Goal: Task Accomplishment & Management: Manage account settings

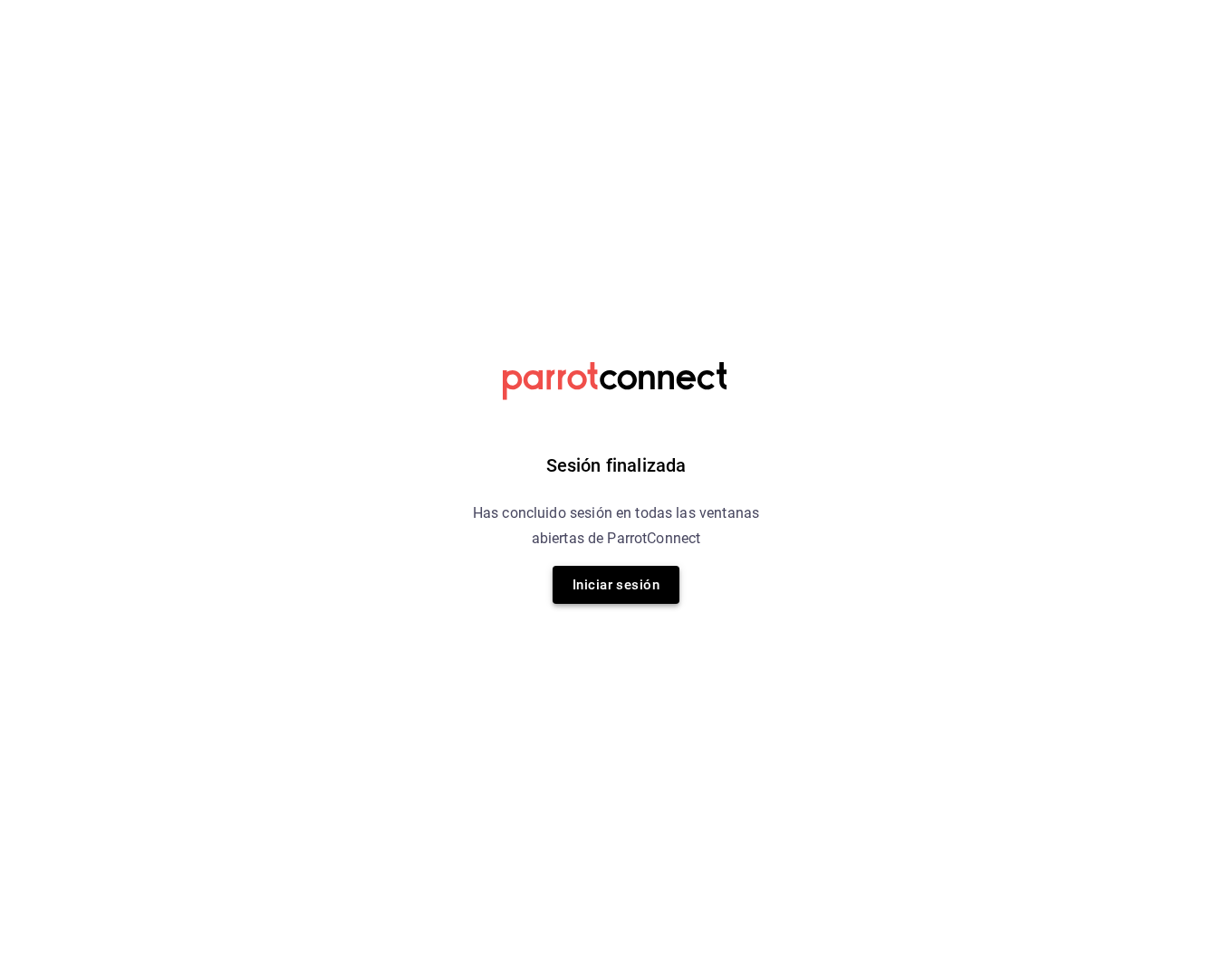
click at [609, 570] on button "Iniciar sesión" at bounding box center [616, 585] width 127 height 38
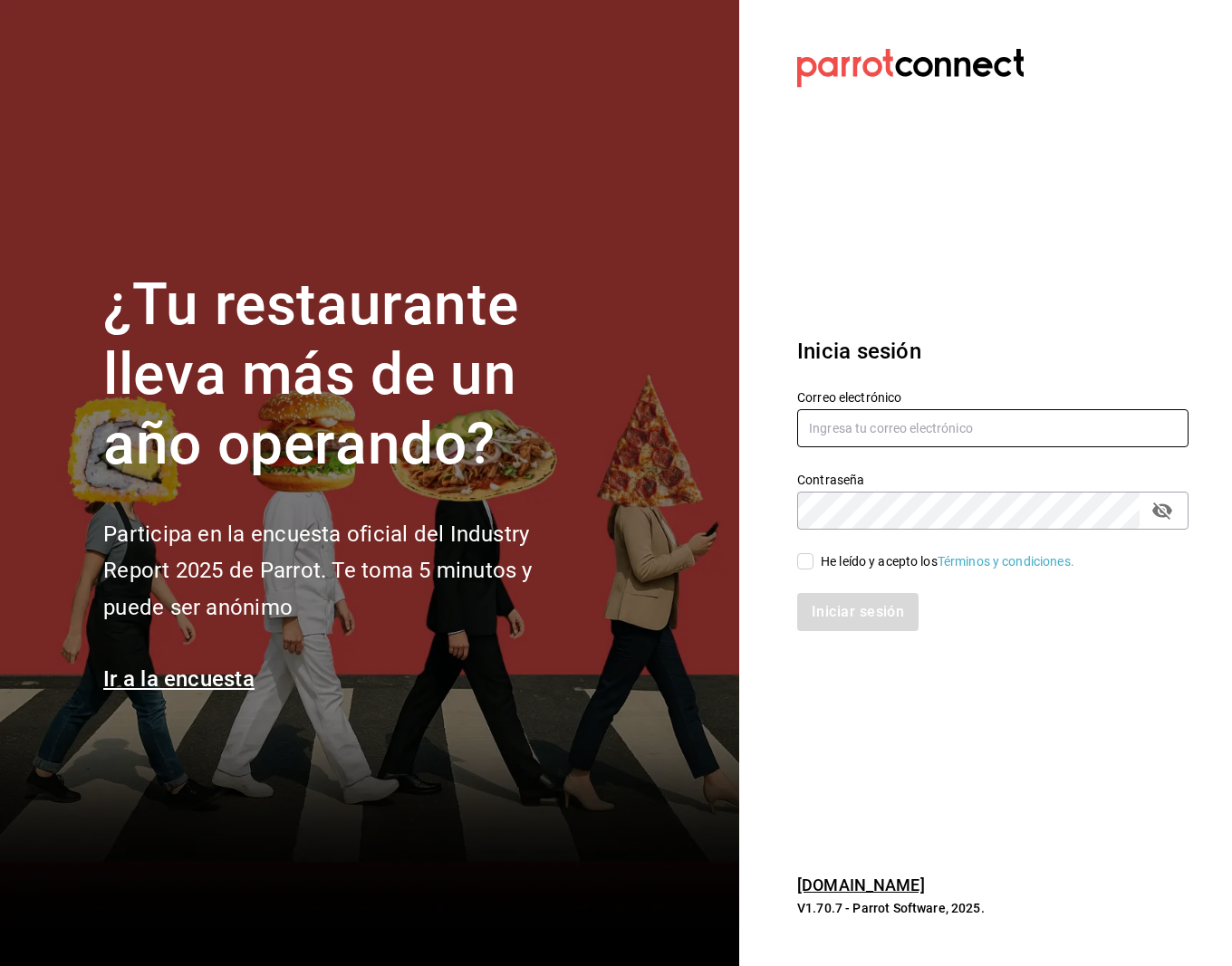
click at [846, 437] on input "text" at bounding box center [992, 428] width 391 height 38
click at [855, 432] on input "text" at bounding box center [992, 428] width 391 height 38
type input "basura602@gmail.com"
click at [802, 571] on div "Iniciar sesión" at bounding box center [982, 601] width 413 height 60
click at [802, 558] on input "He leído y acepto los Términos y condiciones." at bounding box center [804, 561] width 16 height 16
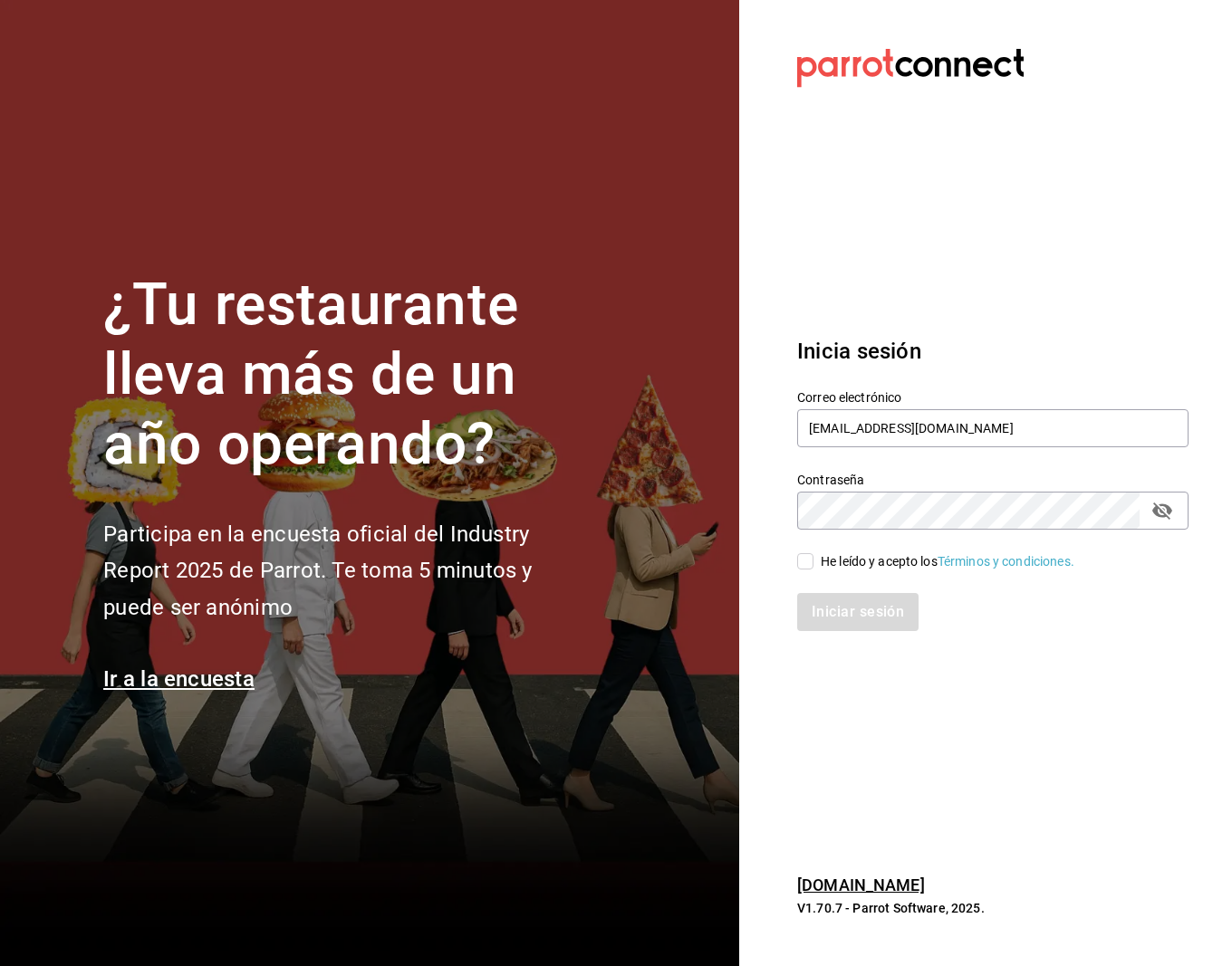
checkbox input "true"
click at [834, 604] on button "Iniciar sesión" at bounding box center [858, 612] width 123 height 38
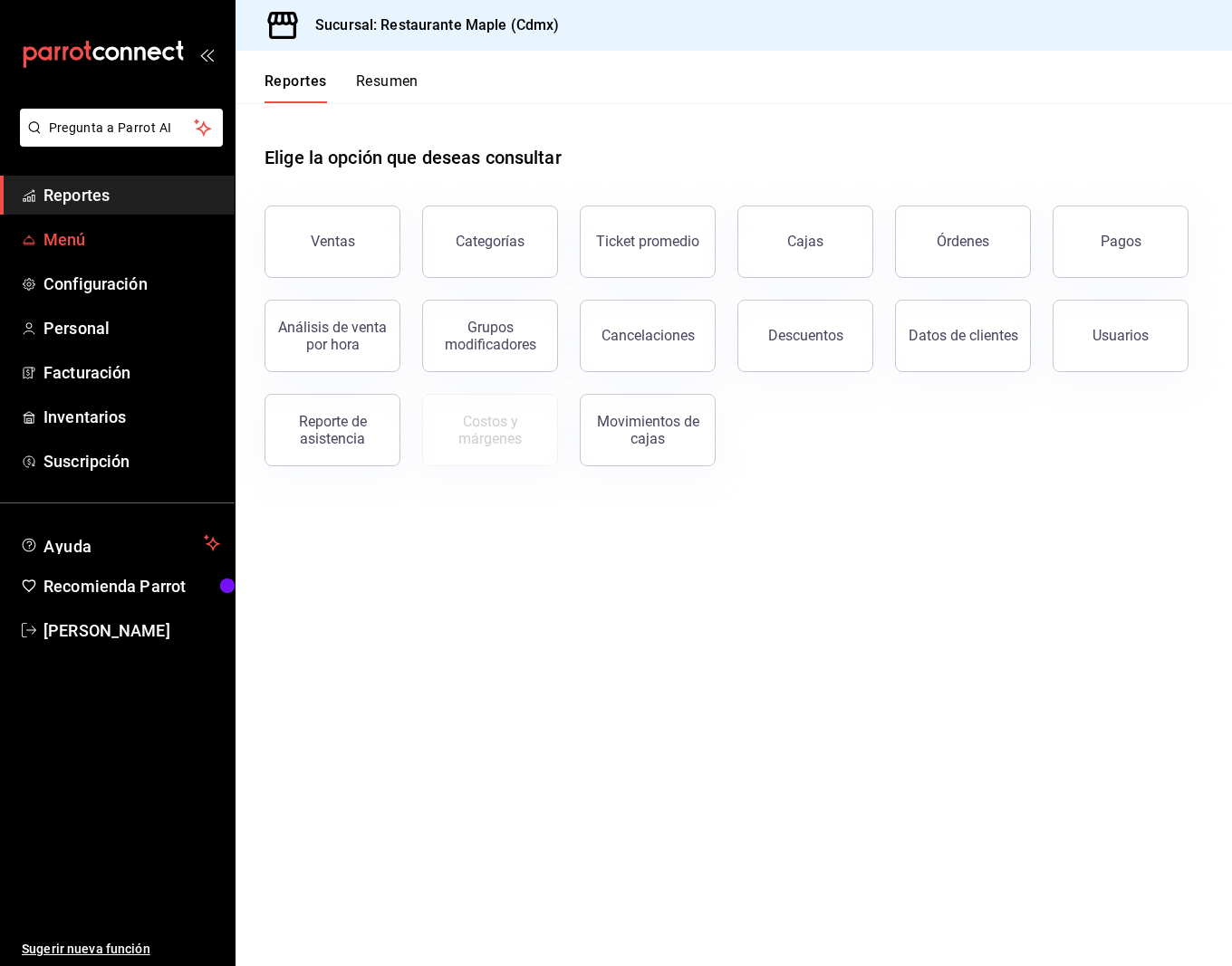
click at [92, 247] on span "Menú" at bounding box center [132, 239] width 177 height 25
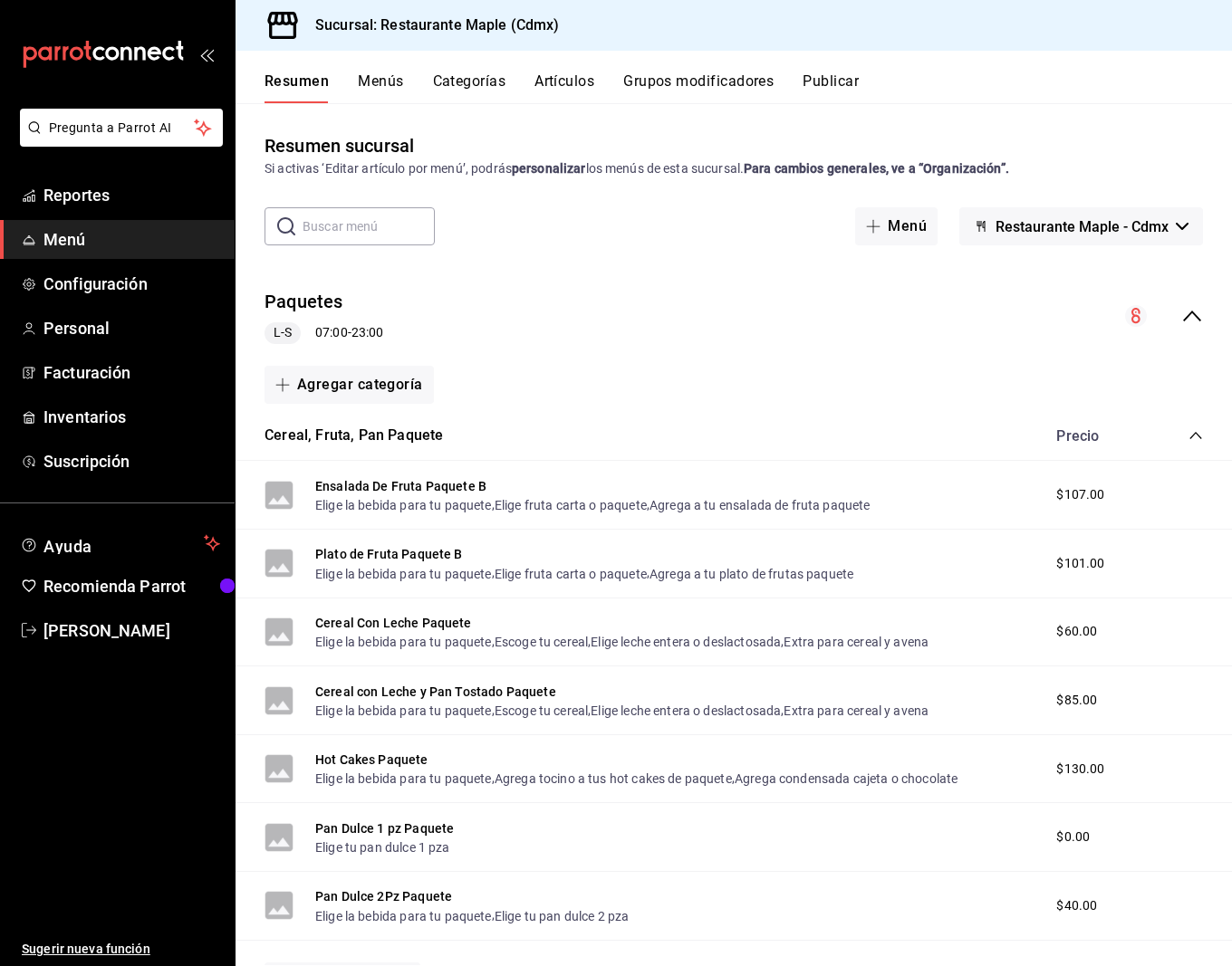
click at [1199, 430] on icon "collapse-category-row" at bounding box center [1195, 435] width 15 height 15
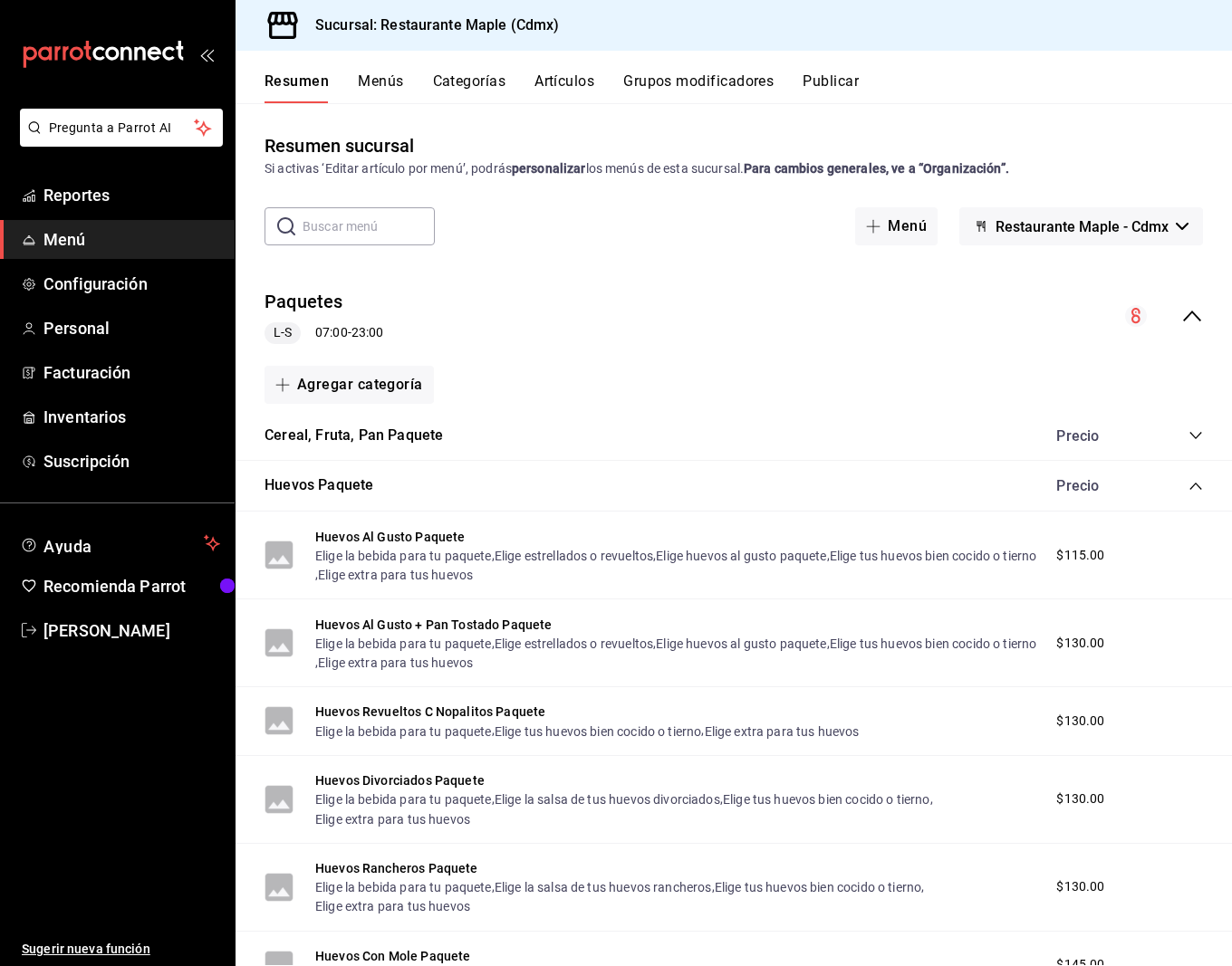
click at [1192, 479] on icon "collapse-category-row" at bounding box center [1195, 486] width 15 height 15
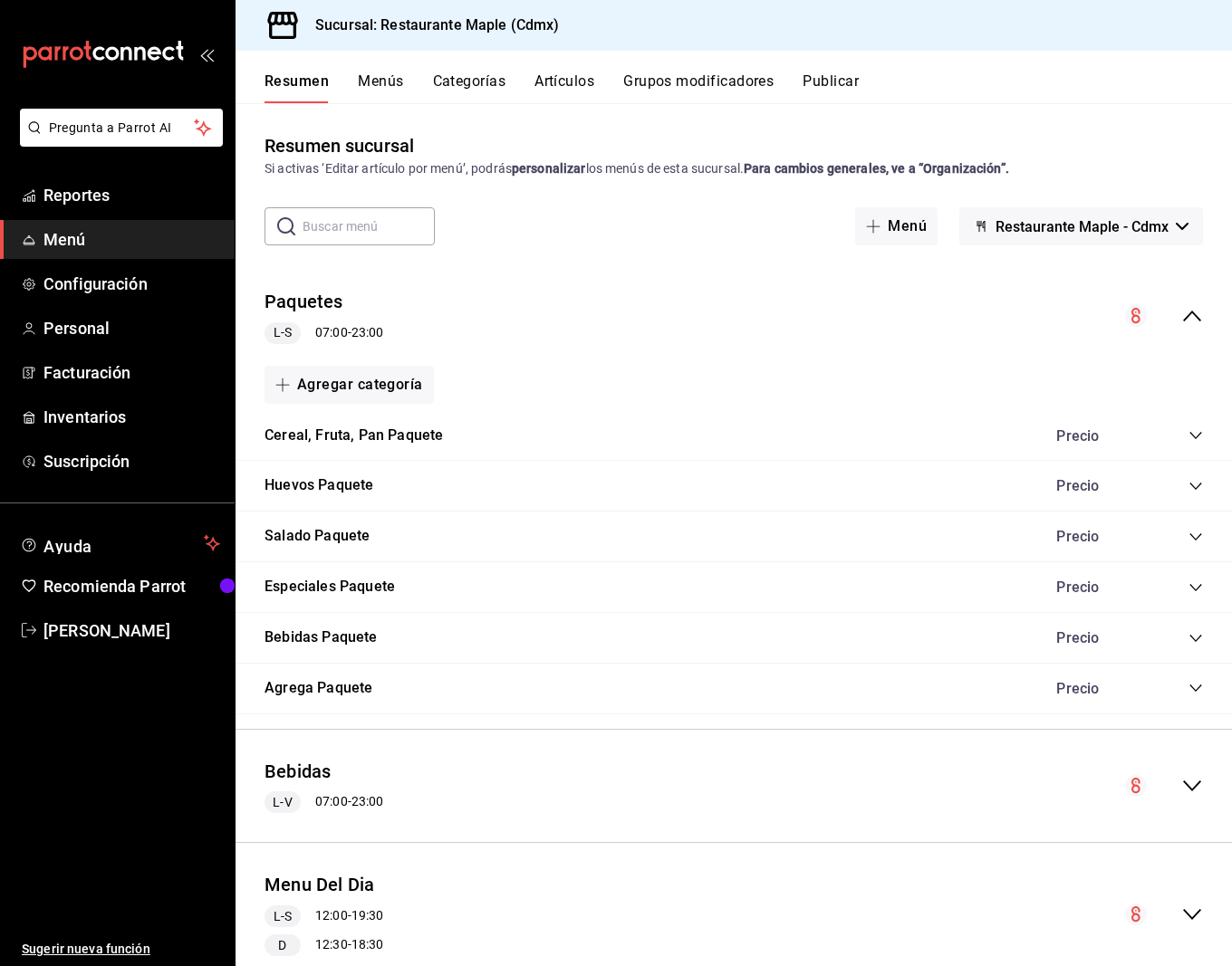
scroll to position [196, 0]
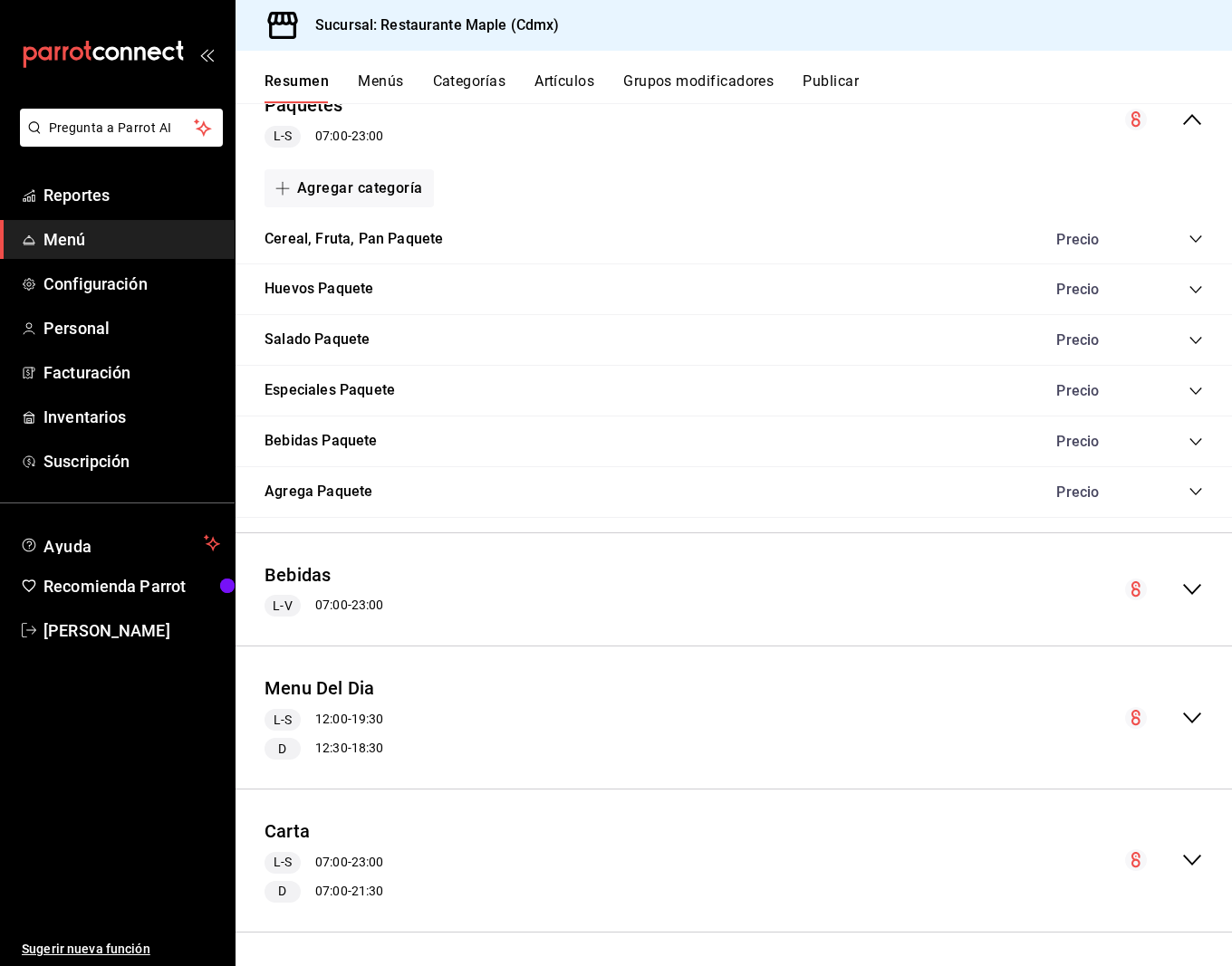
click at [834, 88] on button "Publicar" at bounding box center [830, 87] width 57 height 31
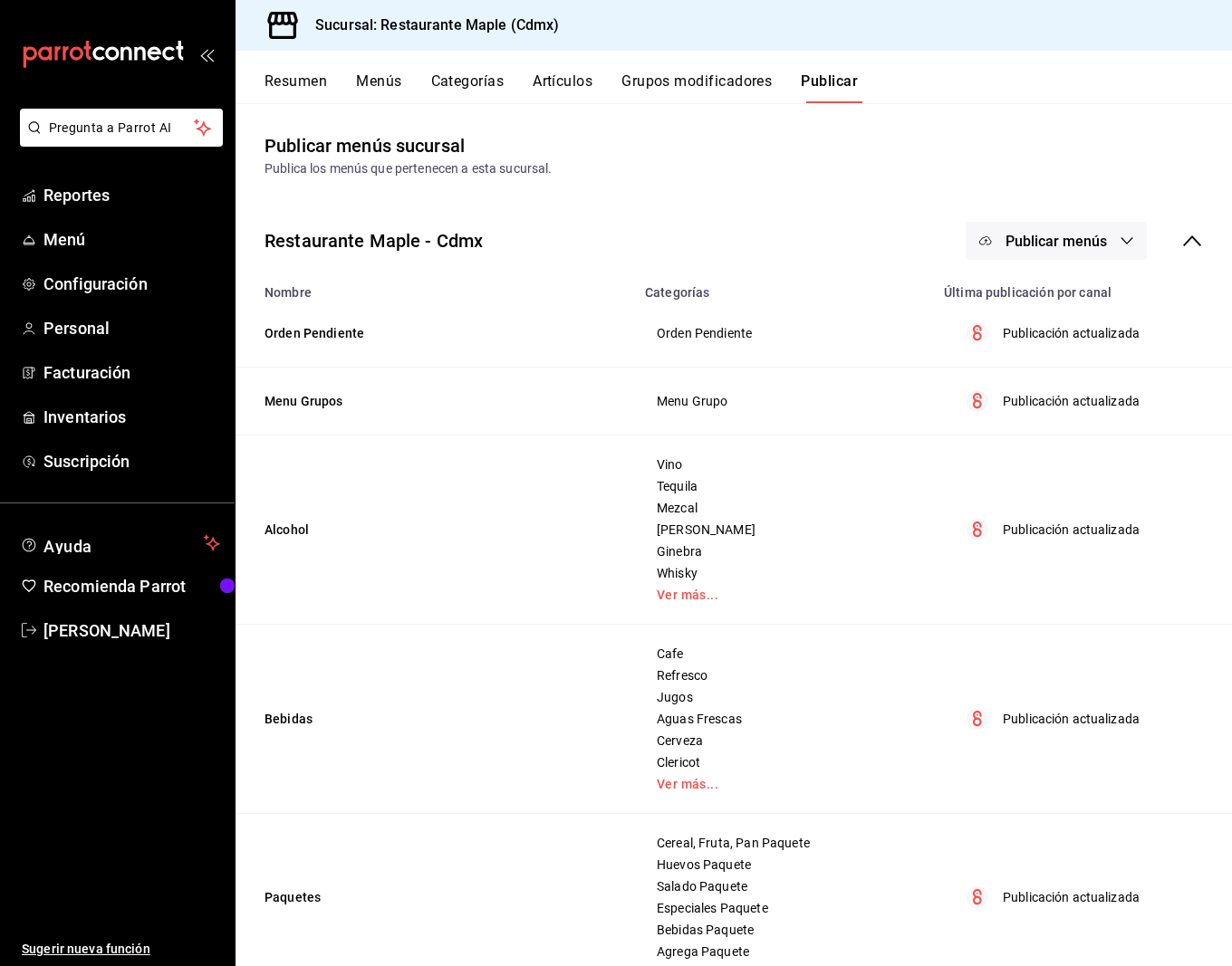
click at [1025, 234] on span "Publicar menús" at bounding box center [1055, 241] width 101 height 17
click at [1034, 317] on li "Punto de venta" at bounding box center [1056, 300] width 167 height 51
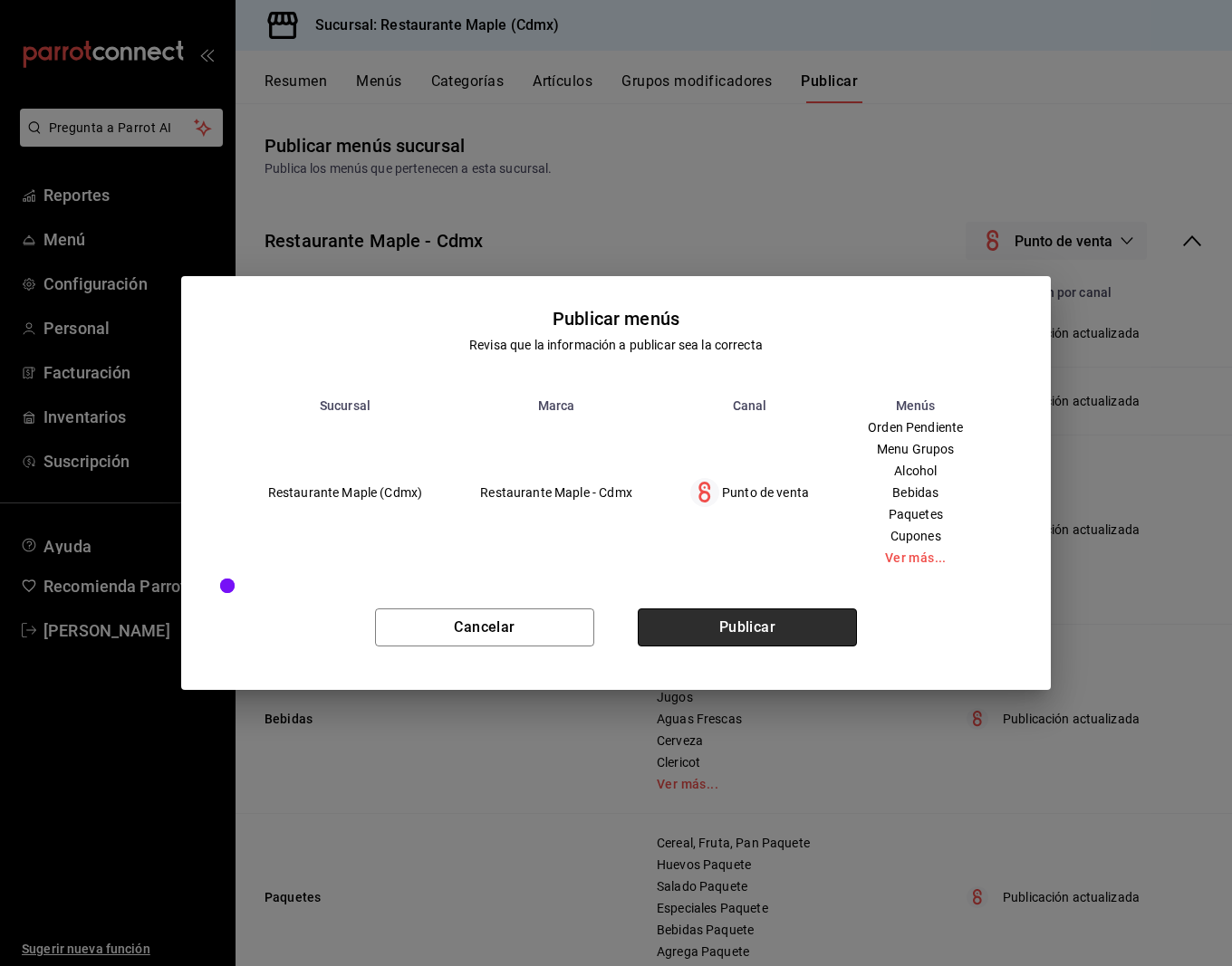
click at [738, 634] on button "Publicar" at bounding box center [747, 628] width 219 height 38
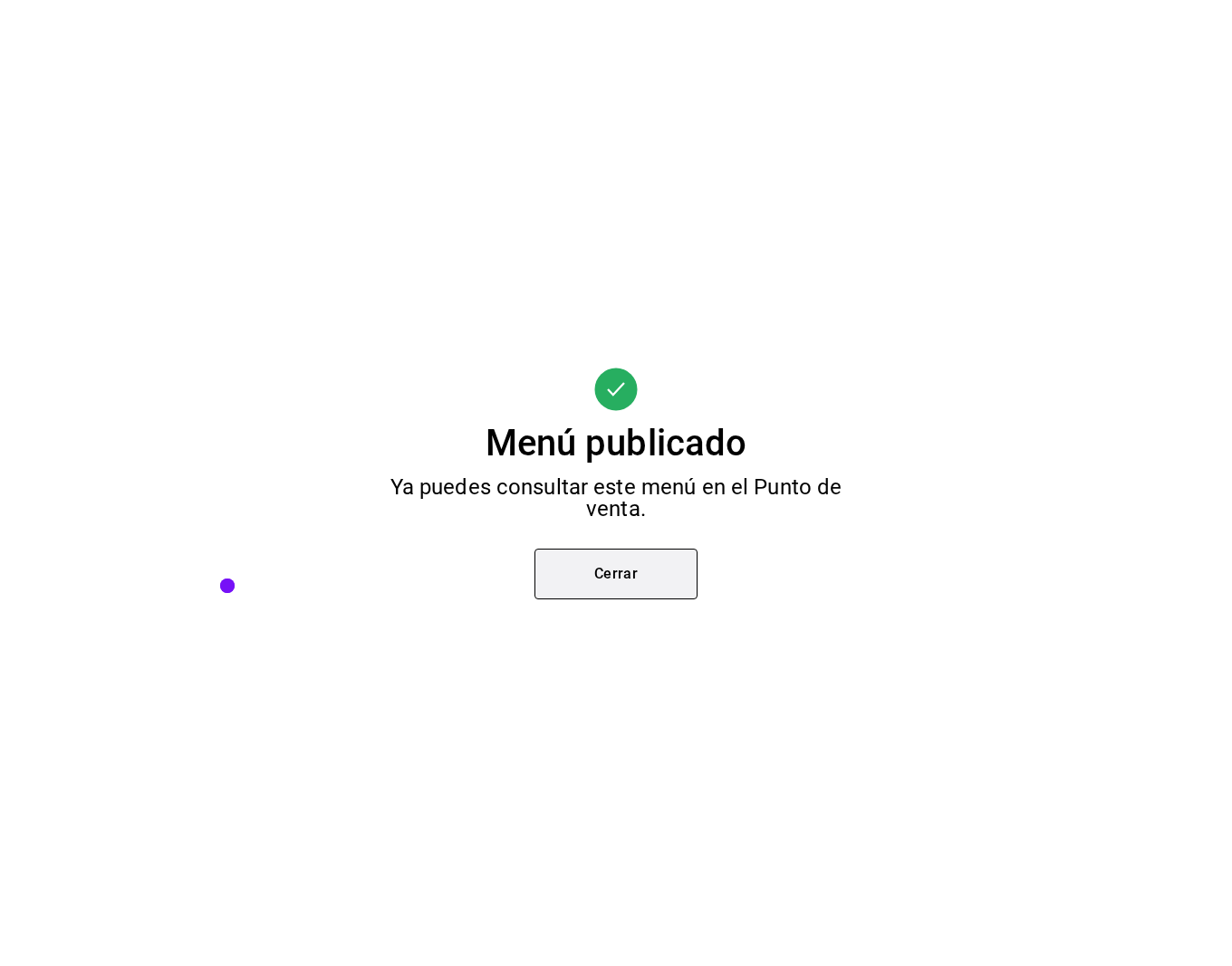
click at [625, 559] on button "Cerrar" at bounding box center [616, 573] width 163 height 51
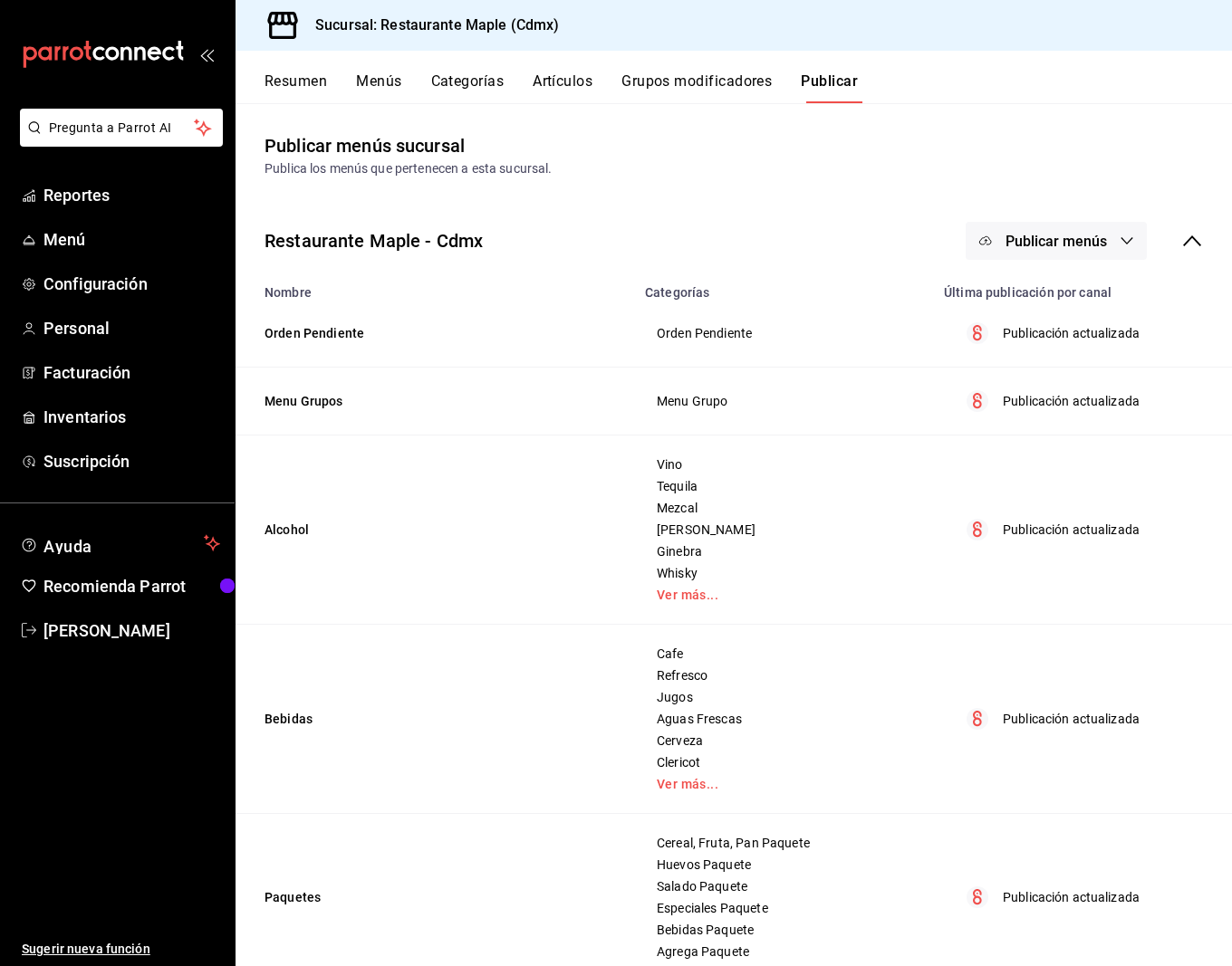
click at [838, 81] on button "Publicar" at bounding box center [829, 87] width 58 height 31
click at [370, 86] on button "Menús" at bounding box center [379, 87] width 46 height 31
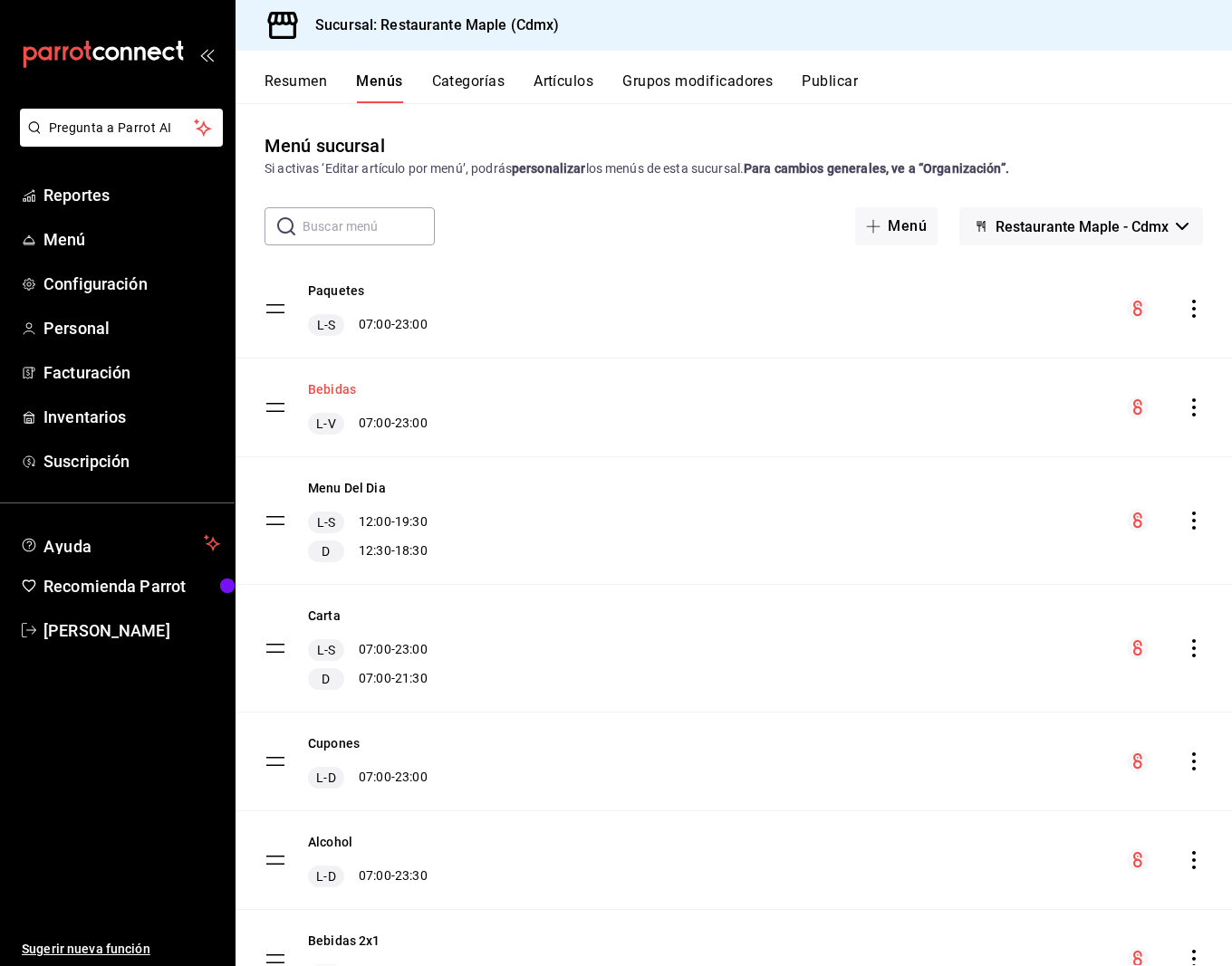
click at [328, 392] on button "Bebidas" at bounding box center [331, 389] width 48 height 18
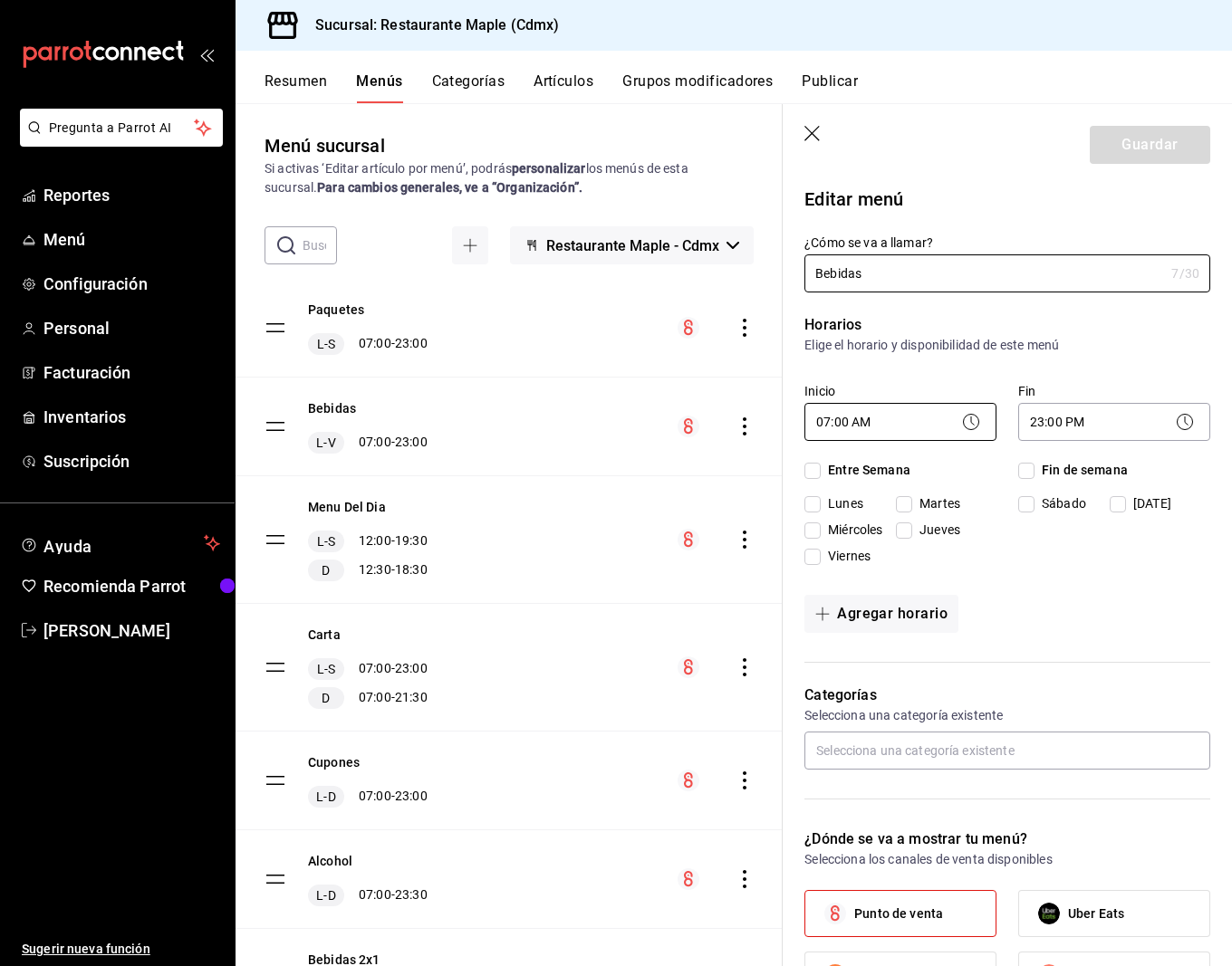
checkbox input "true"
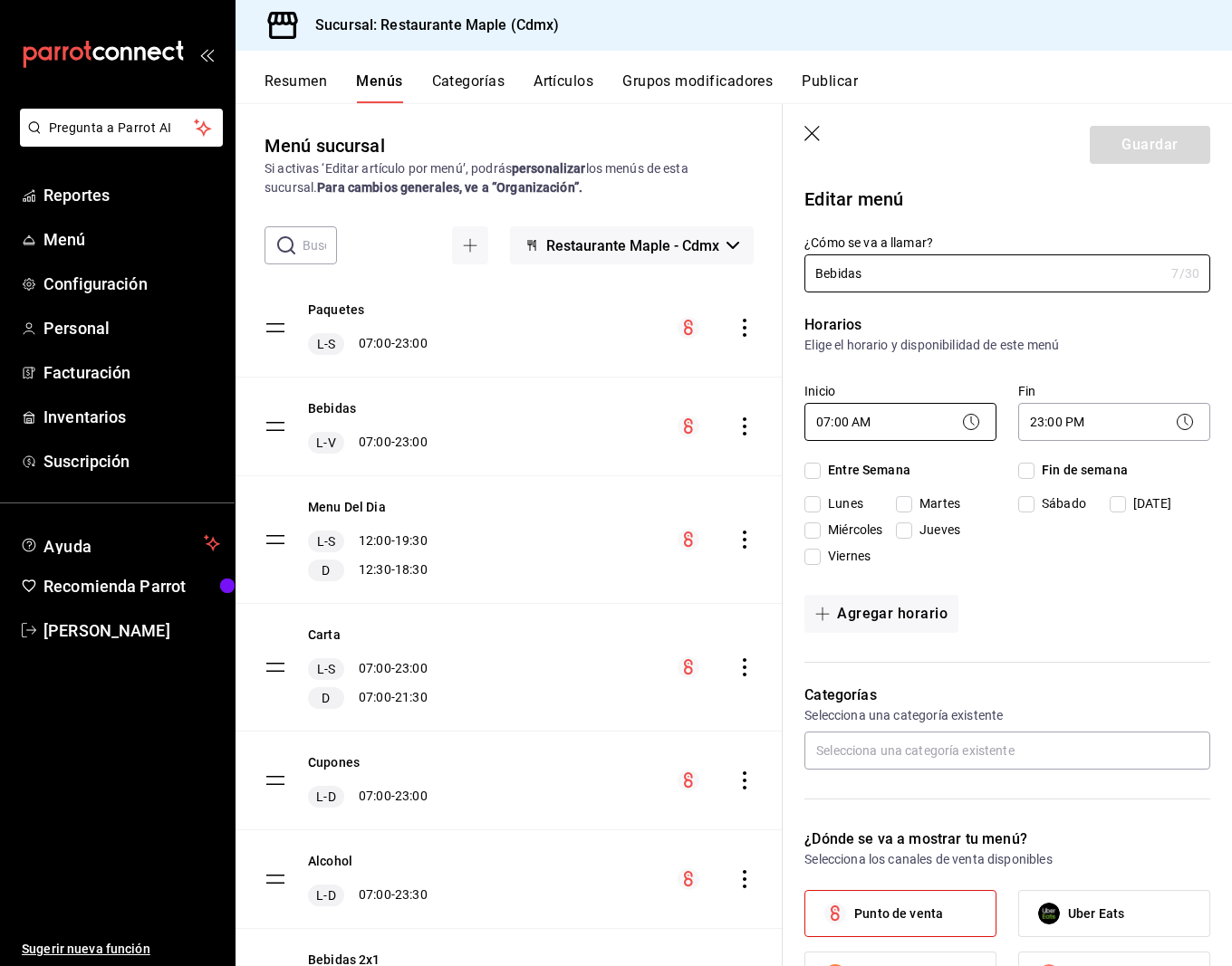
checkbox input "true"
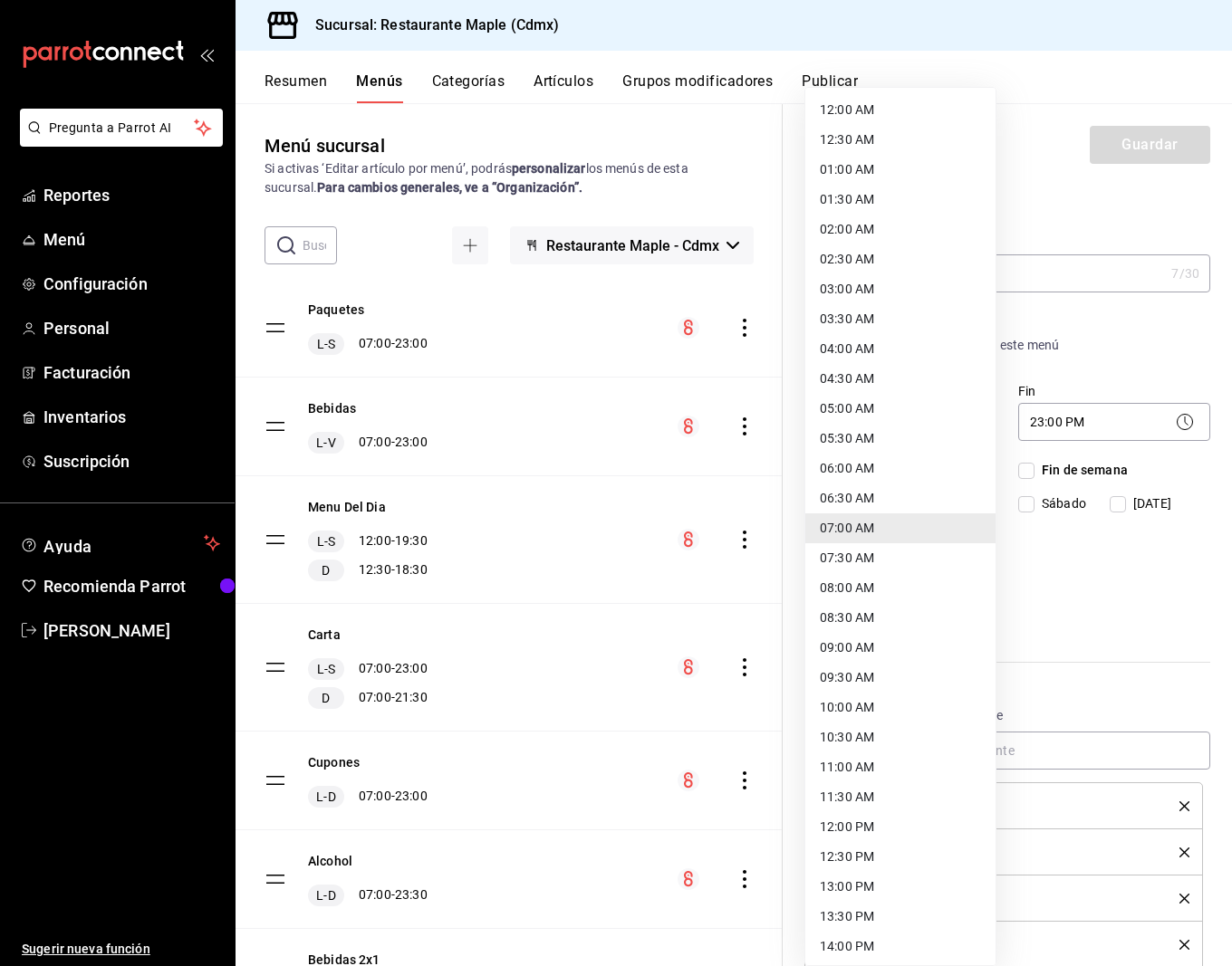
click at [864, 419] on body "Pregunta a Parrot AI Reportes Menú Configuración Personal Facturación Inventari…" at bounding box center [616, 483] width 1232 height 966
click at [860, 508] on li "06:30 AM" at bounding box center [901, 499] width 190 height 30
type input "06:30"
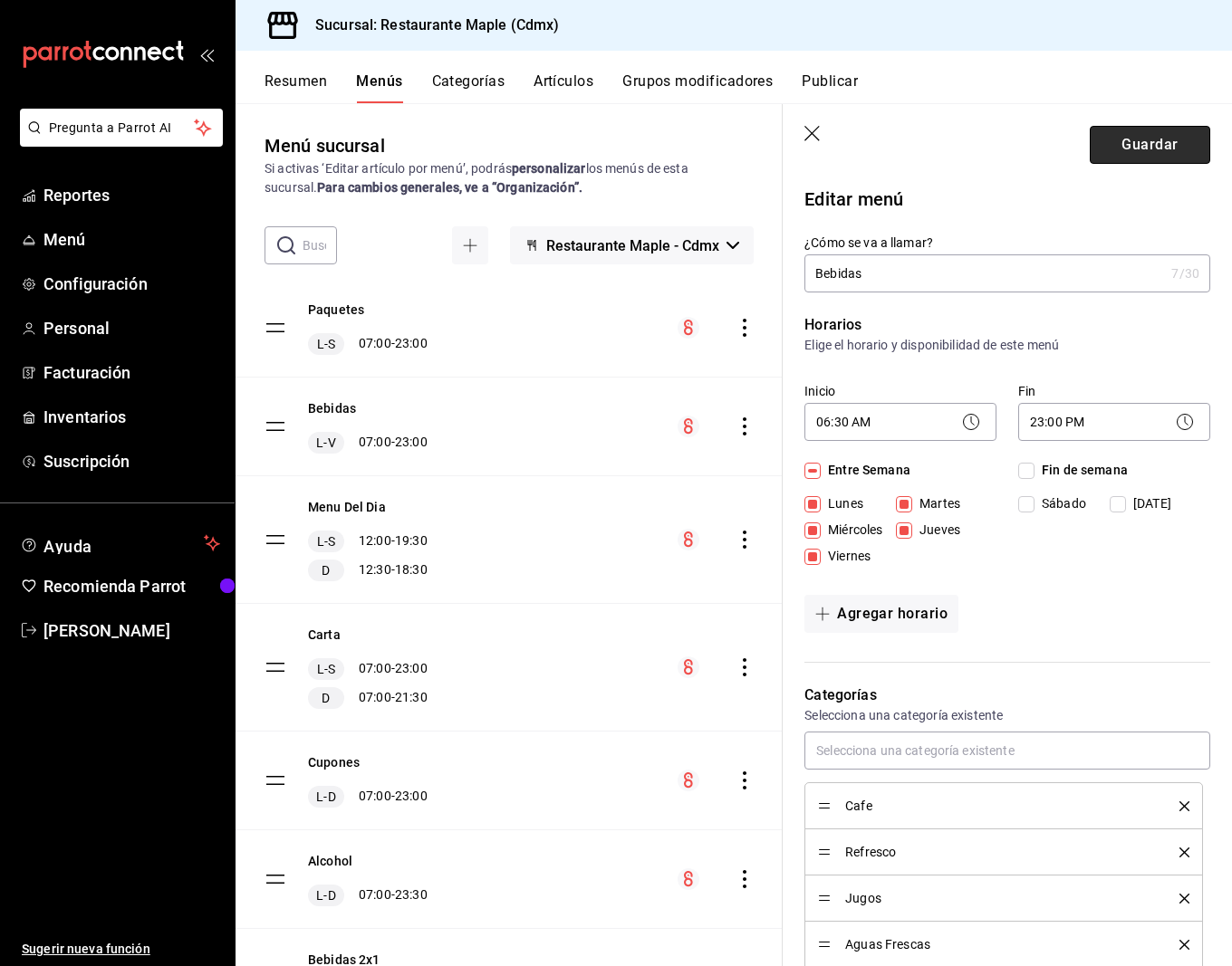
click at [1161, 155] on button "Guardar" at bounding box center [1149, 145] width 120 height 38
checkbox input "false"
type input "1758987739009"
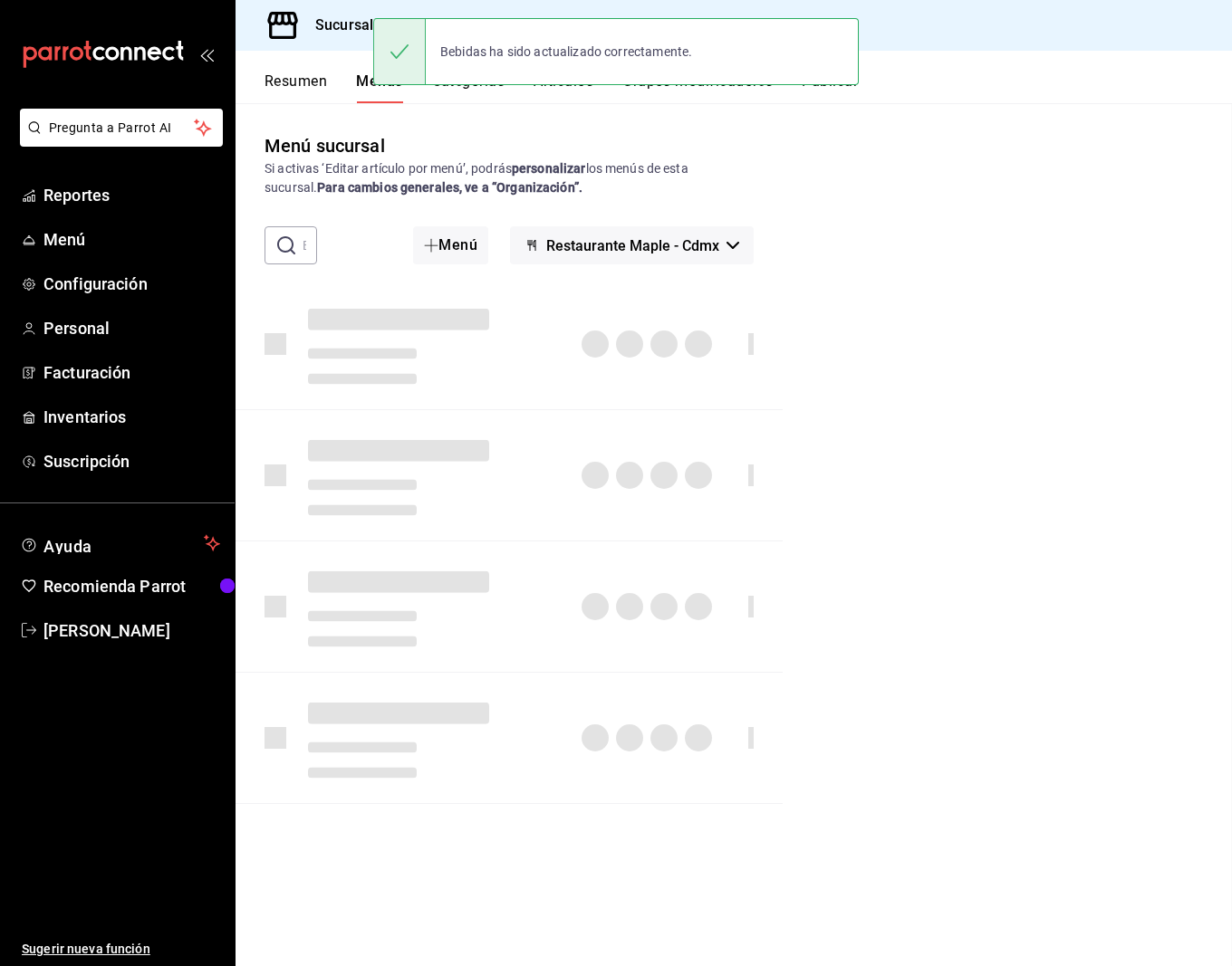
checkbox input "false"
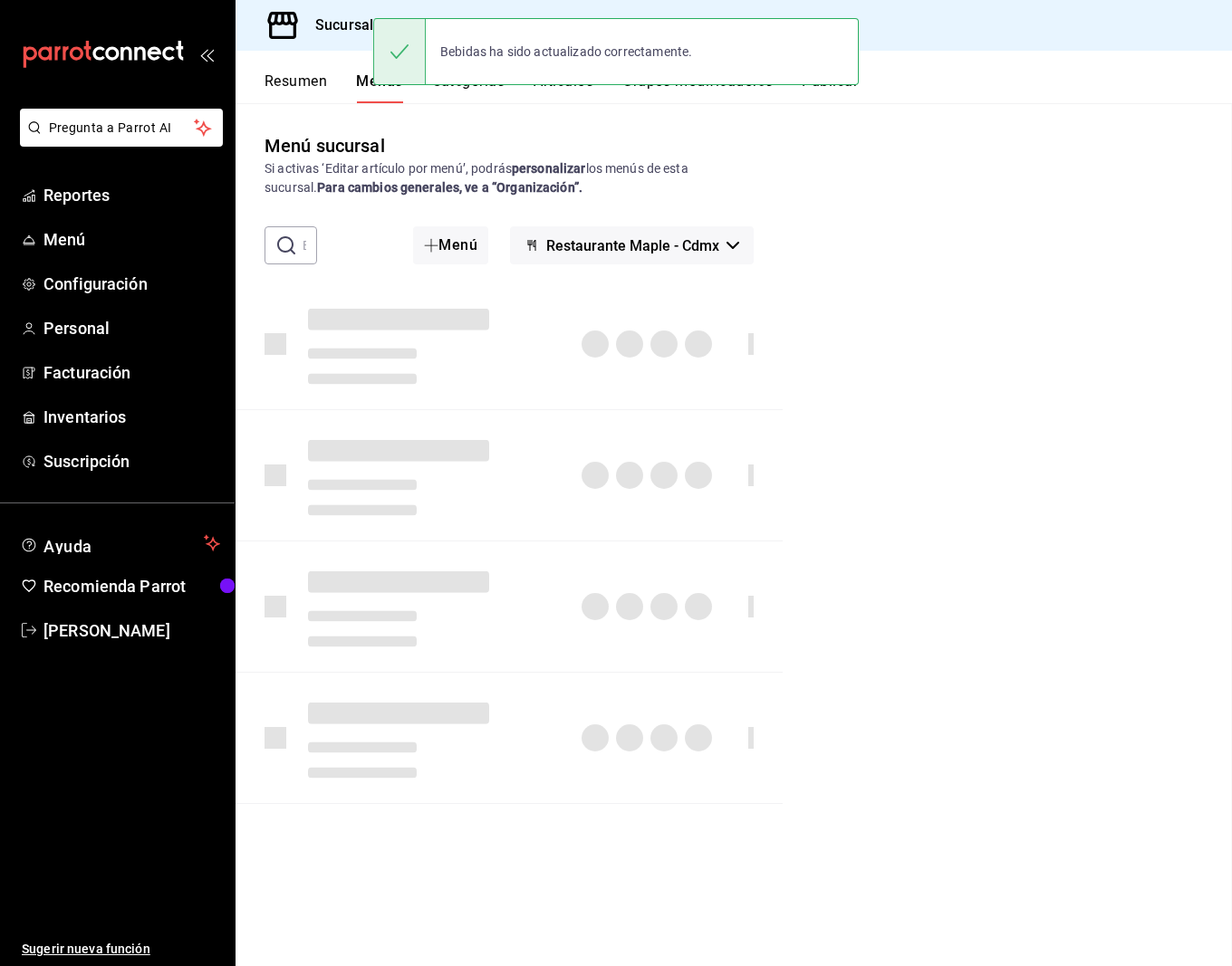
checkbox input "false"
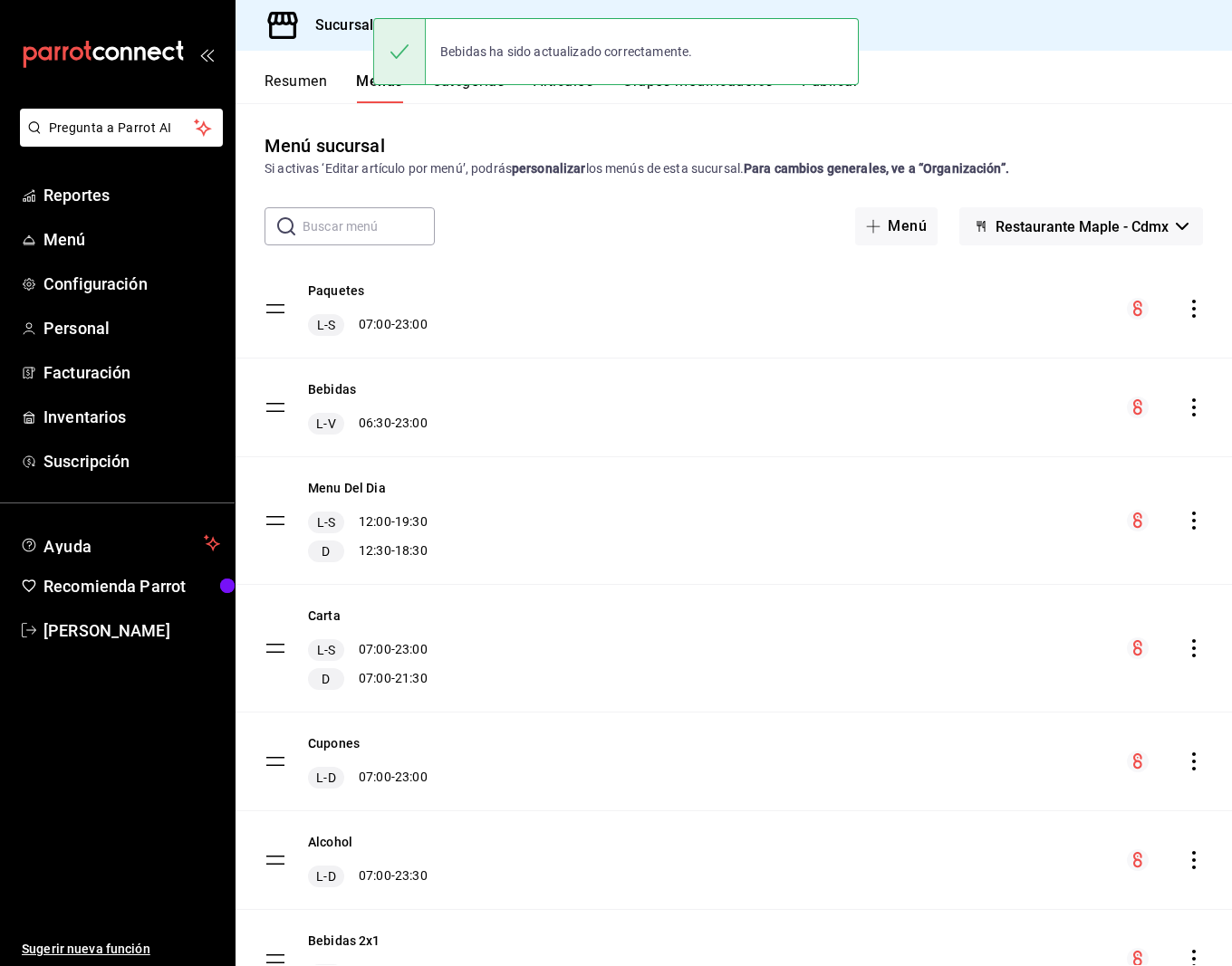
click at [842, 91] on button "Publicar" at bounding box center [829, 87] width 57 height 31
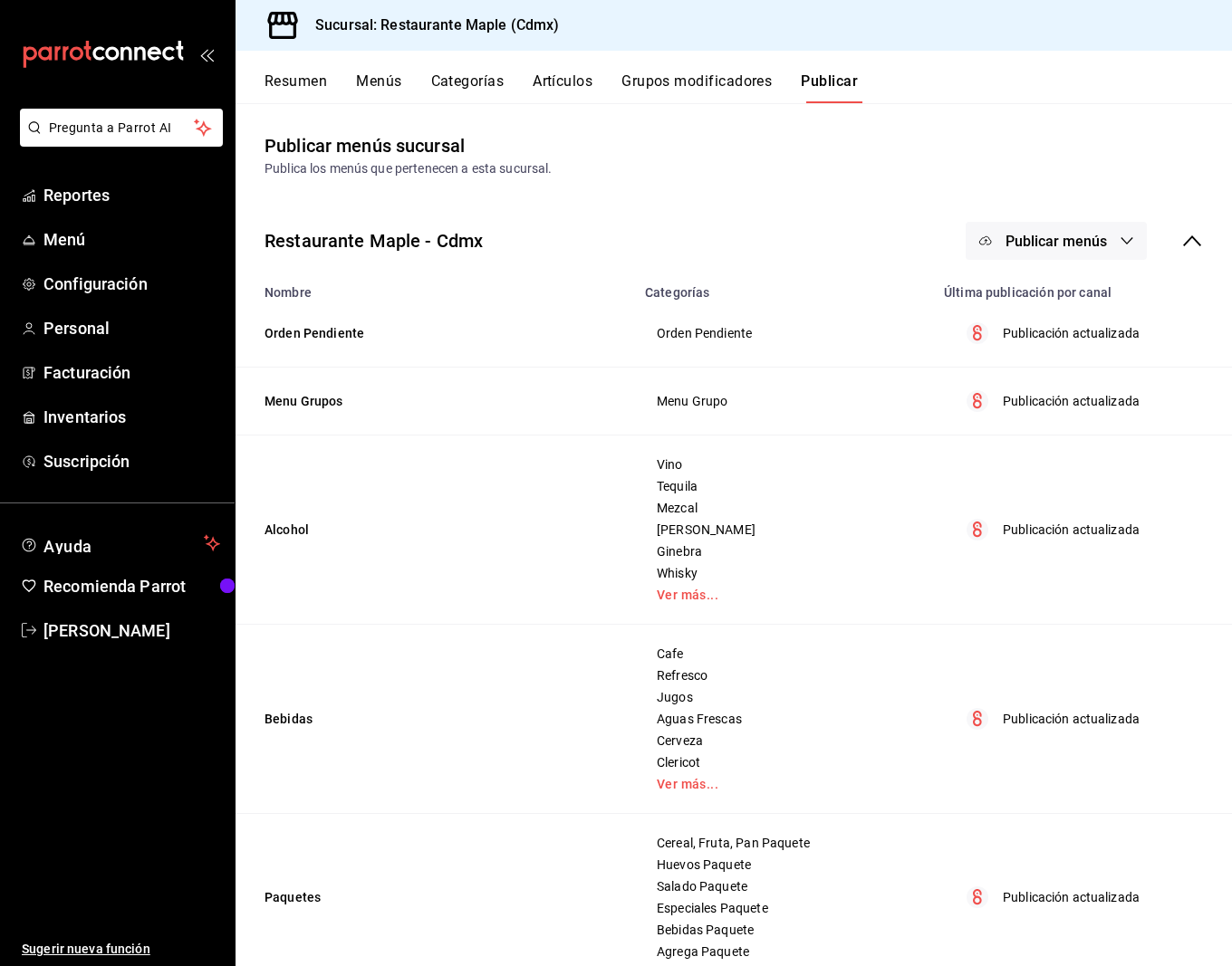
click at [1036, 230] on button "Publicar menús" at bounding box center [1055, 241] width 182 height 38
click at [1038, 281] on li "Punto de venta" at bounding box center [1056, 300] width 167 height 51
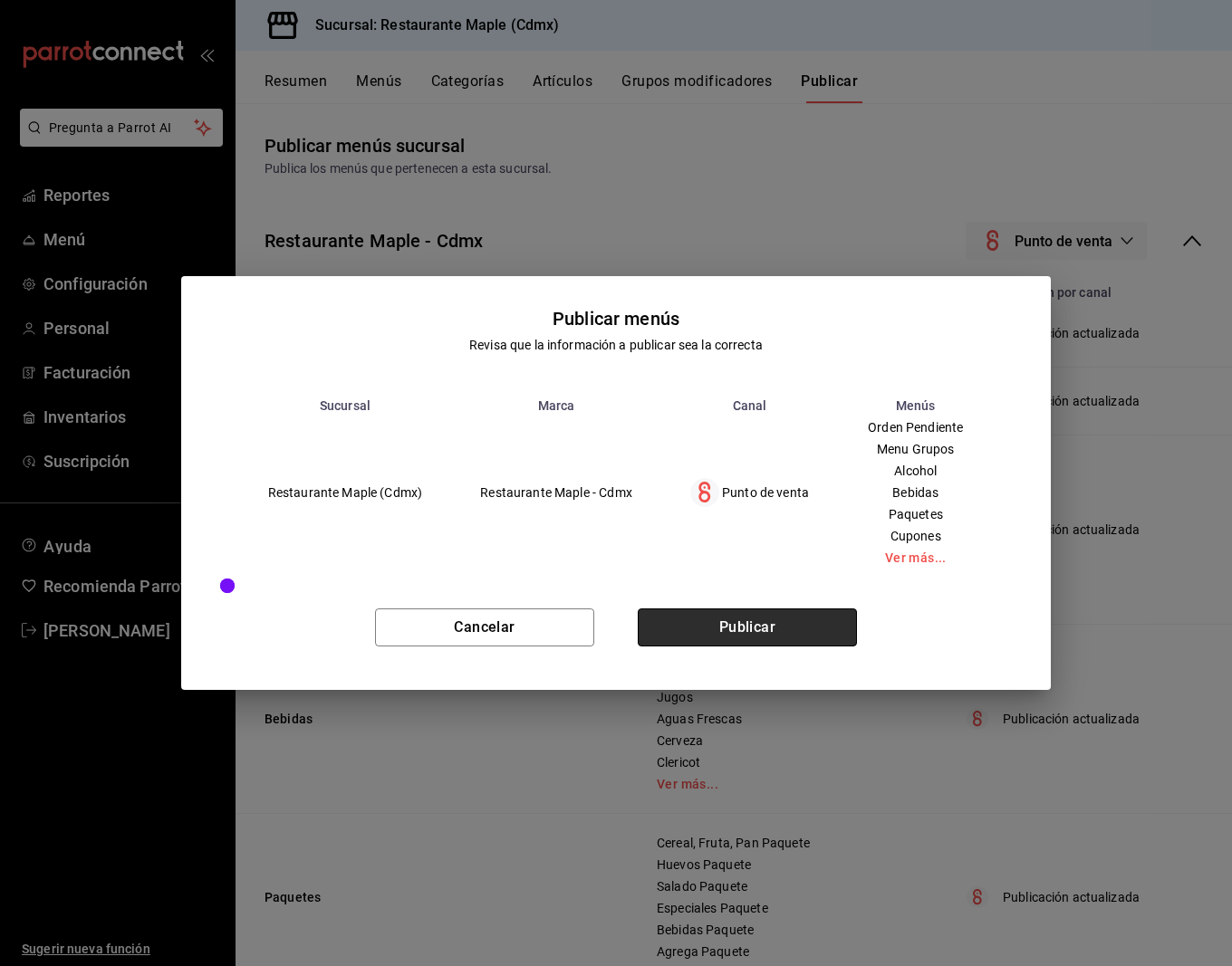
click at [711, 641] on button "Publicar" at bounding box center [747, 628] width 219 height 38
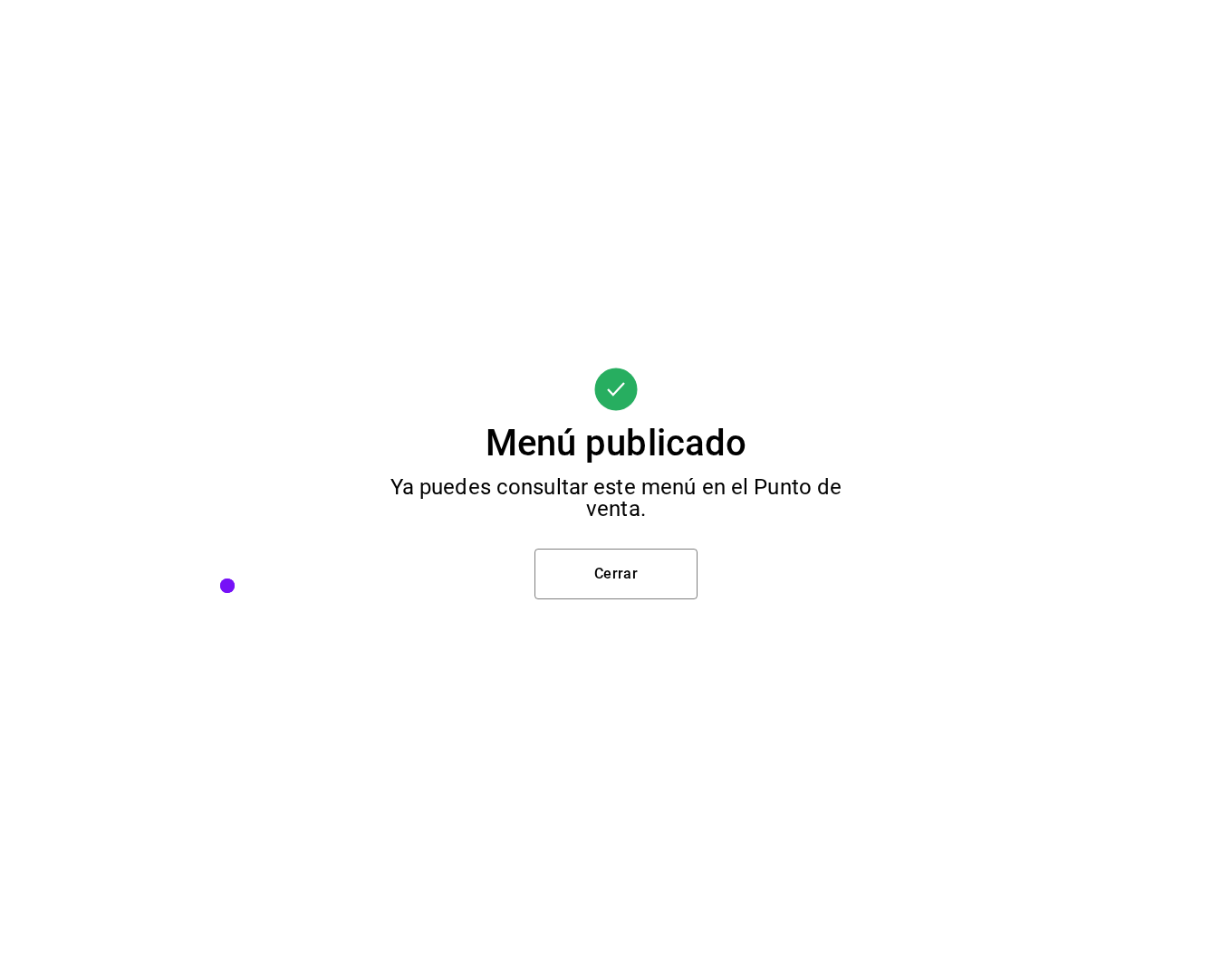
click at [622, 527] on div "Menú publicado Ya puedes consultar este menú en el Punto de venta. Cerrar" at bounding box center [616, 483] width 1232 height 966
click at [622, 553] on button "Cerrar" at bounding box center [616, 573] width 163 height 51
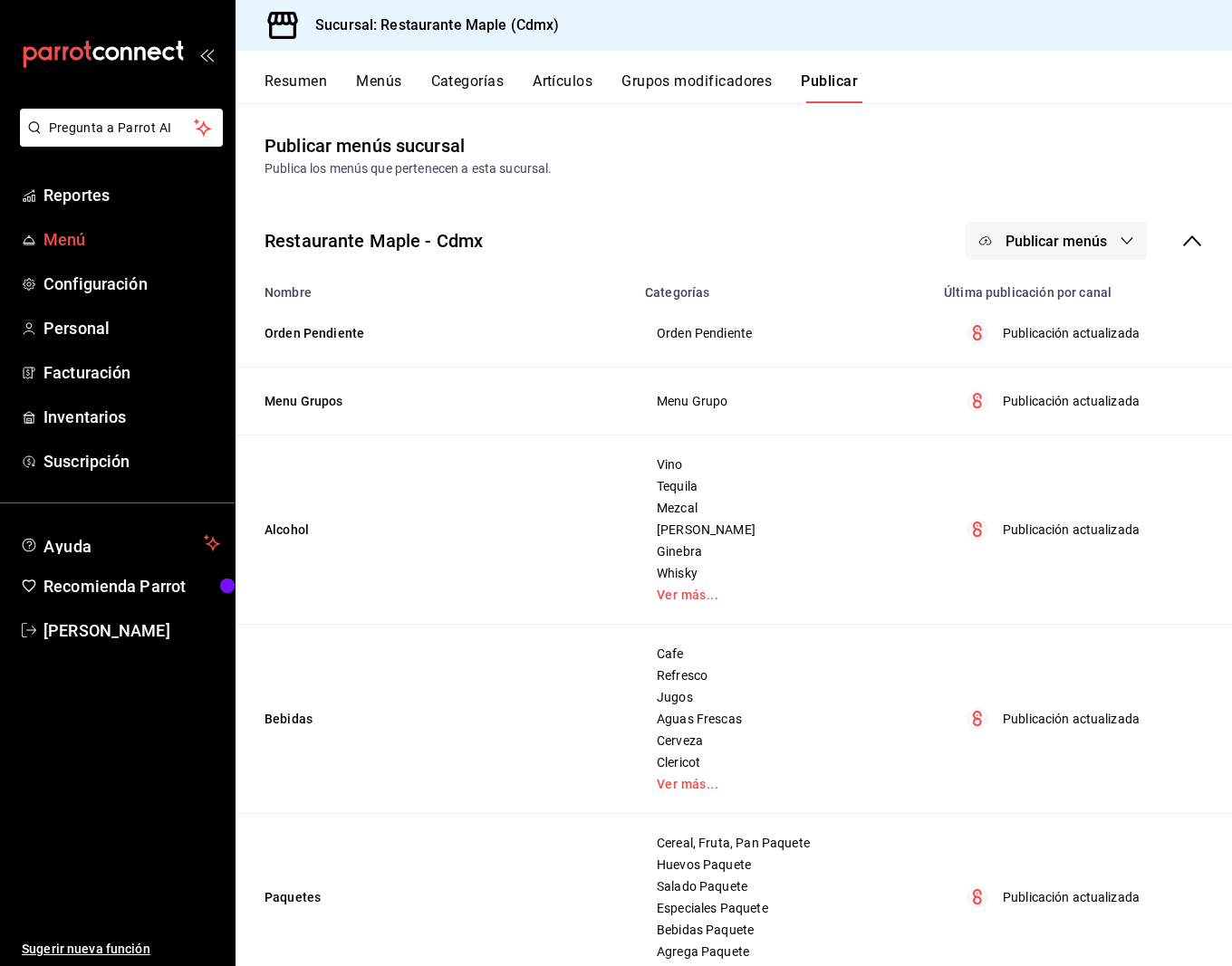
click at [58, 230] on span "Menú" at bounding box center [132, 239] width 177 height 25
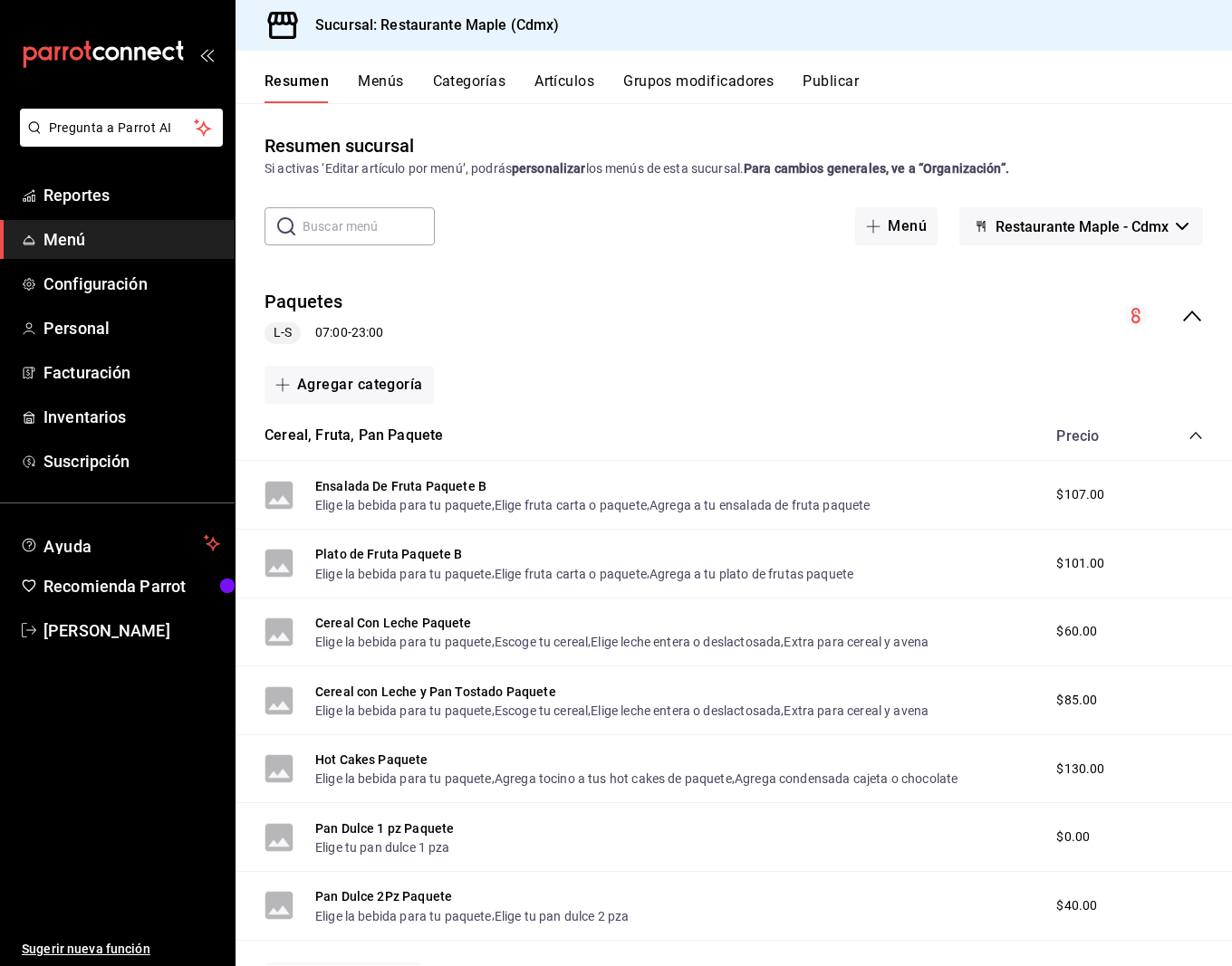
click at [1194, 435] on icon "collapse-category-row" at bounding box center [1195, 435] width 15 height 15
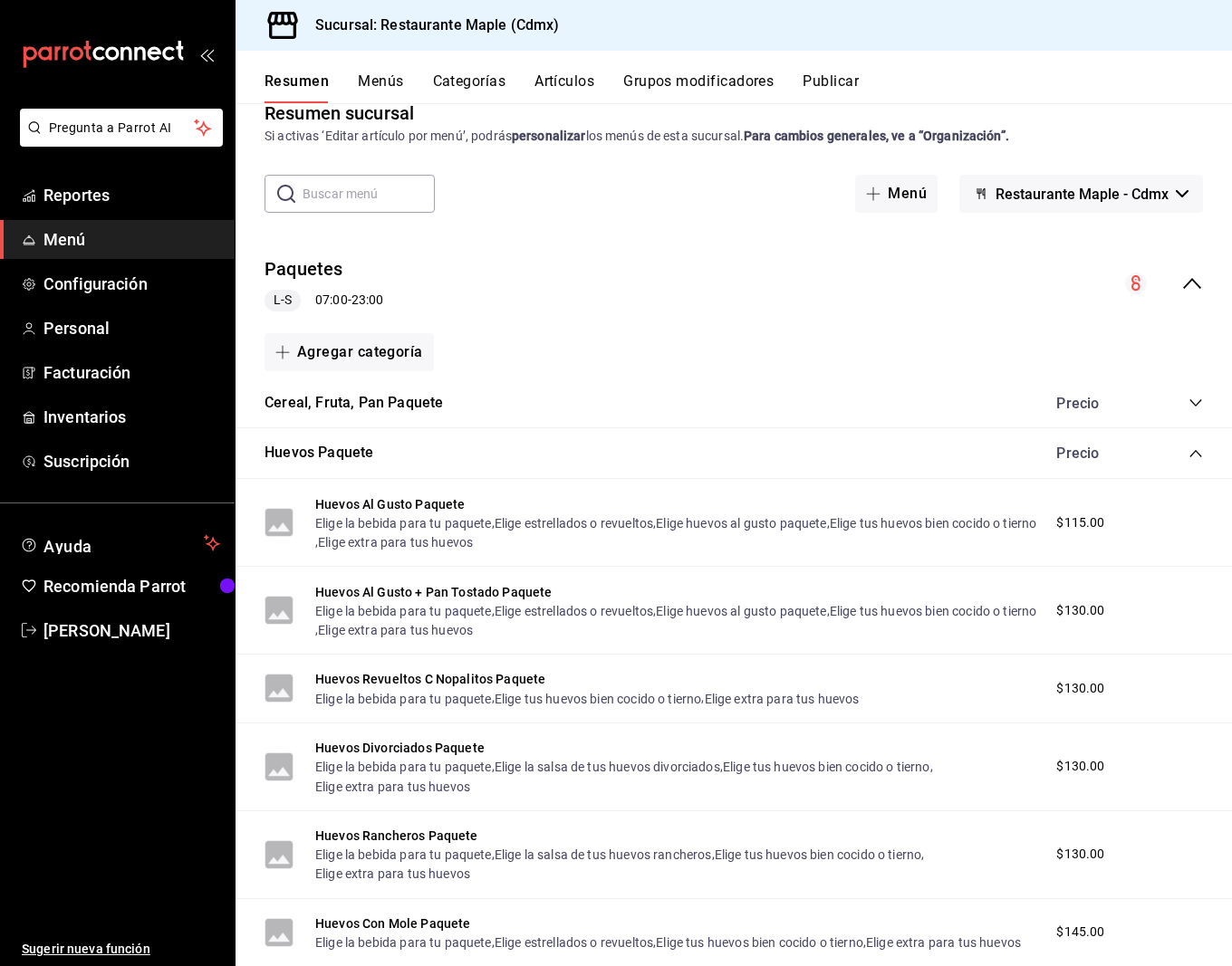
scroll to position [34, 0]
click at [1194, 451] on icon "collapse-category-row" at bounding box center [1195, 452] width 15 height 15
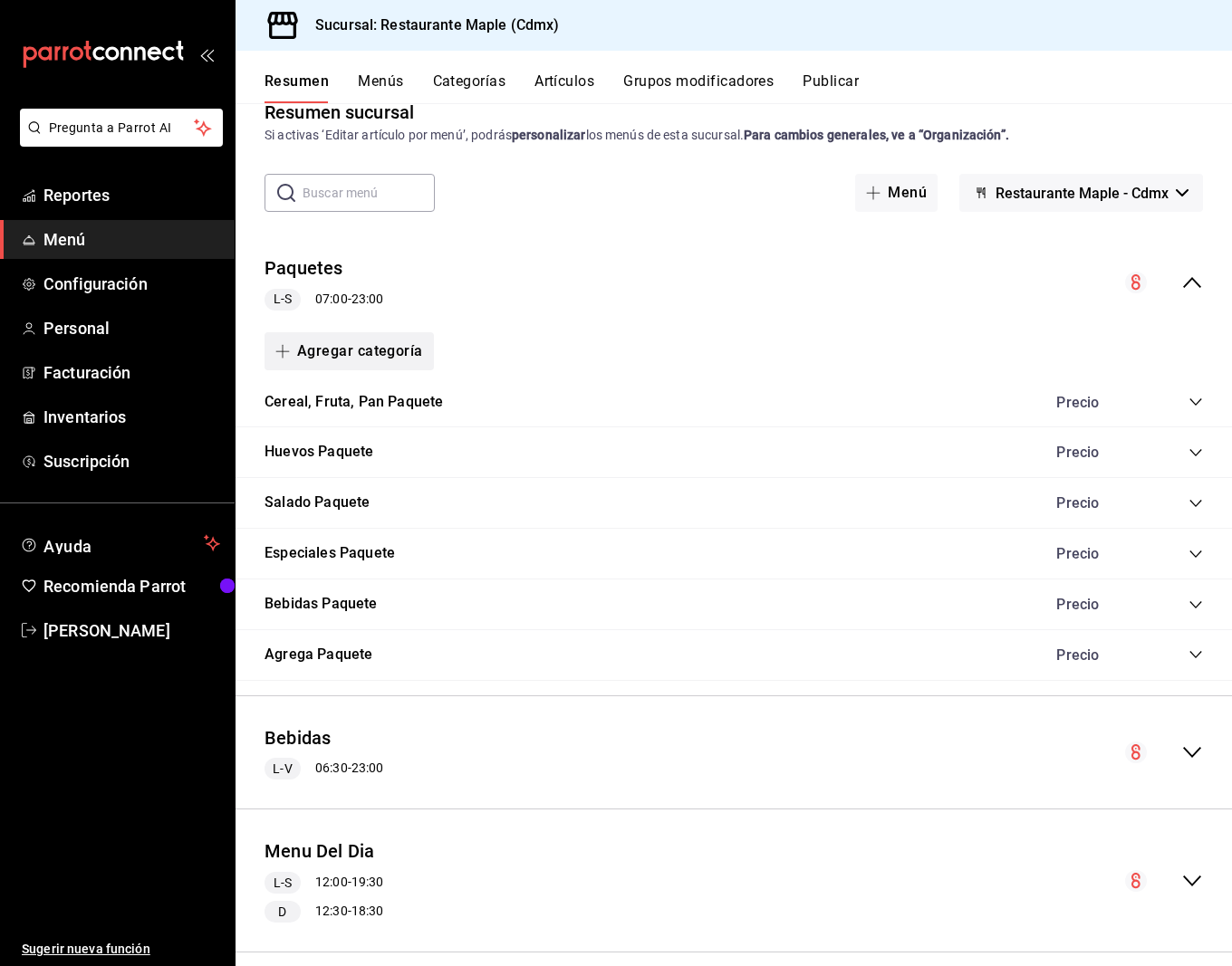
click at [327, 352] on button "Agregar categoría" at bounding box center [349, 351] width 170 height 38
click at [331, 394] on li "Categoría existente" at bounding box center [342, 399] width 155 height 45
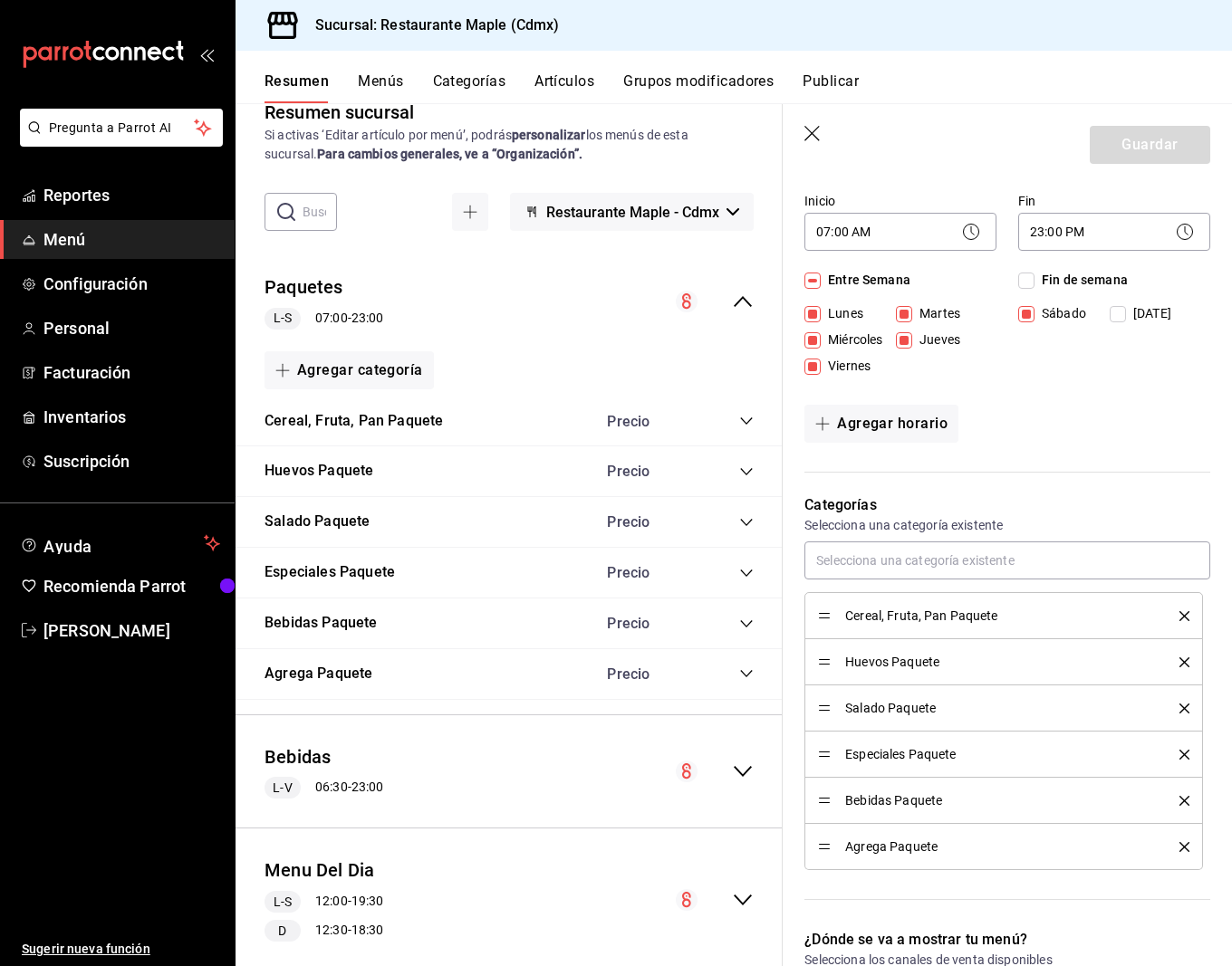
scroll to position [198, 0]
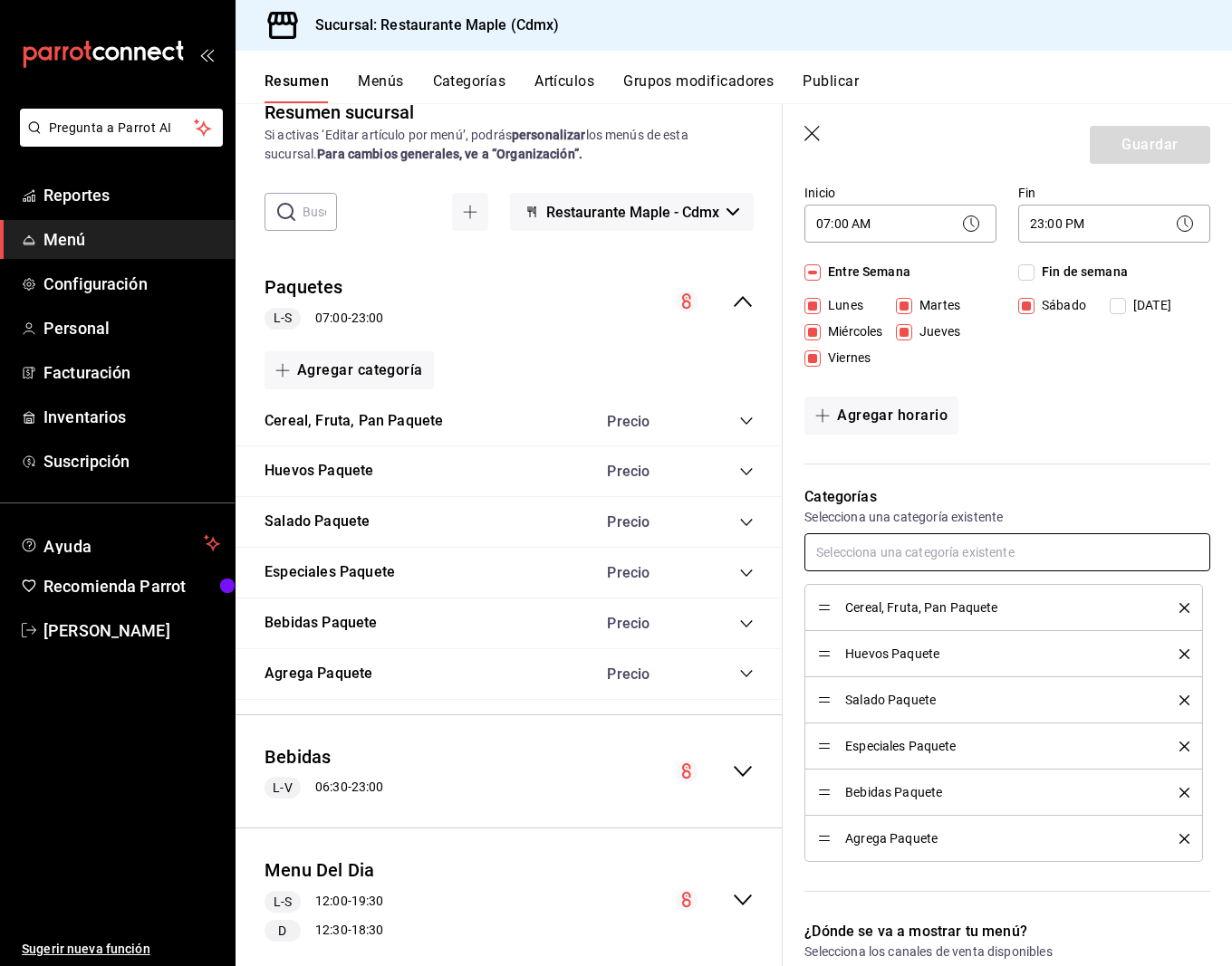
click at [858, 544] on input "text" at bounding box center [1007, 552] width 406 height 38
type input "b"
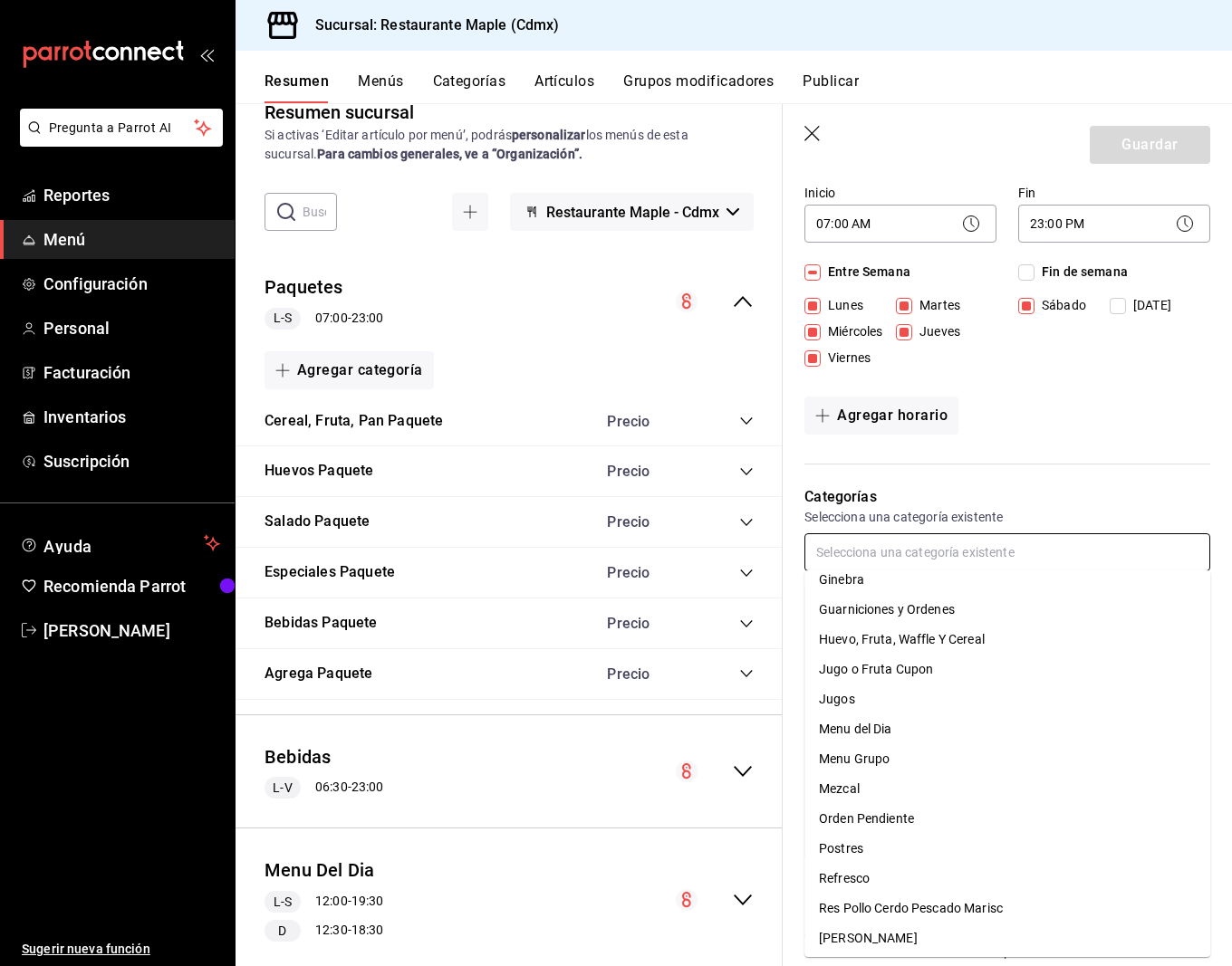
scroll to position [553, 0]
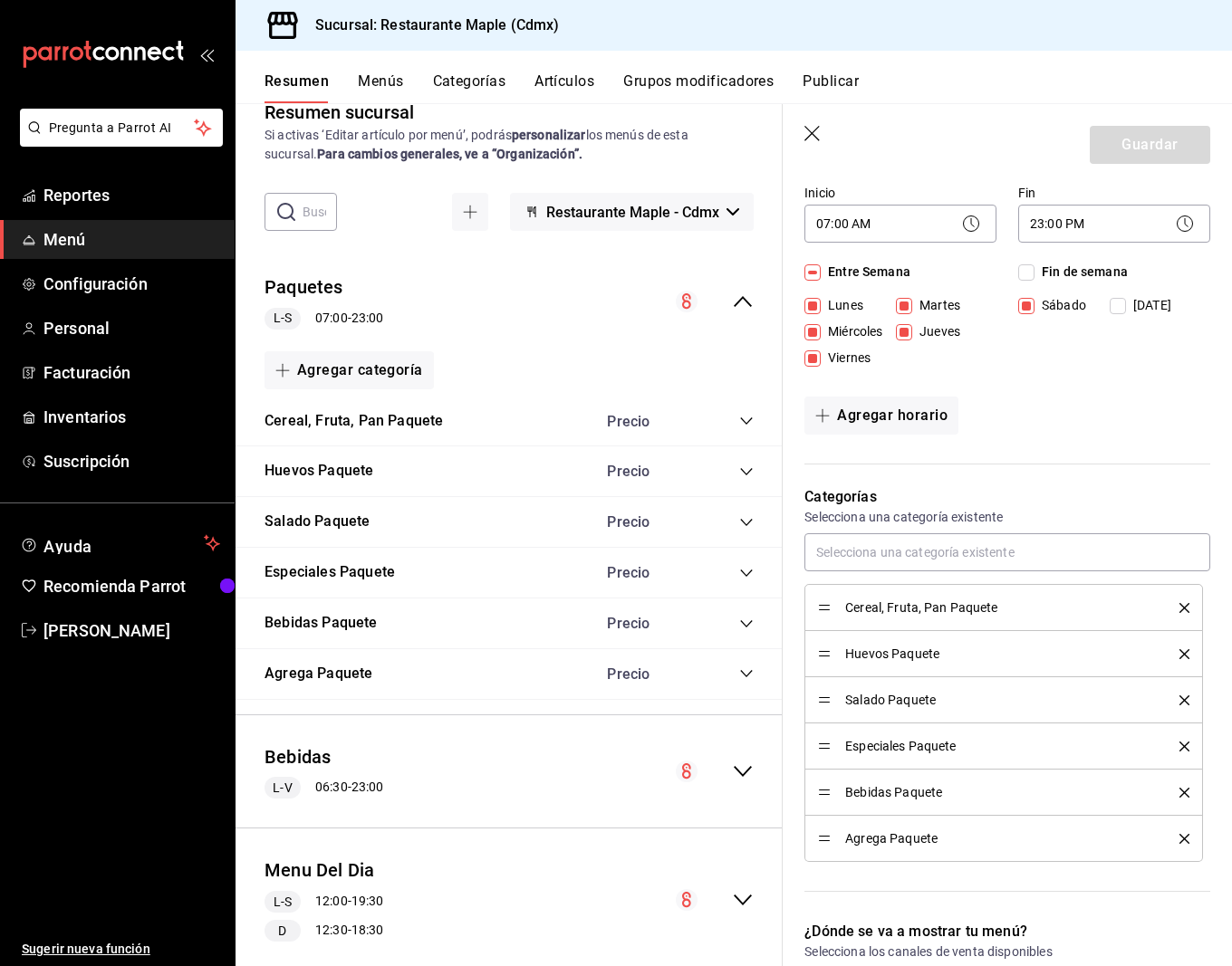
click at [1041, 468] on div "Categorías Selecciona una categoría existente Cereal, Fruta, Pan Paquete Huevos…" at bounding box center [996, 681] width 428 height 434
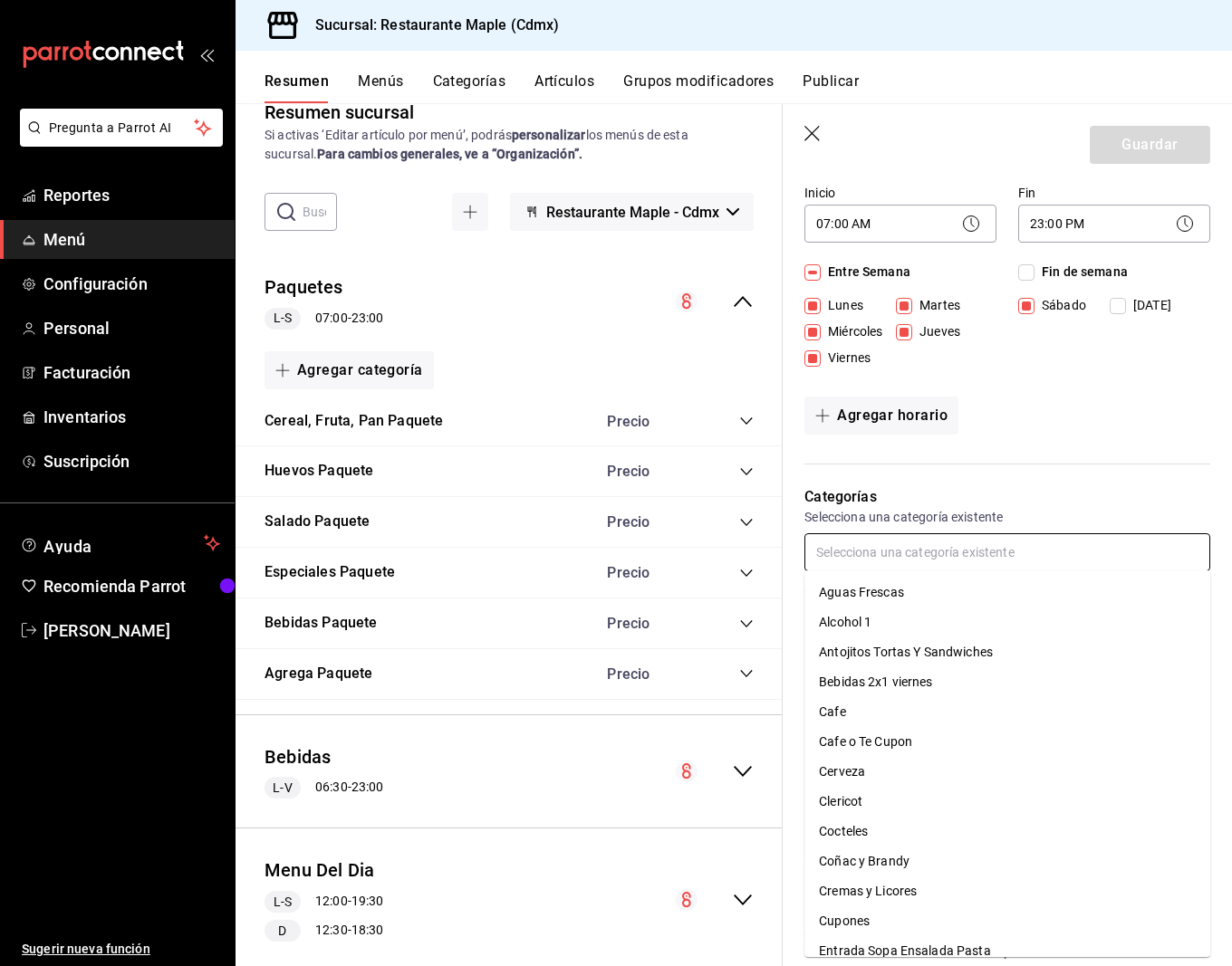
click at [896, 560] on input "text" at bounding box center [1007, 552] width 406 height 38
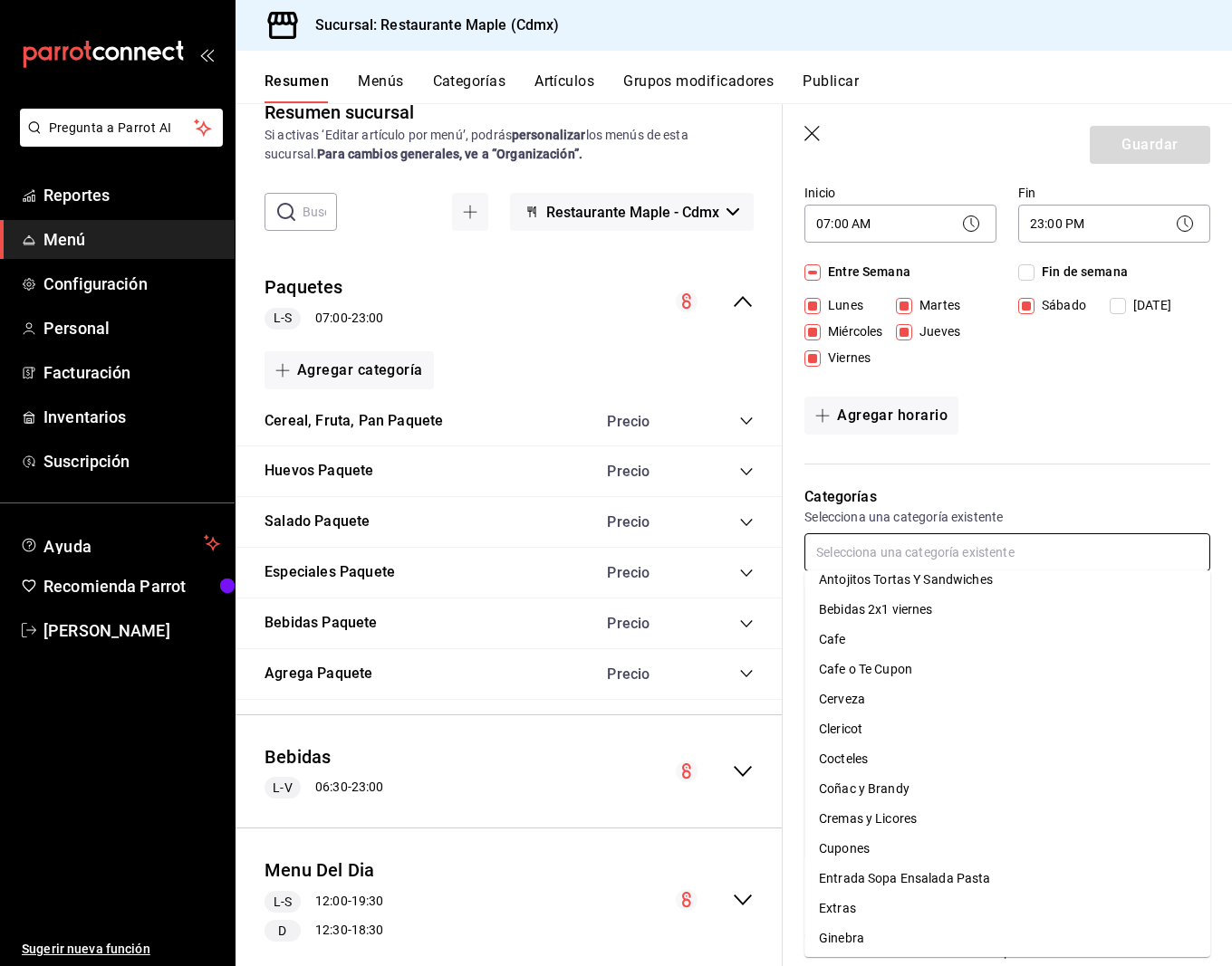
scroll to position [0, 0]
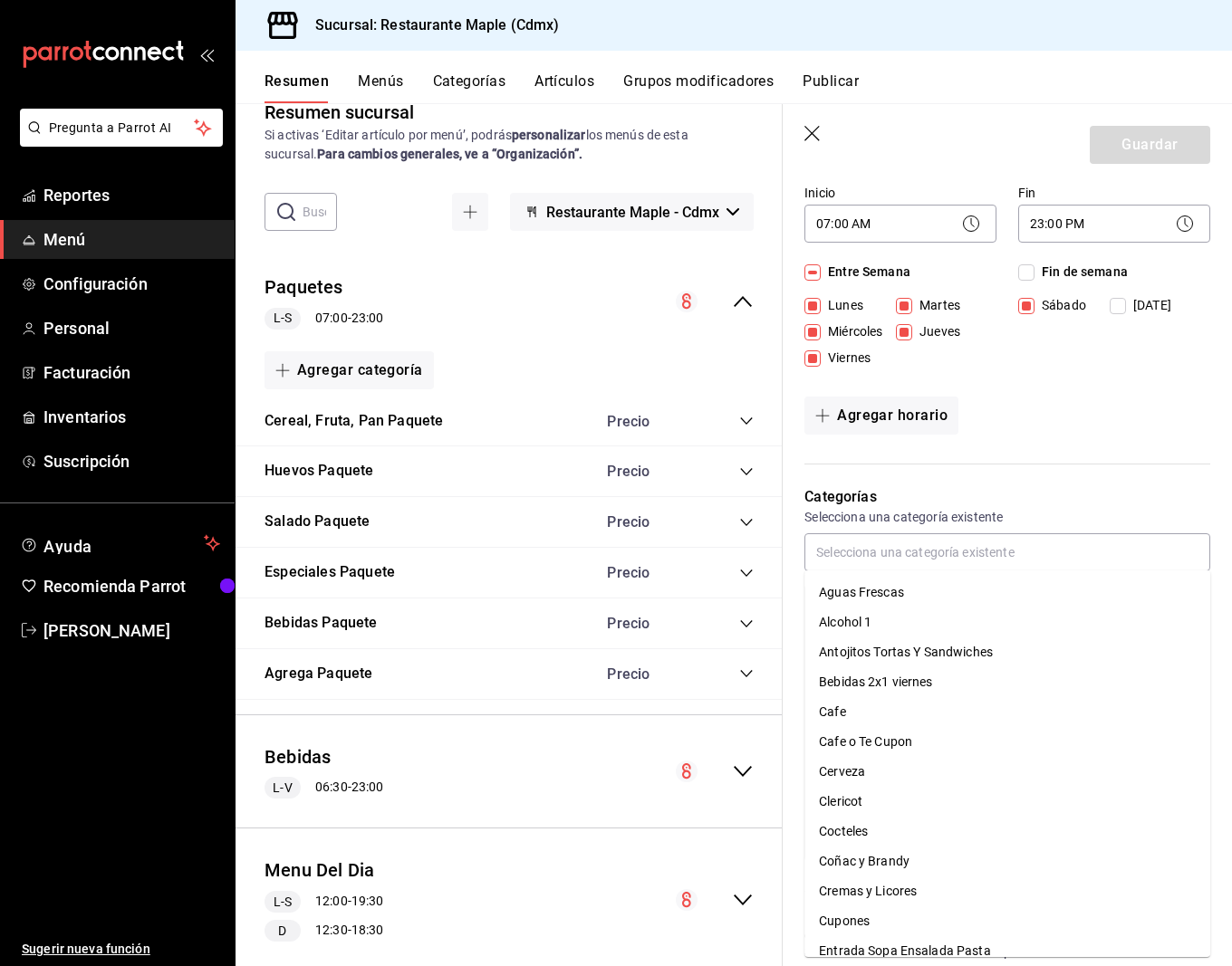
click at [467, 94] on button "Categorías" at bounding box center [469, 87] width 73 height 31
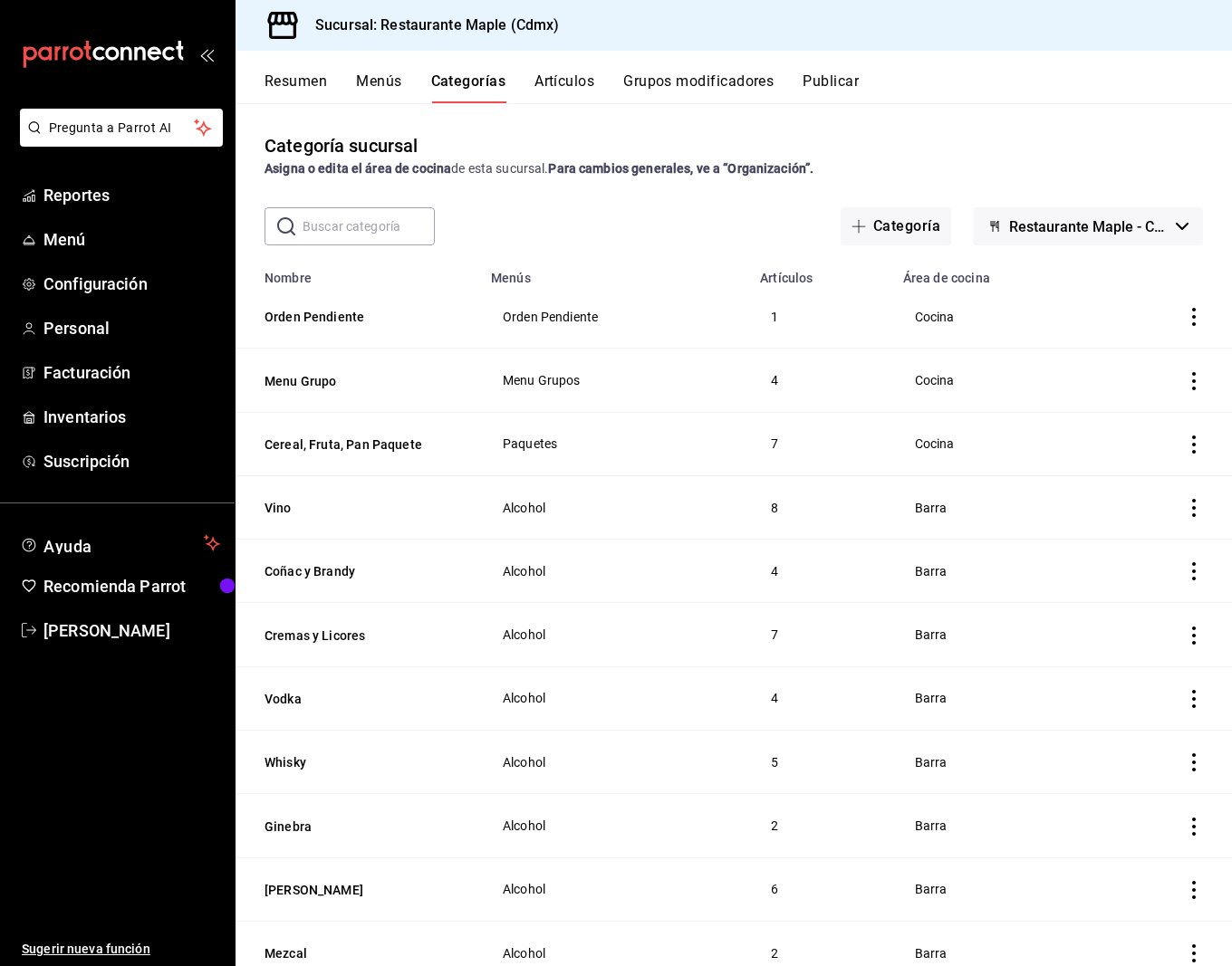
click at [329, 233] on input "text" at bounding box center [368, 226] width 132 height 37
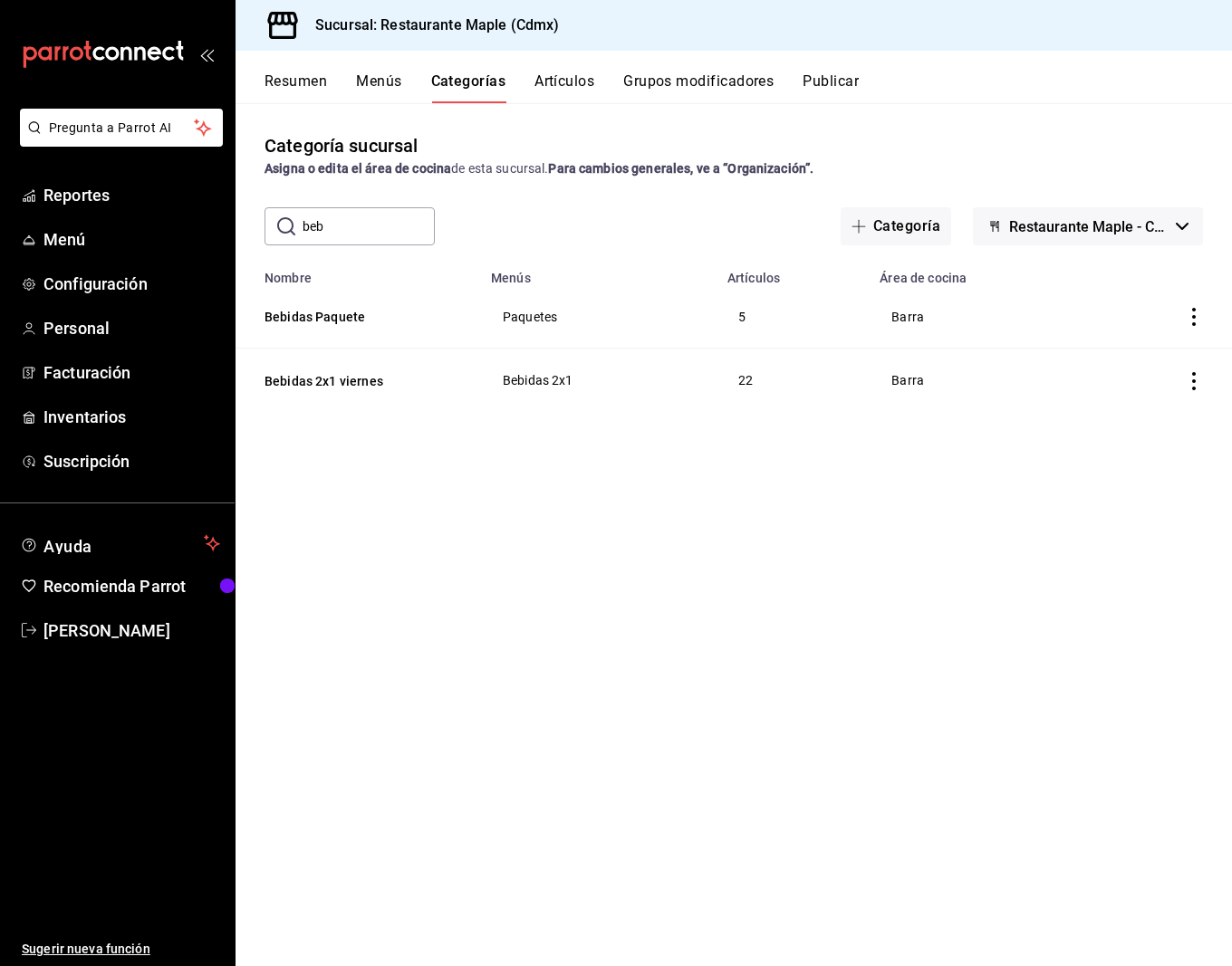
type input "bebidas paquete"
click at [1201, 318] on icon "actions" at bounding box center [1193, 316] width 18 height 18
click at [326, 310] on div at bounding box center [616, 483] width 1232 height 966
click at [326, 319] on body "Pregunta a Parrot AI Reportes Menú Configuración Personal Facturación Inventari…" at bounding box center [616, 483] width 1232 height 966
click at [344, 321] on button "Bebidas Paquete" at bounding box center [355, 316] width 182 height 18
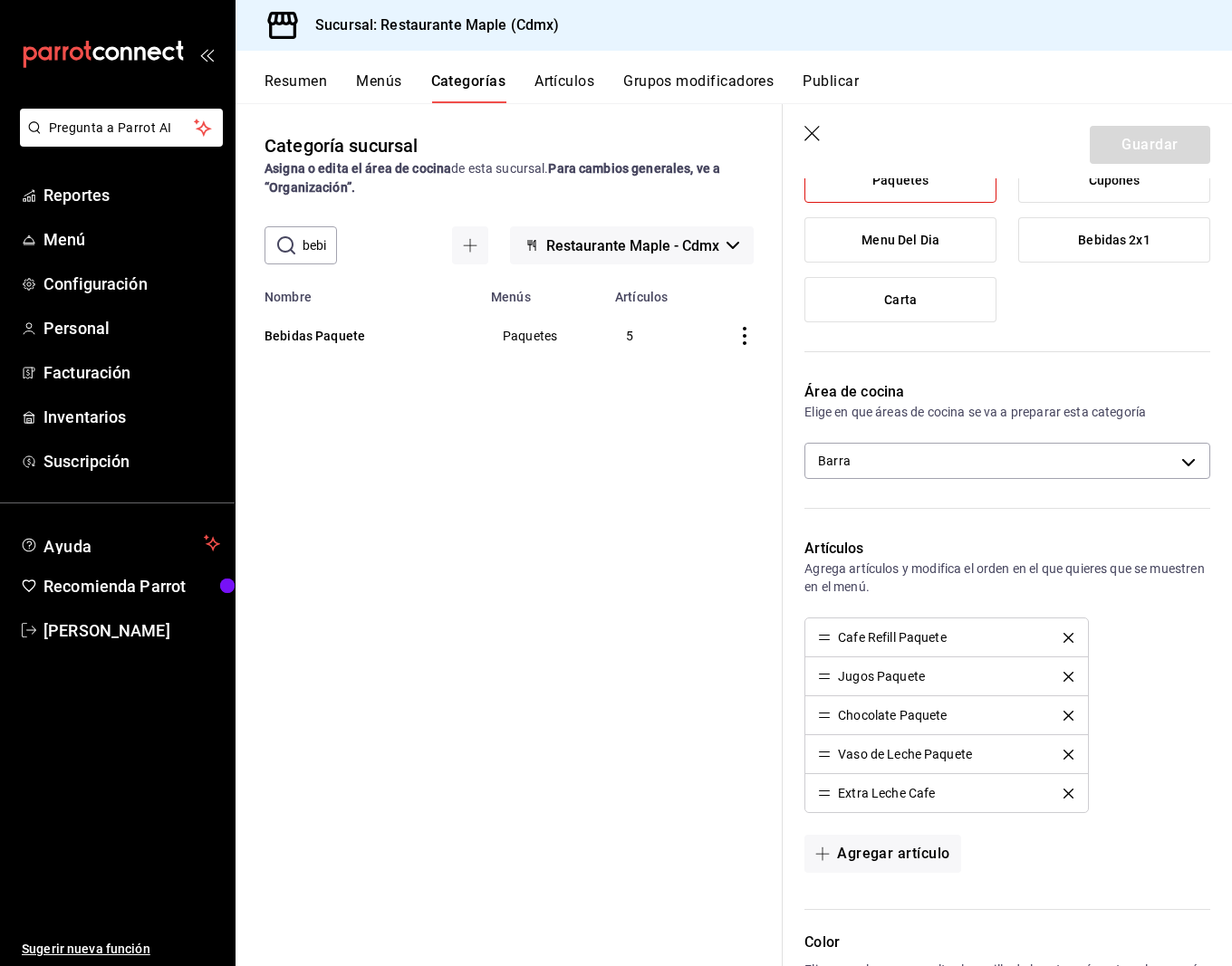
scroll to position [674, 0]
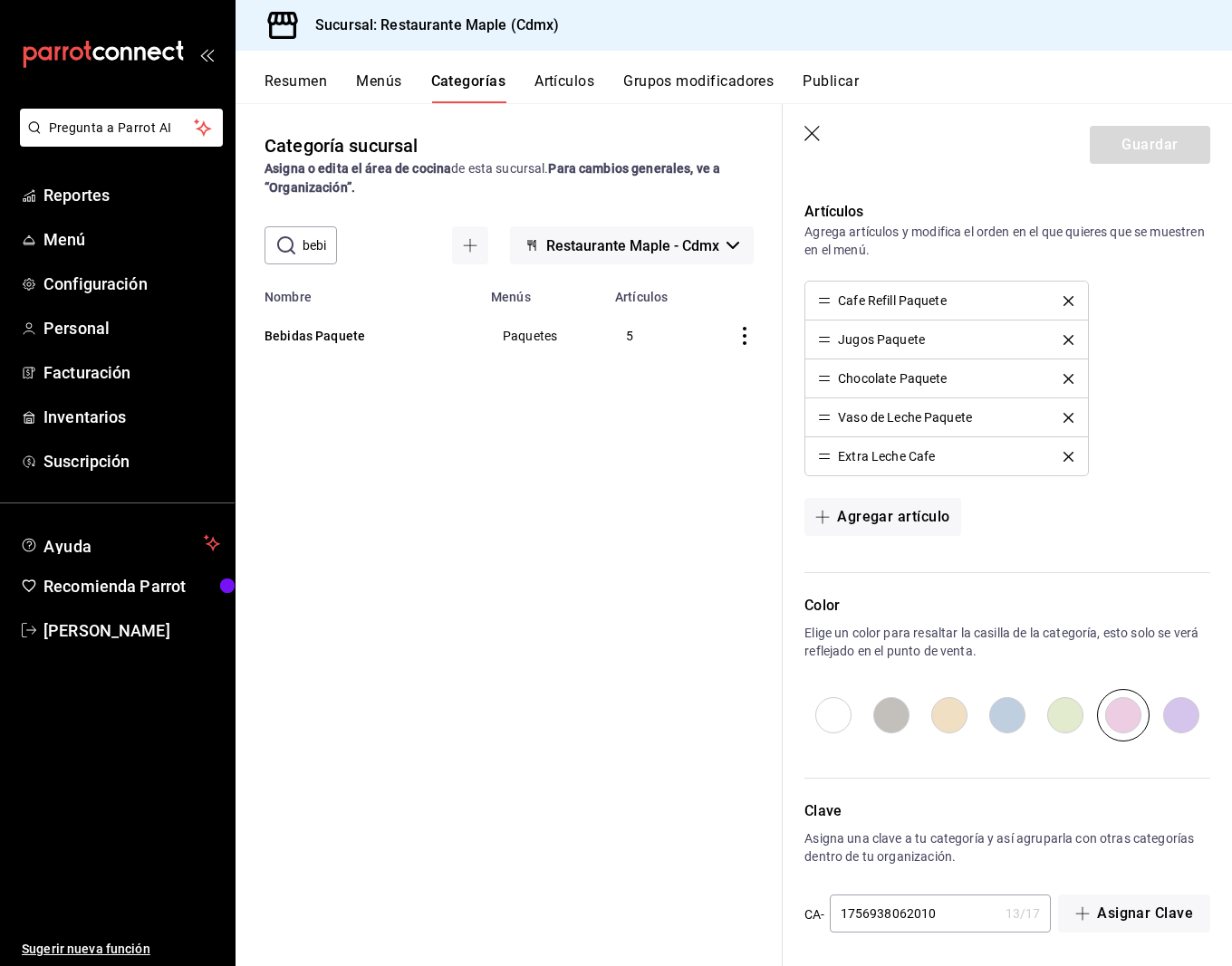
click at [372, 77] on button "Menús" at bounding box center [379, 87] width 46 height 31
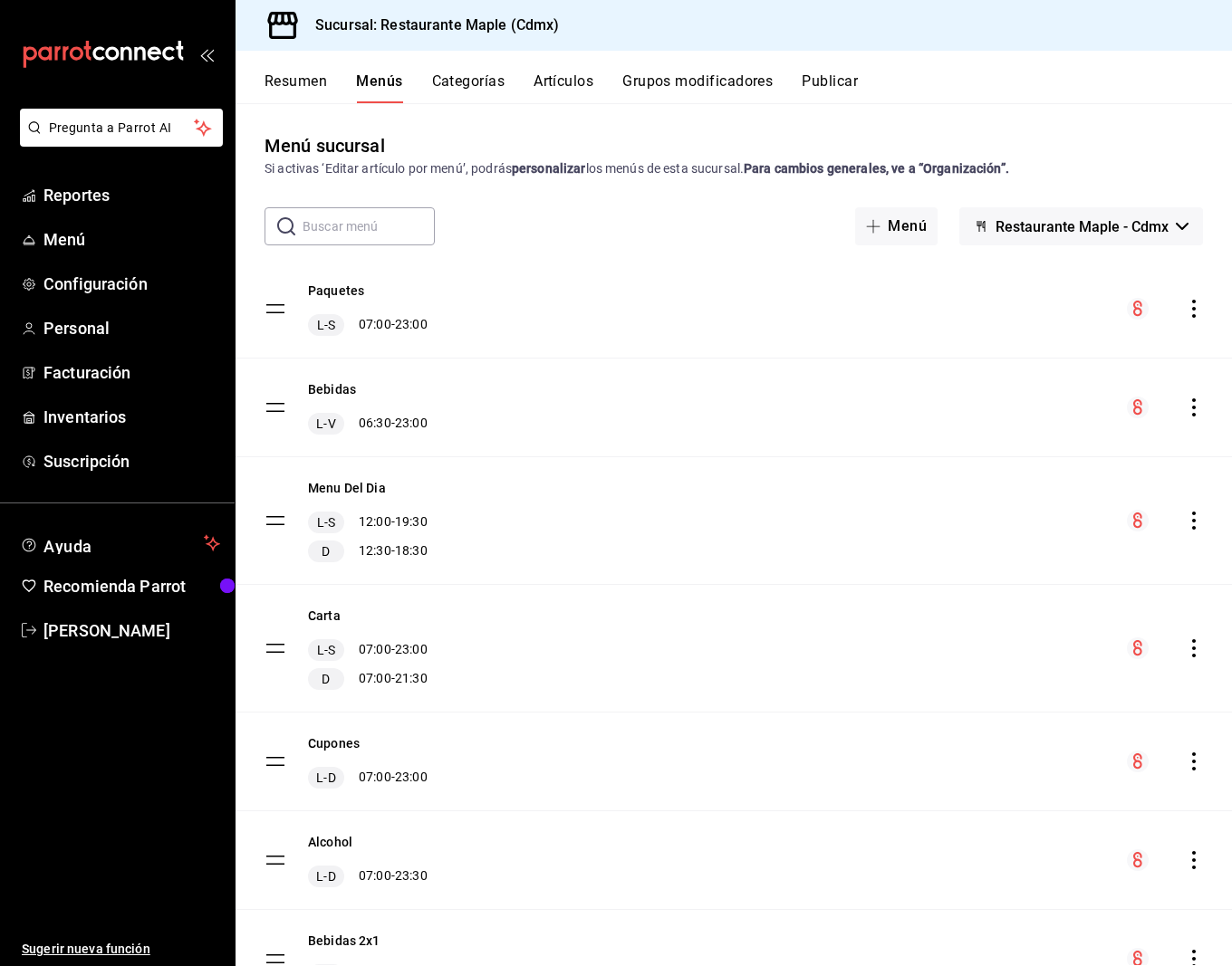
click at [459, 90] on button "Categorías" at bounding box center [469, 87] width 73 height 31
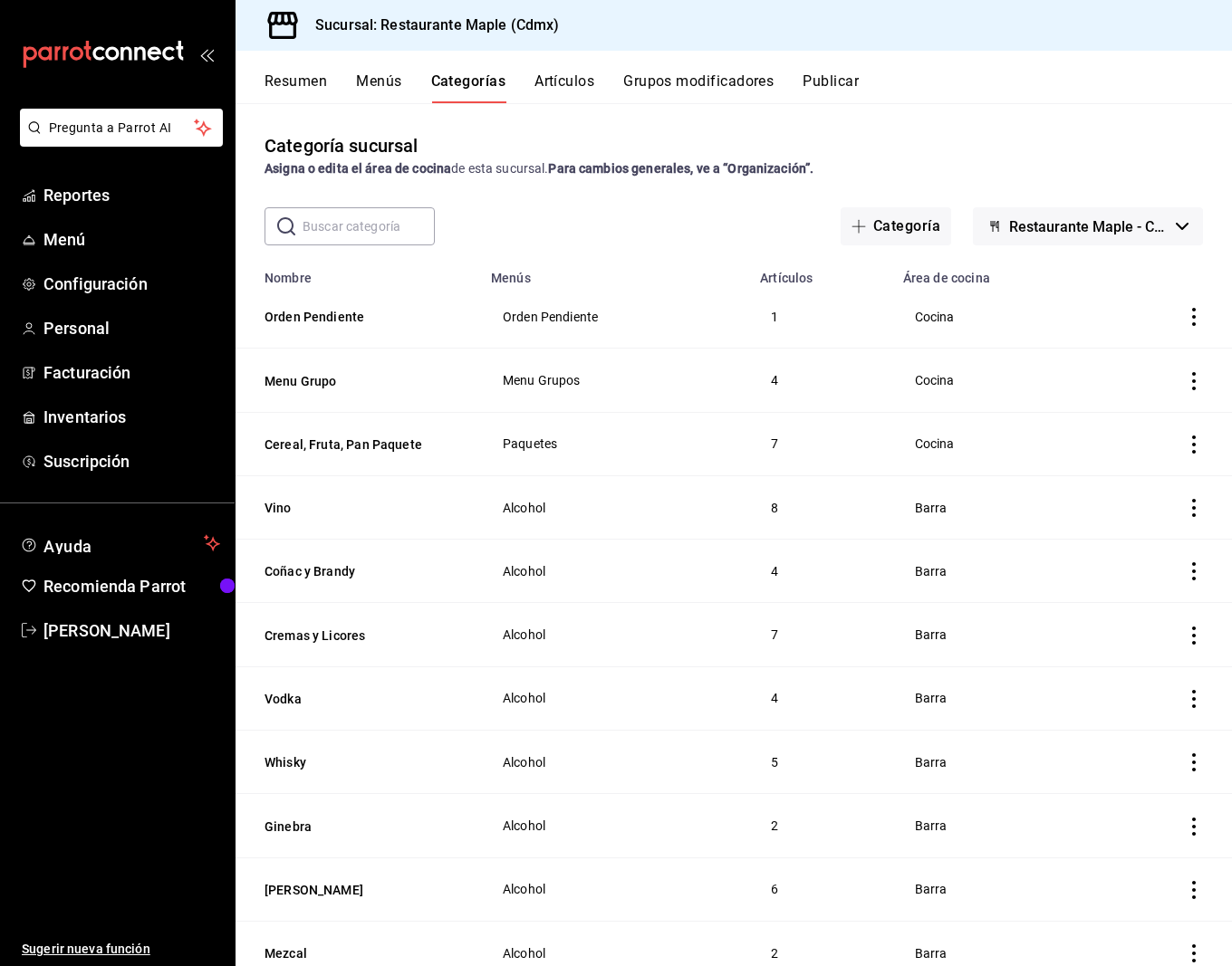
click at [328, 247] on div "Categoría sucursal Asigna o edita el área de cocina de esta sucursal. Para camb…" at bounding box center [733, 534] width 996 height 862
click at [328, 239] on input "text" at bounding box center [368, 226] width 132 height 37
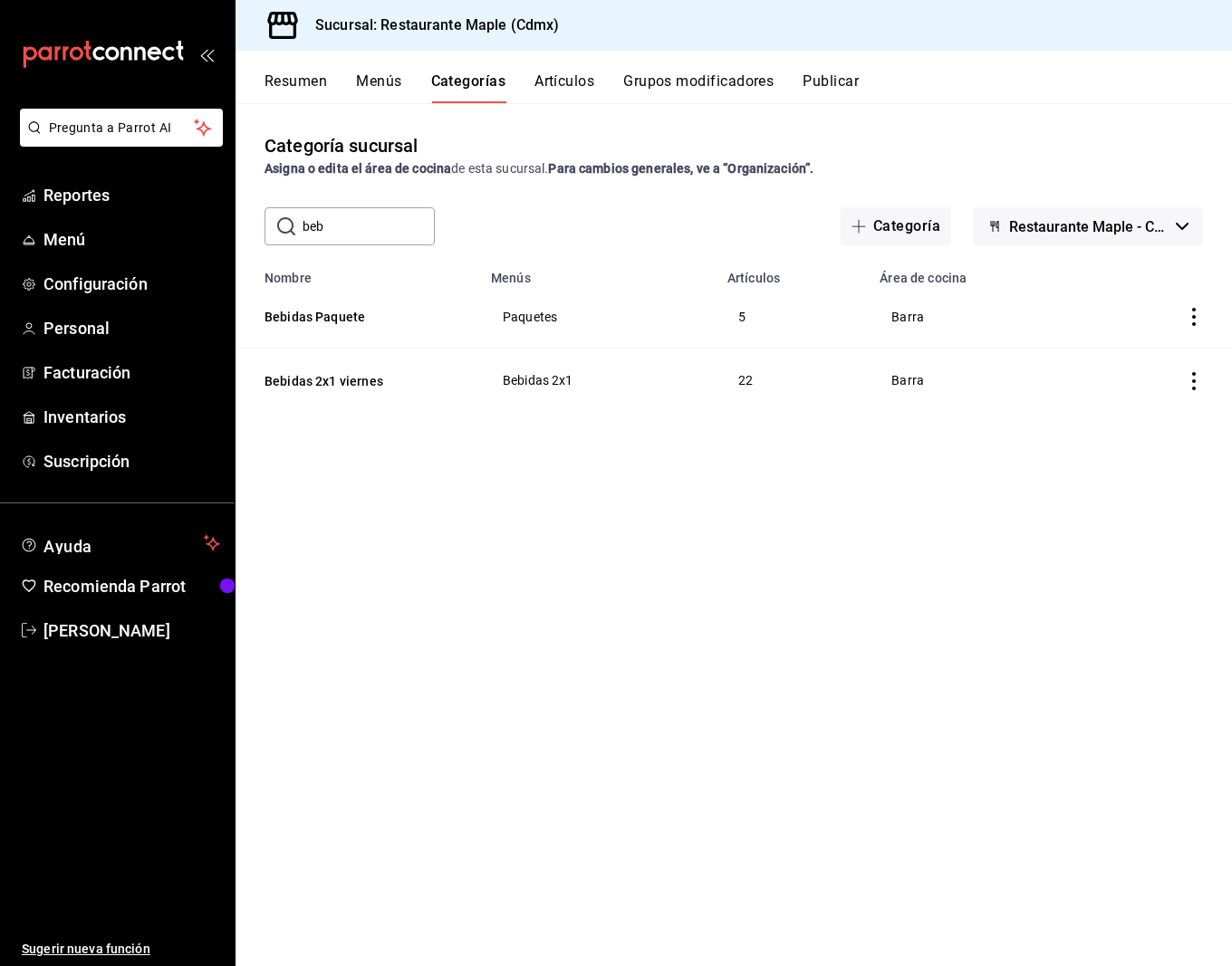
type input "bebidas paquete"
click at [340, 325] on button "Bebidas Paquete" at bounding box center [355, 316] width 182 height 18
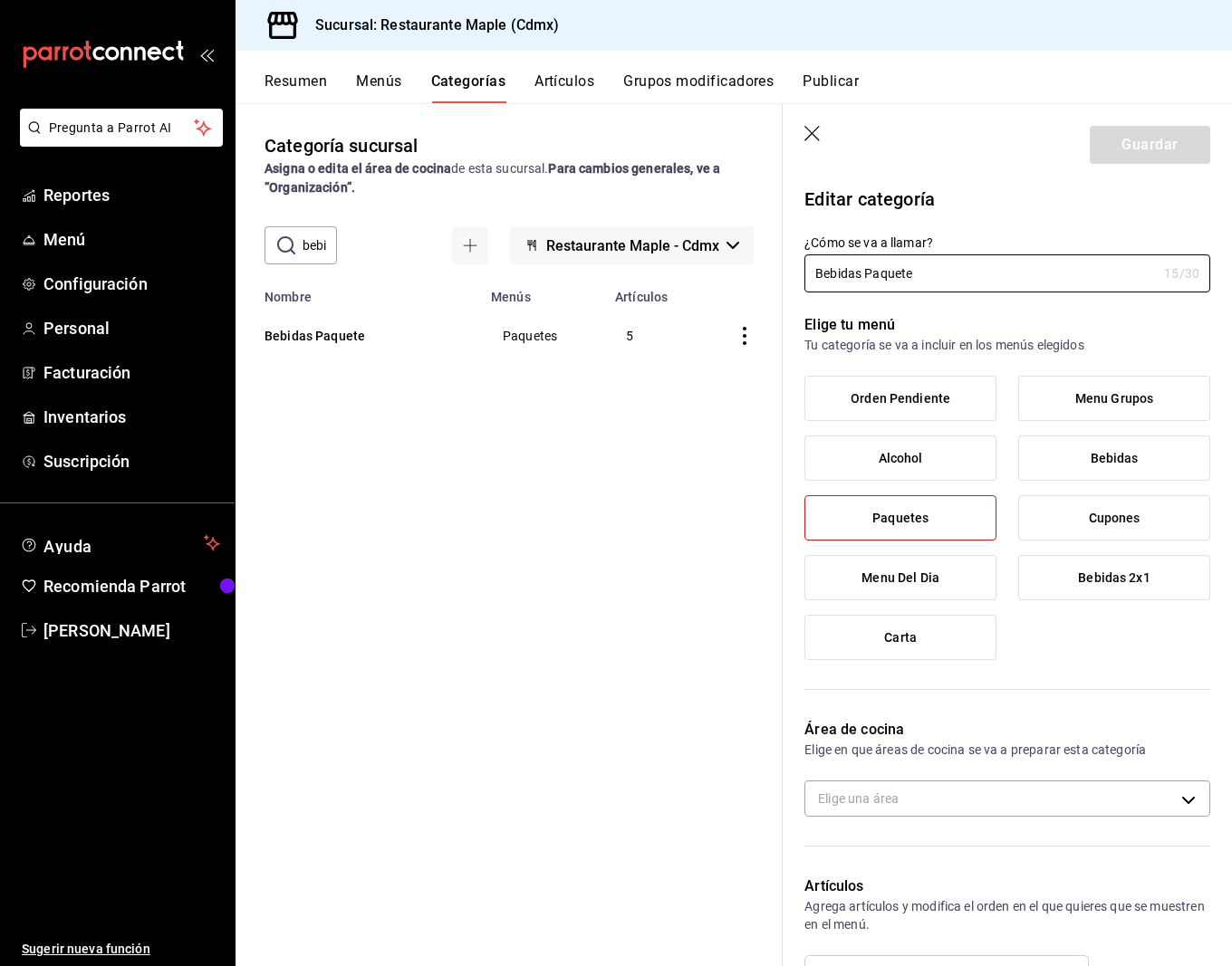
type input "ce3c12c7-d614-4fea-8a6a-41341f9dcb30"
radio input "false"
radio input "true"
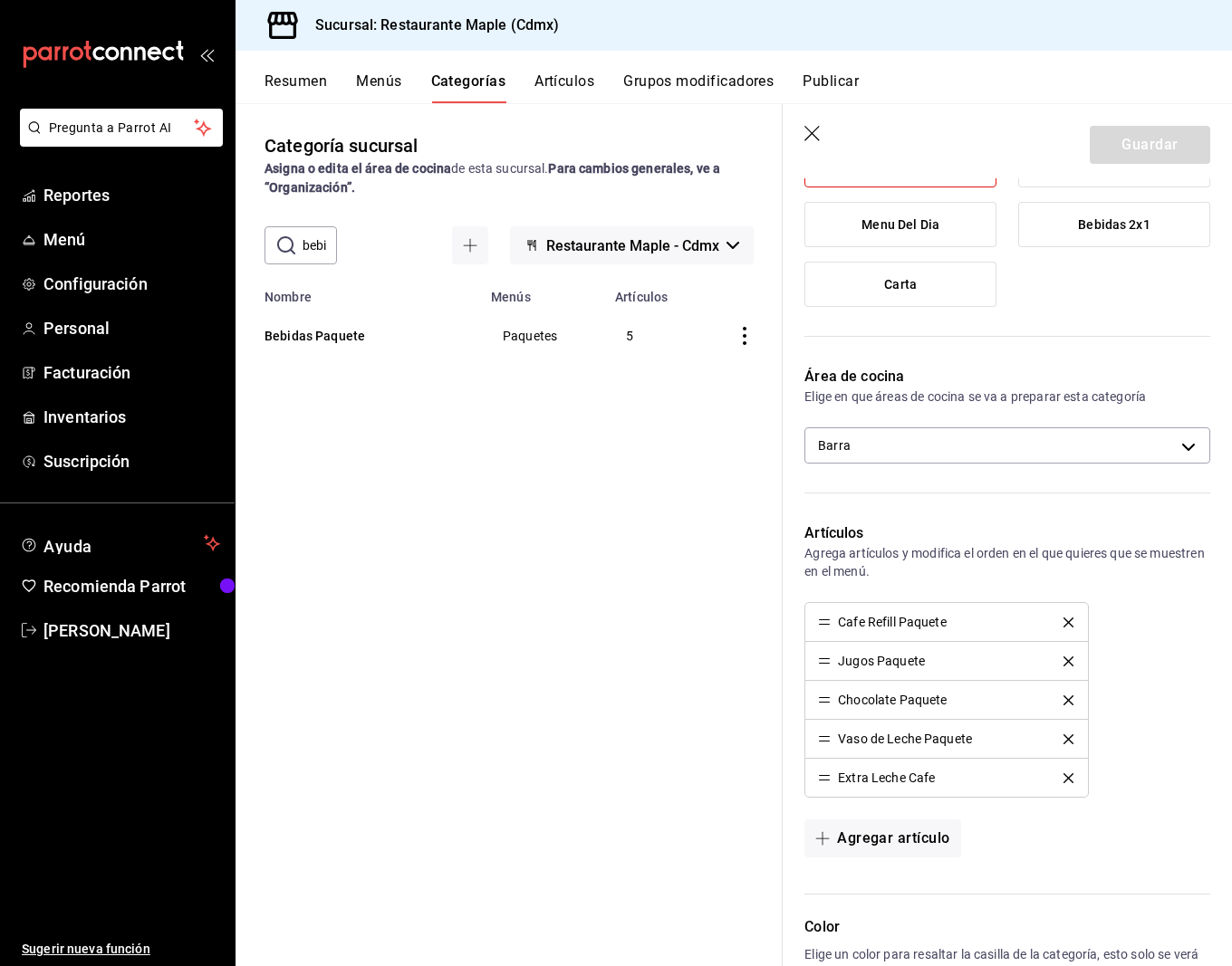
scroll to position [674, 0]
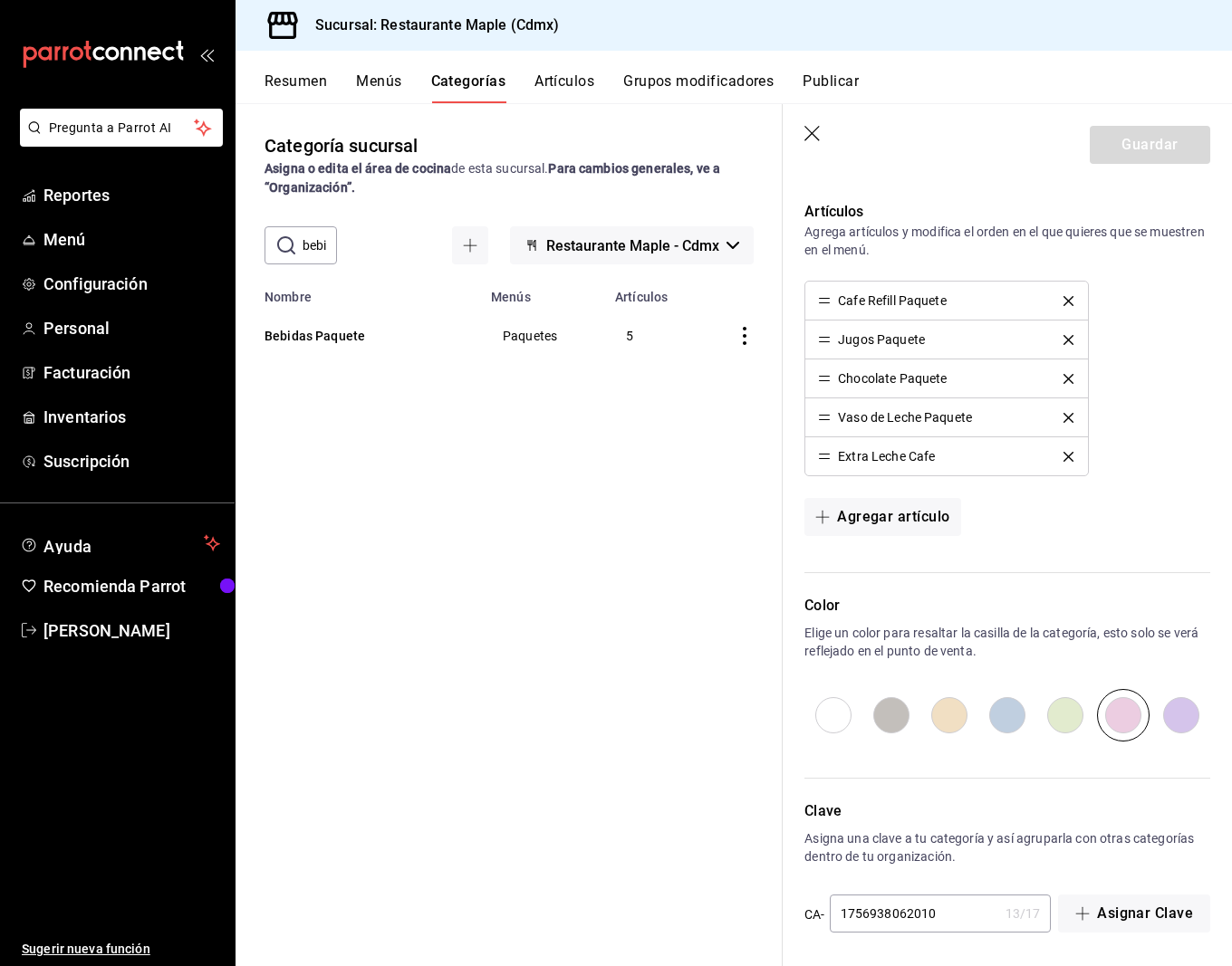
click at [366, 77] on button "Menús" at bounding box center [379, 87] width 46 height 31
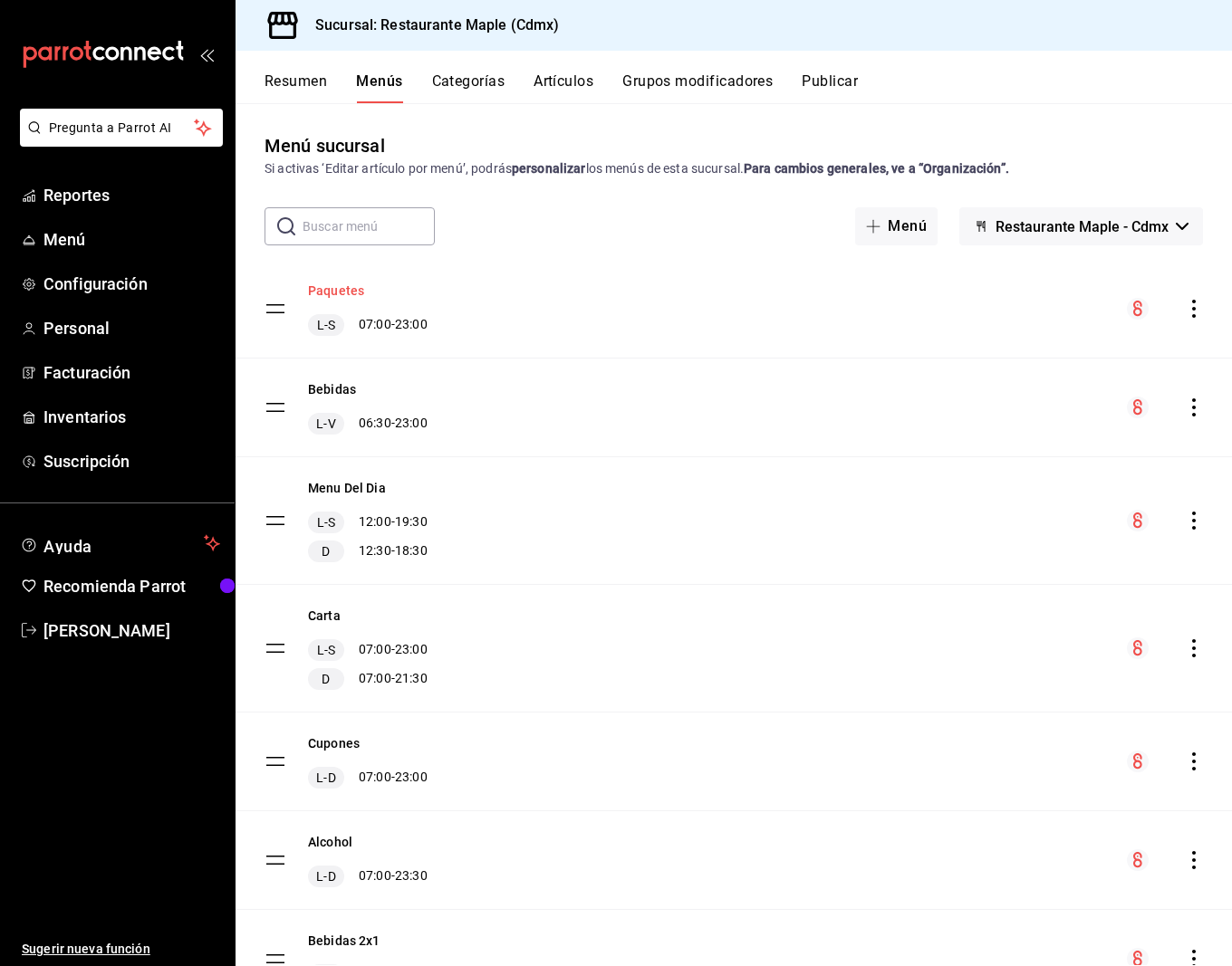
click at [344, 293] on button "Paquetes" at bounding box center [335, 291] width 57 height 18
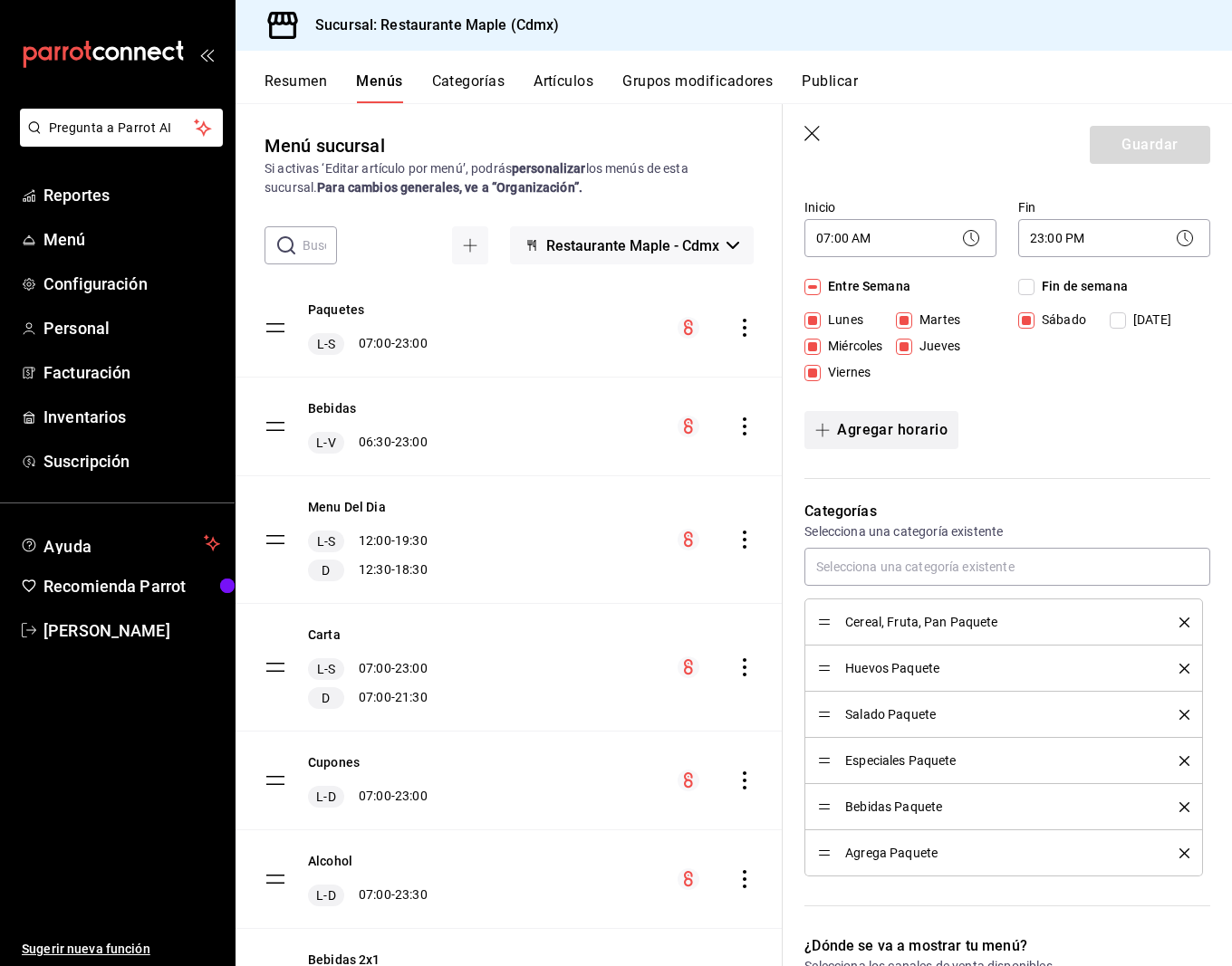
scroll to position [267, 0]
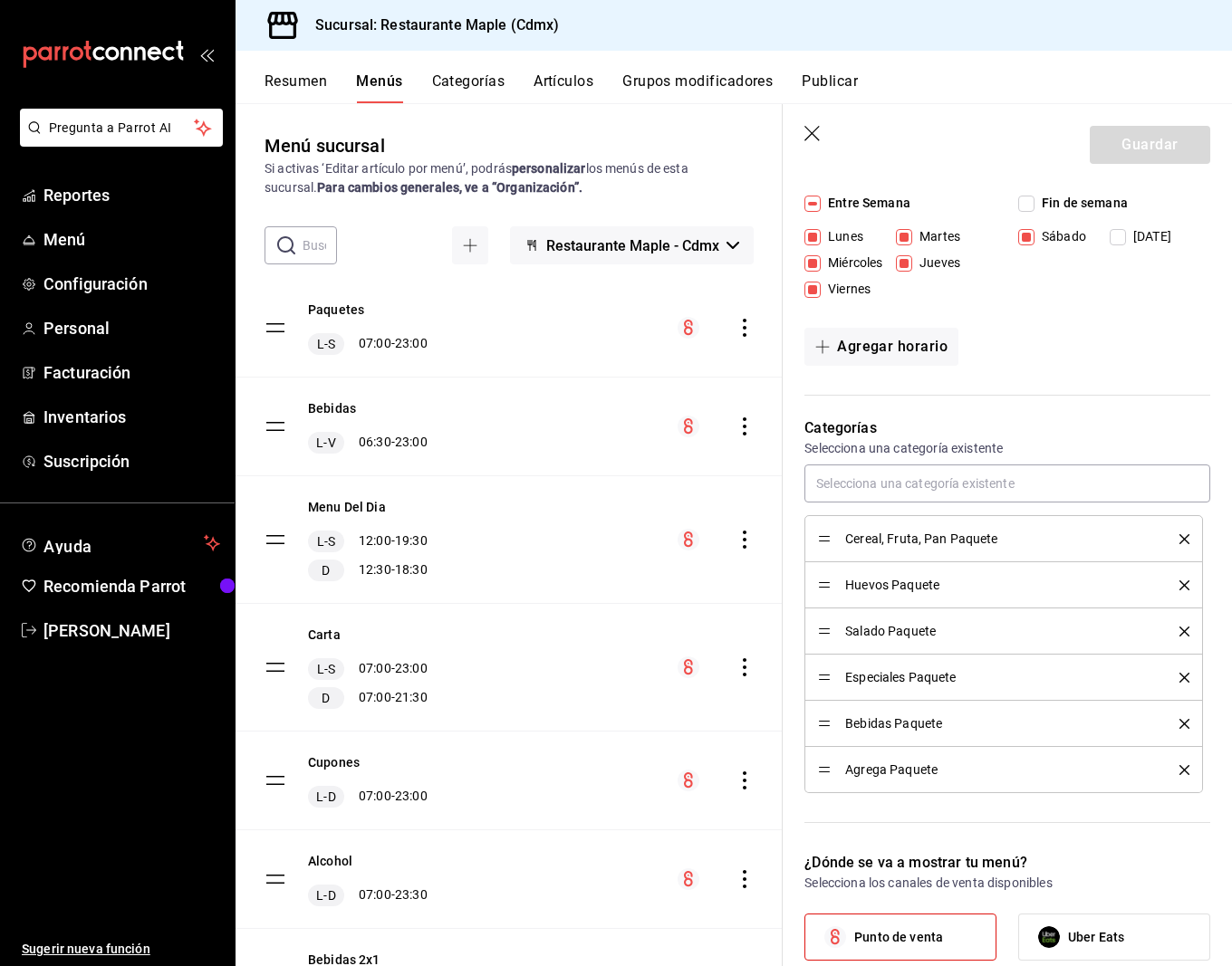
click at [881, 452] on p "Selecciona una categoría existente" at bounding box center [1007, 448] width 406 height 18
click at [881, 465] on input "text" at bounding box center [1007, 483] width 406 height 38
type input "b"
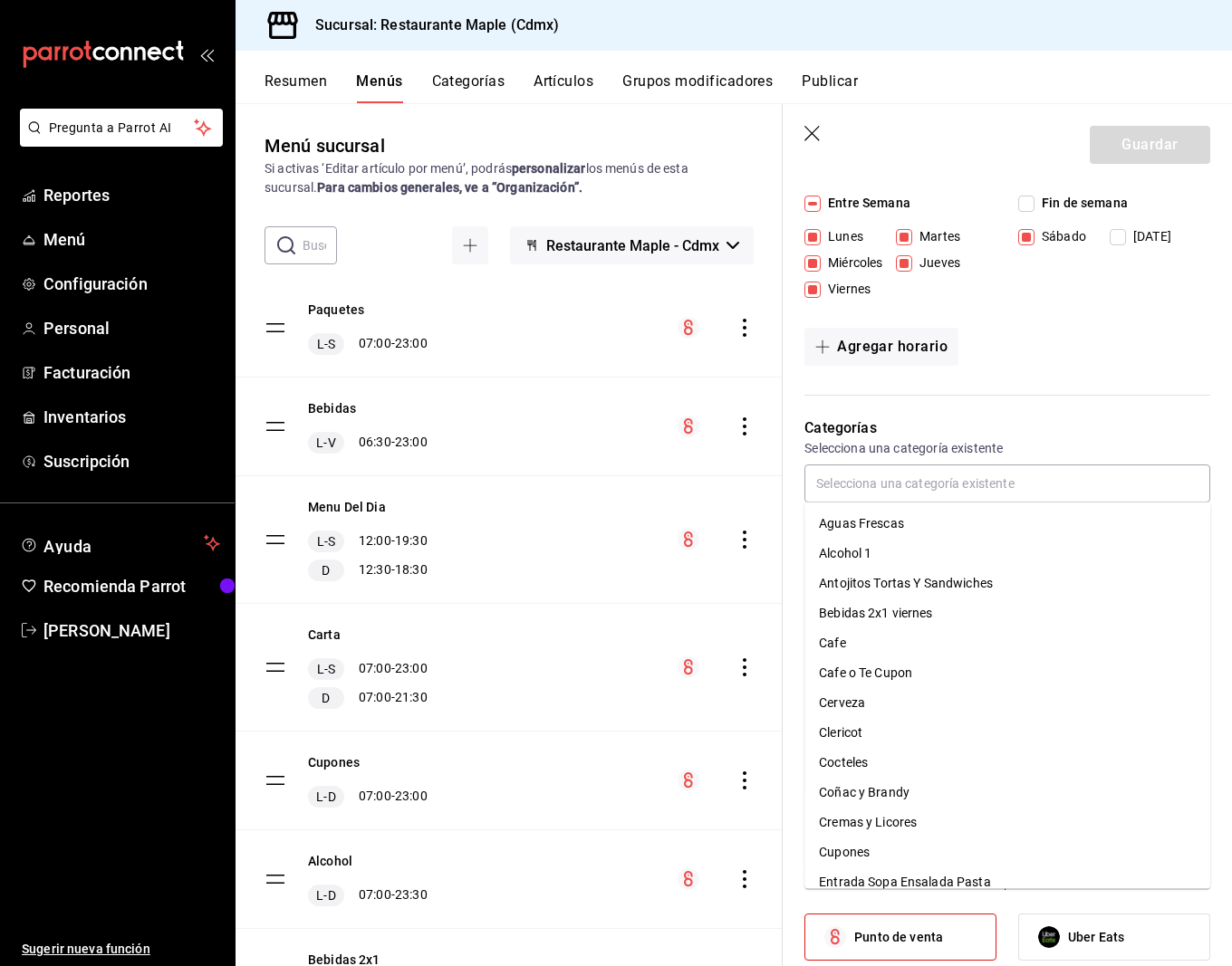
click at [477, 81] on button "Categorías" at bounding box center [469, 87] width 73 height 31
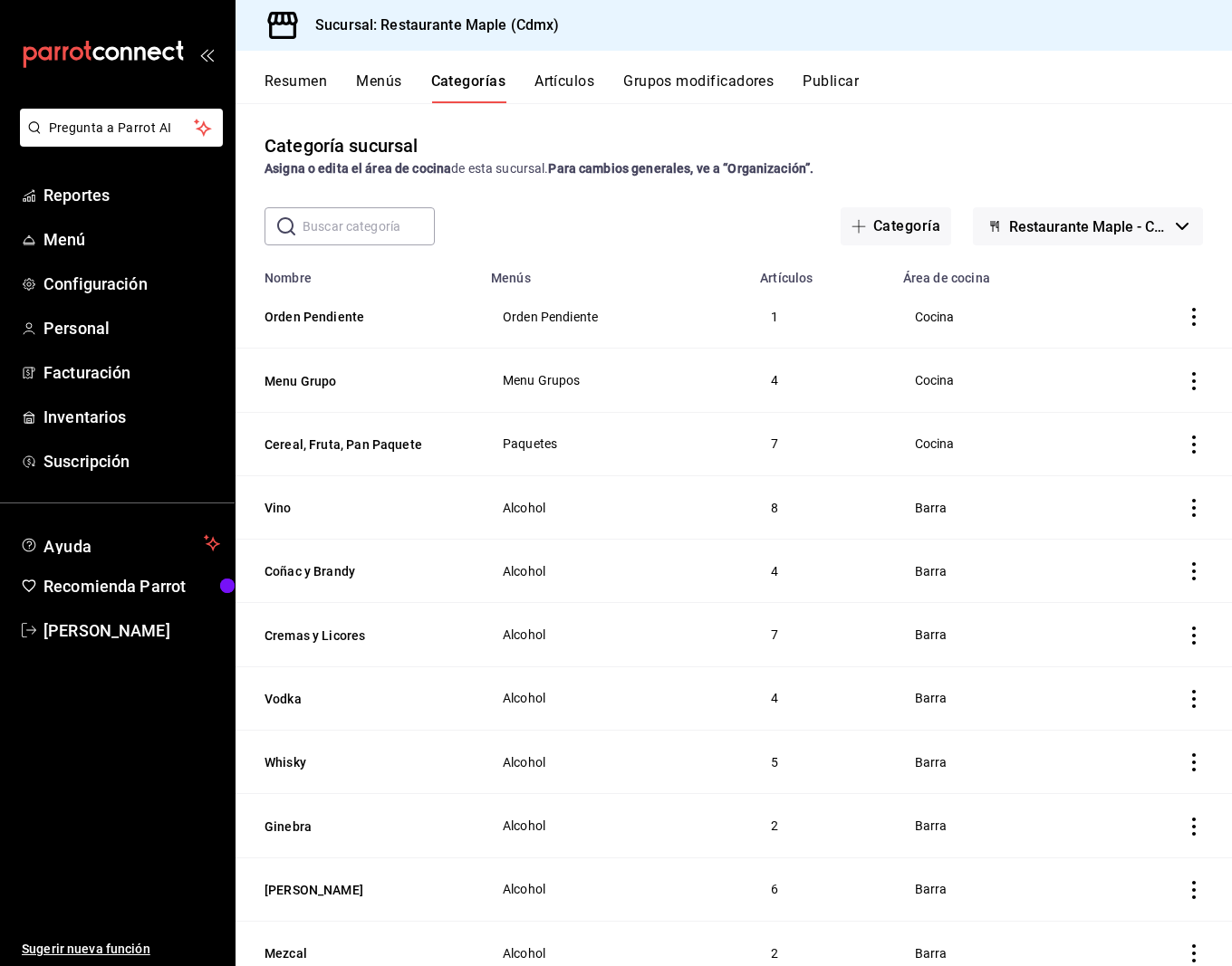
click at [343, 231] on input "text" at bounding box center [368, 226] width 132 height 37
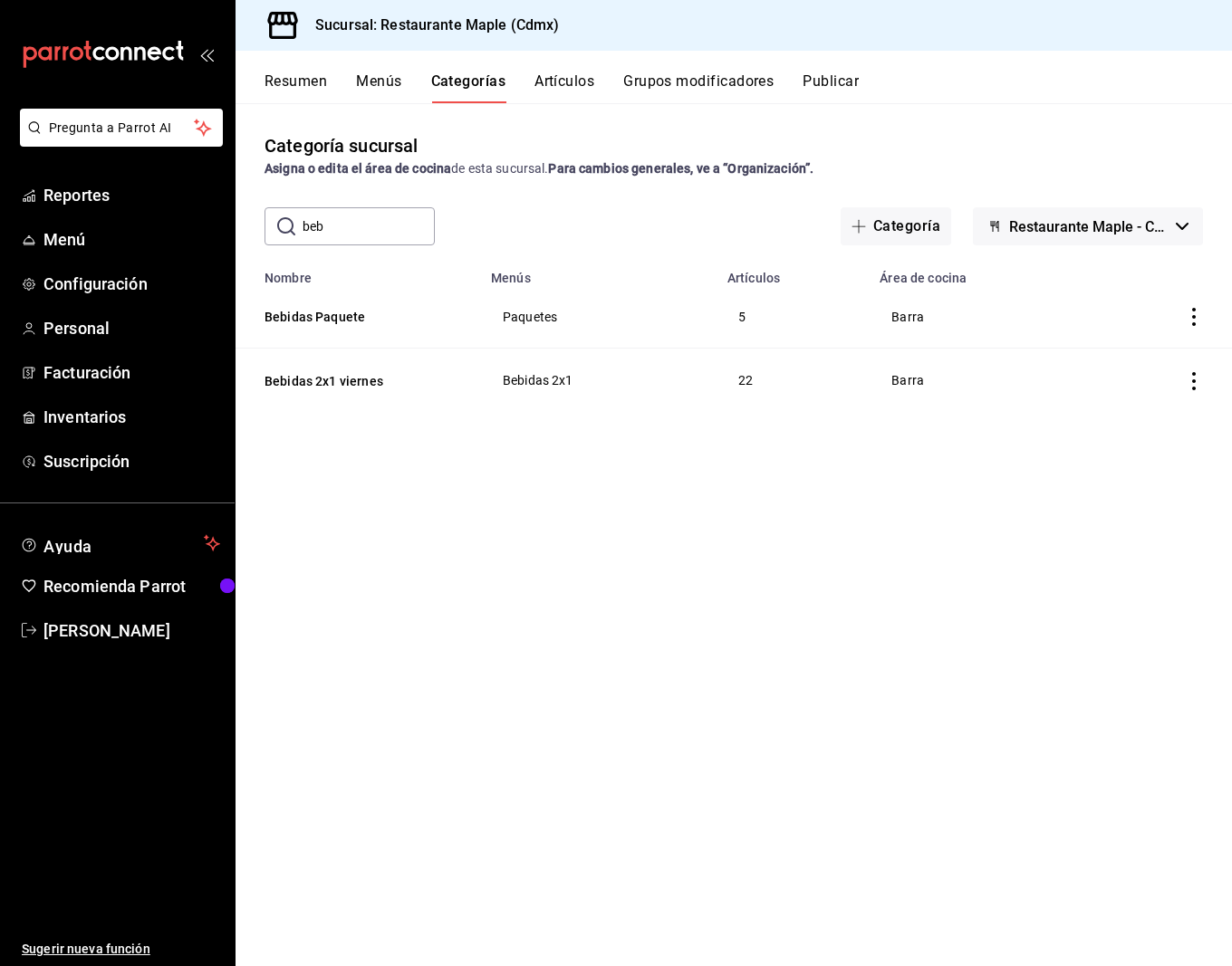
type input "bebidas paquete"
click at [337, 323] on button "Bebidas Paquete" at bounding box center [355, 316] width 182 height 18
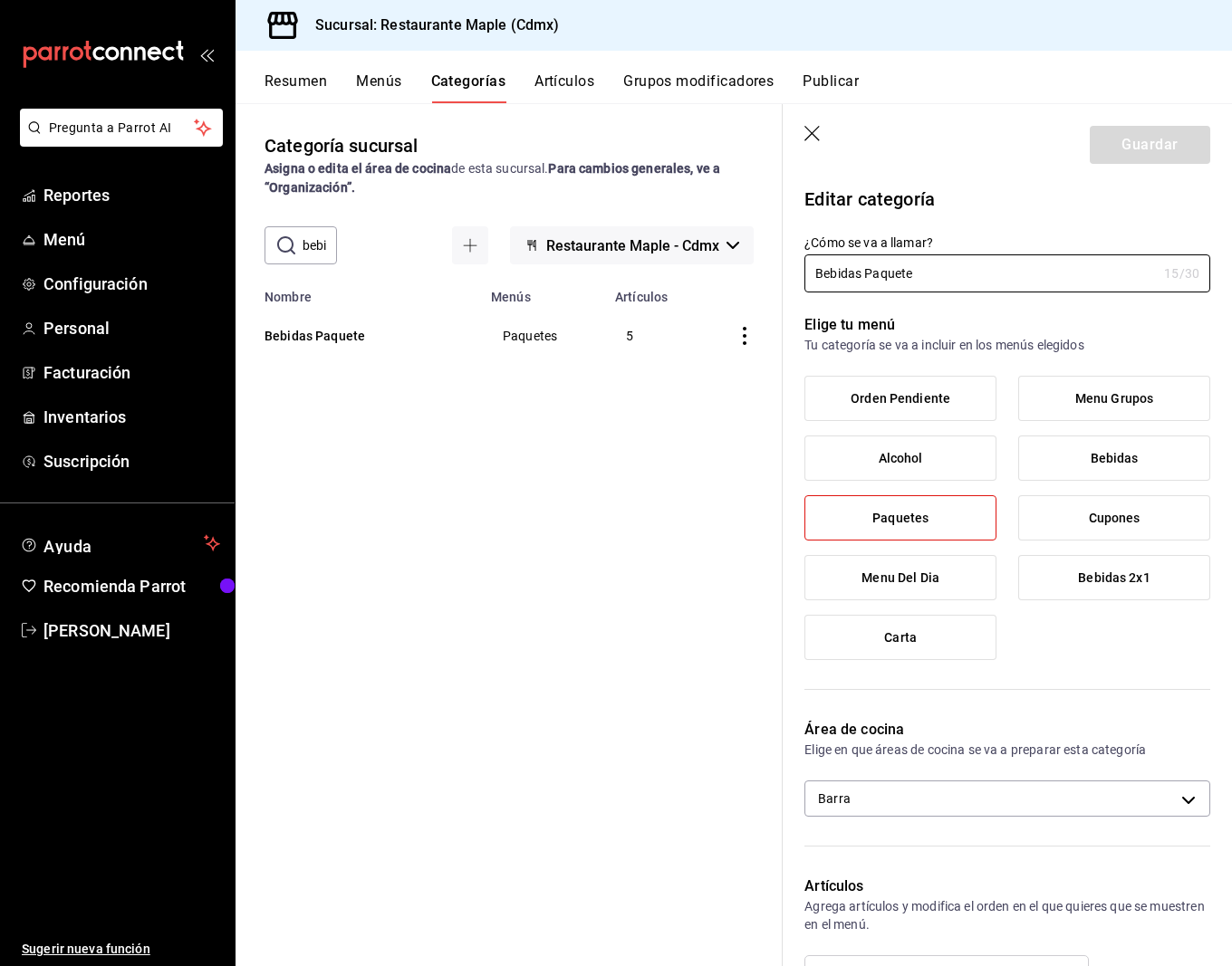
click at [913, 516] on span "Paquetes" at bounding box center [900, 519] width 57 height 16
click at [0, 0] on input "Paquetes" at bounding box center [0, 0] width 0 height 0
click at [913, 516] on span "Paquetes" at bounding box center [900, 519] width 57 height 16
click at [0, 0] on input "Paquetes" at bounding box center [0, 0] width 0 height 0
click at [813, 131] on icon "button" at bounding box center [812, 134] width 16 height 16
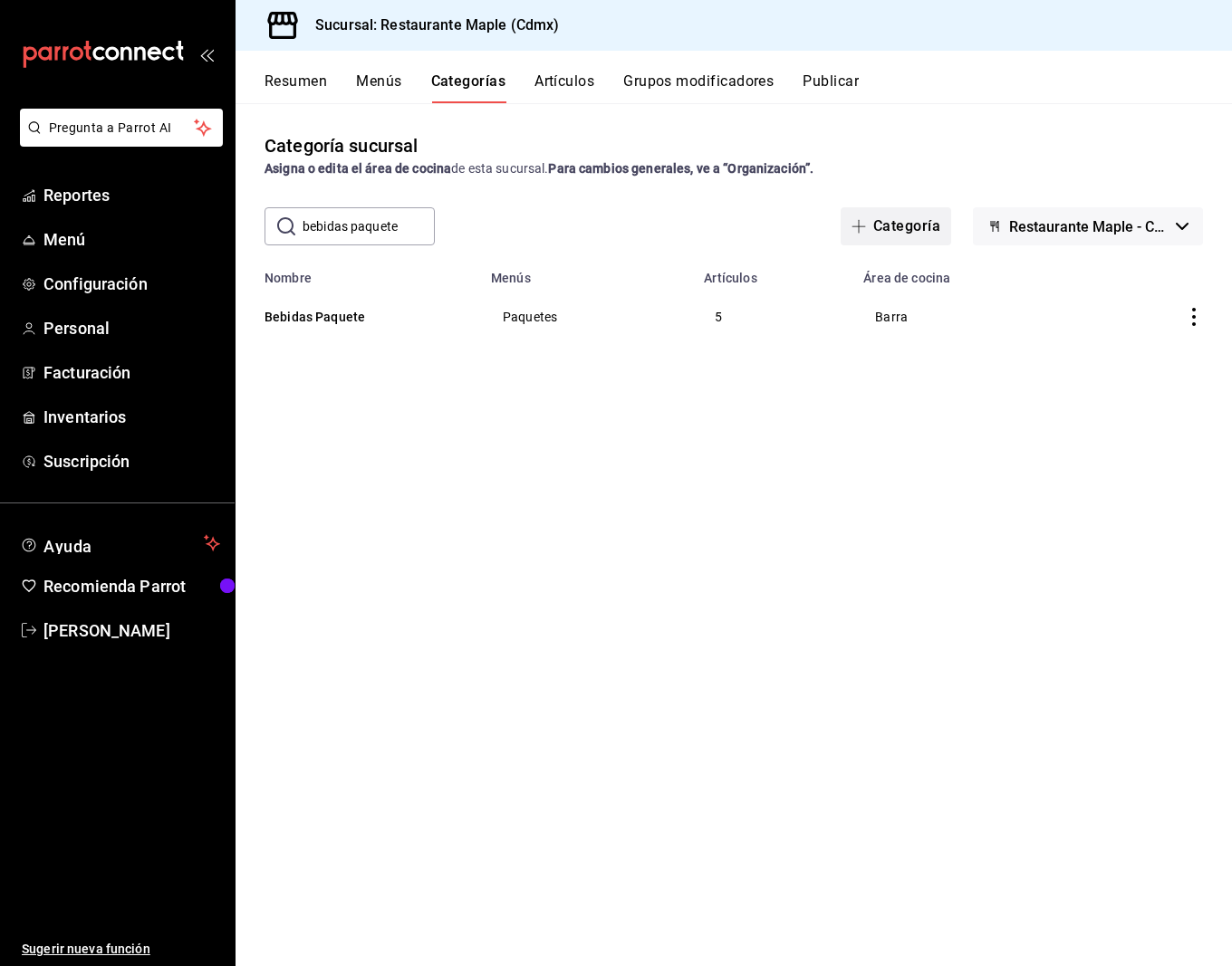
click at [934, 217] on button "Categoría" at bounding box center [895, 226] width 110 height 38
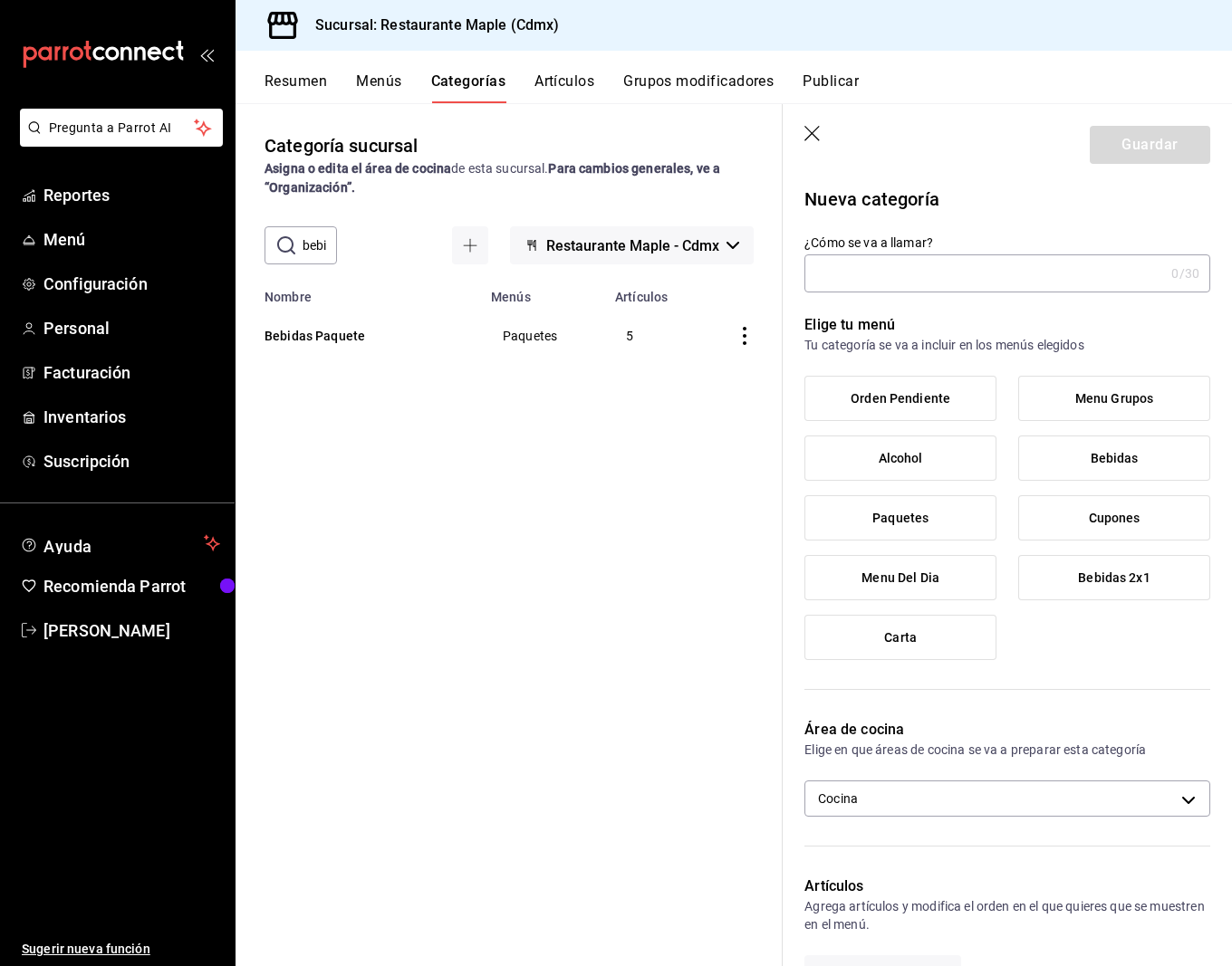
click at [871, 287] on input "¿Cómo se va a llamar?" at bounding box center [984, 273] width 359 height 37
type input "Bebidas Paquete 2"
click at [938, 523] on label "Paquetes" at bounding box center [901, 518] width 190 height 44
click at [0, 0] on input "Paquetes" at bounding box center [0, 0] width 0 height 0
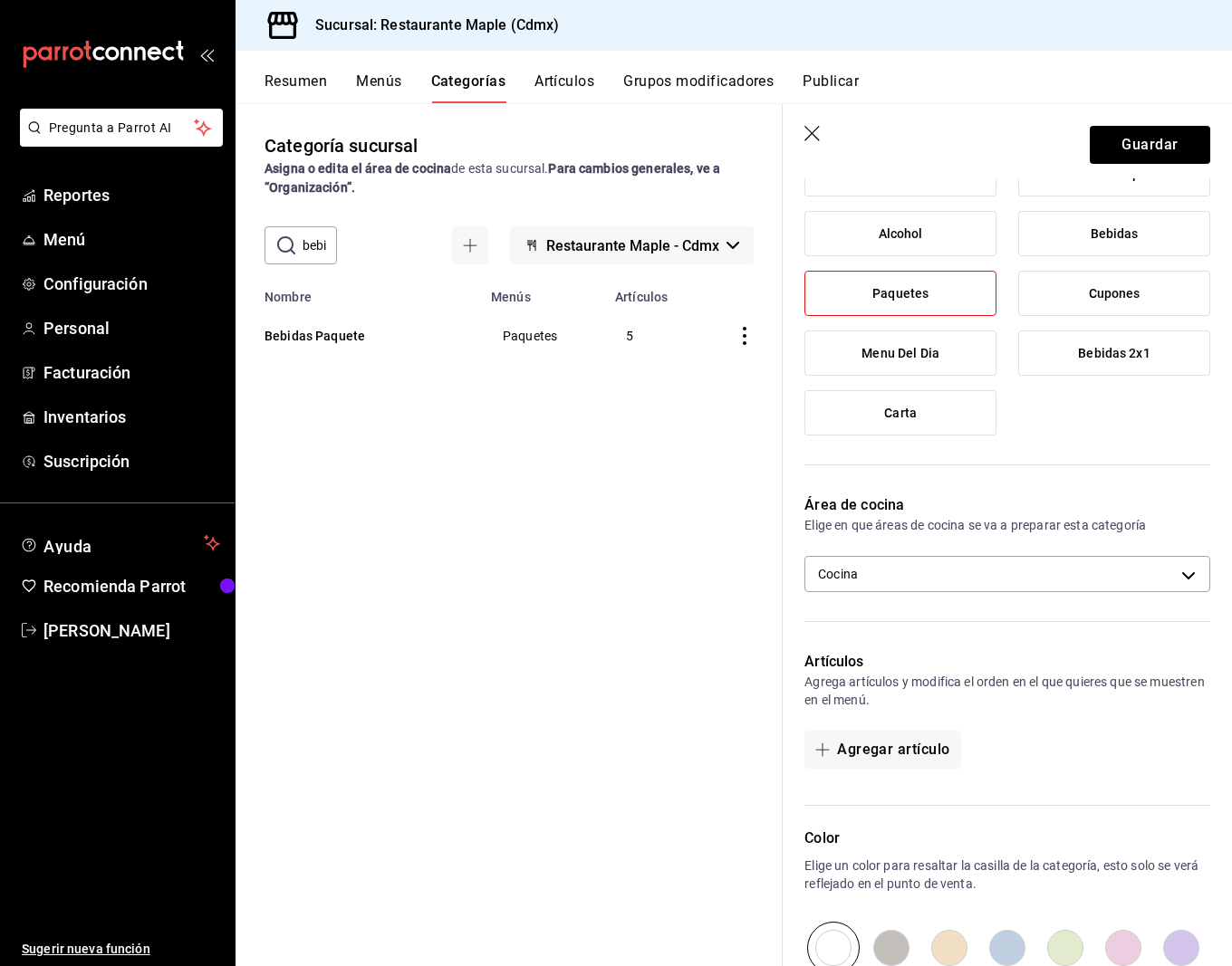
scroll to position [245, 0]
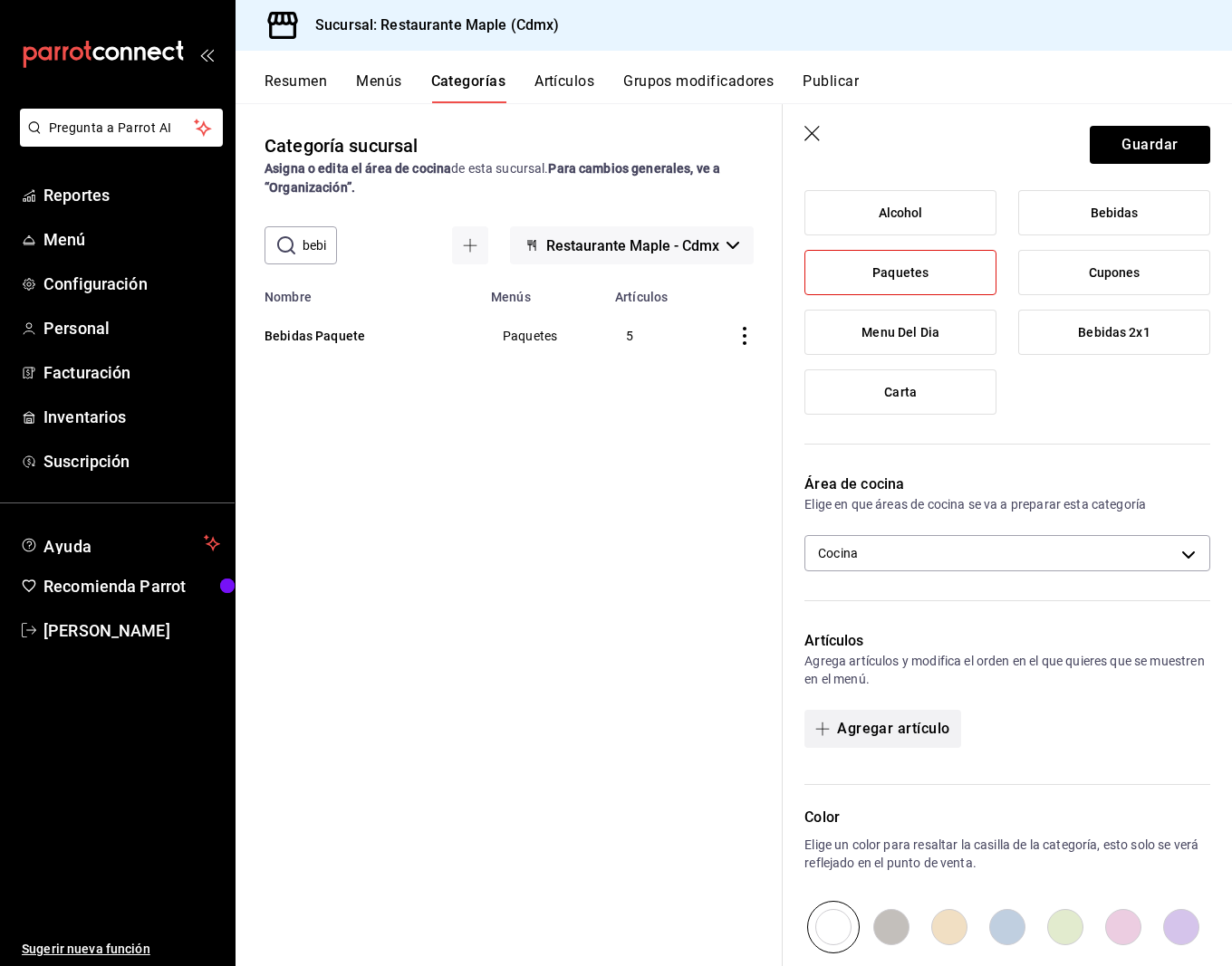
click at [890, 715] on button "Agregar artículo" at bounding box center [882, 729] width 156 height 38
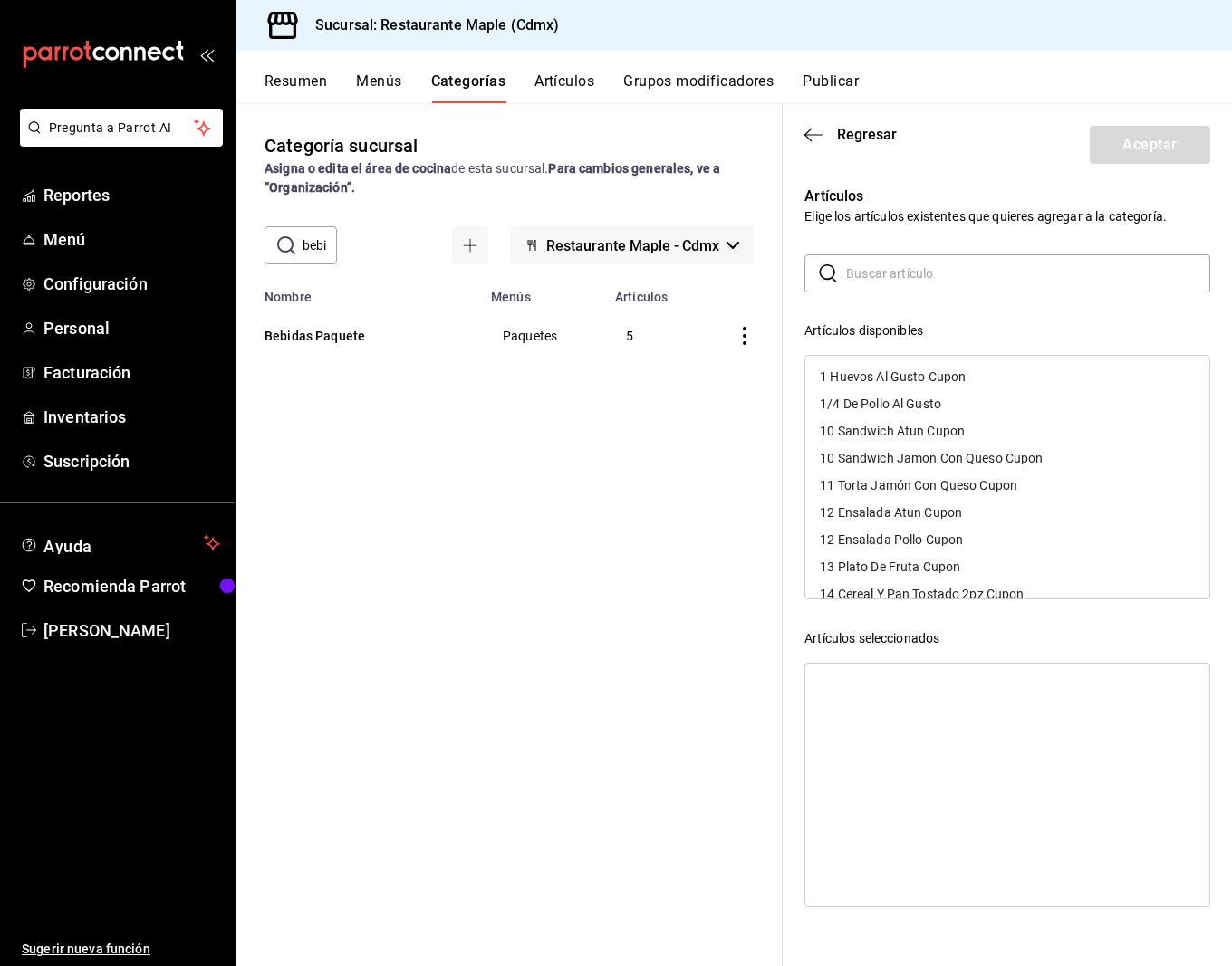
click at [849, 279] on input "text" at bounding box center [1028, 273] width 364 height 37
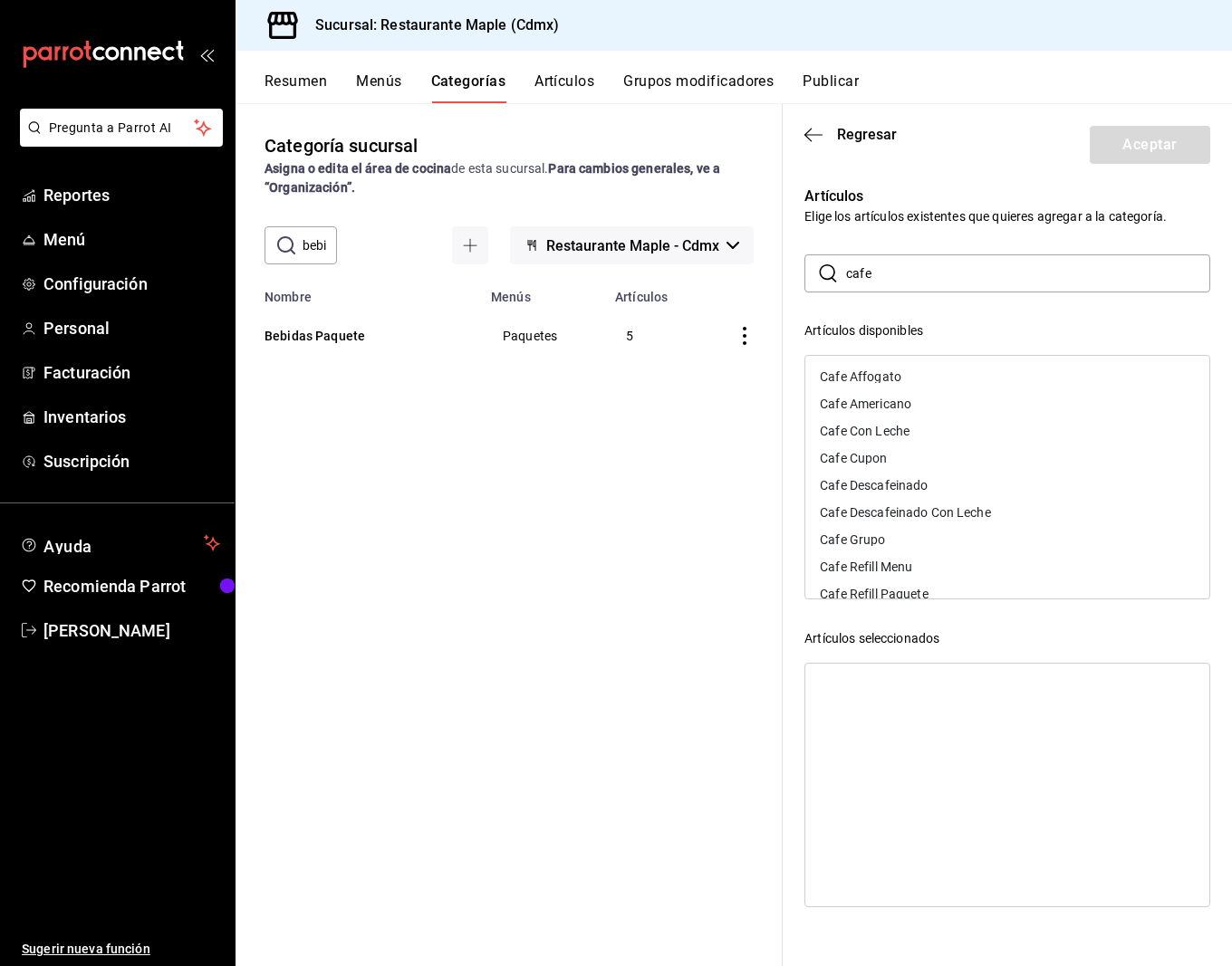
click at [928, 266] on input "cafe" at bounding box center [1028, 273] width 364 height 37
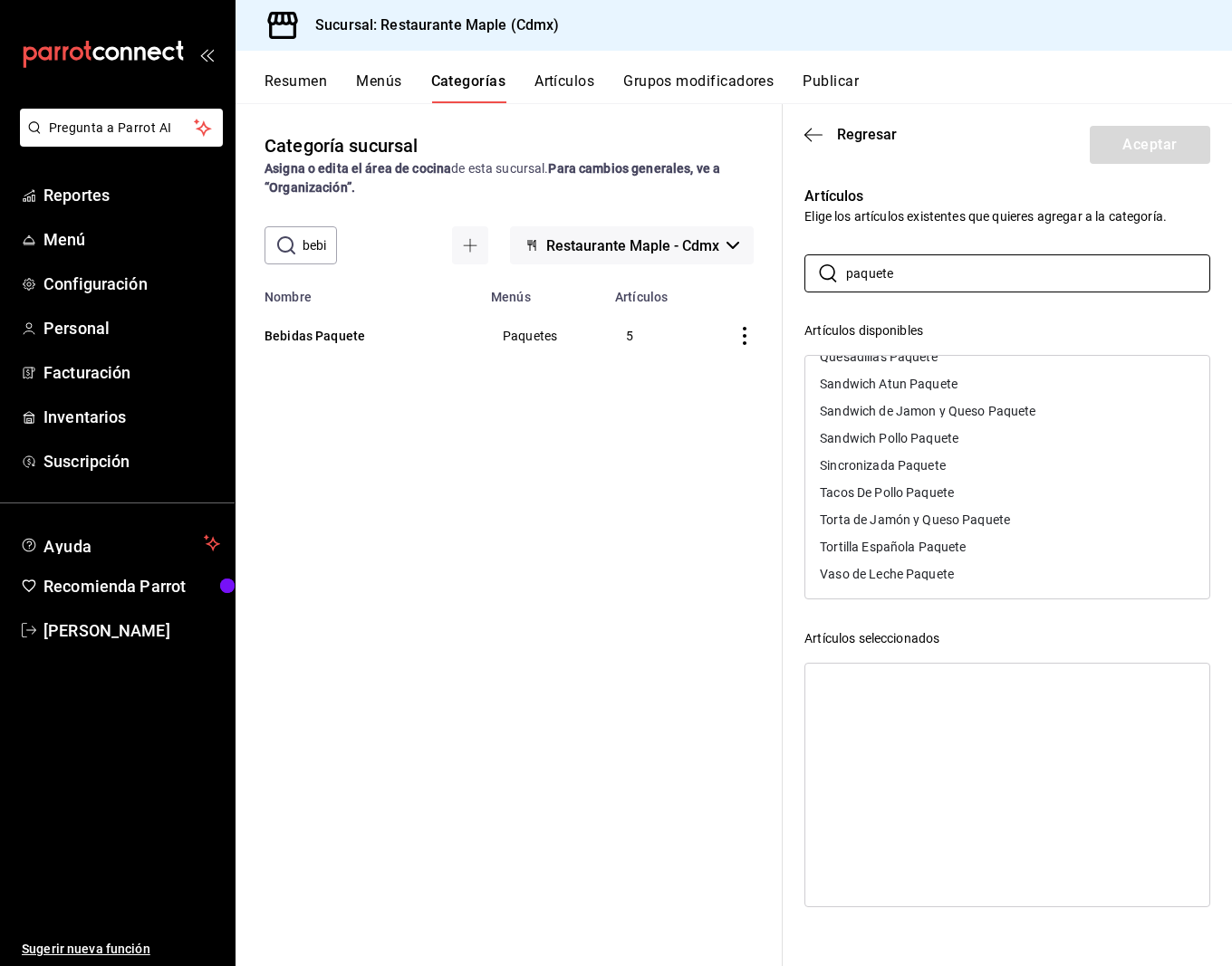
scroll to position [1001, 0]
click at [874, 265] on input "paquete" at bounding box center [1028, 273] width 364 height 37
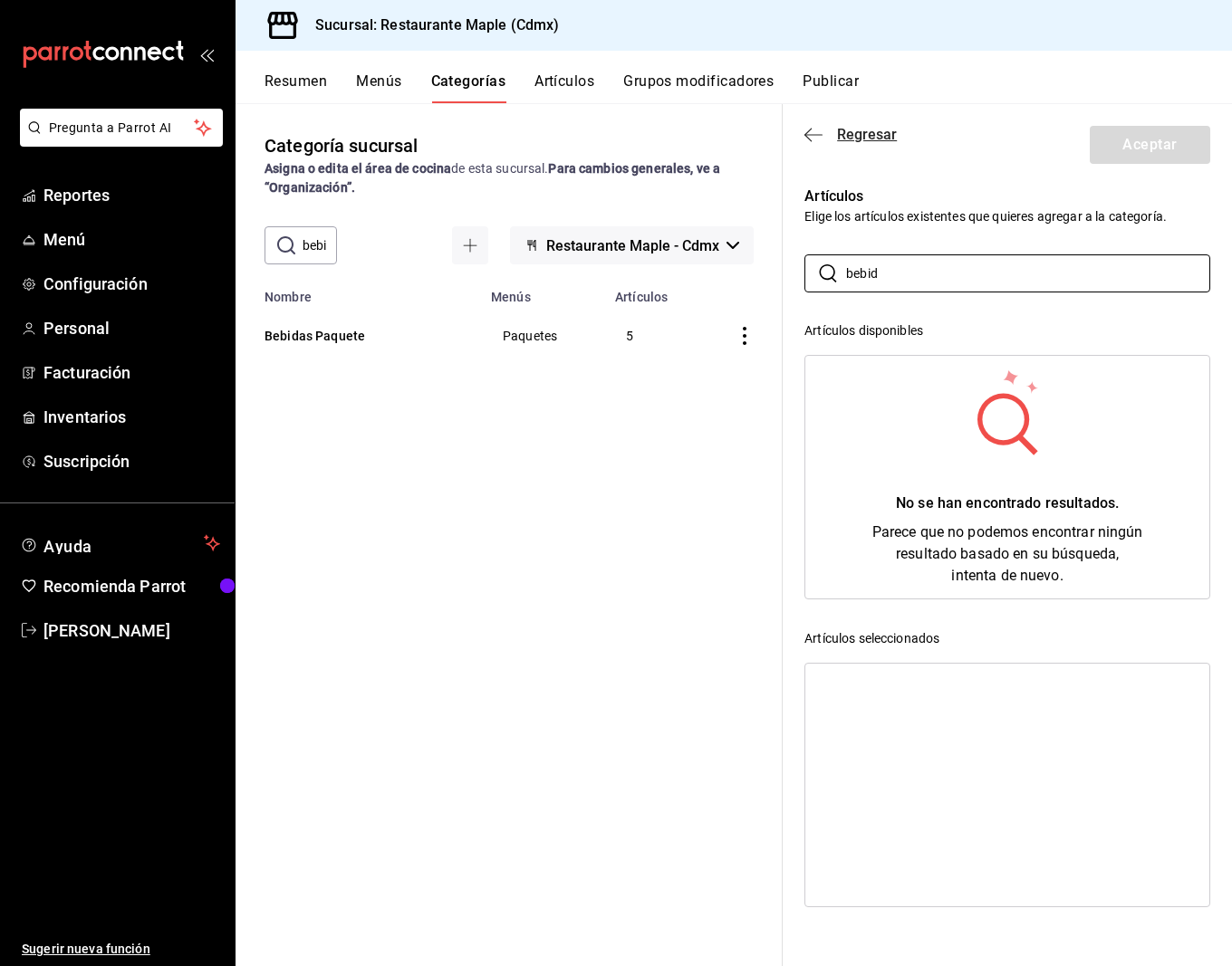
type input "bebid"
click at [813, 135] on icon "button" at bounding box center [813, 135] width 18 height 16
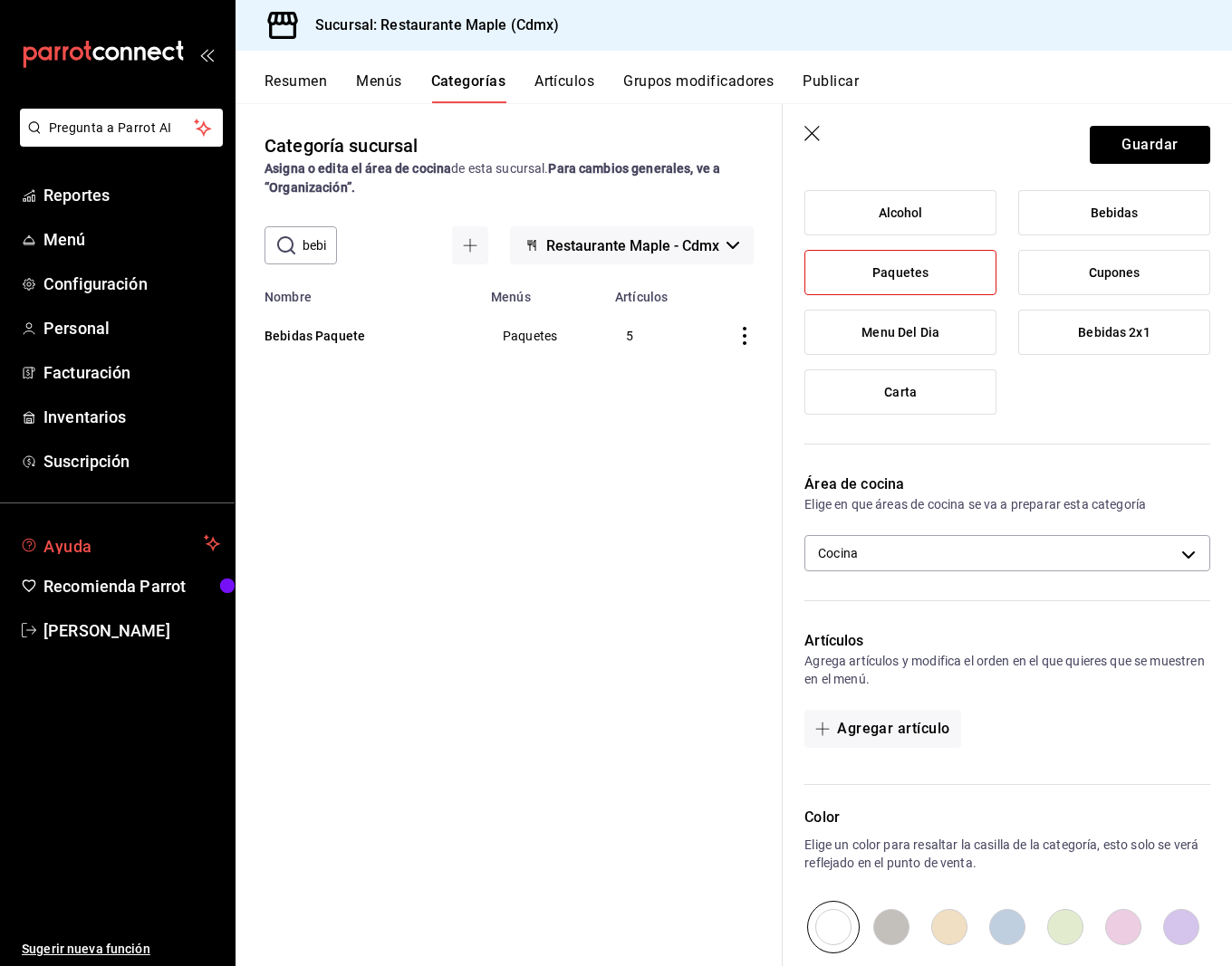
click at [83, 545] on span "Ayuda" at bounding box center [120, 543] width 153 height 22
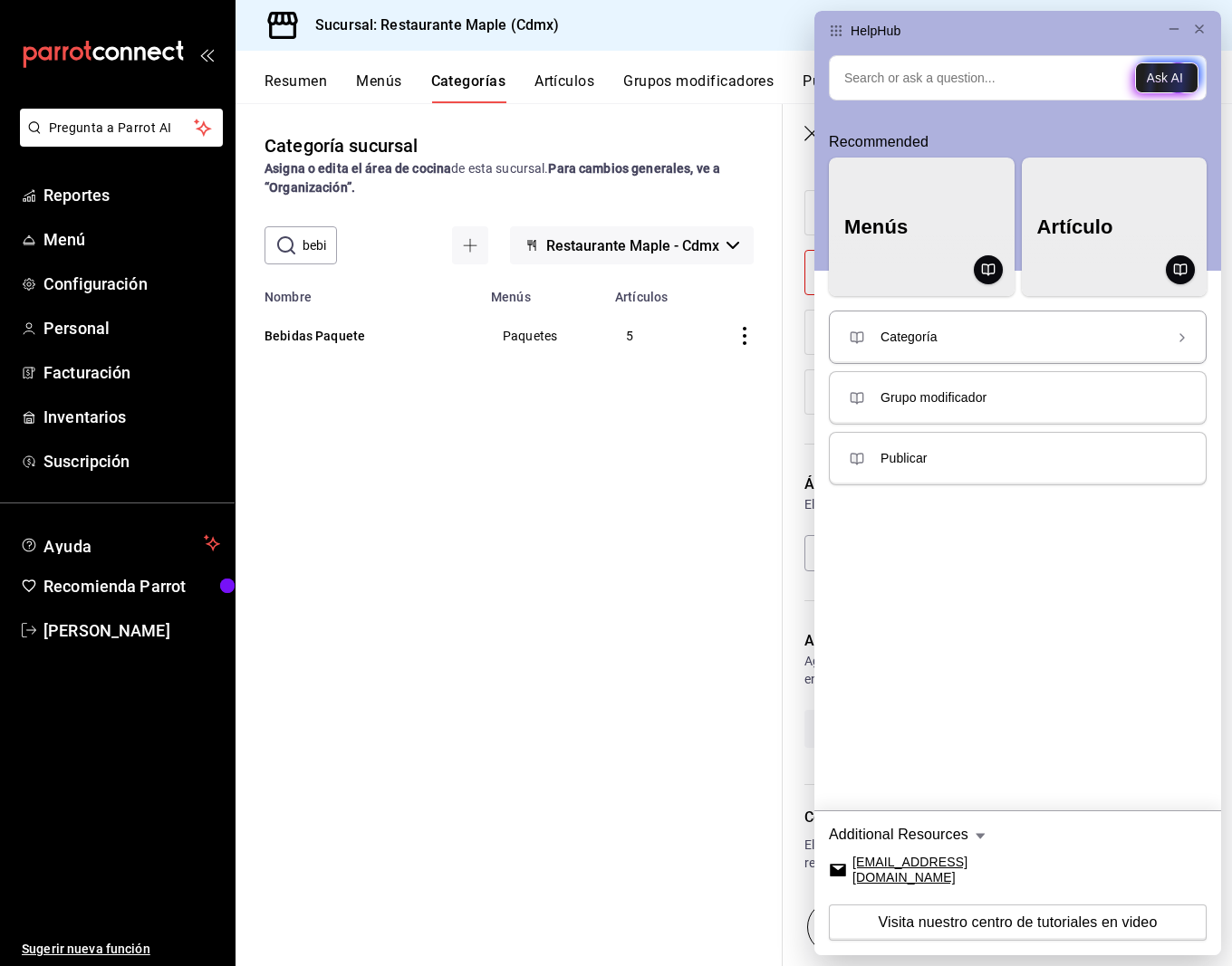
click at [888, 331] on span "Categoría" at bounding box center [1019, 337] width 278 height 16
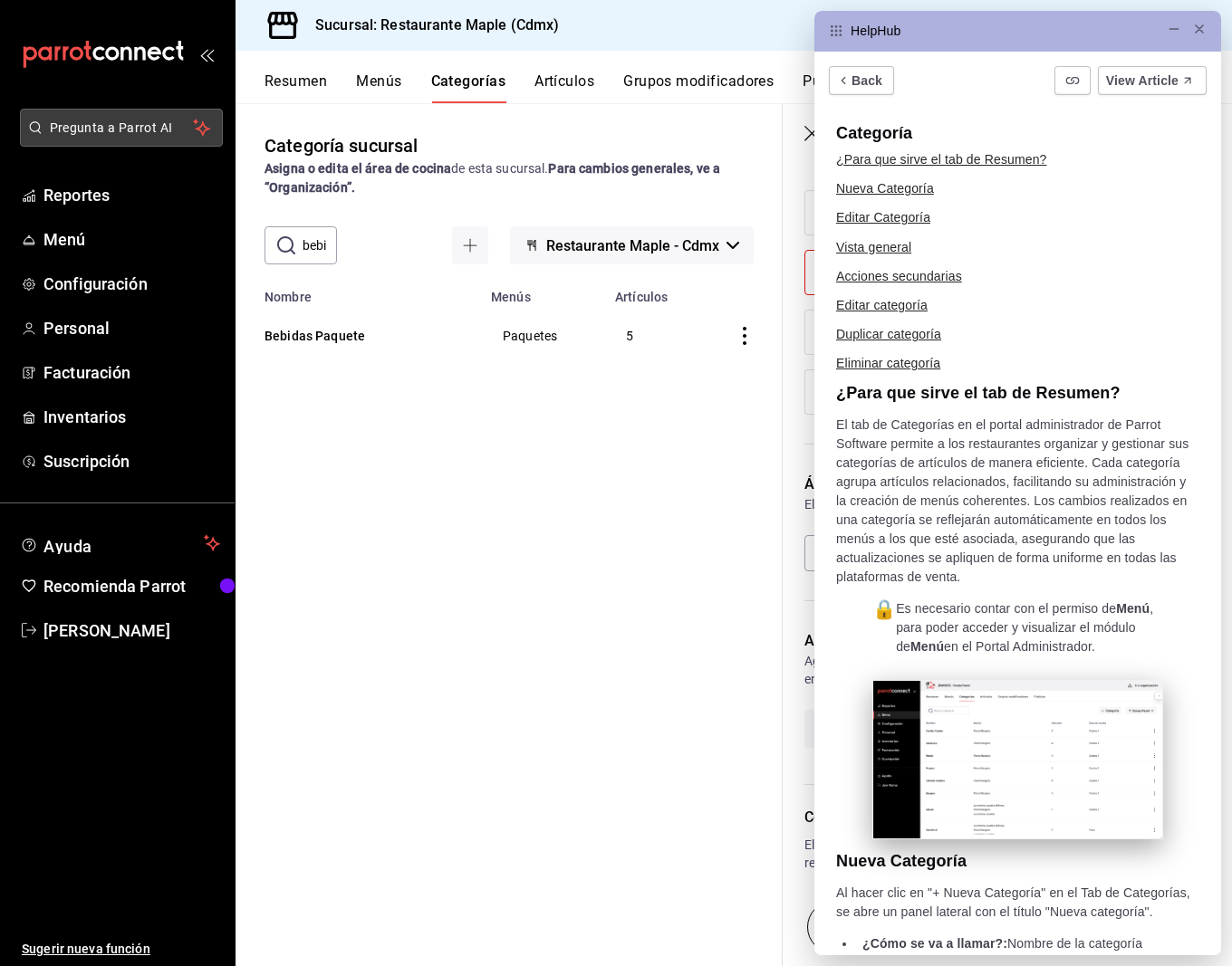
click at [150, 141] on button "Pregunta a Parrot AI" at bounding box center [121, 128] width 203 height 38
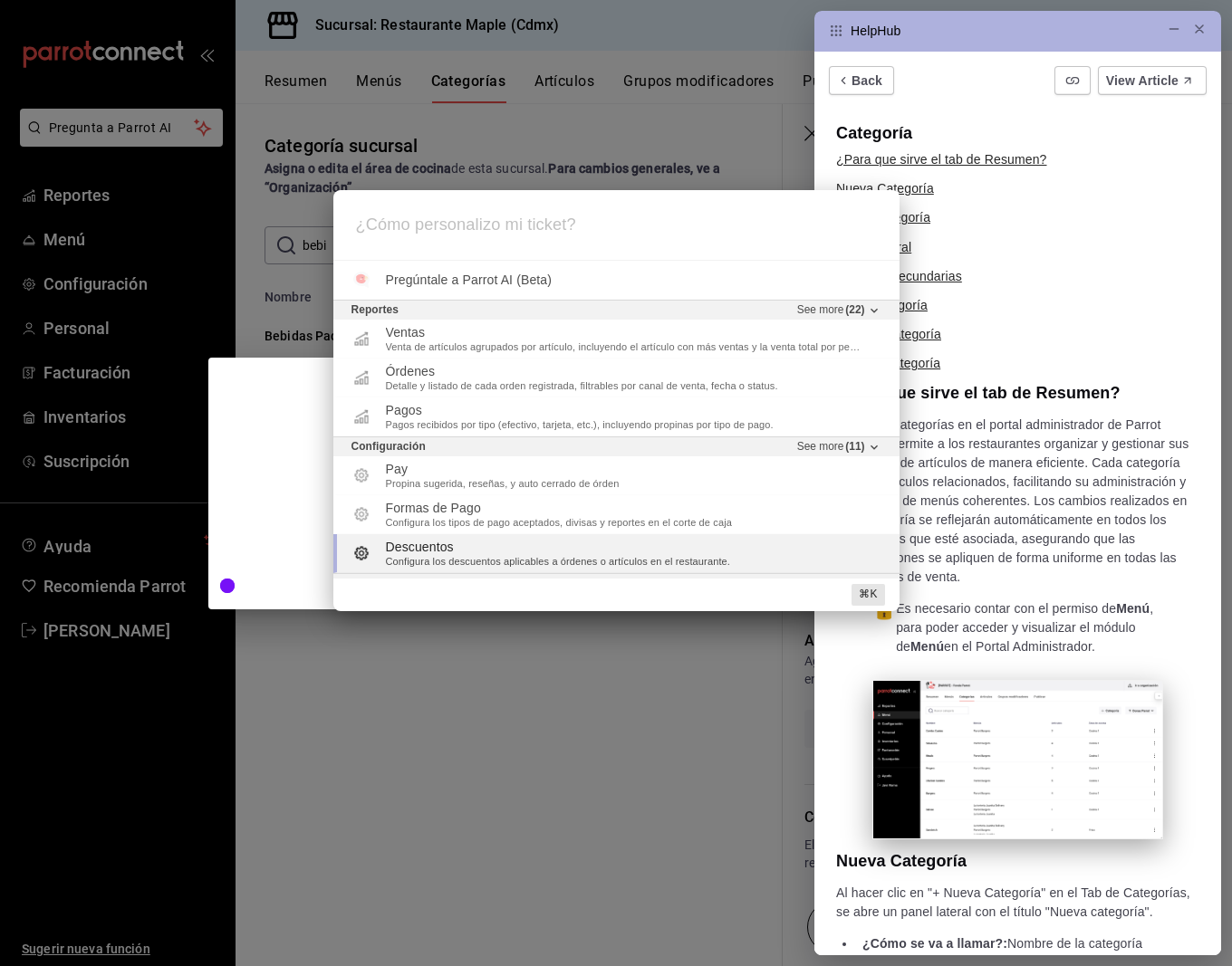
click at [448, 734] on div "¿Cómo personalizo mi ticket? Pregúntale a Parrot AI (Beta) Reportes See more ( …" at bounding box center [616, 483] width 1232 height 966
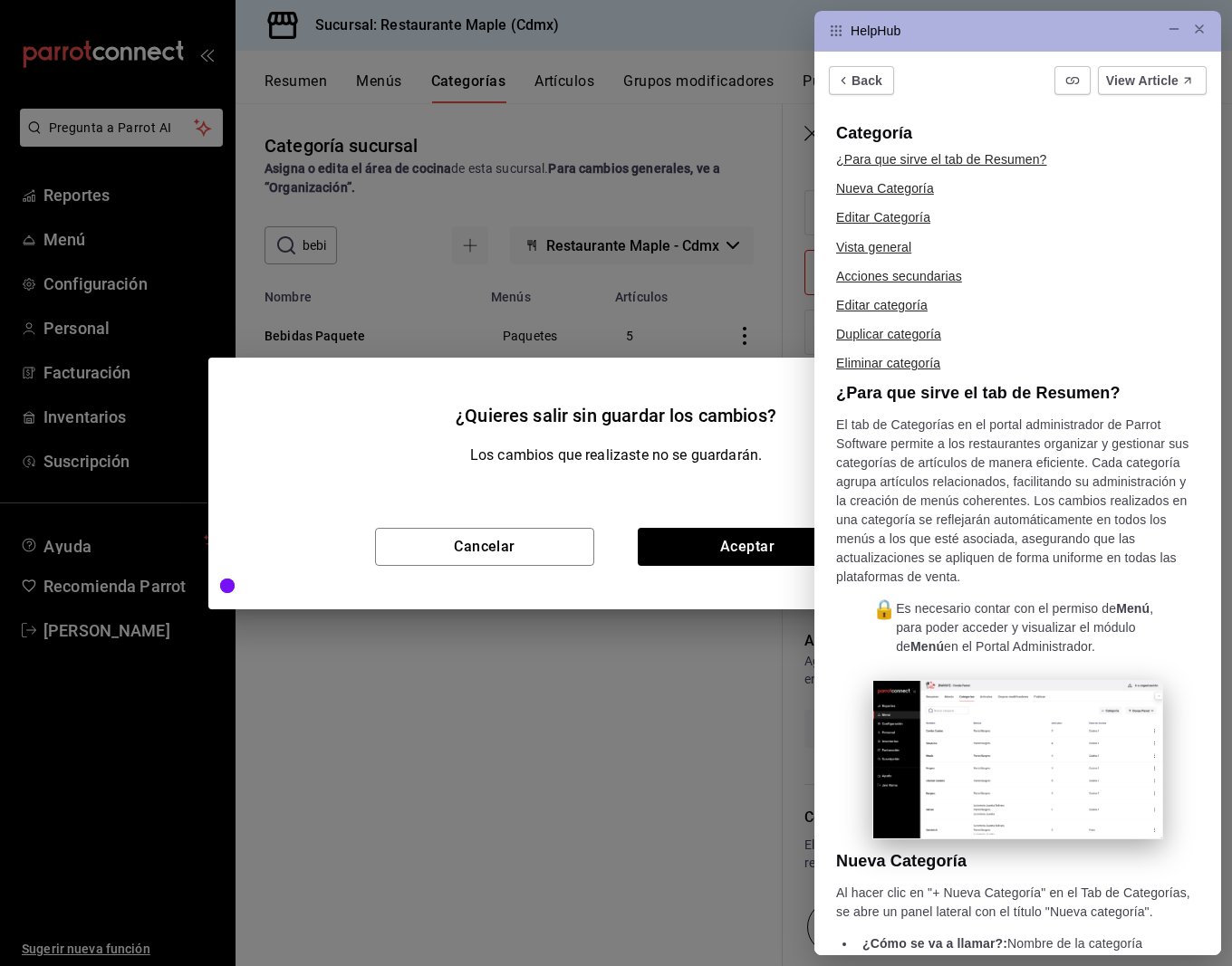
click at [452, 480] on div "Los cambios que realizaste no se guardarán." at bounding box center [616, 464] width 815 height 40
click at [1201, 46] on div at bounding box center [1193, 31] width 55 height 40
click at [1201, 43] on div at bounding box center [1193, 31] width 55 height 40
click at [1201, 38] on div at bounding box center [1199, 31] width 15 height 18
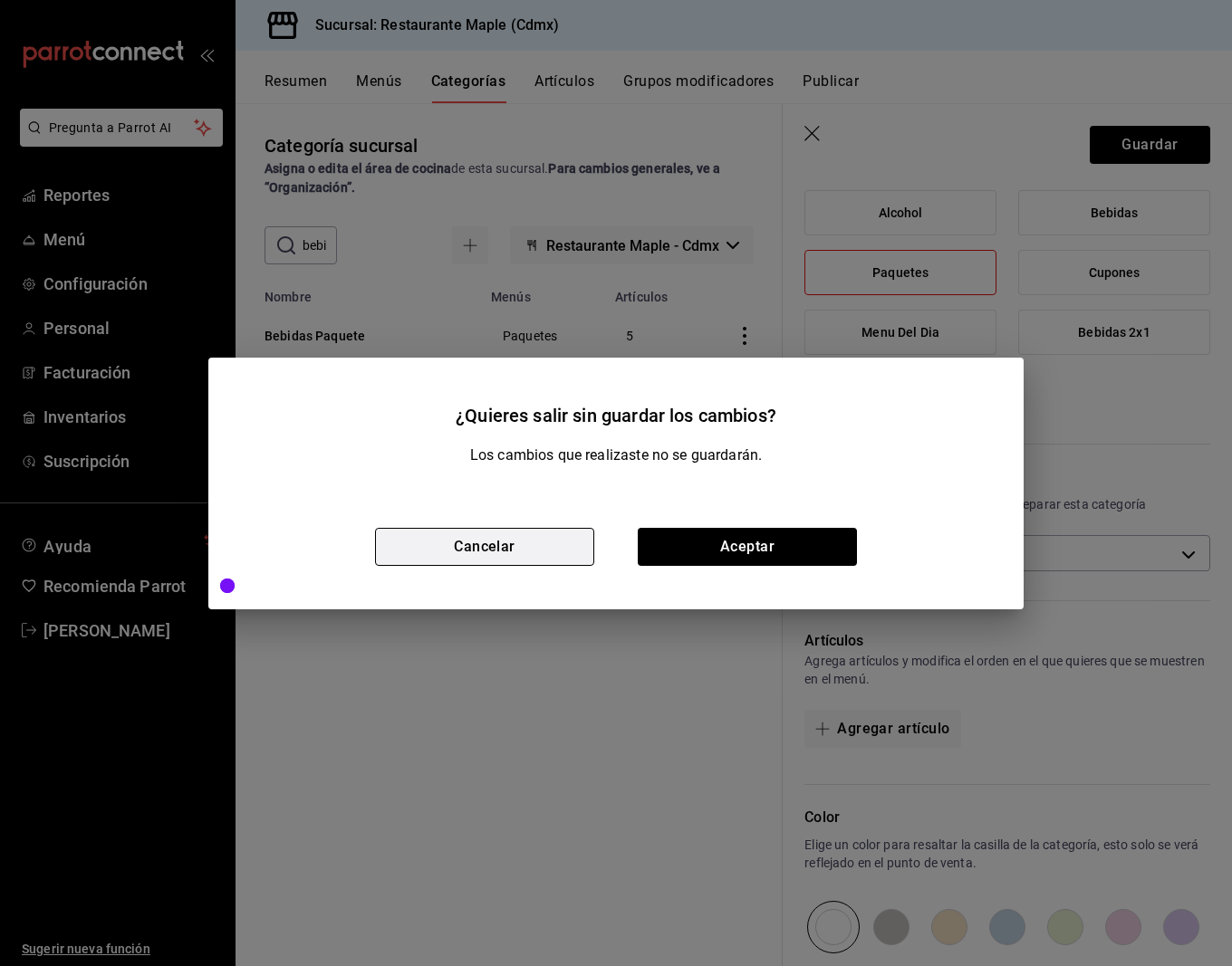
click at [532, 561] on button "Cancelar" at bounding box center [484, 546] width 219 height 38
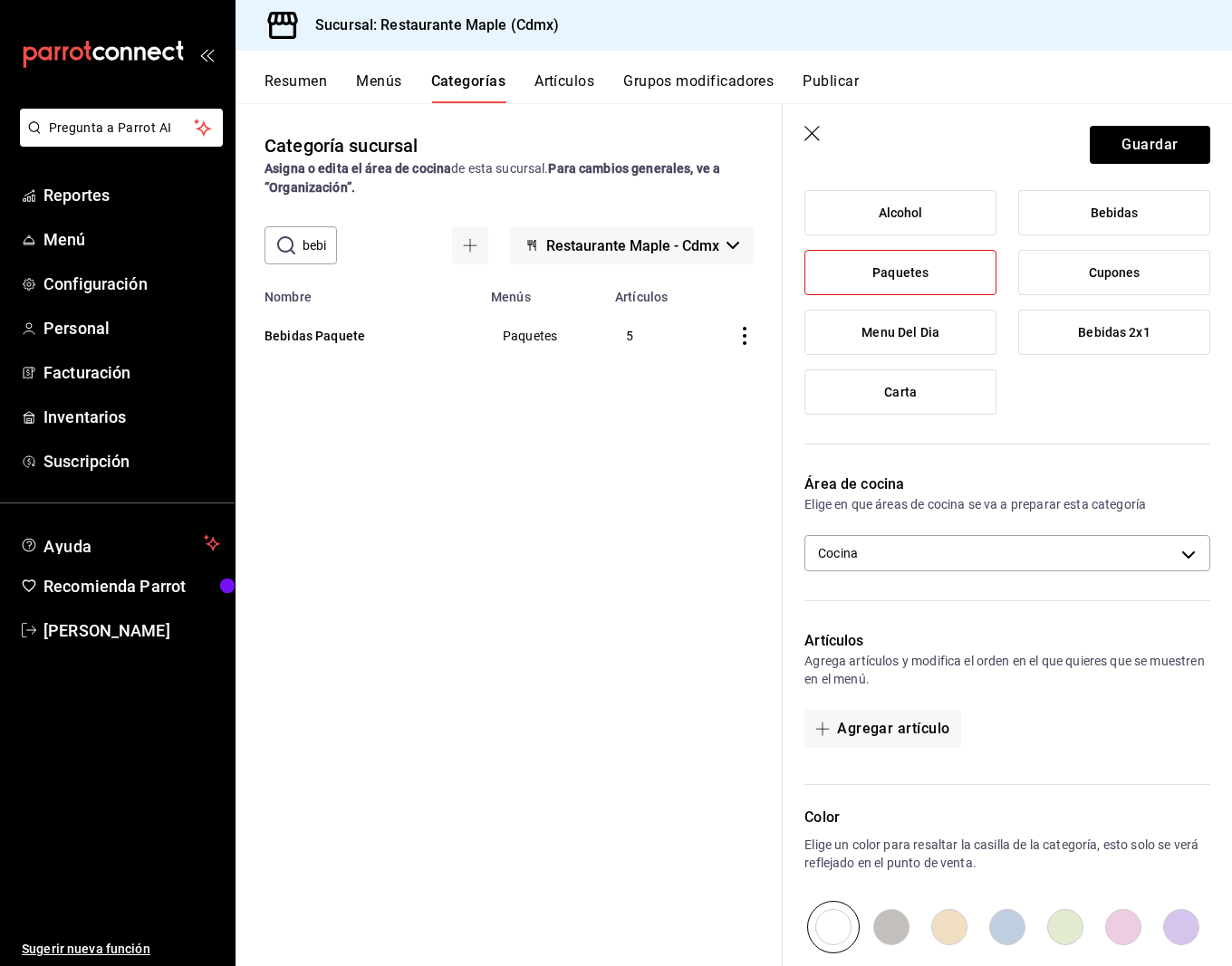
scroll to position [459, 0]
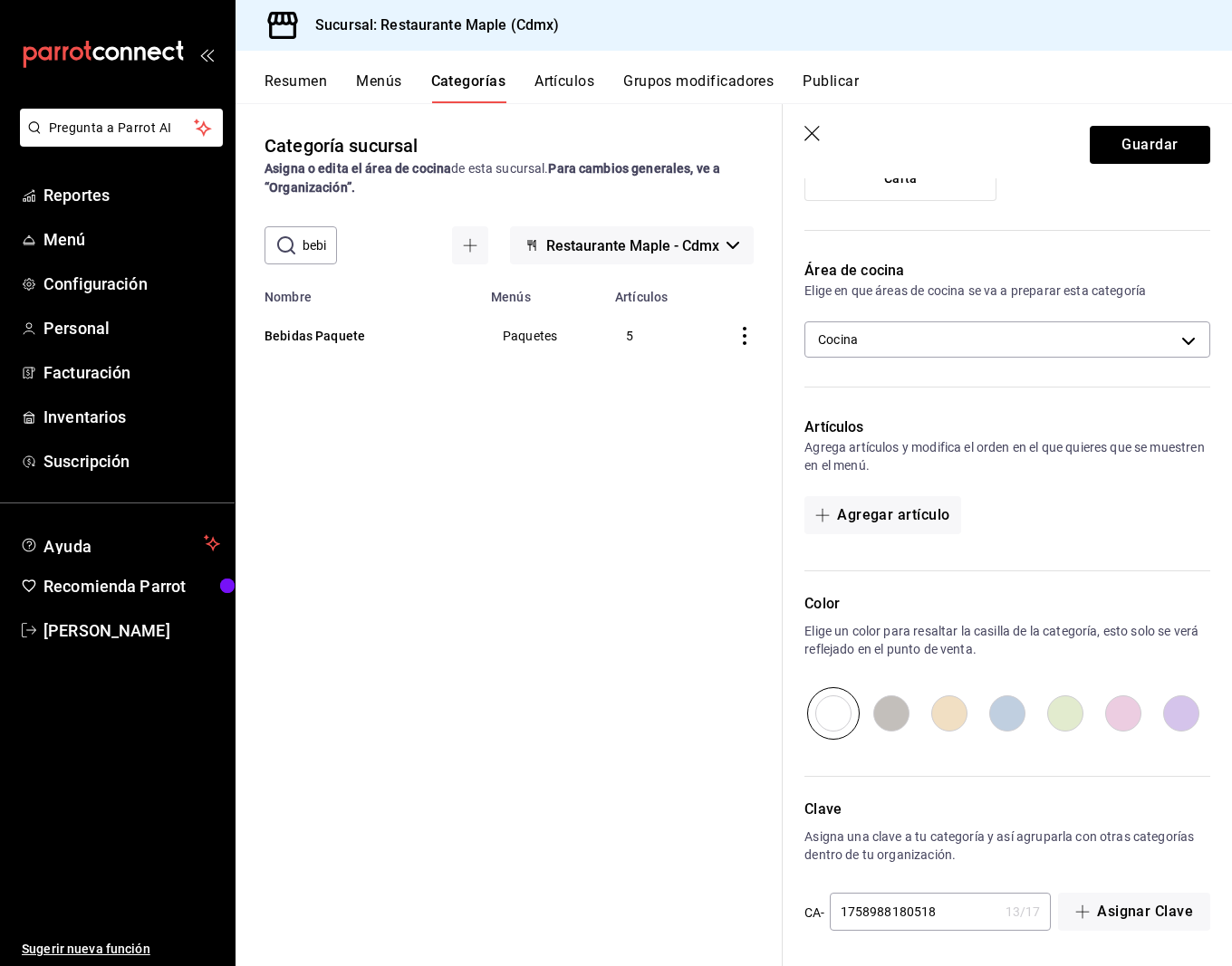
click at [810, 134] on icon "button" at bounding box center [812, 134] width 16 height 16
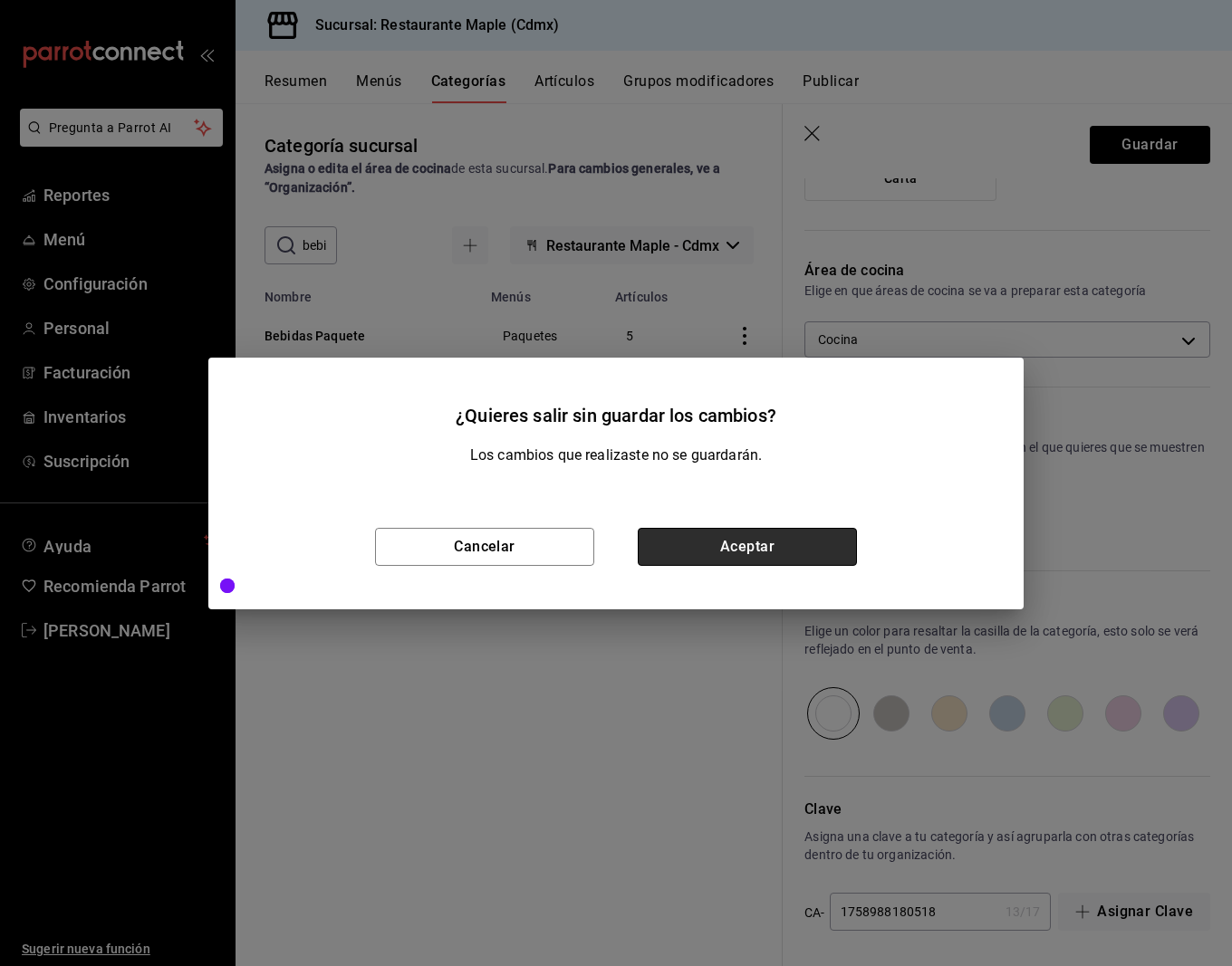
click at [692, 537] on button "Aceptar" at bounding box center [747, 546] width 219 height 38
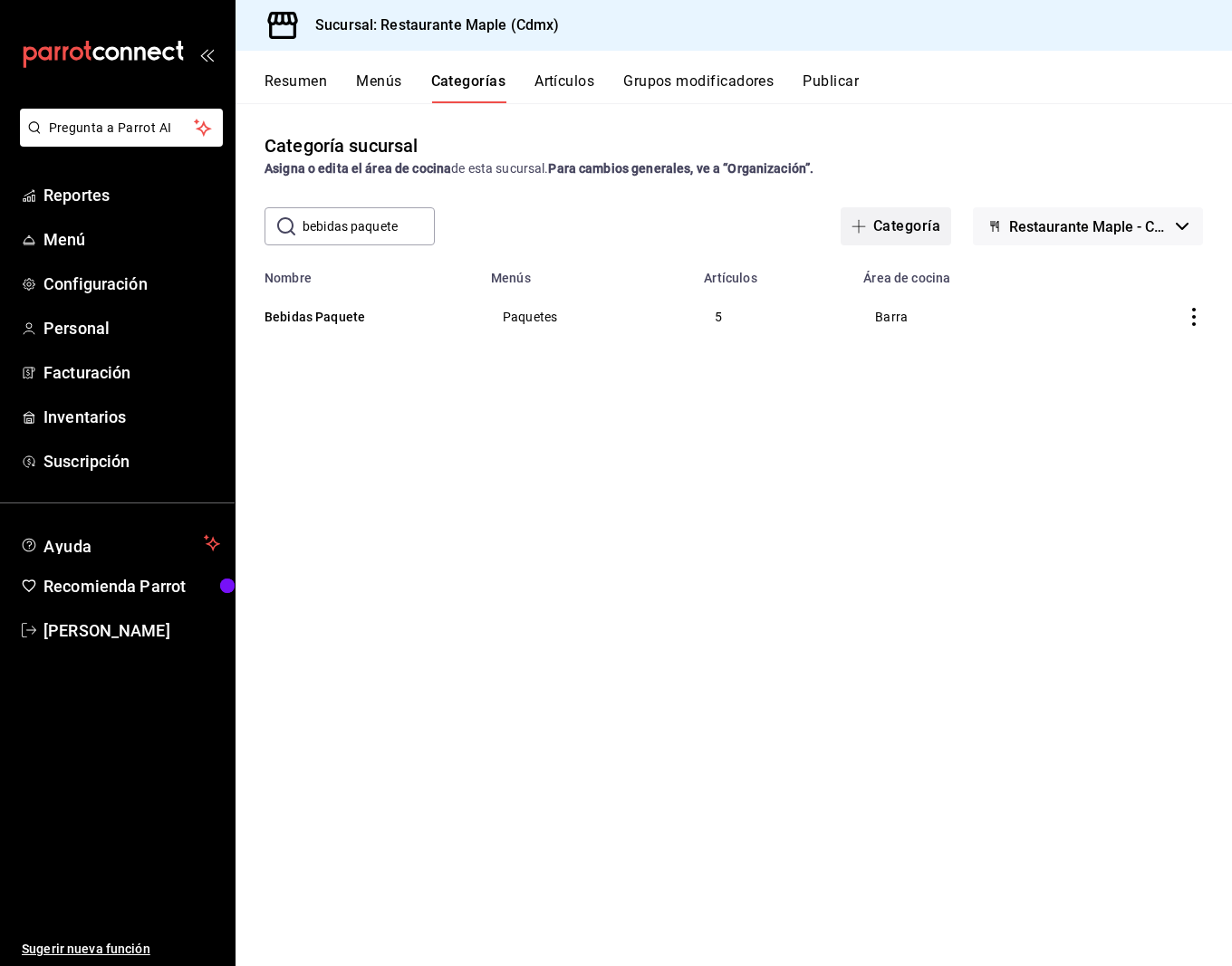
click at [906, 231] on button "Categoría" at bounding box center [895, 226] width 110 height 38
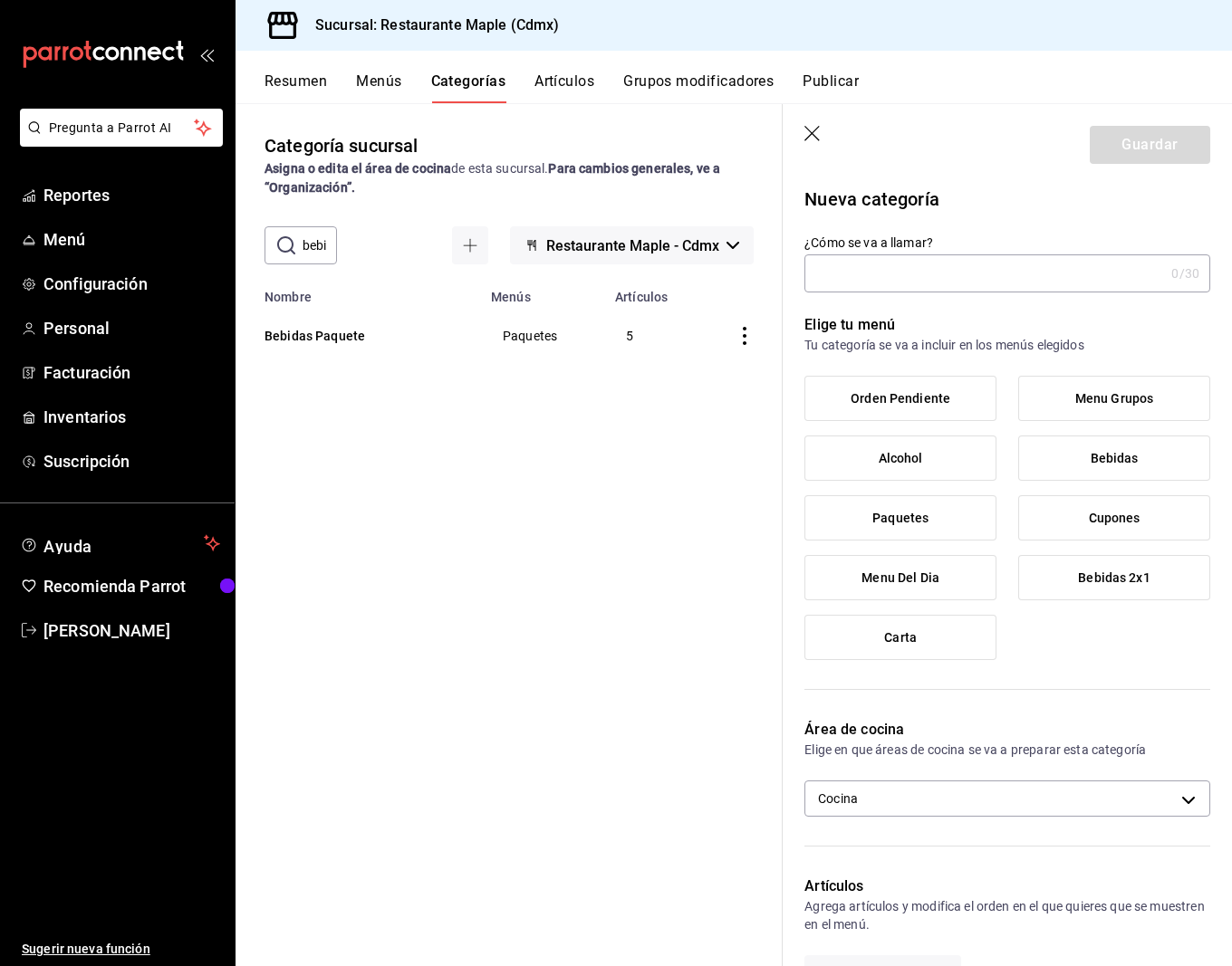
click at [869, 280] on input "¿Cómo se va a llamar?" at bounding box center [984, 273] width 359 height 37
type input "Bebidas Paquete 2"
click at [908, 493] on div "Orden Pendiente Menu Grupos Alcohol Bebidas Paquetes Cupones Menu Del Dia Bebid…" at bounding box center [1007, 525] width 406 height 299
click at [908, 529] on label "Paquetes" at bounding box center [901, 518] width 190 height 44
click at [0, 0] on input "Paquetes" at bounding box center [0, 0] width 0 height 0
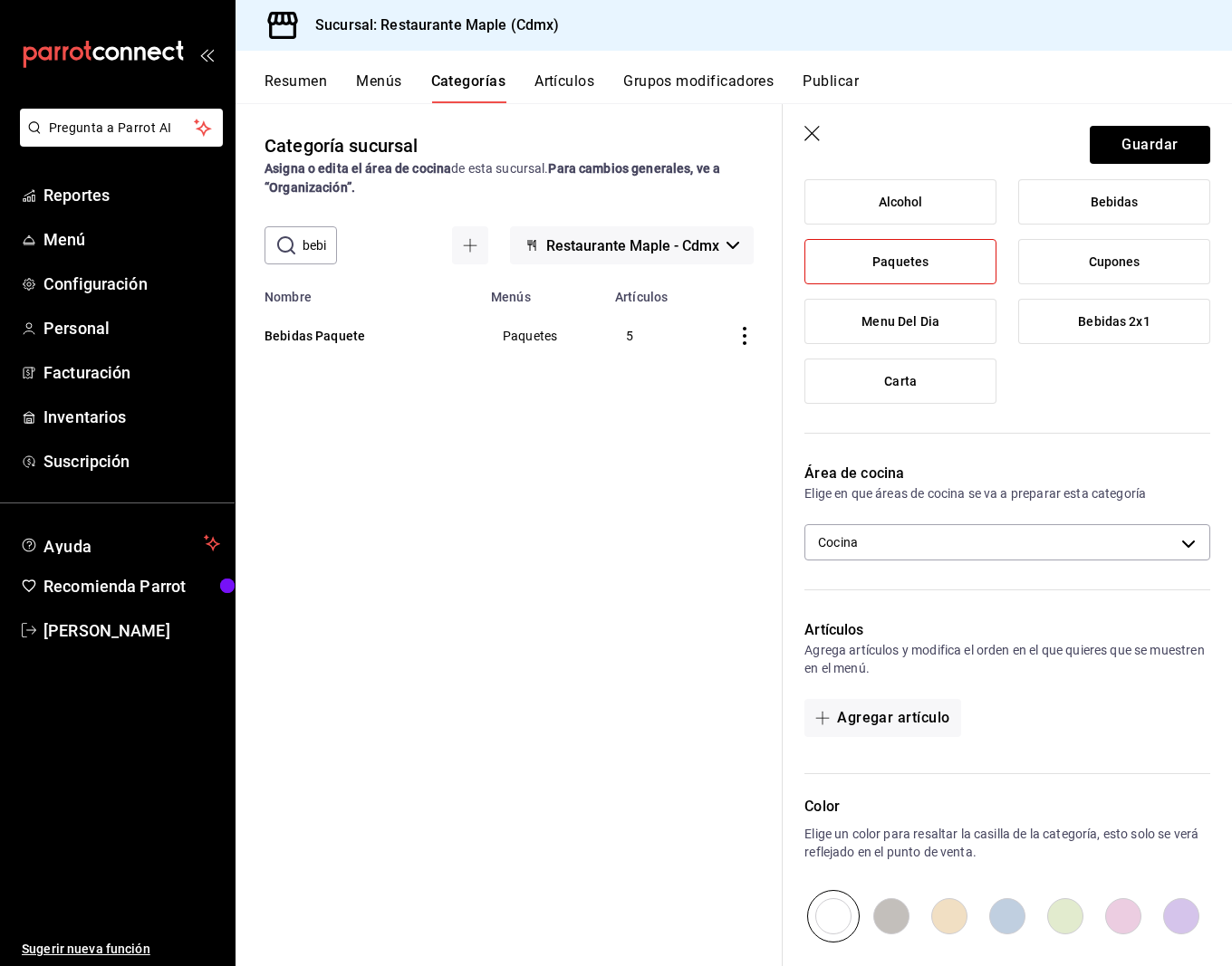
scroll to position [270, 0]
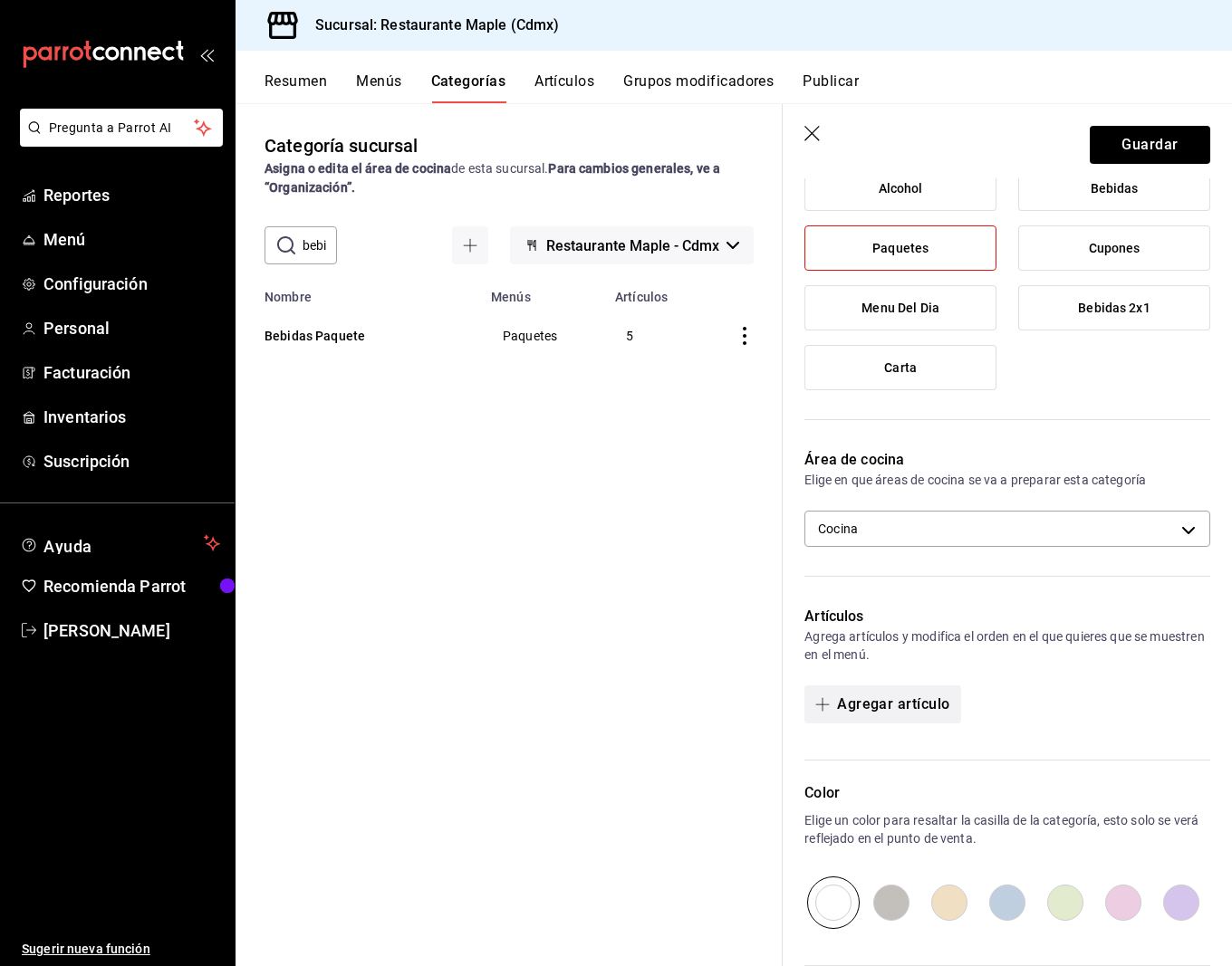
click at [841, 691] on button "Agregar artículo" at bounding box center [882, 704] width 156 height 38
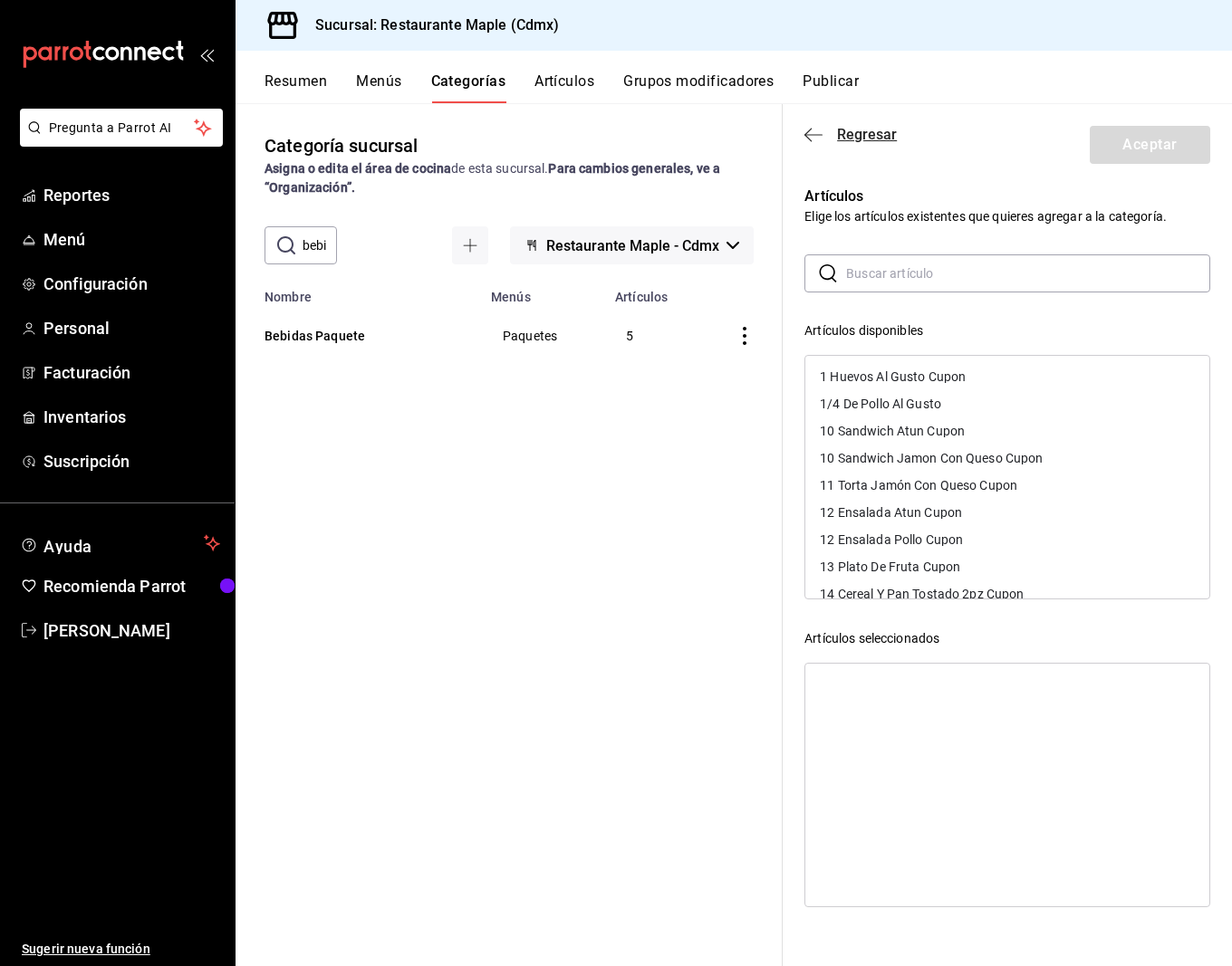
click at [813, 131] on icon "button" at bounding box center [813, 135] width 18 height 16
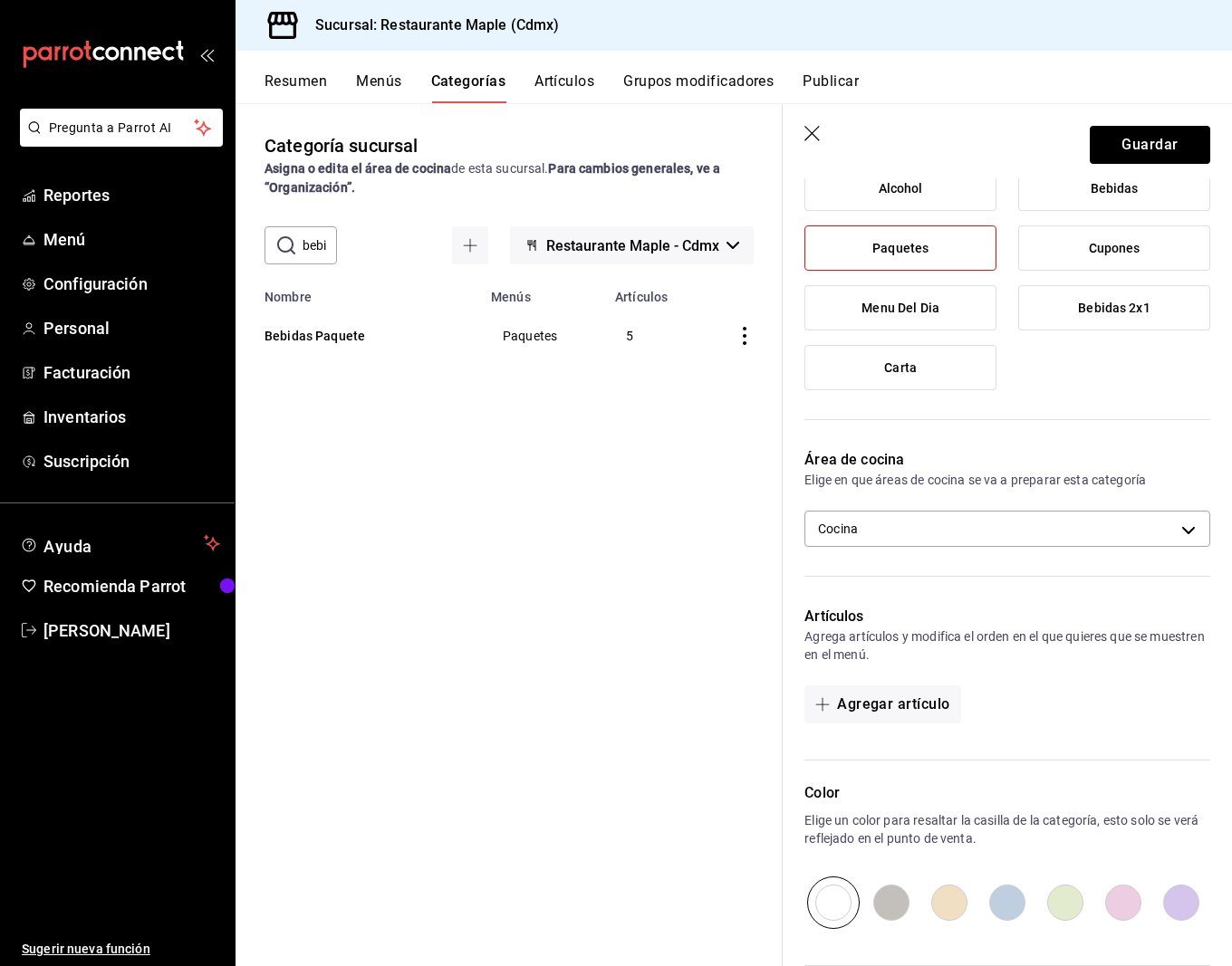
click at [812, 134] on icon "button" at bounding box center [812, 134] width 16 height 16
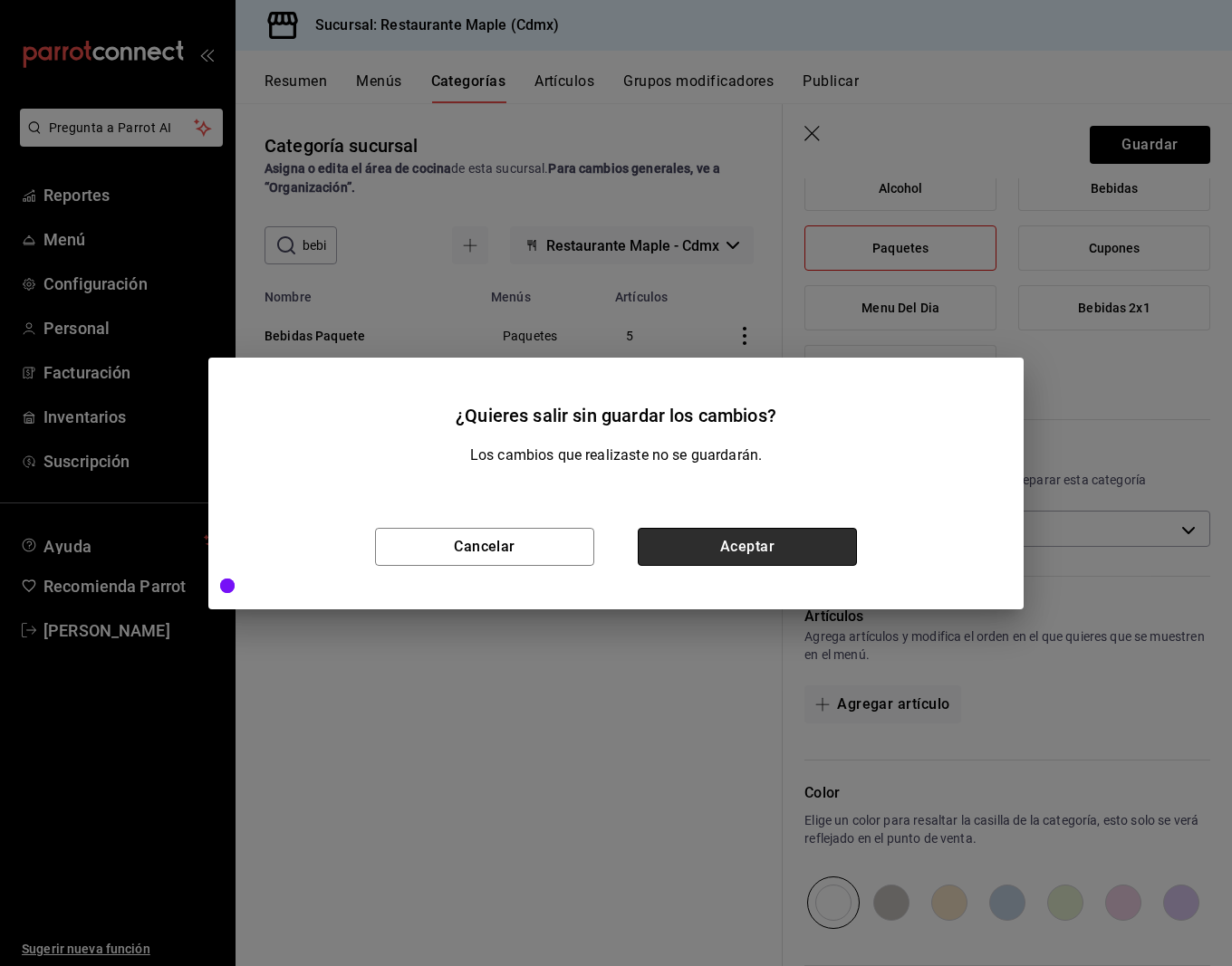
click at [678, 545] on button "Aceptar" at bounding box center [747, 546] width 219 height 38
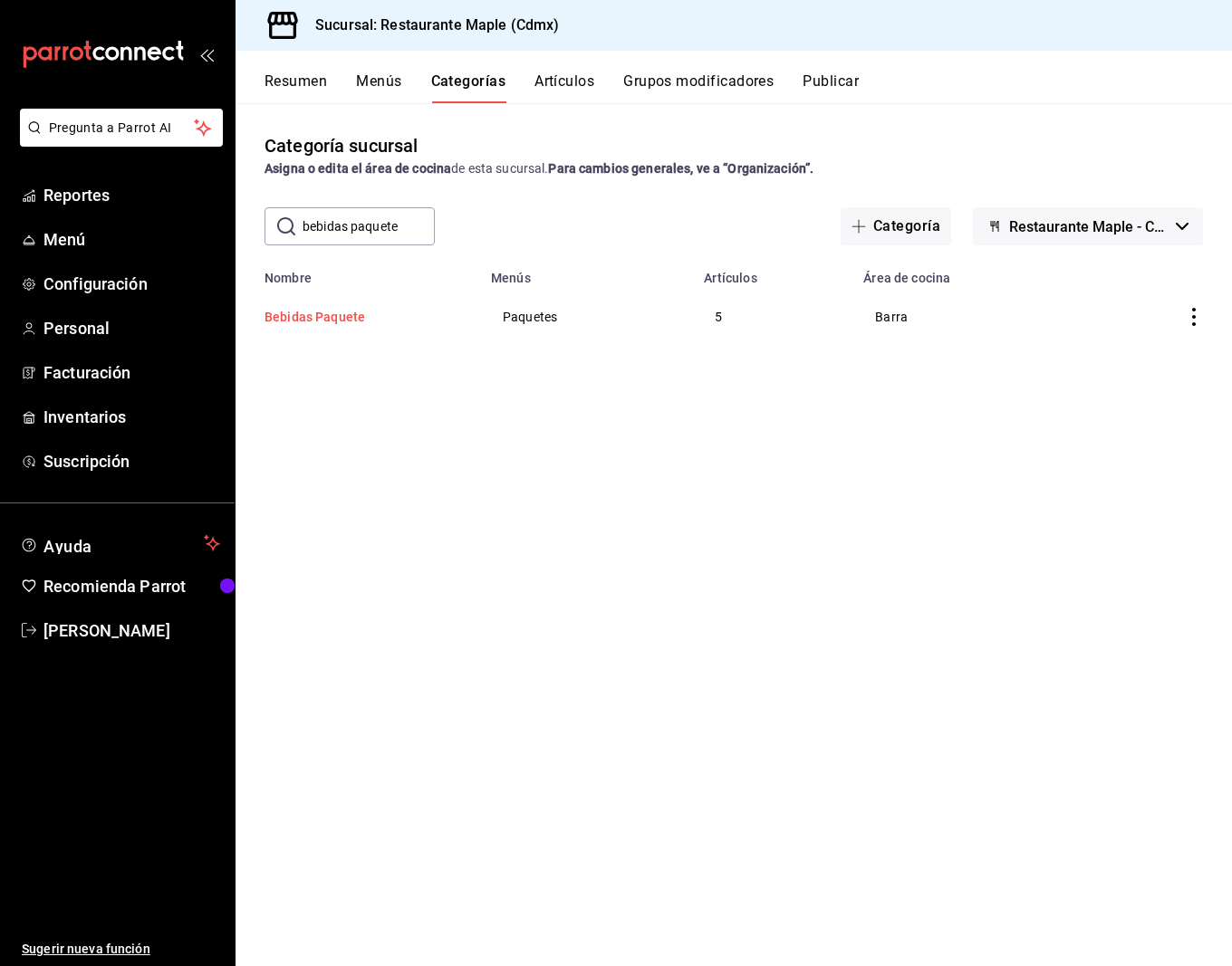
click at [317, 315] on button "Bebidas Paquete" at bounding box center [355, 316] width 182 height 18
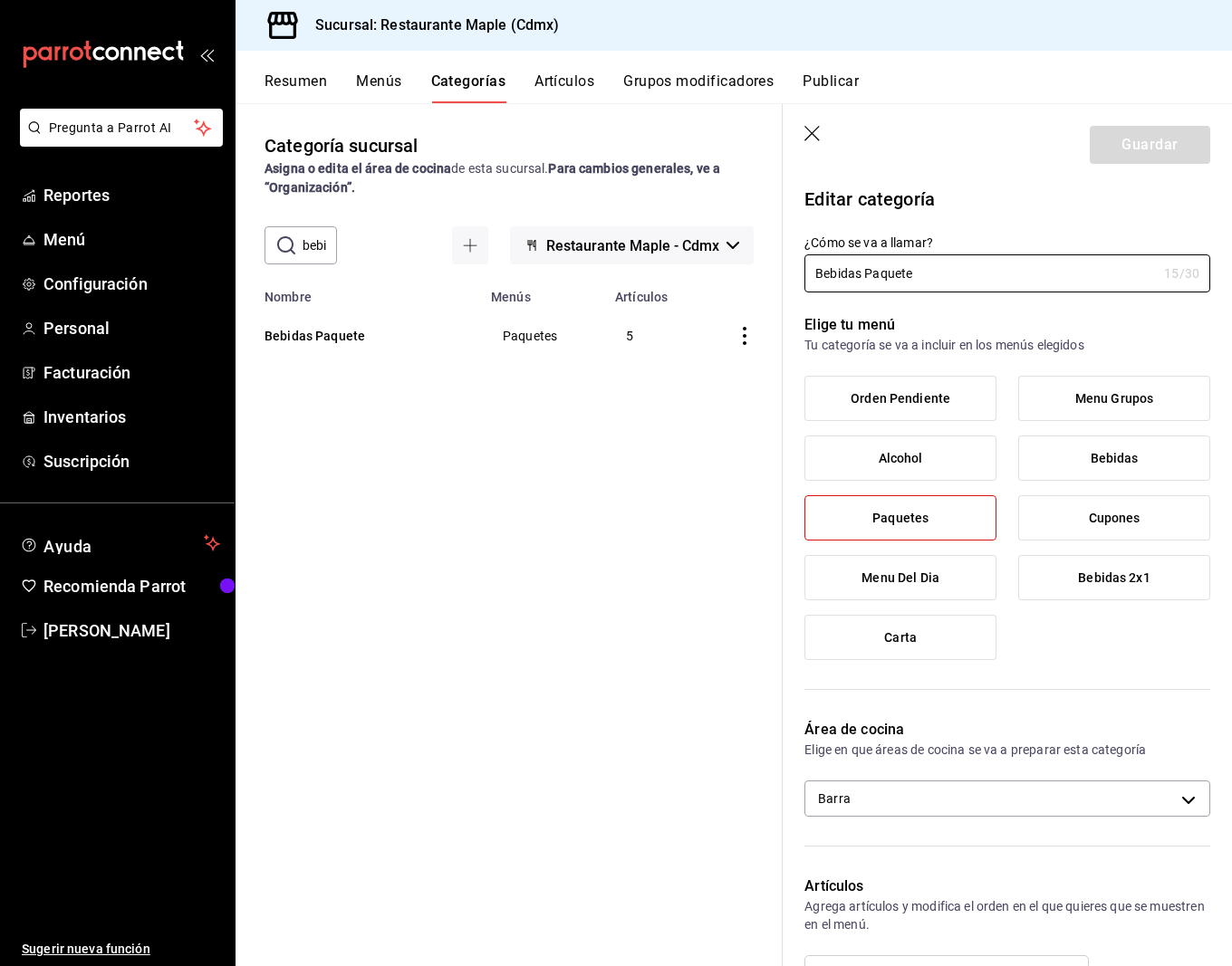
click at [808, 134] on icon "button" at bounding box center [813, 135] width 18 height 18
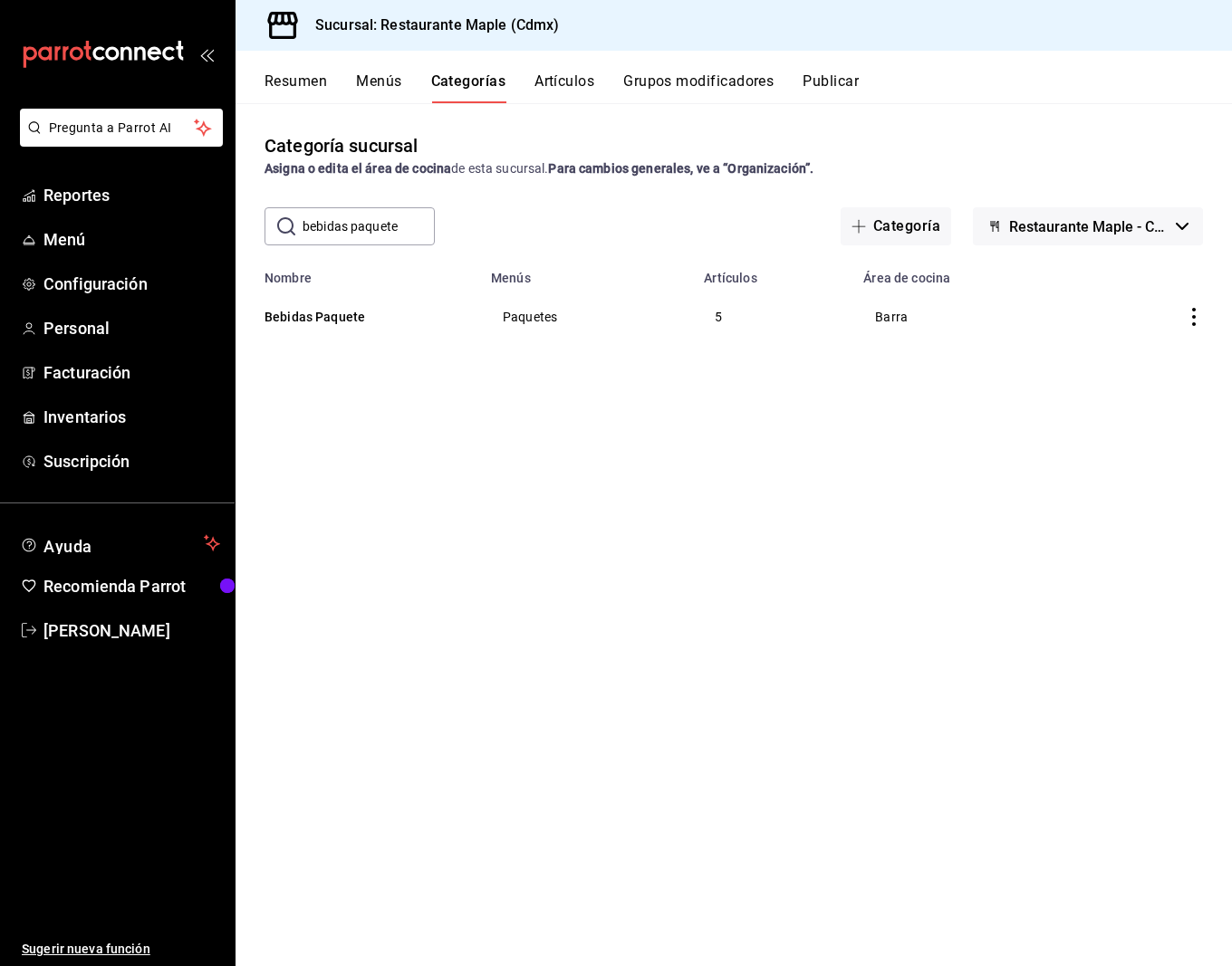
click at [1196, 313] on icon "actions" at bounding box center [1193, 316] width 18 height 18
click at [1121, 395] on span "Duplicar" at bounding box center [1139, 396] width 47 height 19
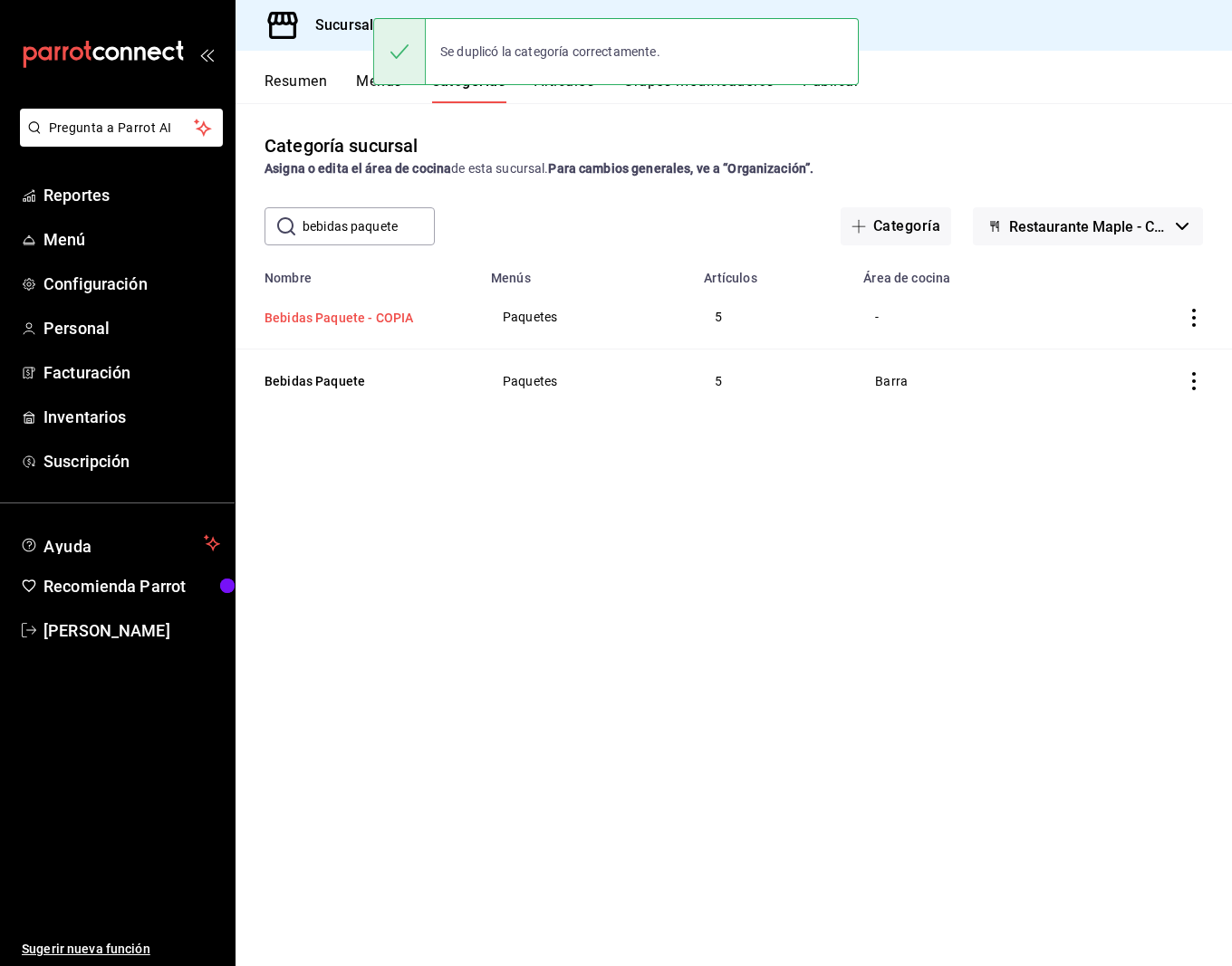
click at [374, 316] on button "Bebidas Paquete - COPIA" at bounding box center [355, 317] width 182 height 18
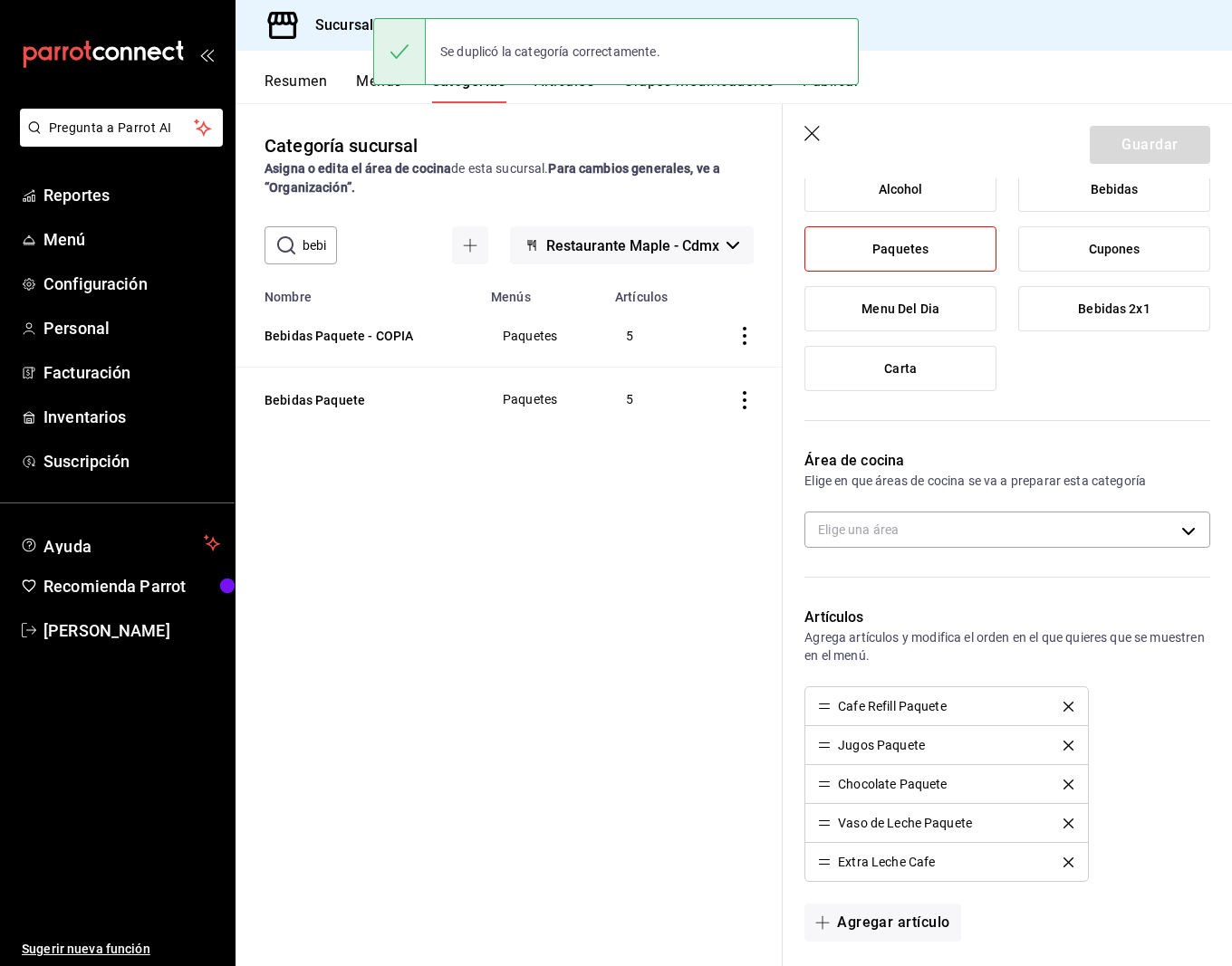
scroll to position [674, 0]
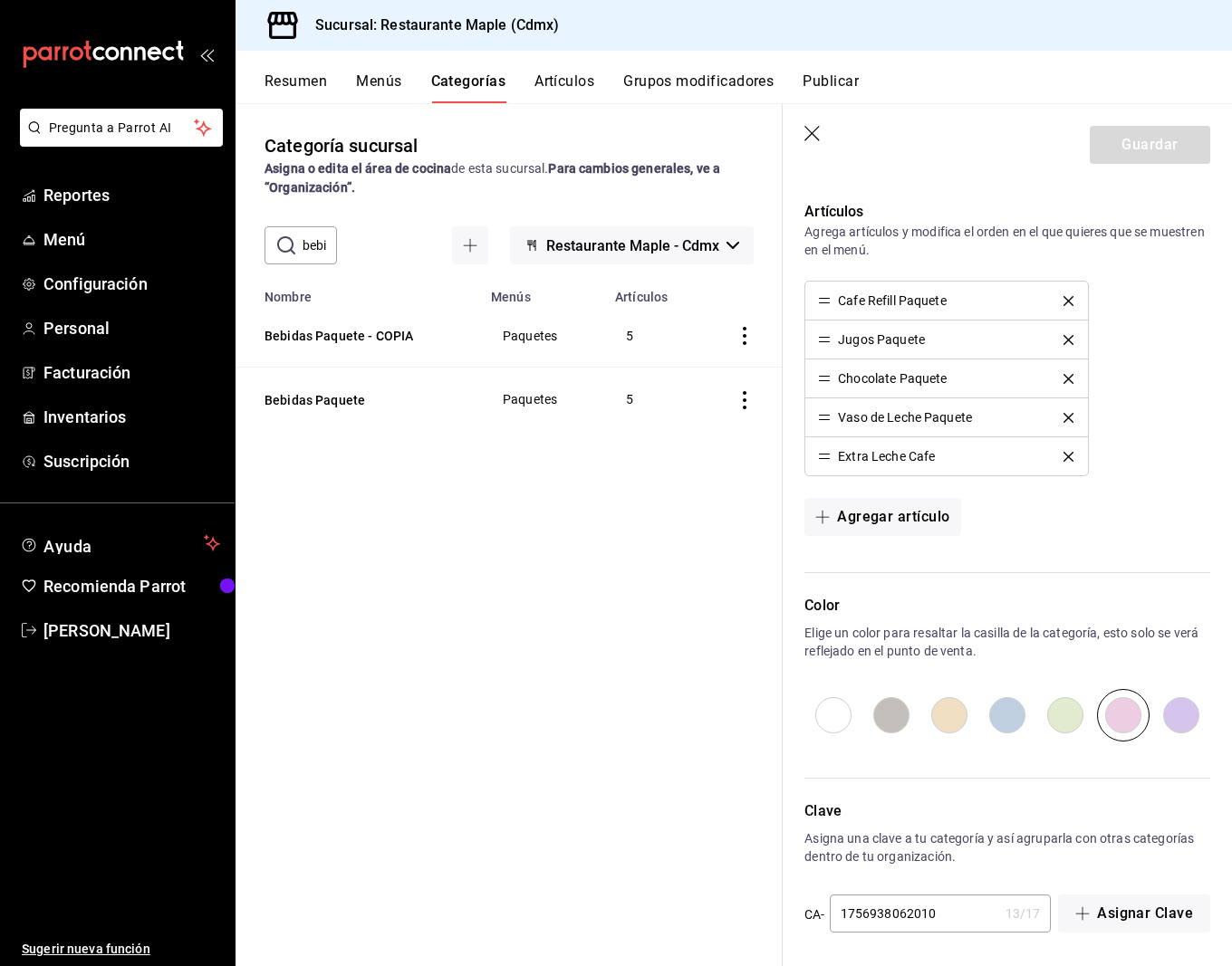
click at [951, 896] on input "1756938062010" at bounding box center [914, 913] width 169 height 37
click at [945, 907] on input "1756938062010" at bounding box center [914, 913] width 169 height 37
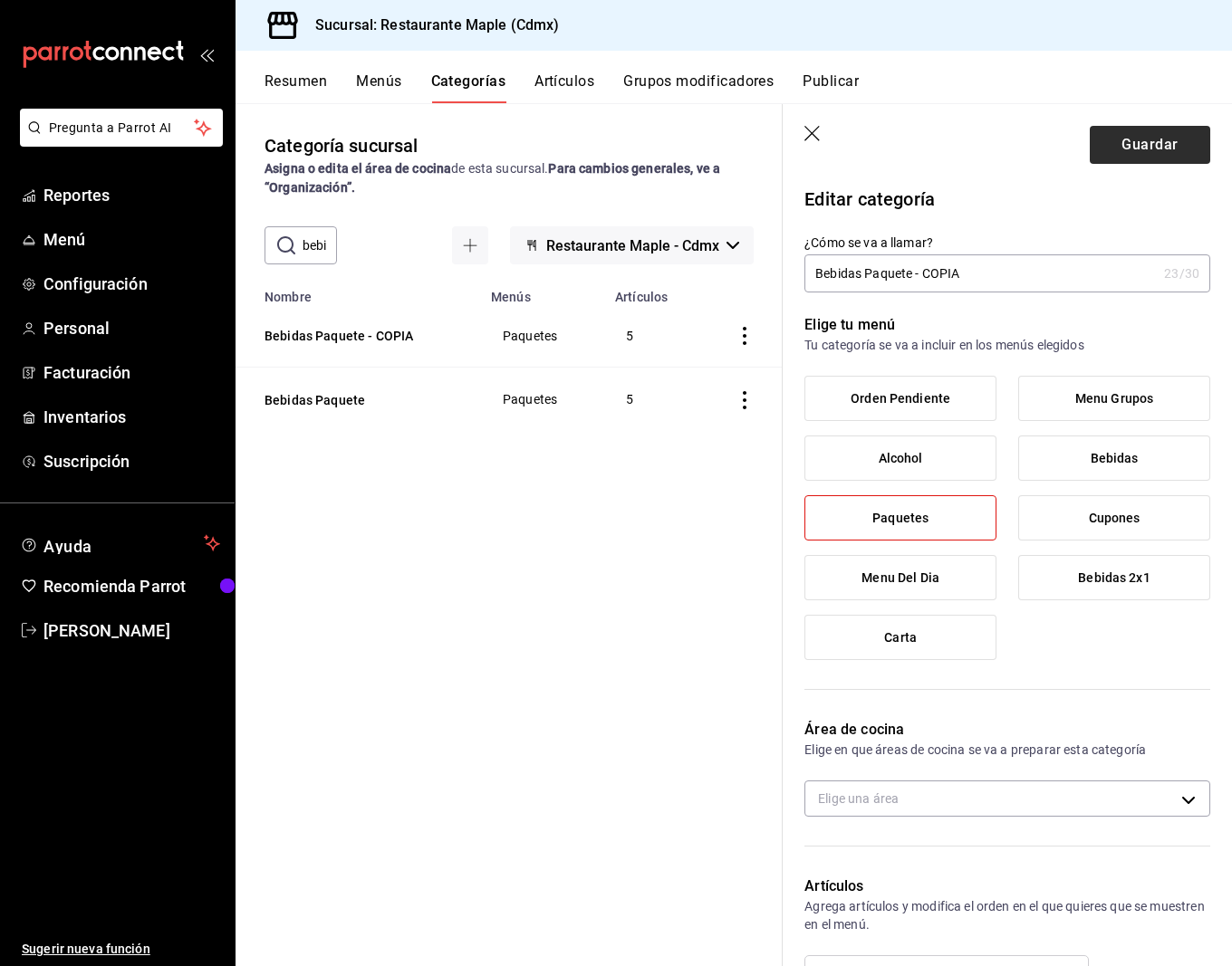
type input "17569380620100"
click at [1130, 136] on button "Guardar" at bounding box center [1149, 145] width 120 height 38
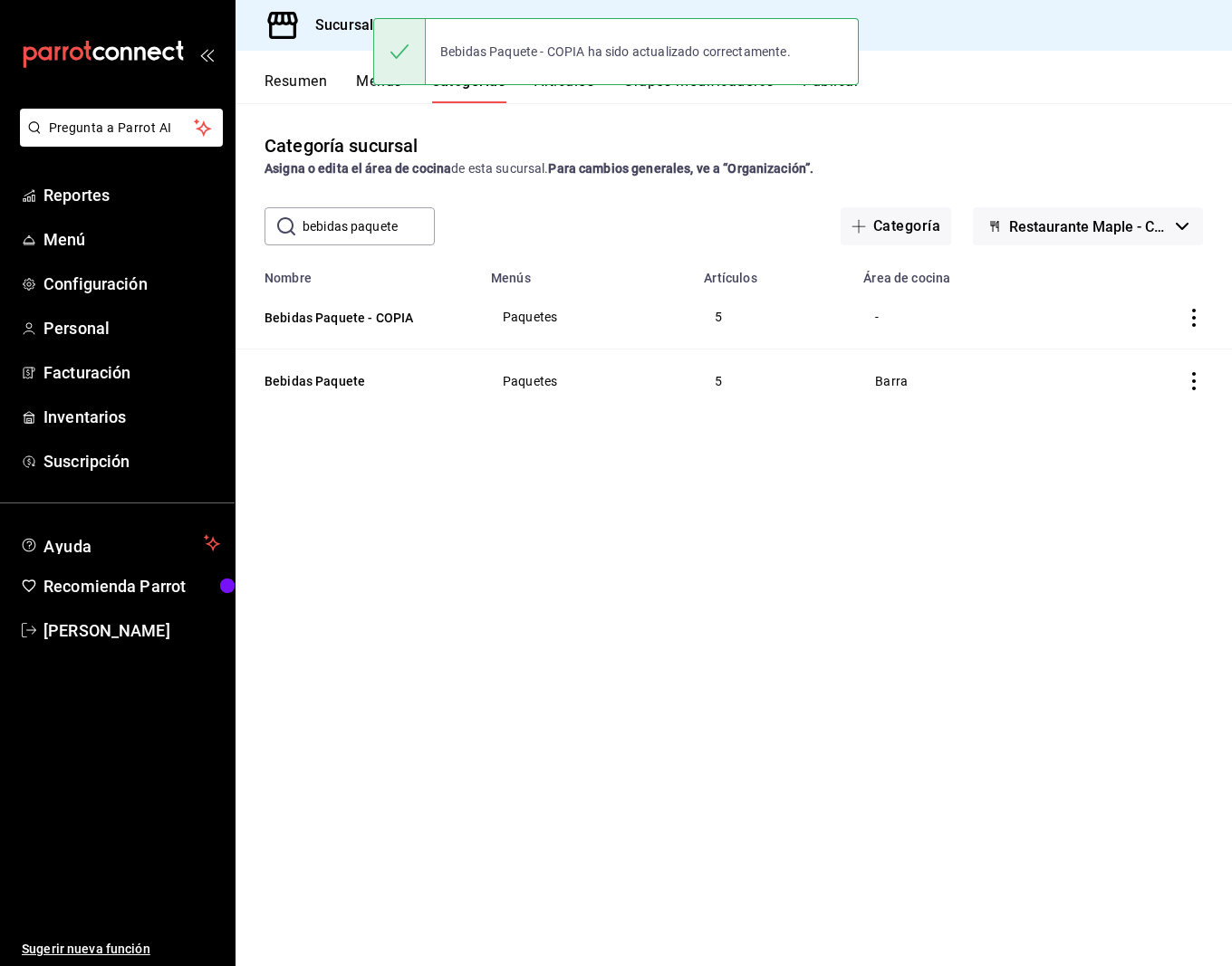
click at [838, 98] on button "Publicar" at bounding box center [830, 87] width 57 height 31
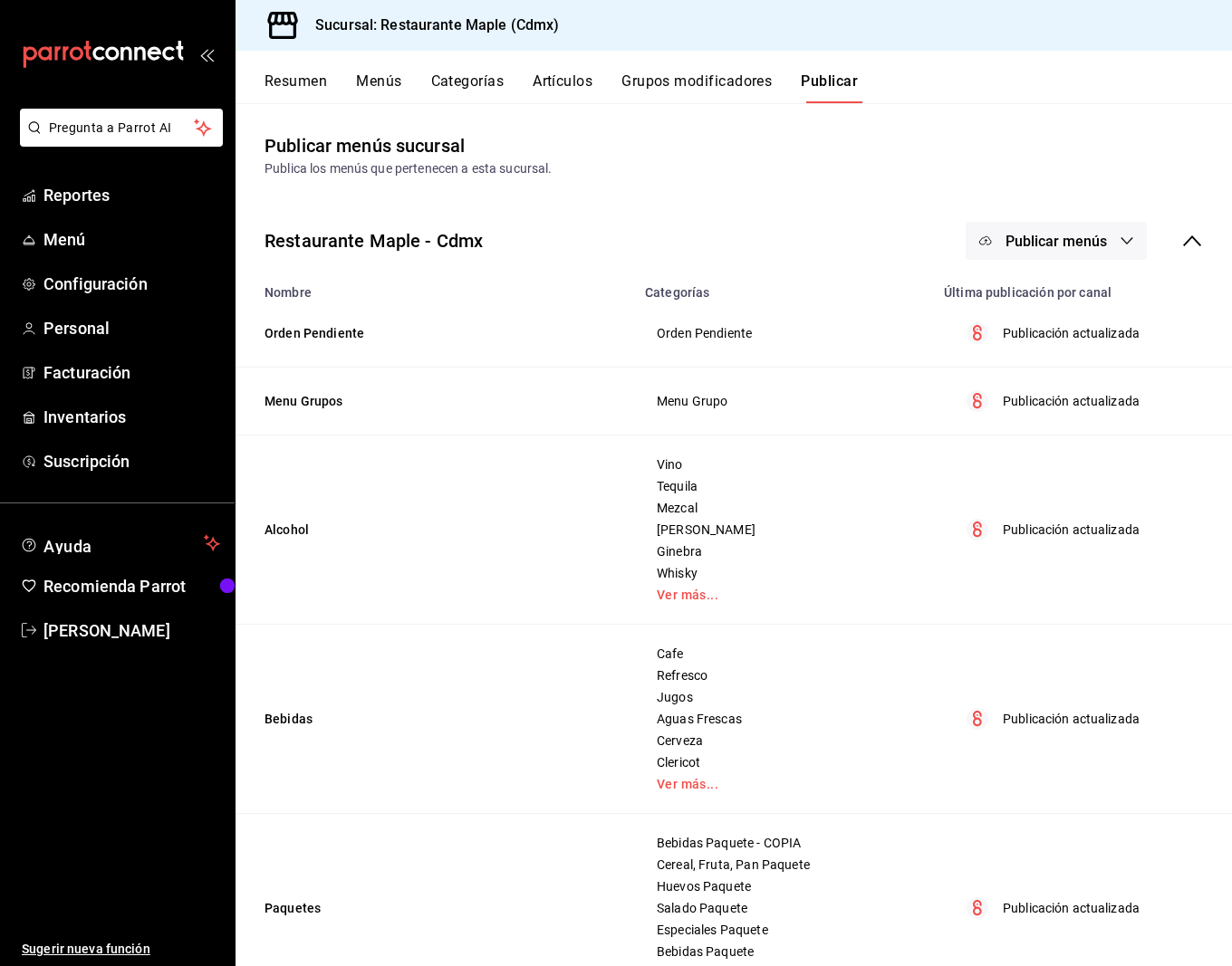
click at [1017, 234] on span "Publicar menús" at bounding box center [1055, 241] width 101 height 17
click at [1034, 288] on div at bounding box center [1013, 300] width 51 height 29
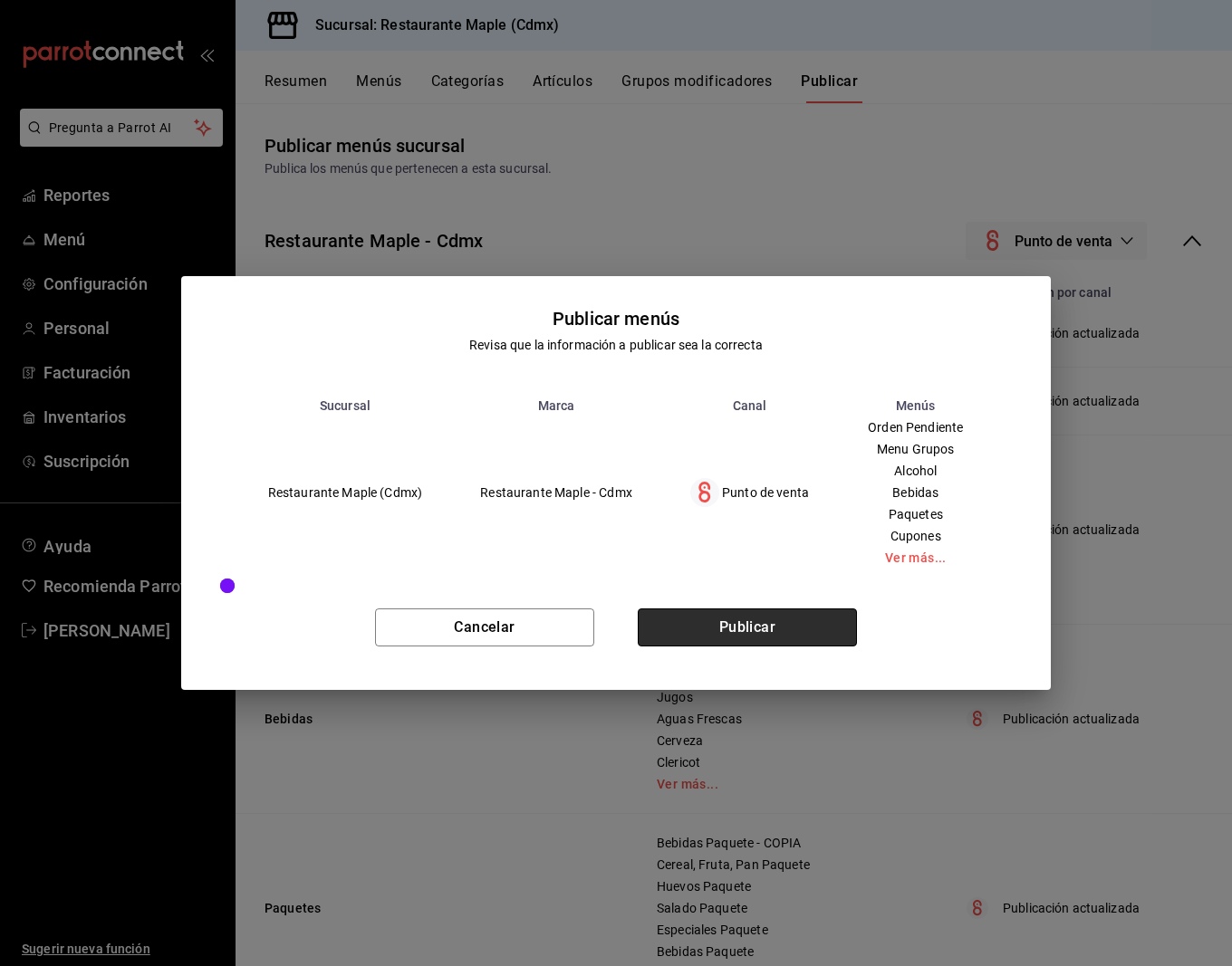
click at [737, 627] on button "Publicar" at bounding box center [747, 628] width 219 height 38
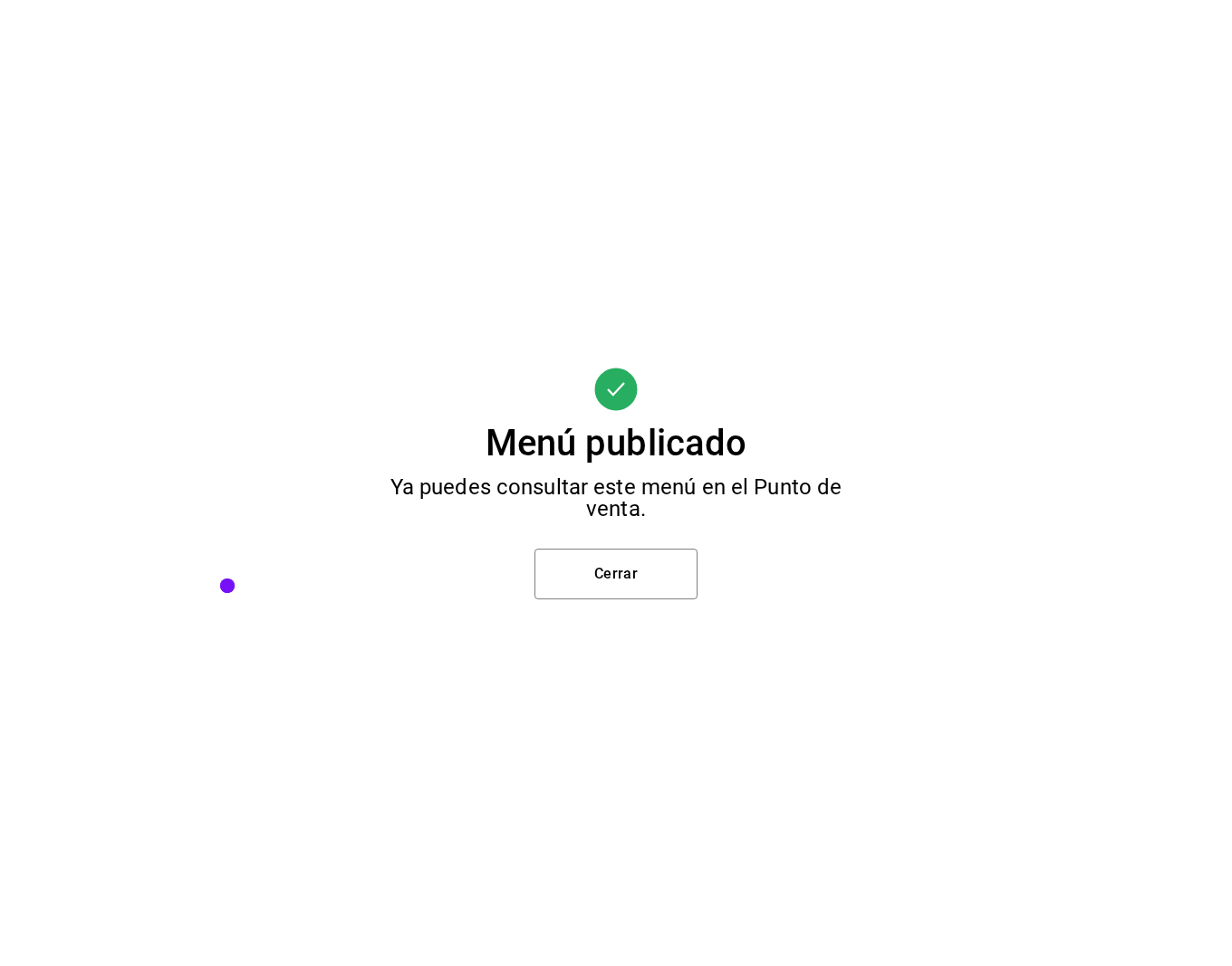
click at [632, 537] on div "Menú publicado Ya puedes consultar este menú en el Punto de venta. Cerrar" at bounding box center [616, 483] width 1232 height 966
click at [632, 552] on button "Cerrar" at bounding box center [616, 573] width 163 height 51
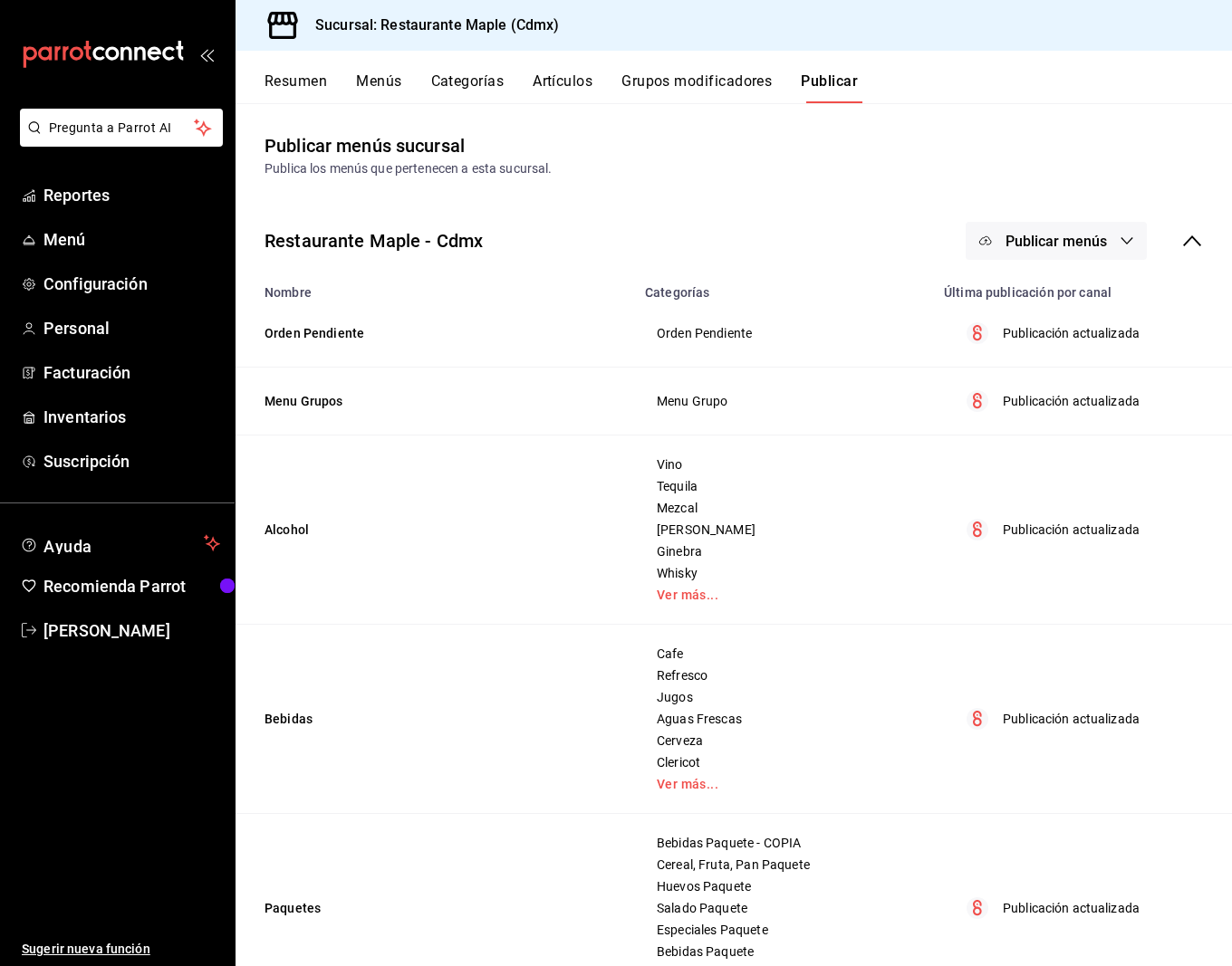
click at [308, 90] on button "Resumen" at bounding box center [296, 87] width 62 height 31
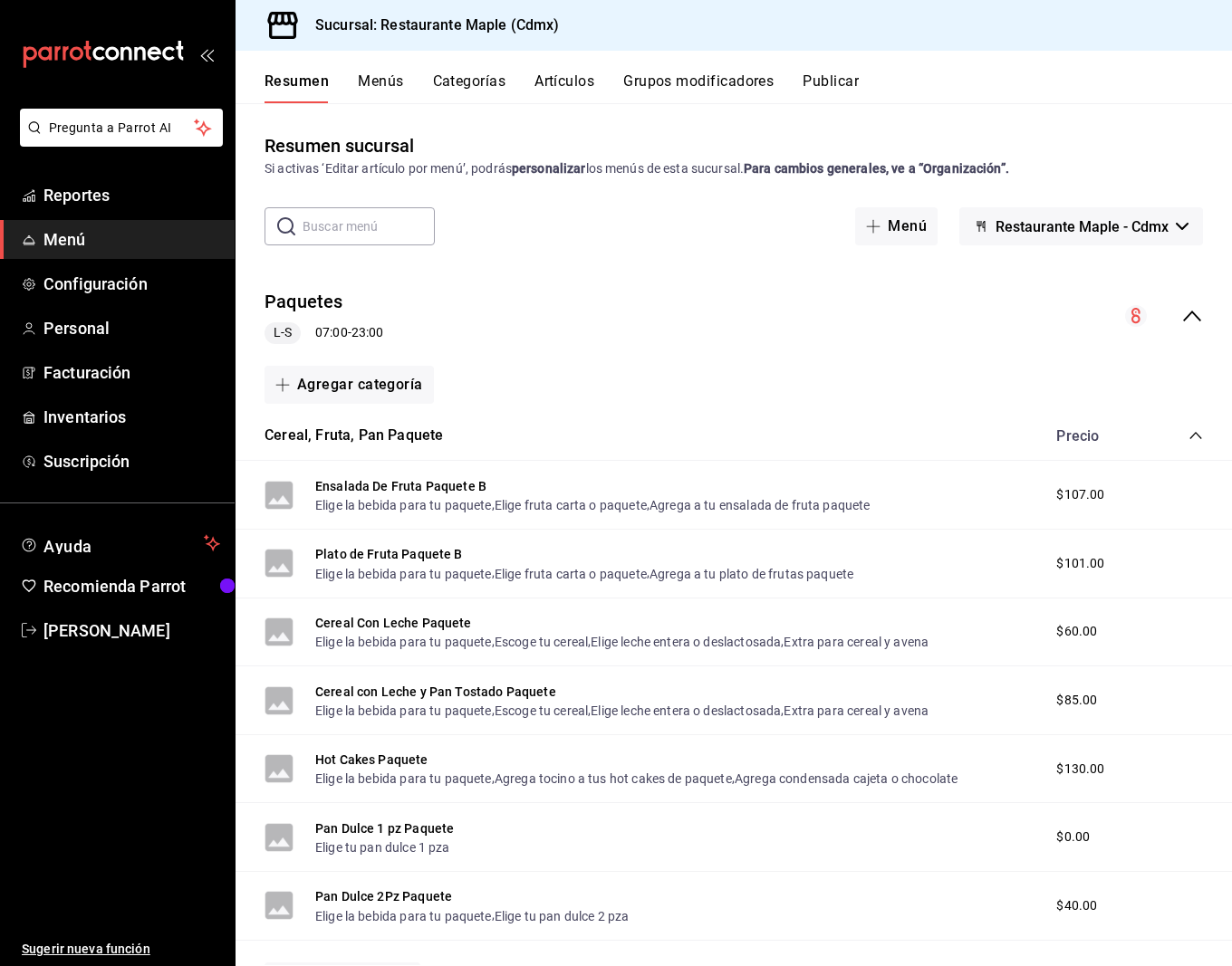
click at [1197, 432] on icon "collapse-category-row" at bounding box center [1195, 435] width 15 height 15
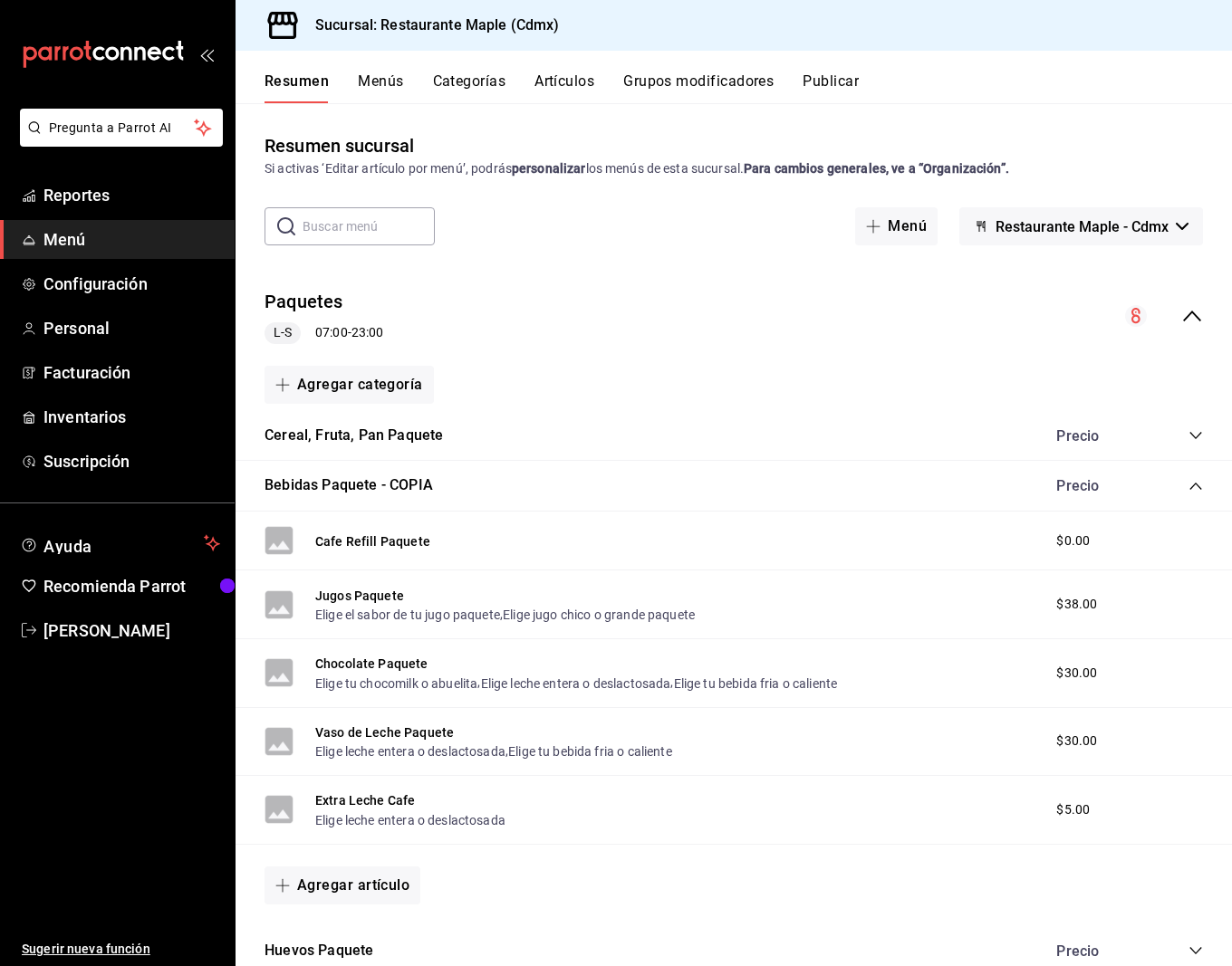
click at [1192, 482] on icon "collapse-category-row" at bounding box center [1195, 486] width 15 height 15
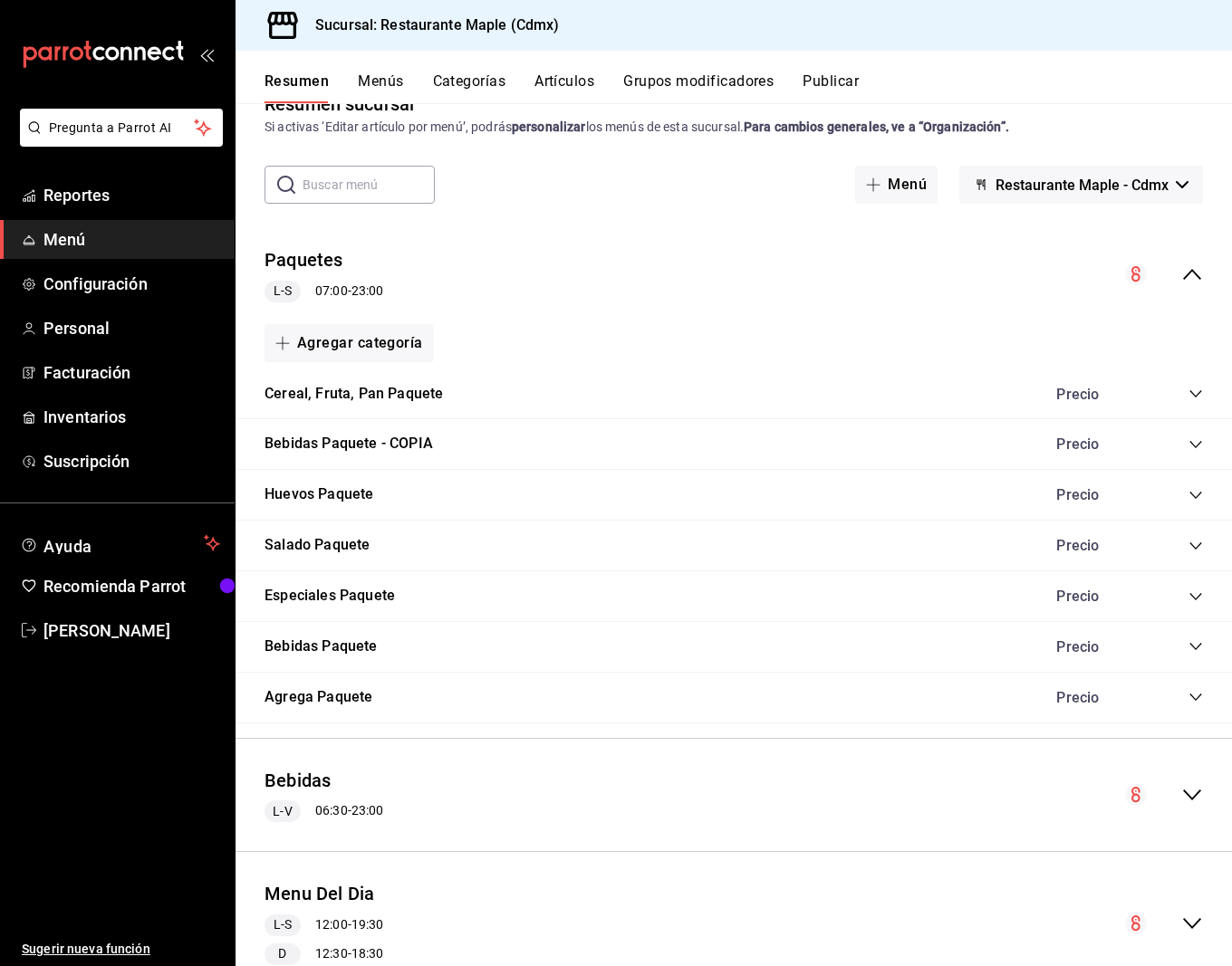
scroll to position [65, 0]
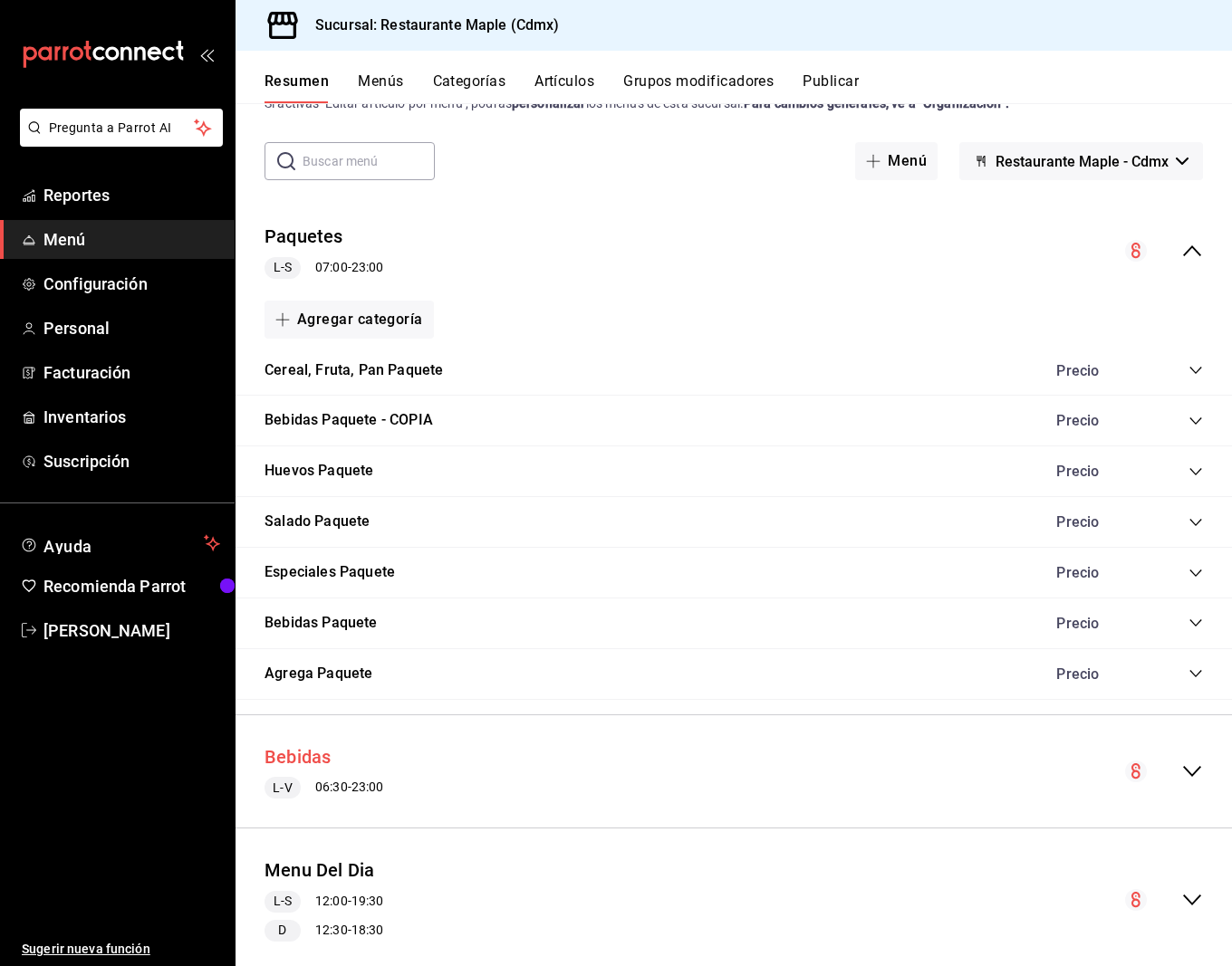
click at [312, 748] on button "Bebidas" at bounding box center [299, 758] width 67 height 26
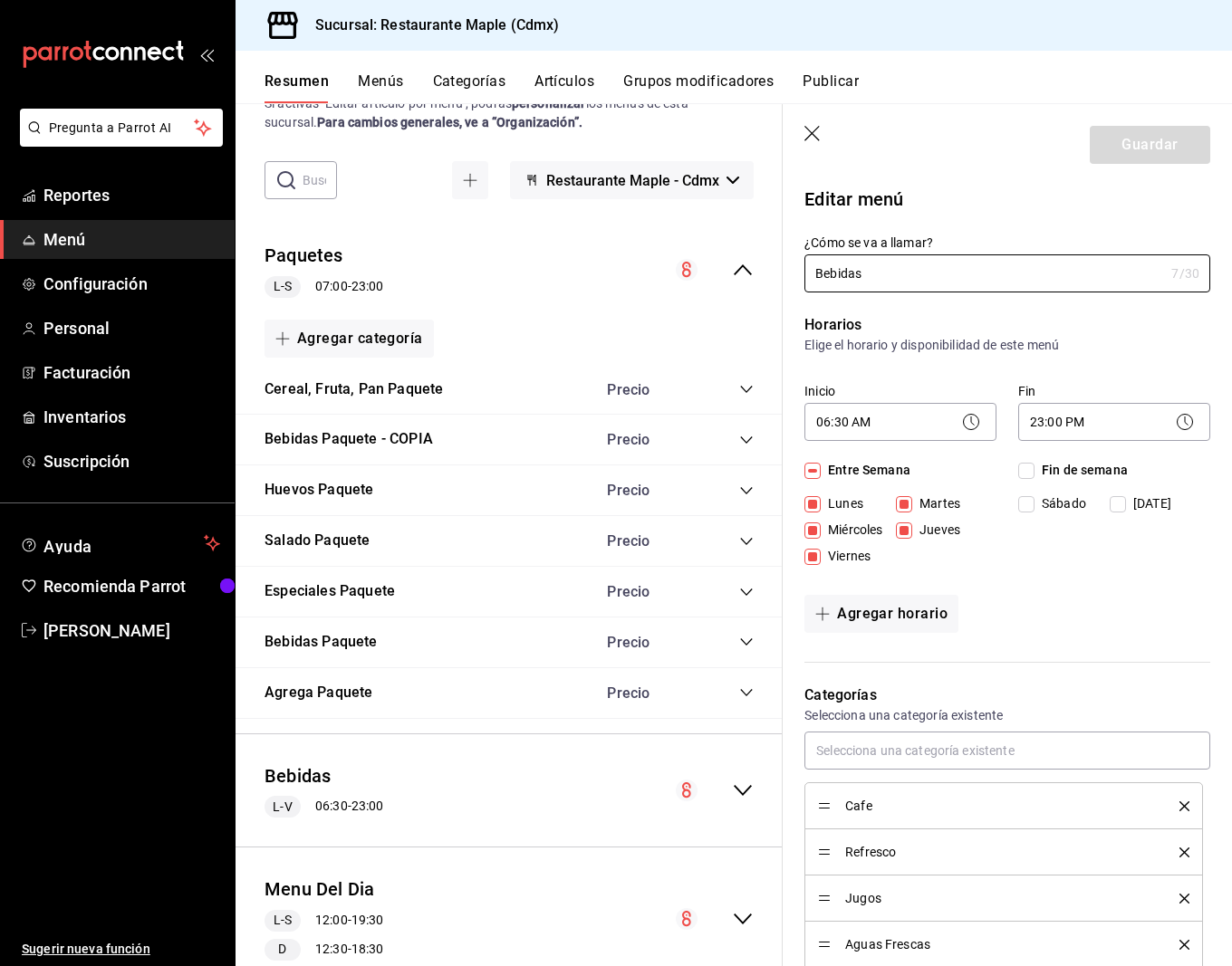
click at [807, 132] on icon "button" at bounding box center [813, 135] width 18 height 18
checkbox input "false"
type input "1758988419267"
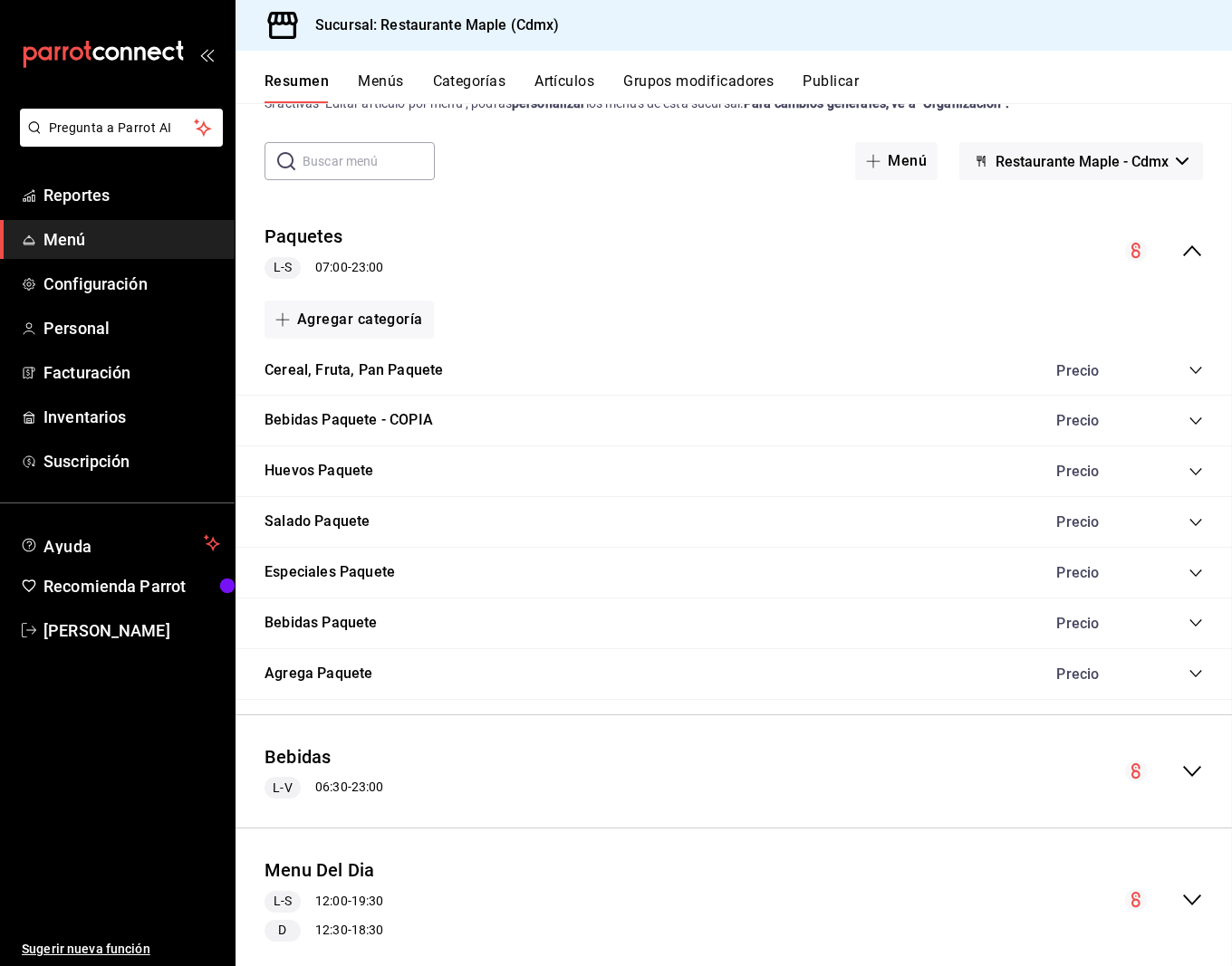
checkbox input "false"
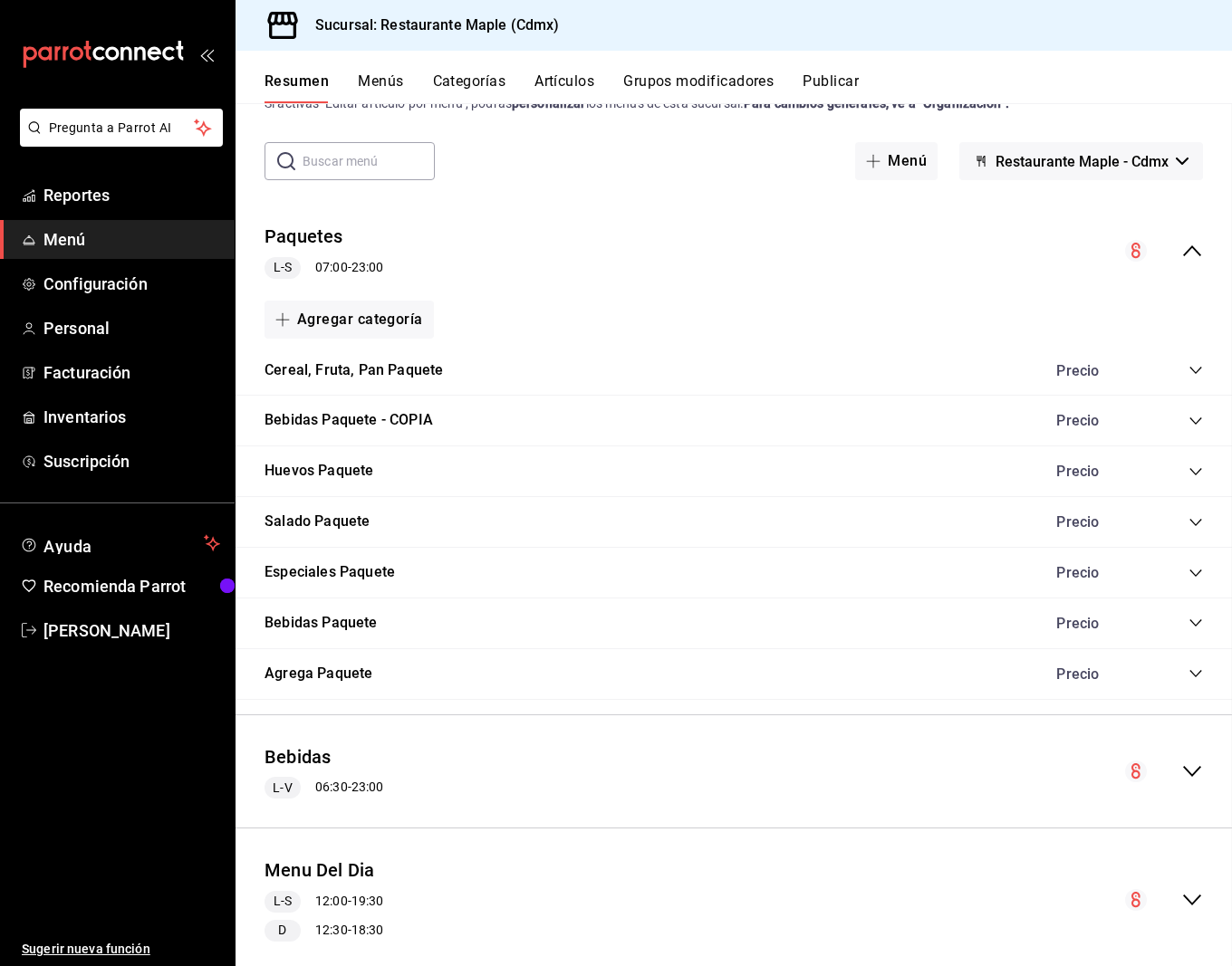
checkbox input "false"
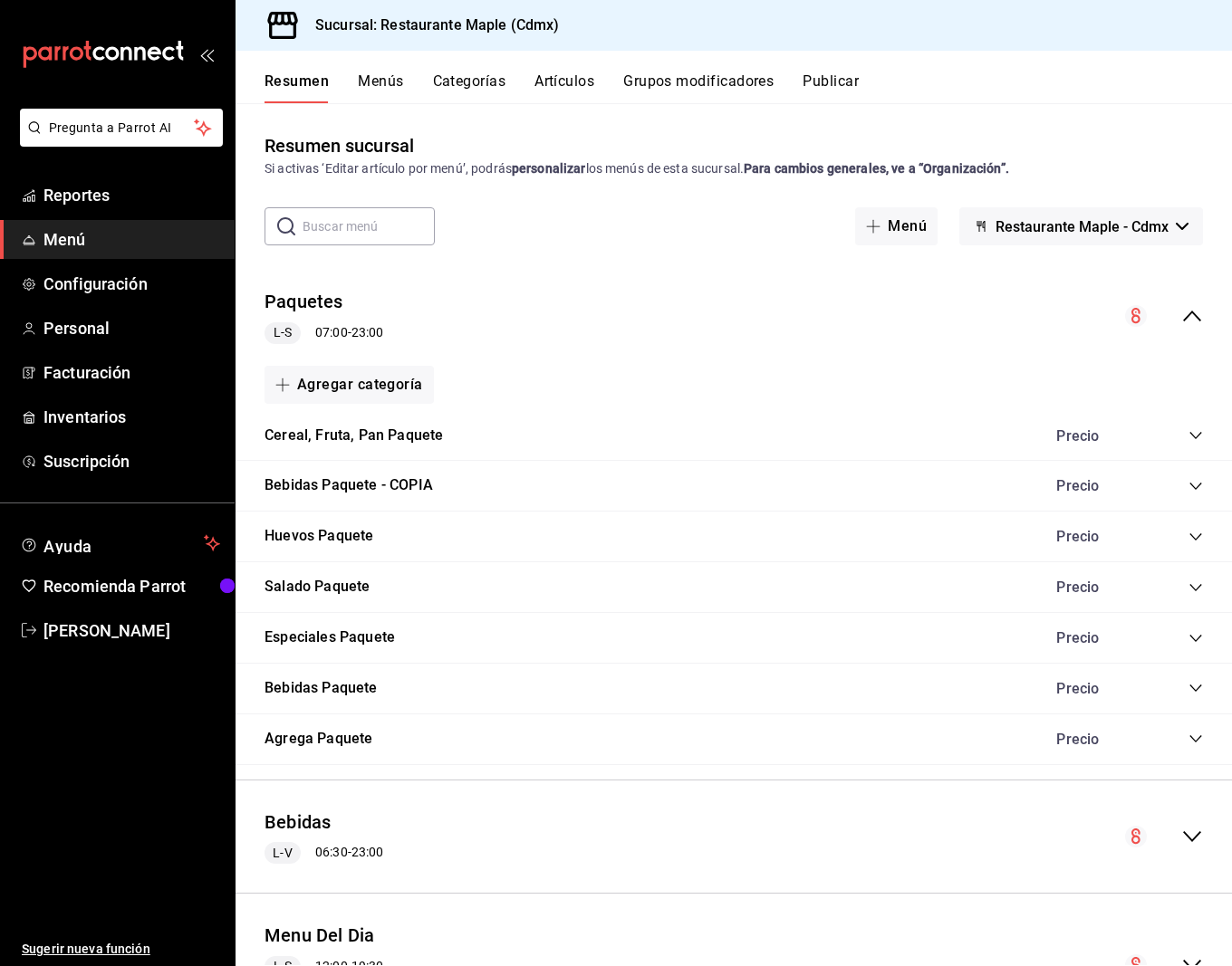
click at [360, 66] on div "Resumen Menús Categorías Artículos Grupos modificadores Publicar" at bounding box center [733, 76] width 996 height 53
click at [369, 75] on button "Menús" at bounding box center [381, 87] width 46 height 31
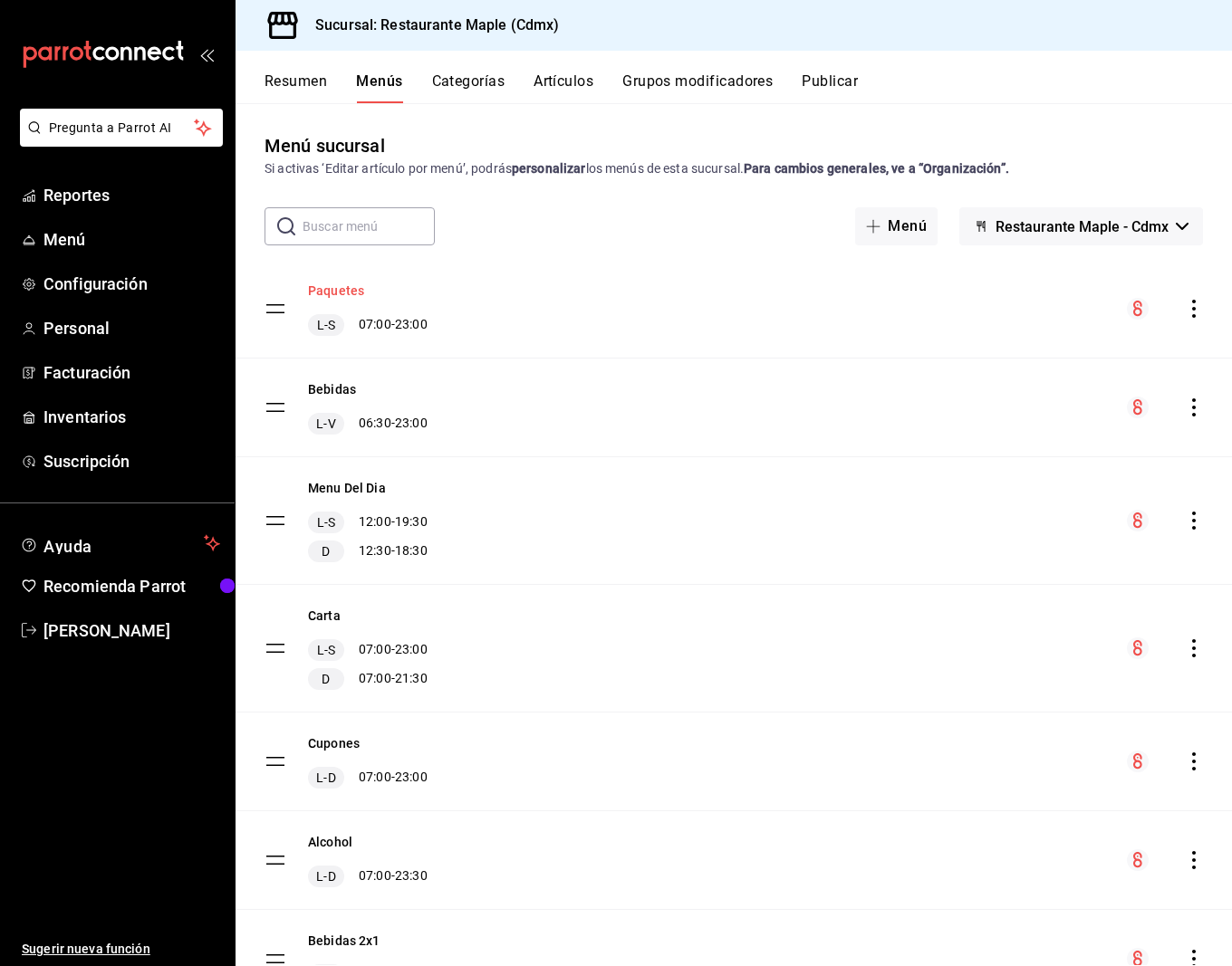
click at [325, 297] on button "Paquetes" at bounding box center [335, 291] width 57 height 18
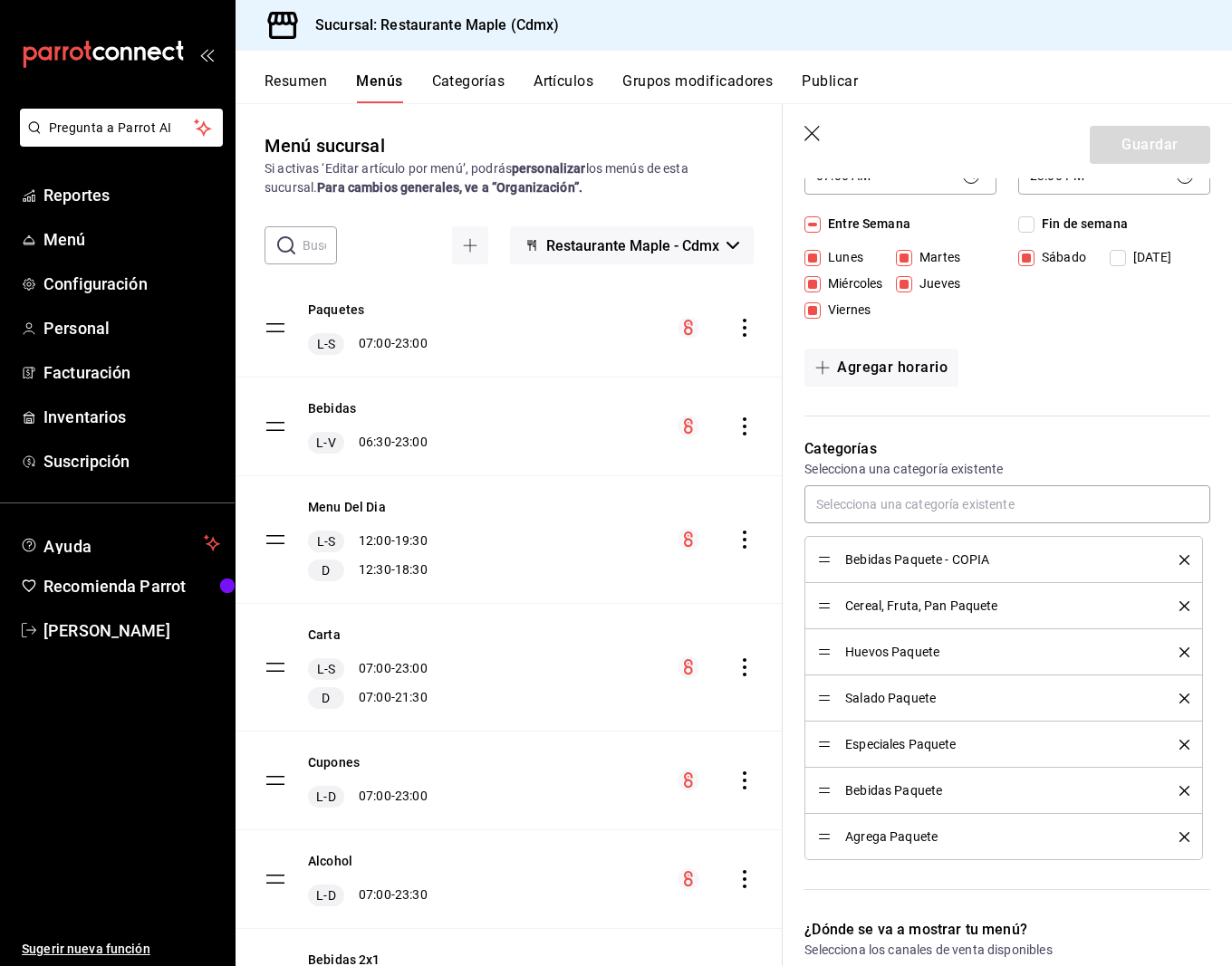
scroll to position [365, 0]
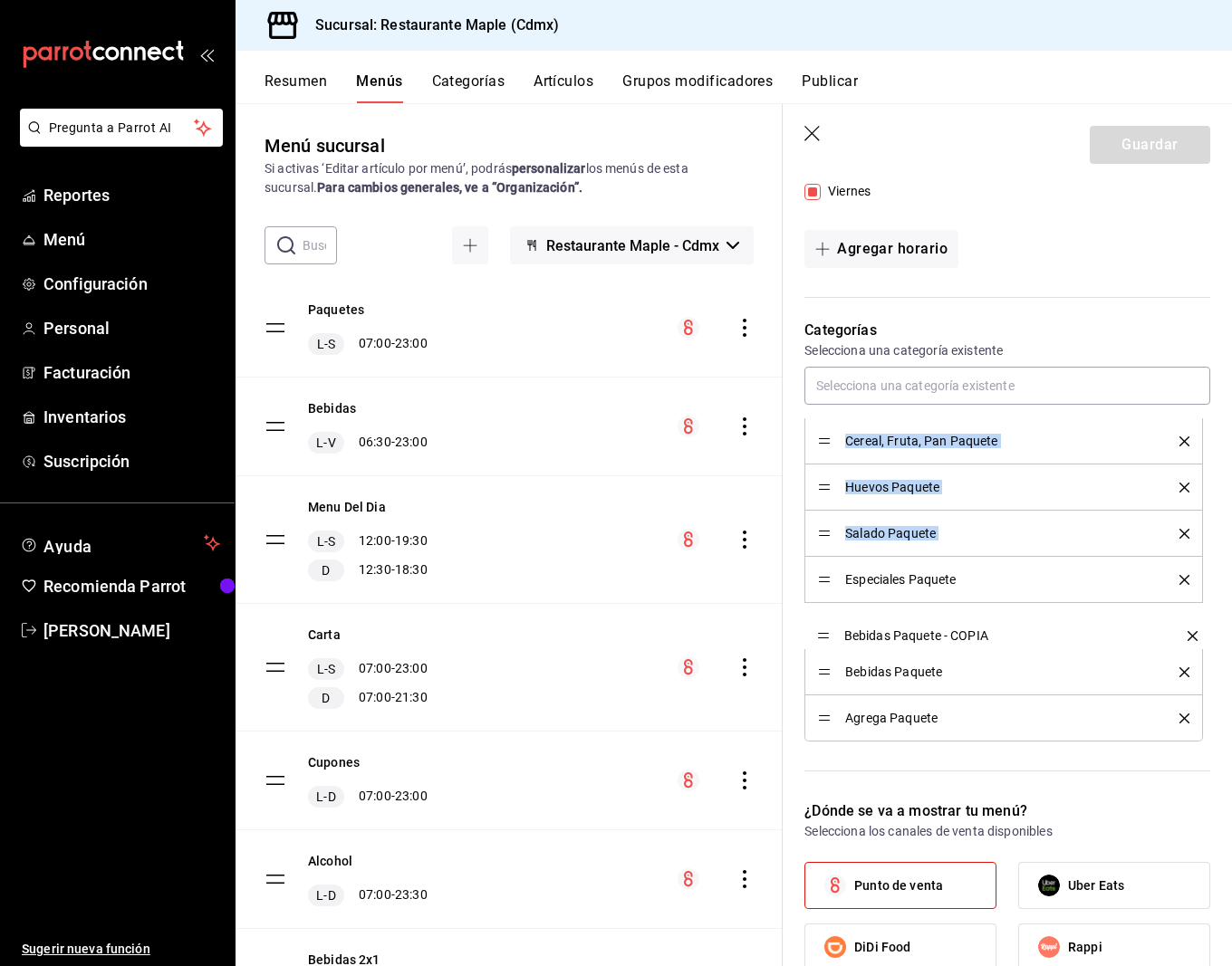
drag, startPoint x: 822, startPoint y: 438, endPoint x: 820, endPoint y: 635, distance: 197.0
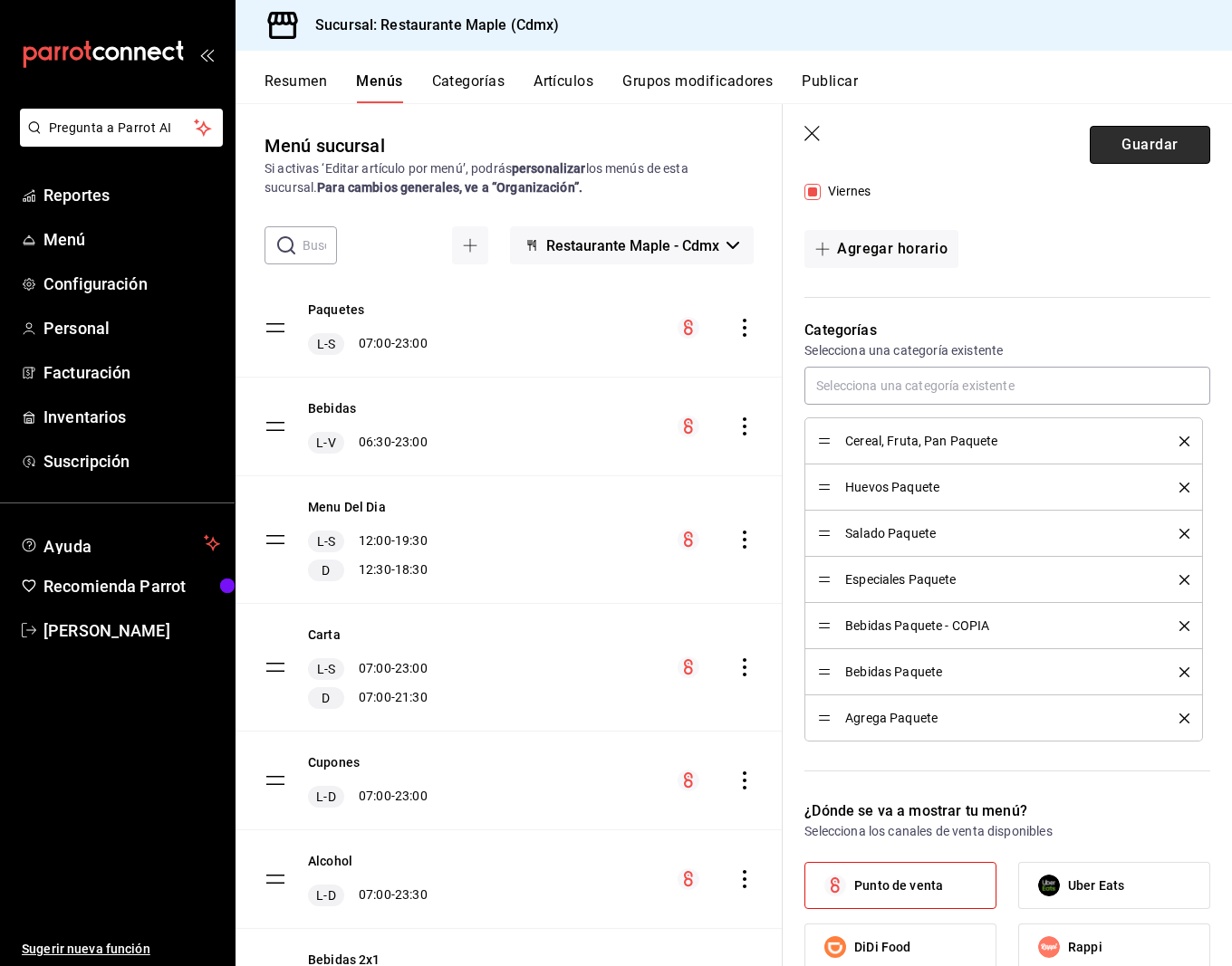
click at [1129, 151] on button "Guardar" at bounding box center [1149, 145] width 120 height 38
checkbox input "false"
type input "1758988437502"
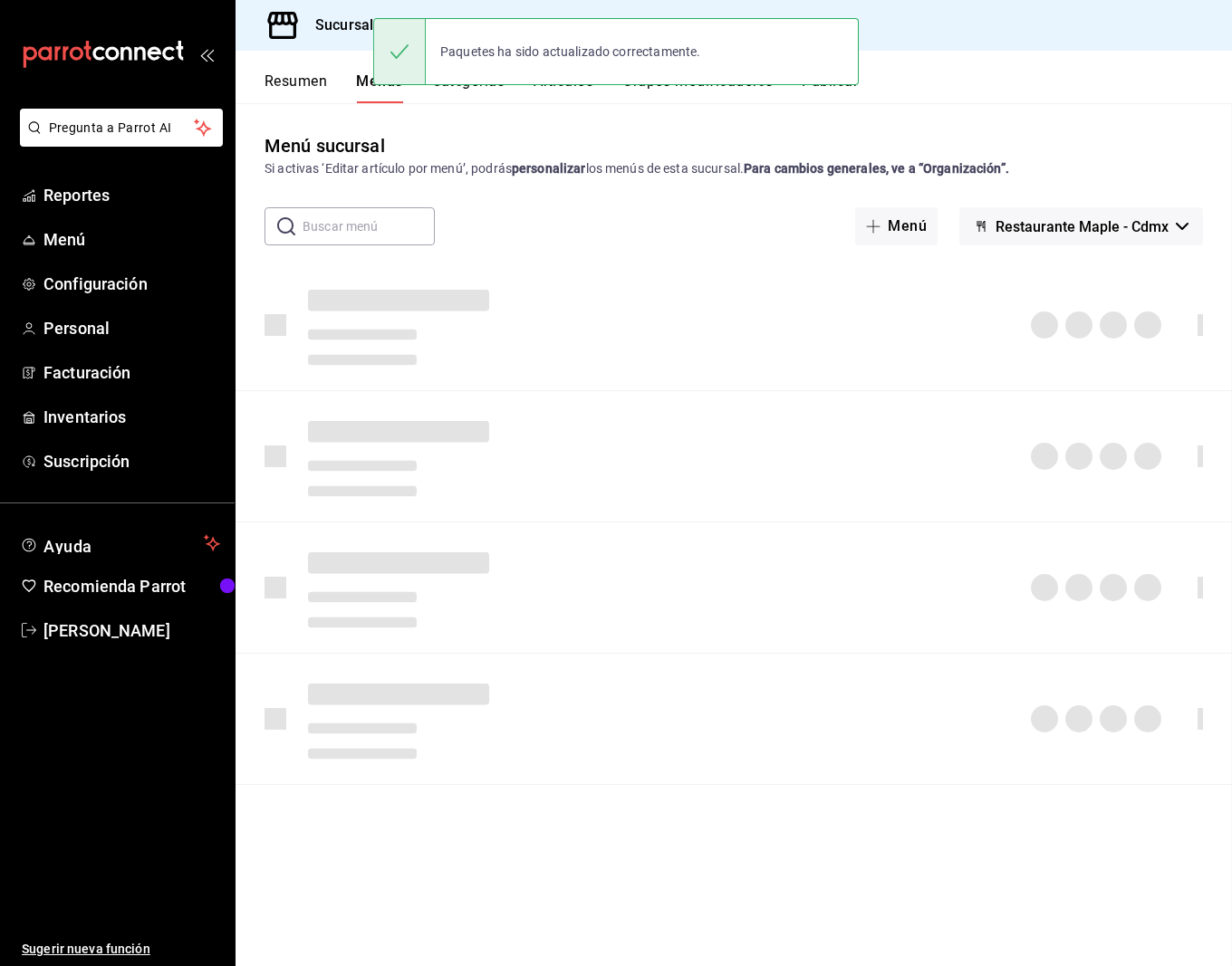
checkbox input "false"
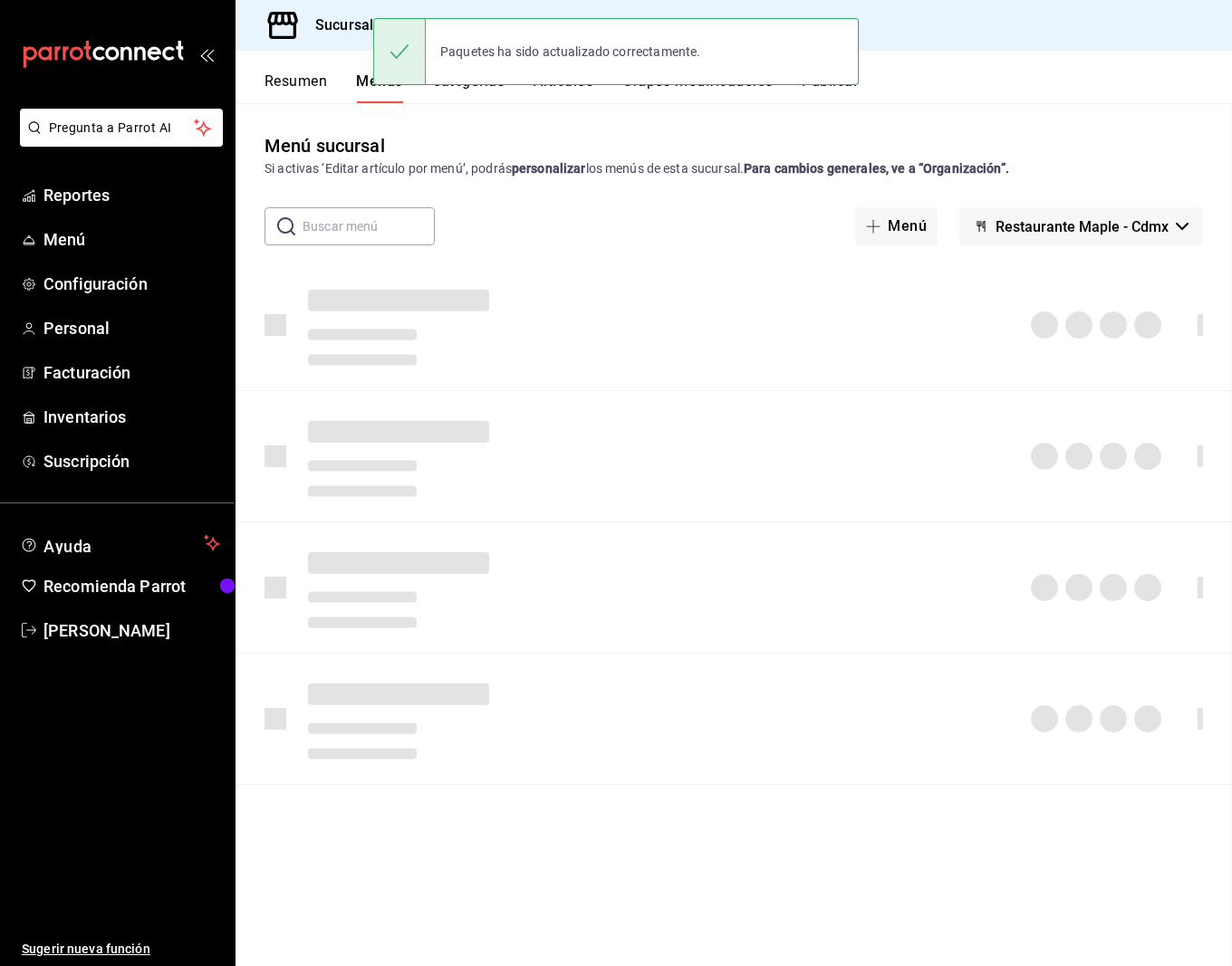
checkbox input "false"
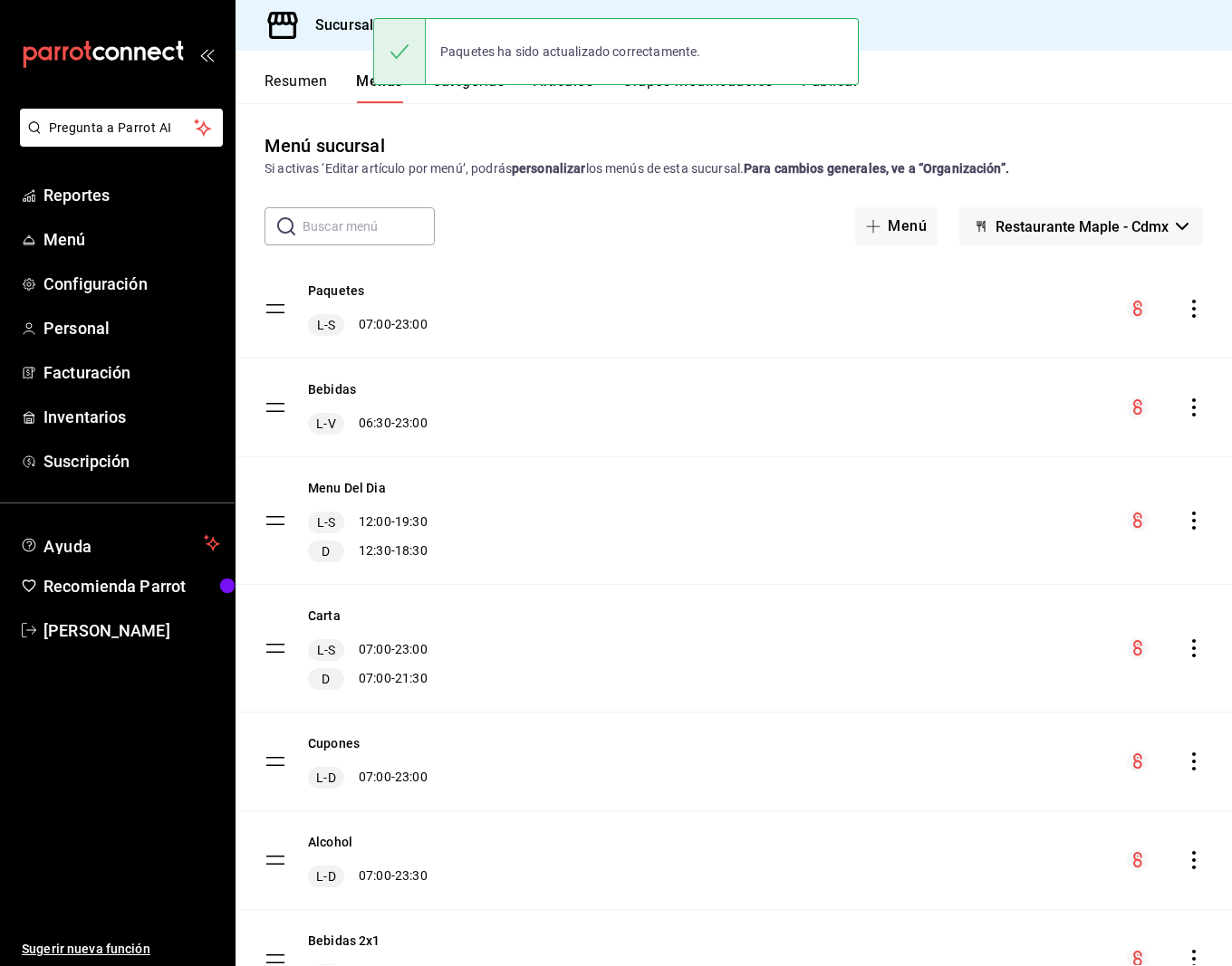
click at [841, 96] on button "Publicar" at bounding box center [829, 87] width 57 height 31
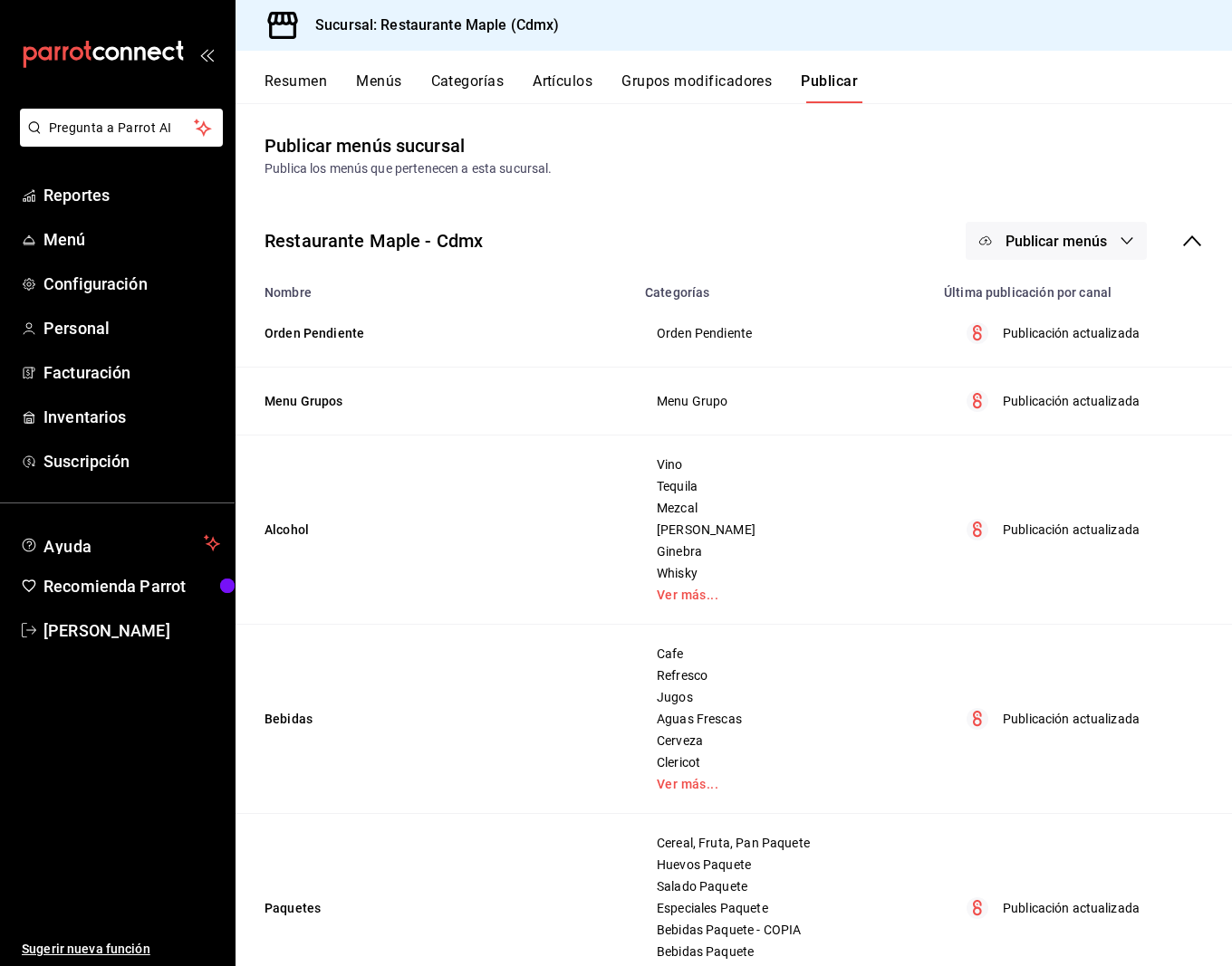
click at [1046, 234] on span "Publicar menús" at bounding box center [1055, 241] width 101 height 17
click at [1051, 293] on span "Punto de venta" at bounding box center [1082, 300] width 87 height 19
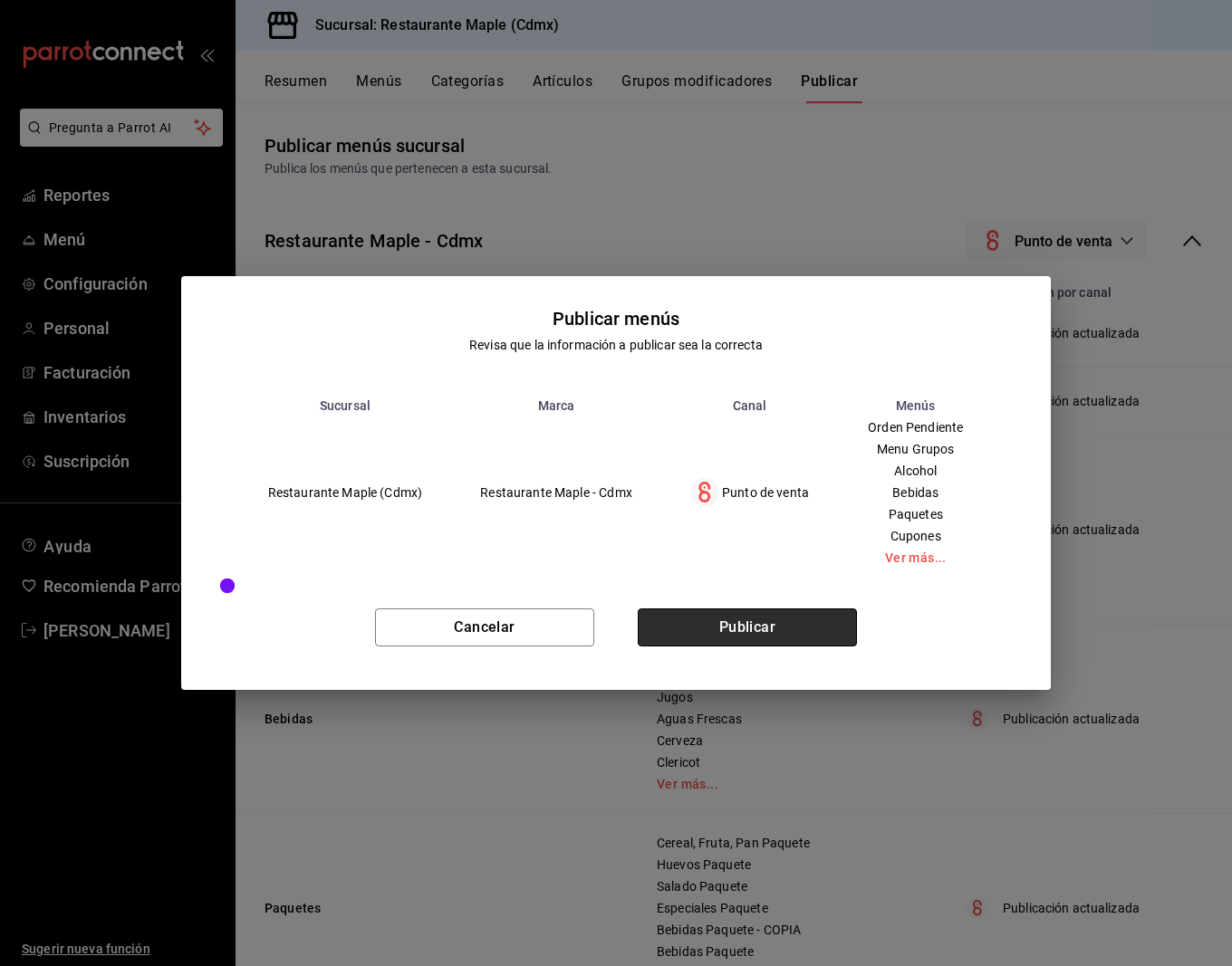
click at [807, 640] on button "Publicar" at bounding box center [747, 628] width 219 height 38
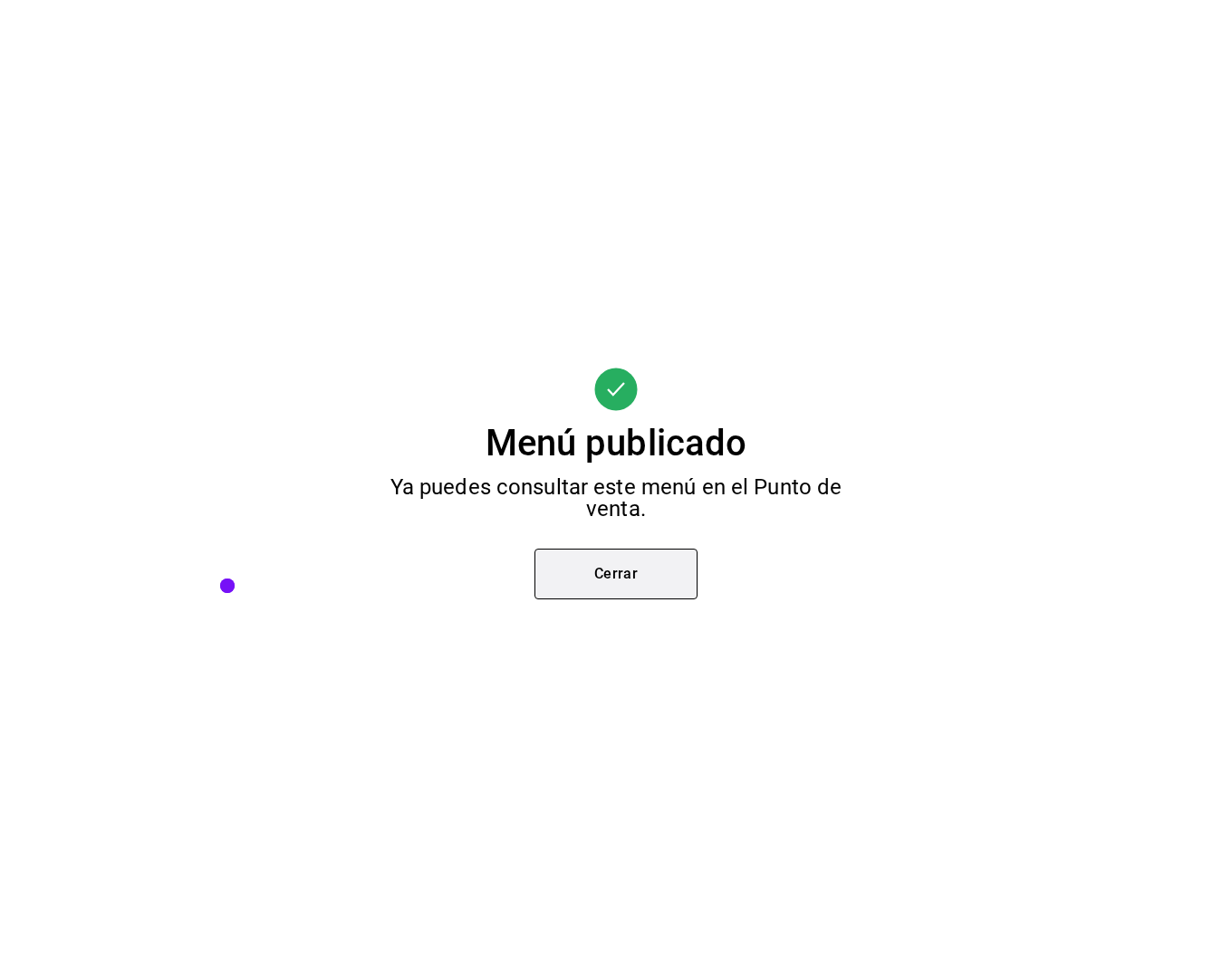
click at [577, 584] on button "Cerrar" at bounding box center [616, 573] width 163 height 51
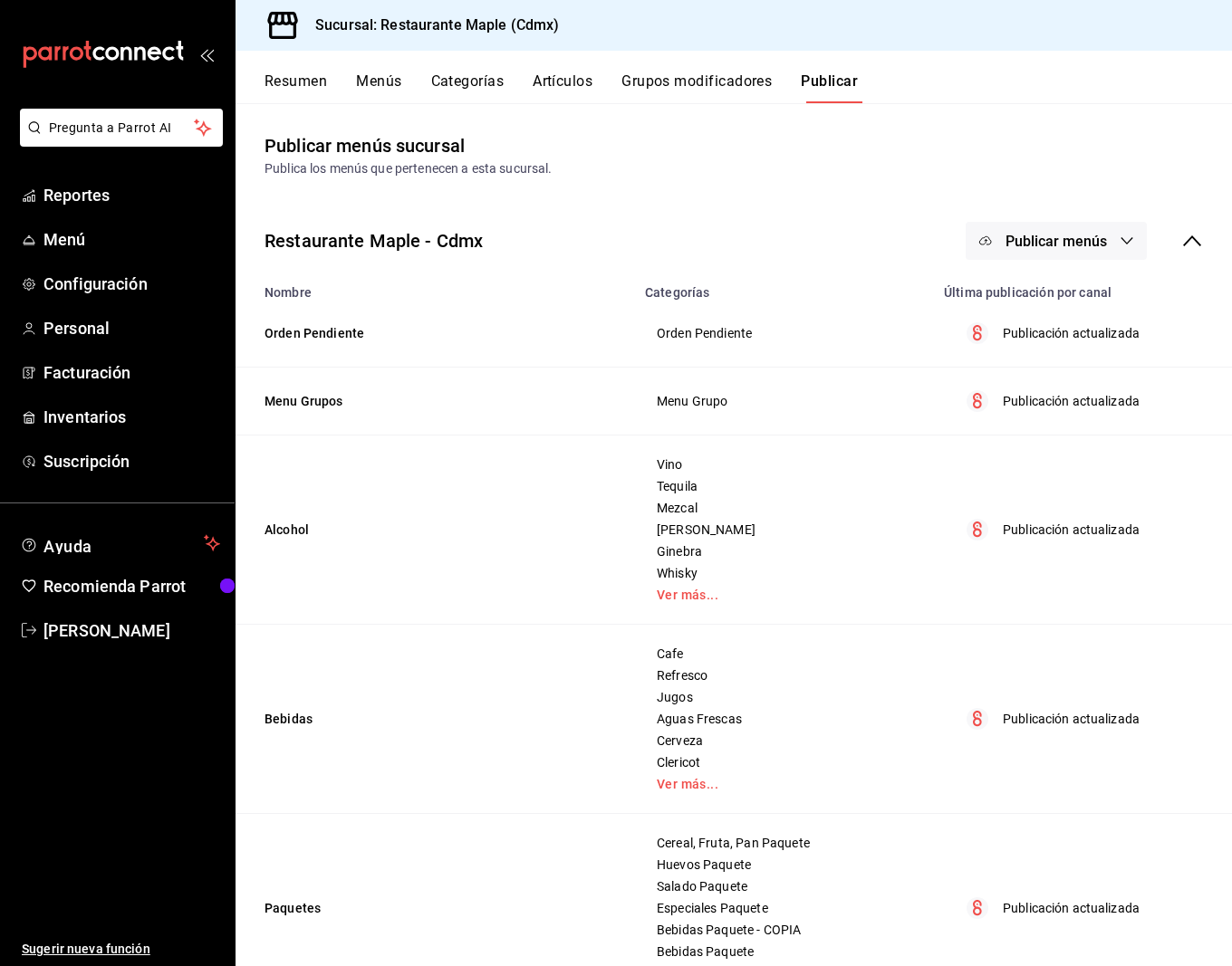
click at [827, 81] on button "Publicar" at bounding box center [829, 87] width 58 height 31
click at [1027, 235] on span "Publicar menús" at bounding box center [1055, 241] width 101 height 17
click at [1045, 292] on span "Punto de venta" at bounding box center [1082, 300] width 87 height 19
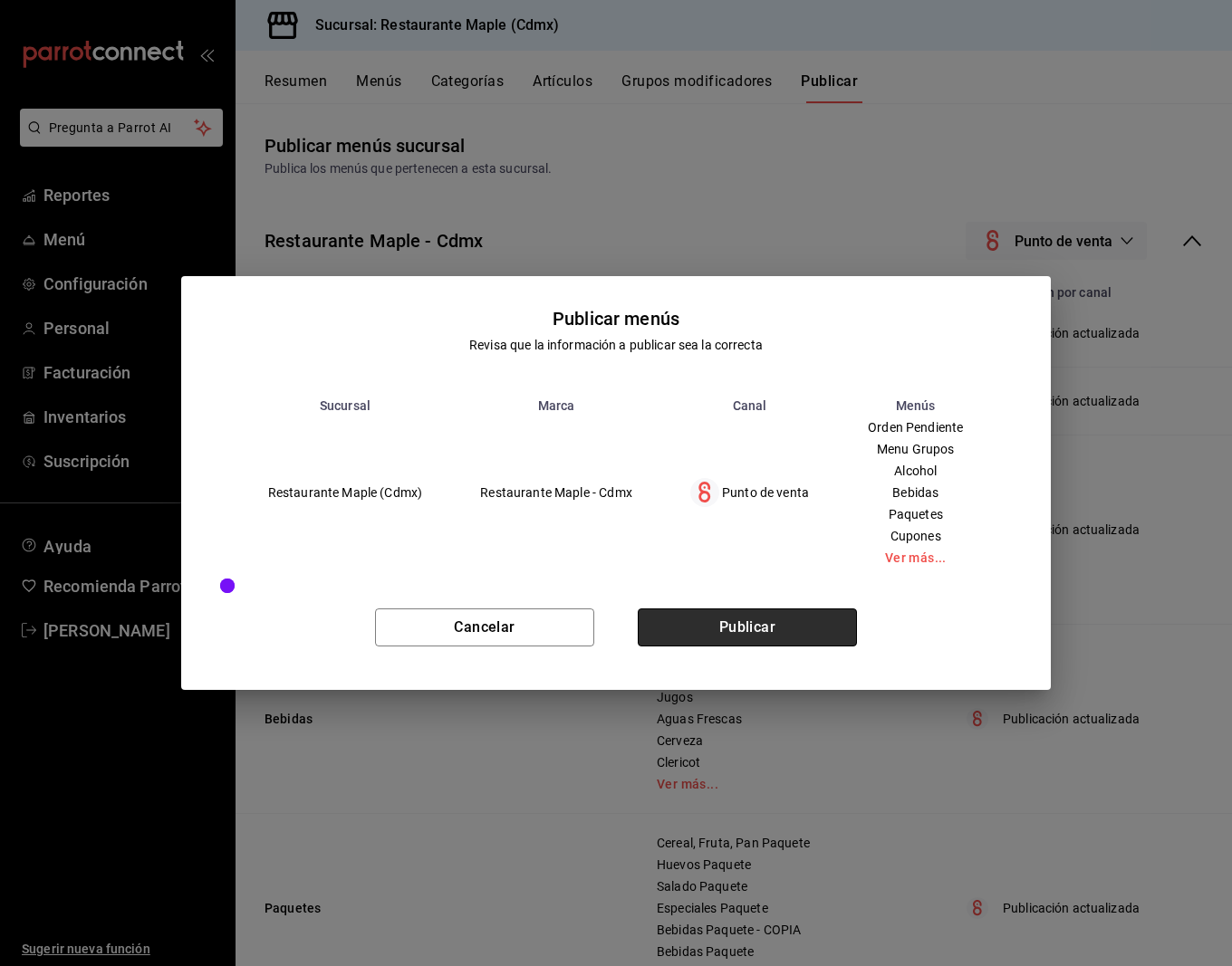
click at [758, 625] on button "Publicar" at bounding box center [747, 628] width 219 height 38
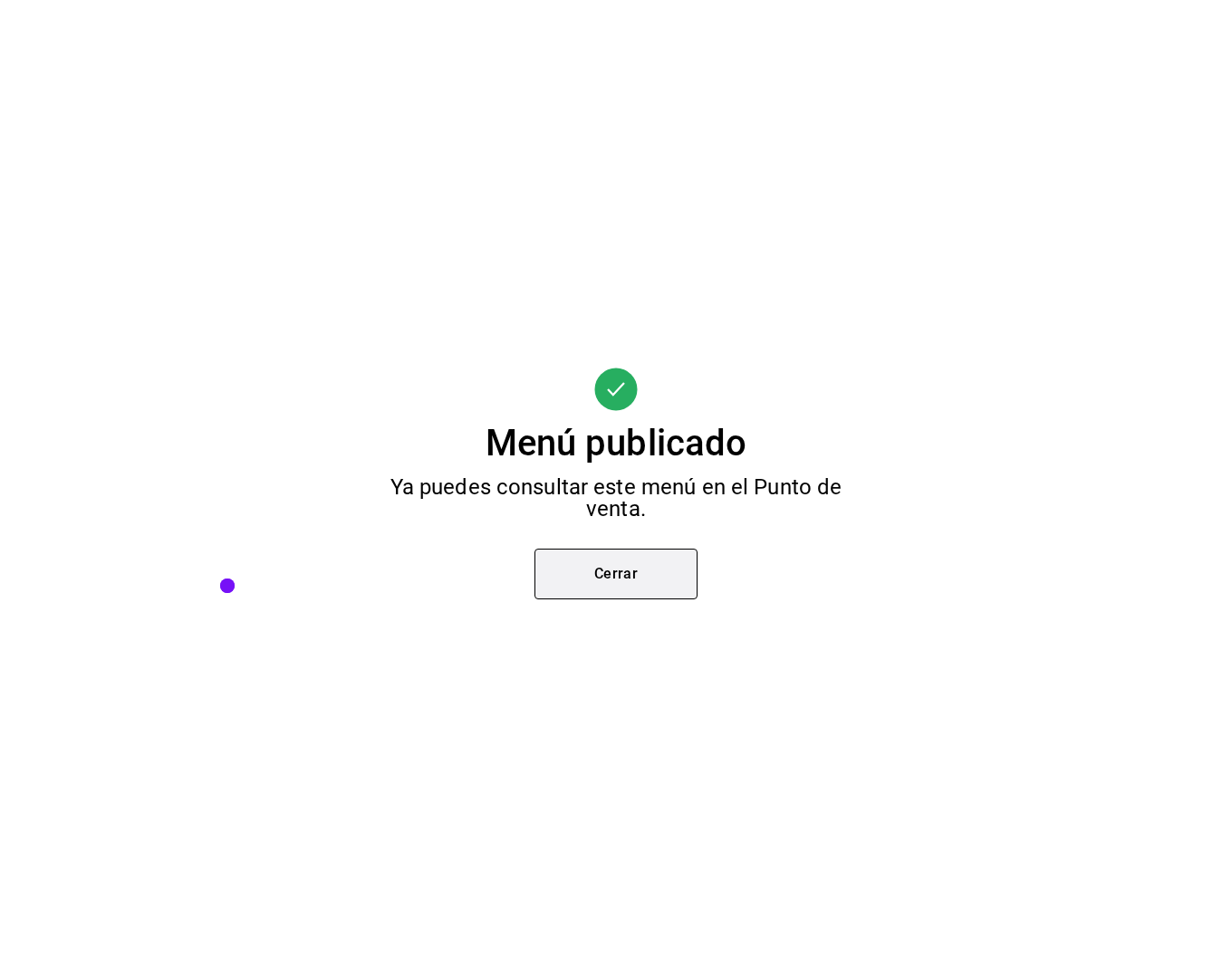
click at [619, 578] on button "Cerrar" at bounding box center [616, 573] width 163 height 51
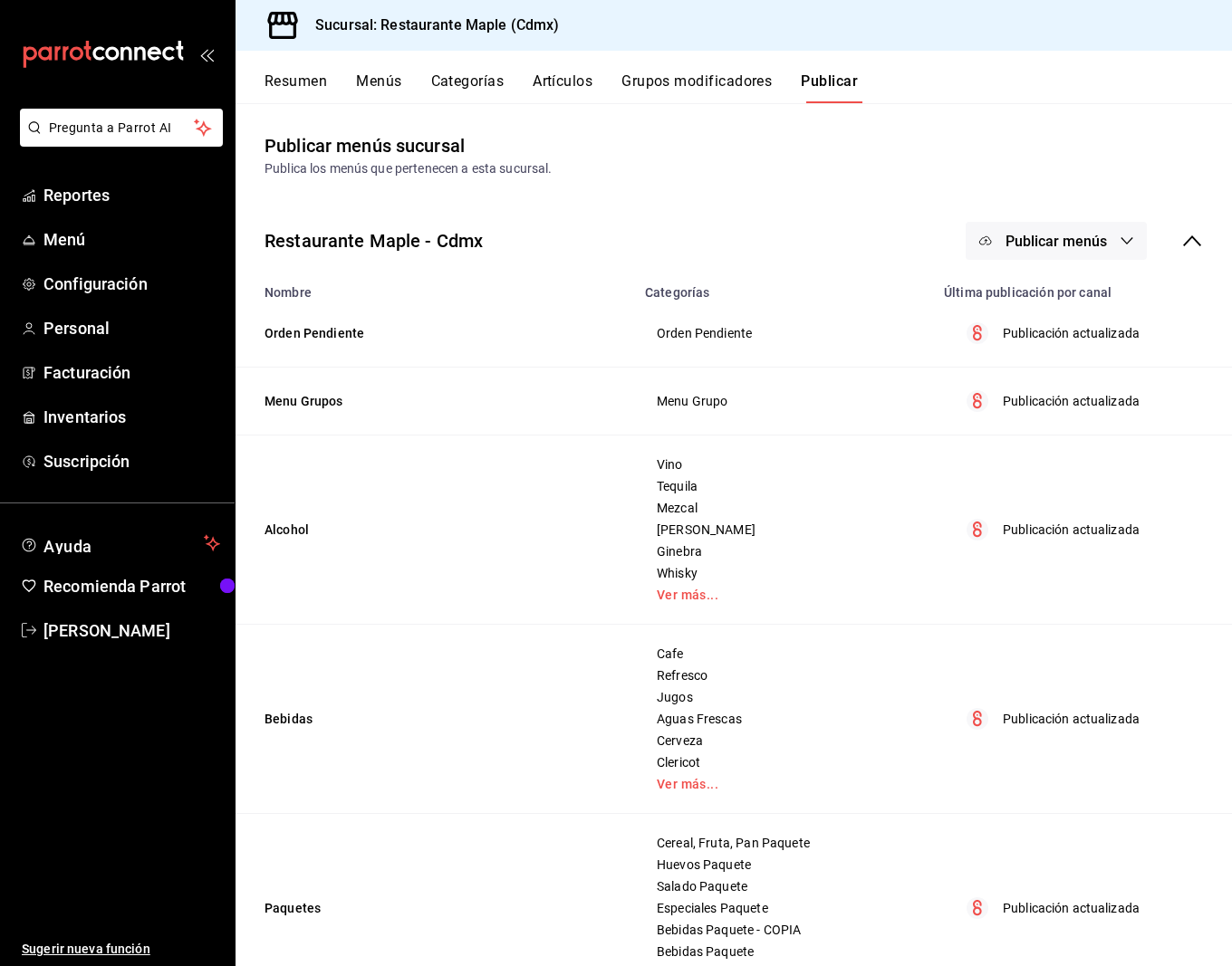
click at [462, 95] on button "Categorías" at bounding box center [468, 87] width 73 height 31
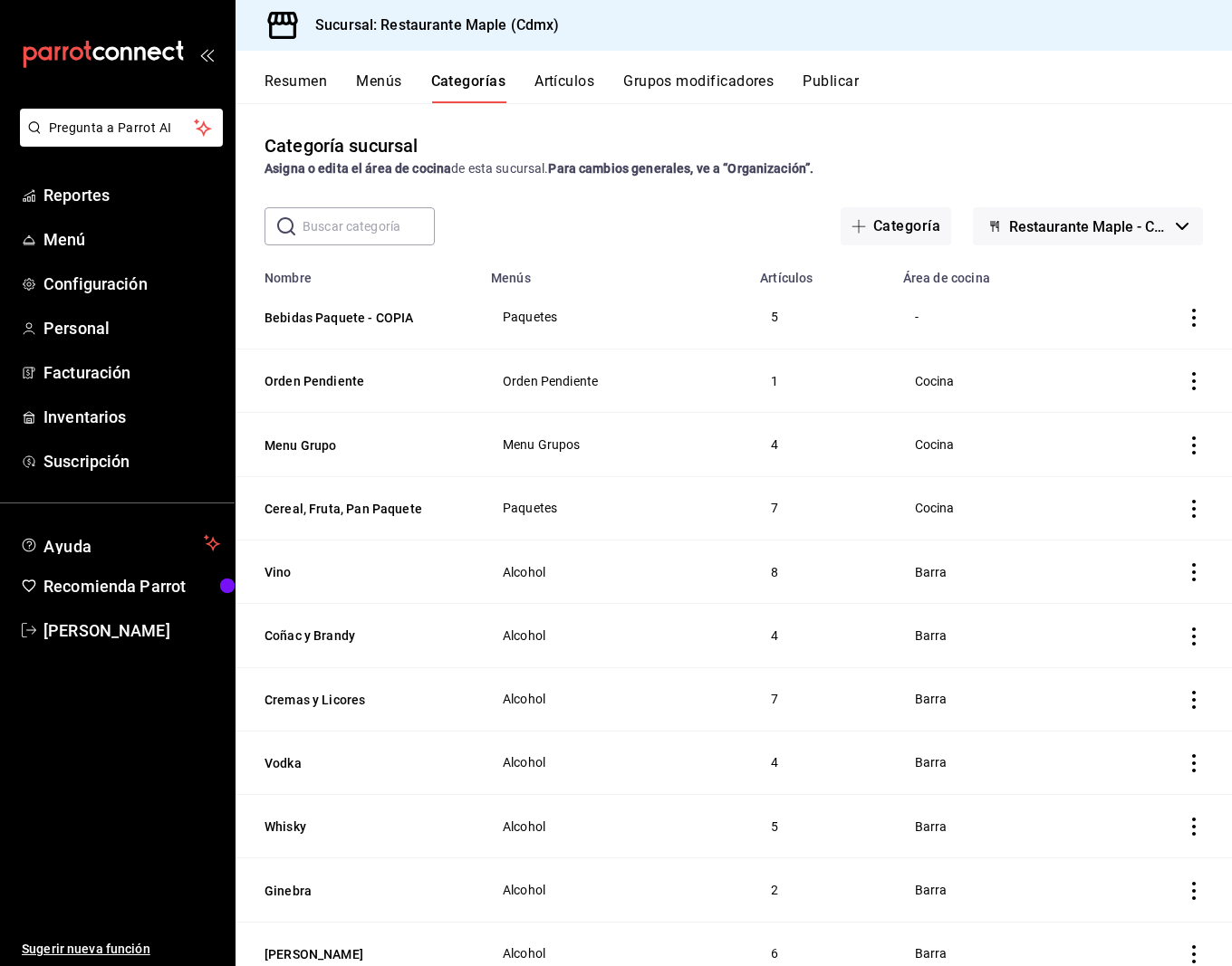
click at [360, 94] on button "Menús" at bounding box center [379, 87] width 46 height 31
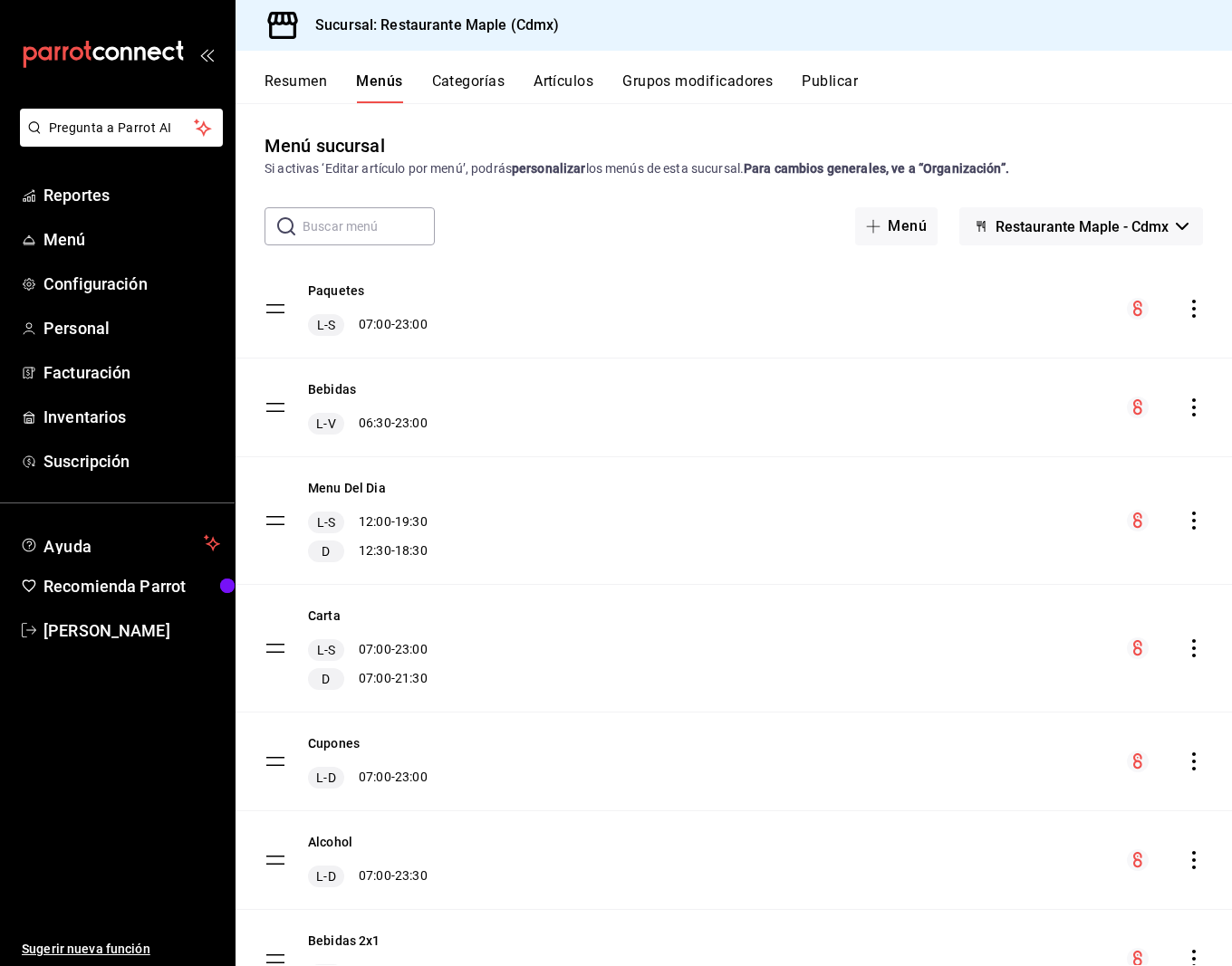
click at [299, 92] on button "Resumen" at bounding box center [296, 87] width 62 height 31
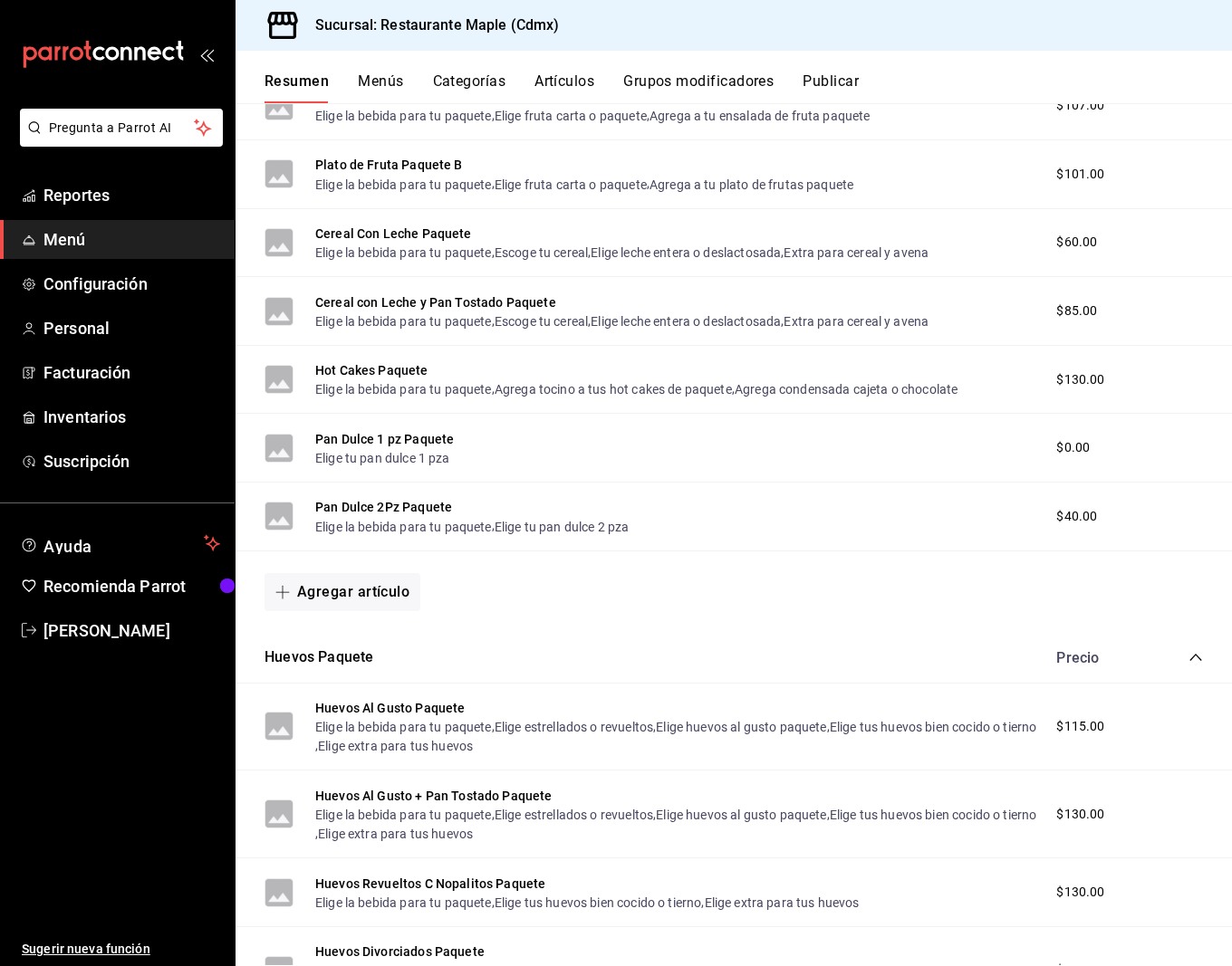
scroll to position [290, 0]
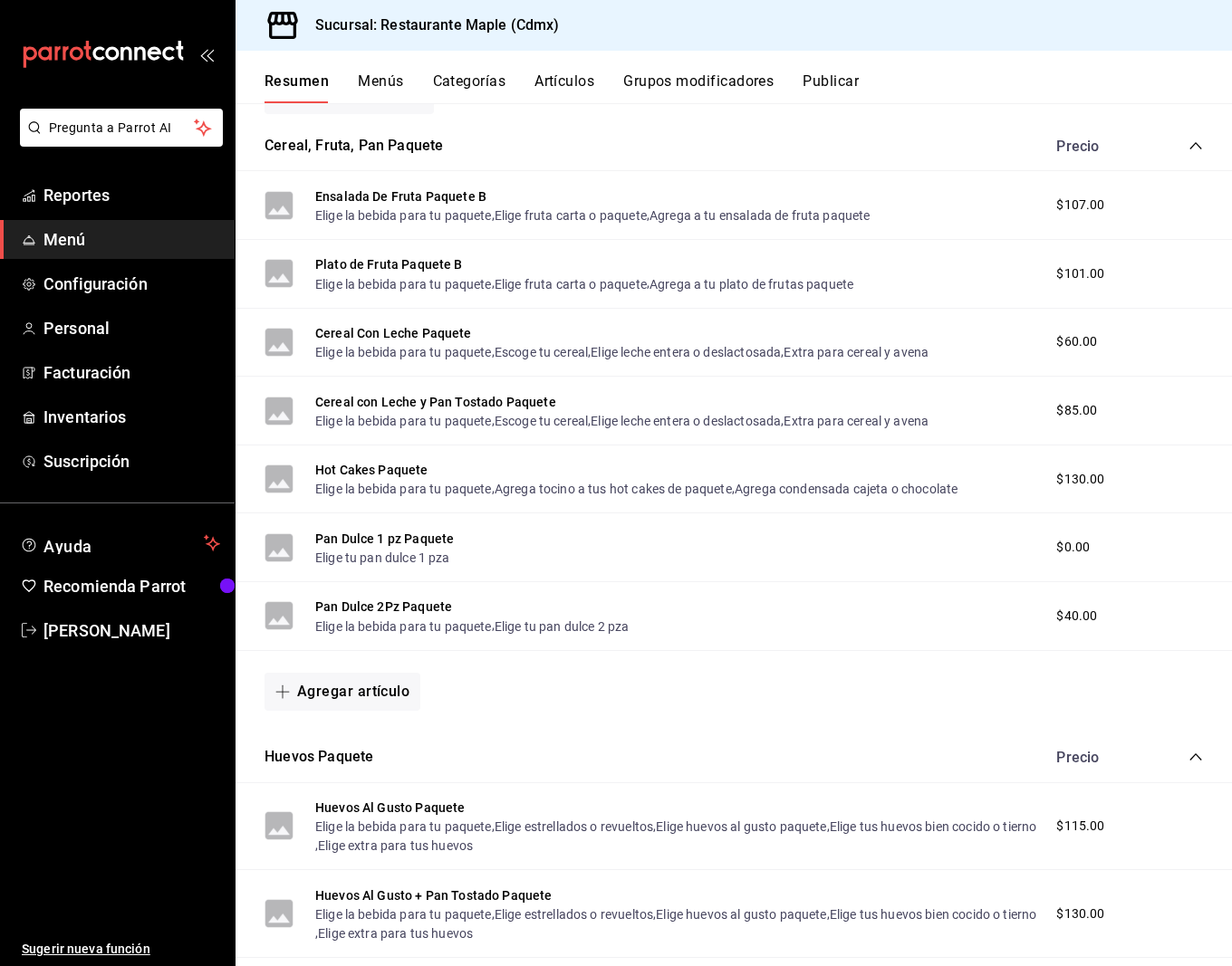
click at [1188, 750] on icon "collapse-category-row" at bounding box center [1195, 757] width 15 height 15
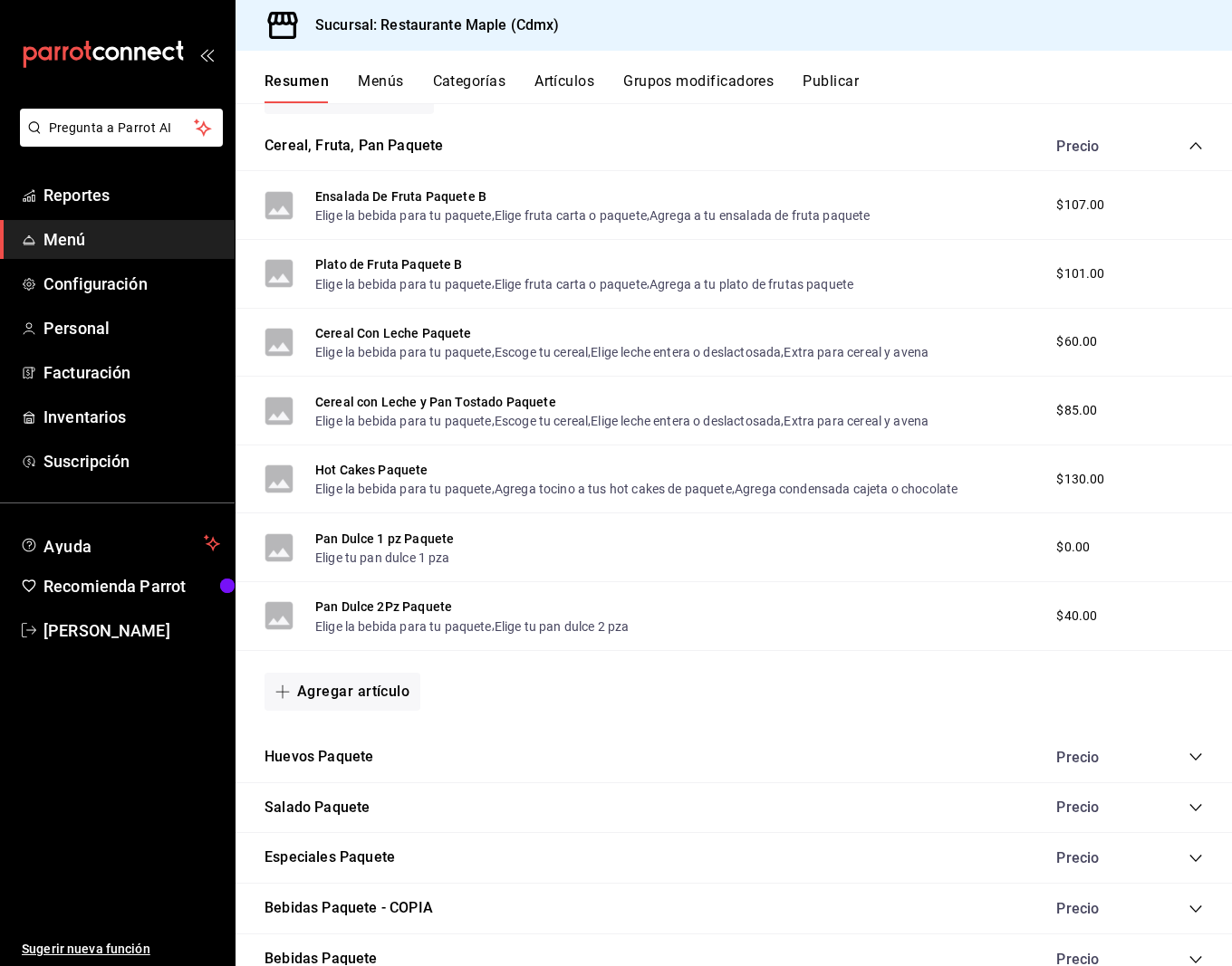
click at [1196, 142] on icon "collapse-category-row" at bounding box center [1195, 146] width 15 height 15
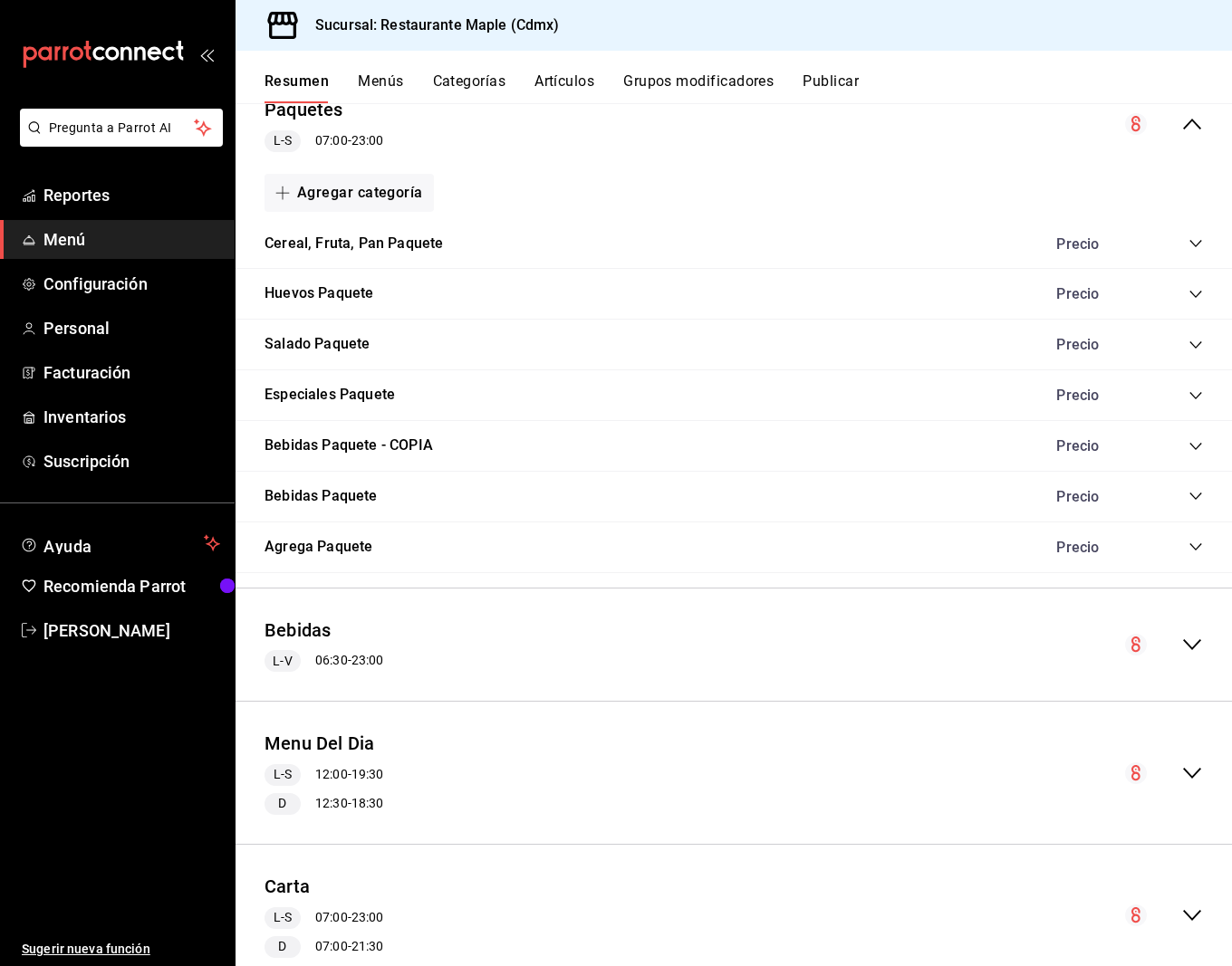
scroll to position [180, 0]
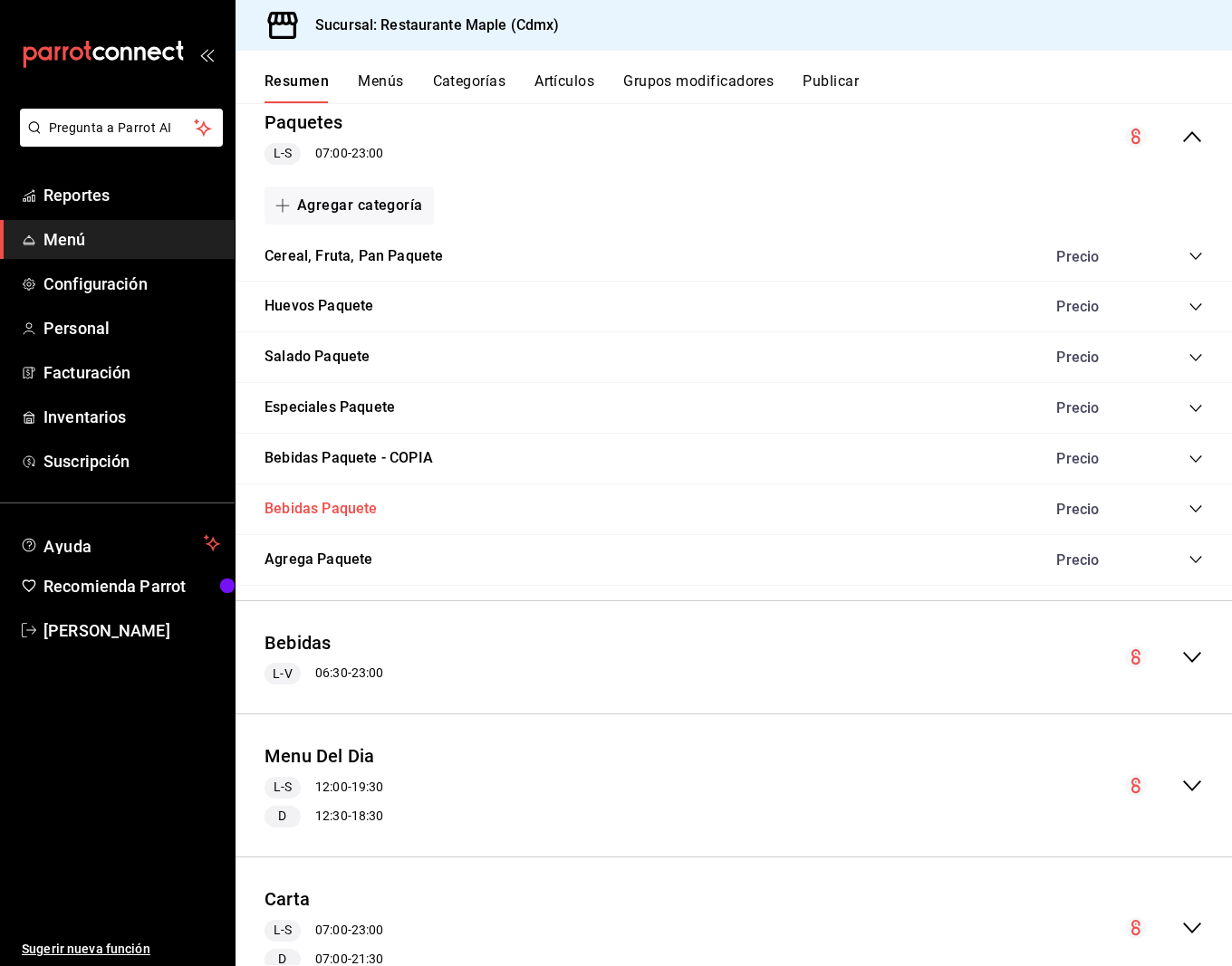
click at [342, 502] on button "Bebidas Paquete" at bounding box center [321, 509] width 113 height 21
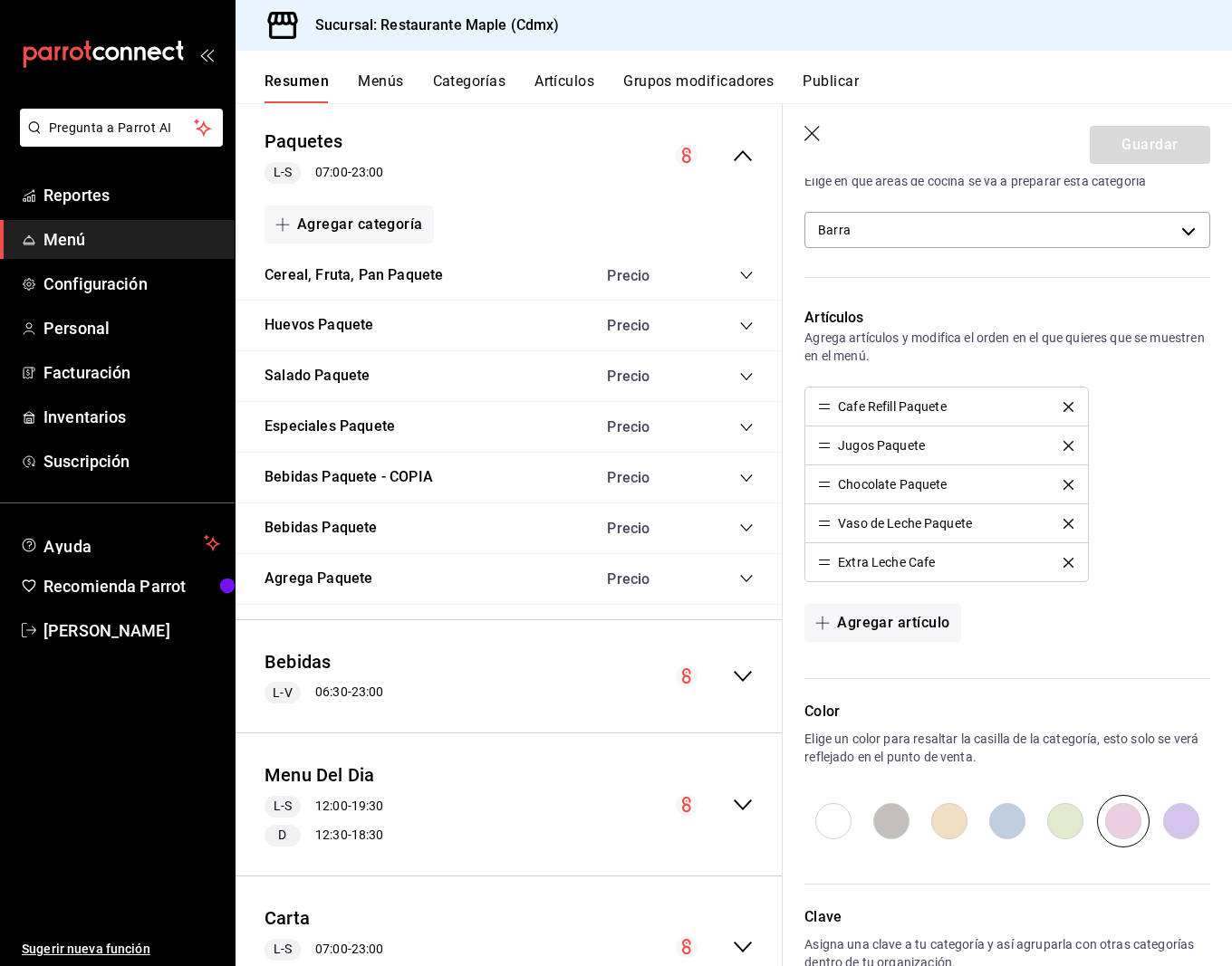
scroll to position [674, 0]
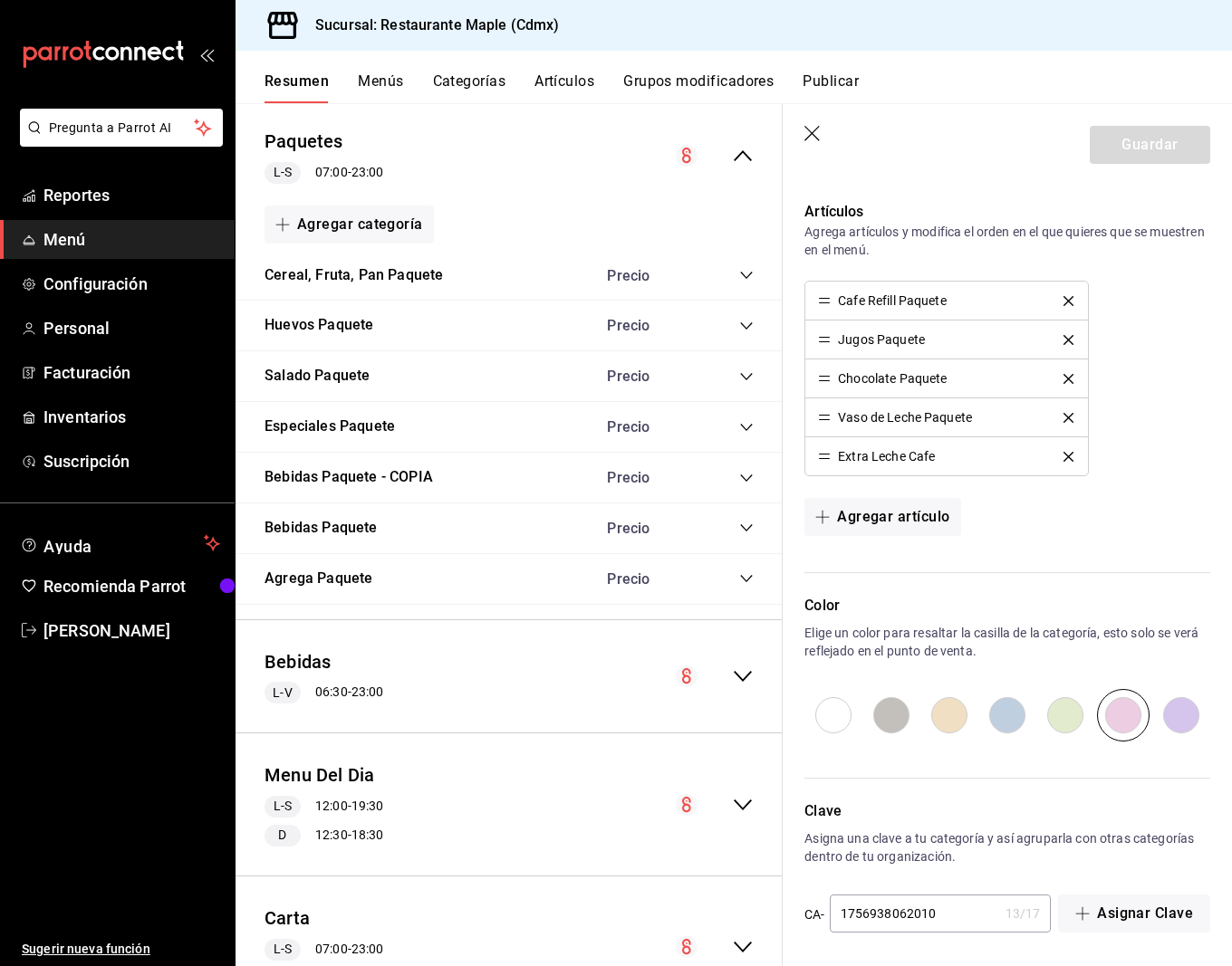
click at [950, 915] on input "1756938062010" at bounding box center [914, 913] width 169 height 37
type input "17569380620102"
click at [1142, 160] on button "Guardar" at bounding box center [1149, 145] width 120 height 38
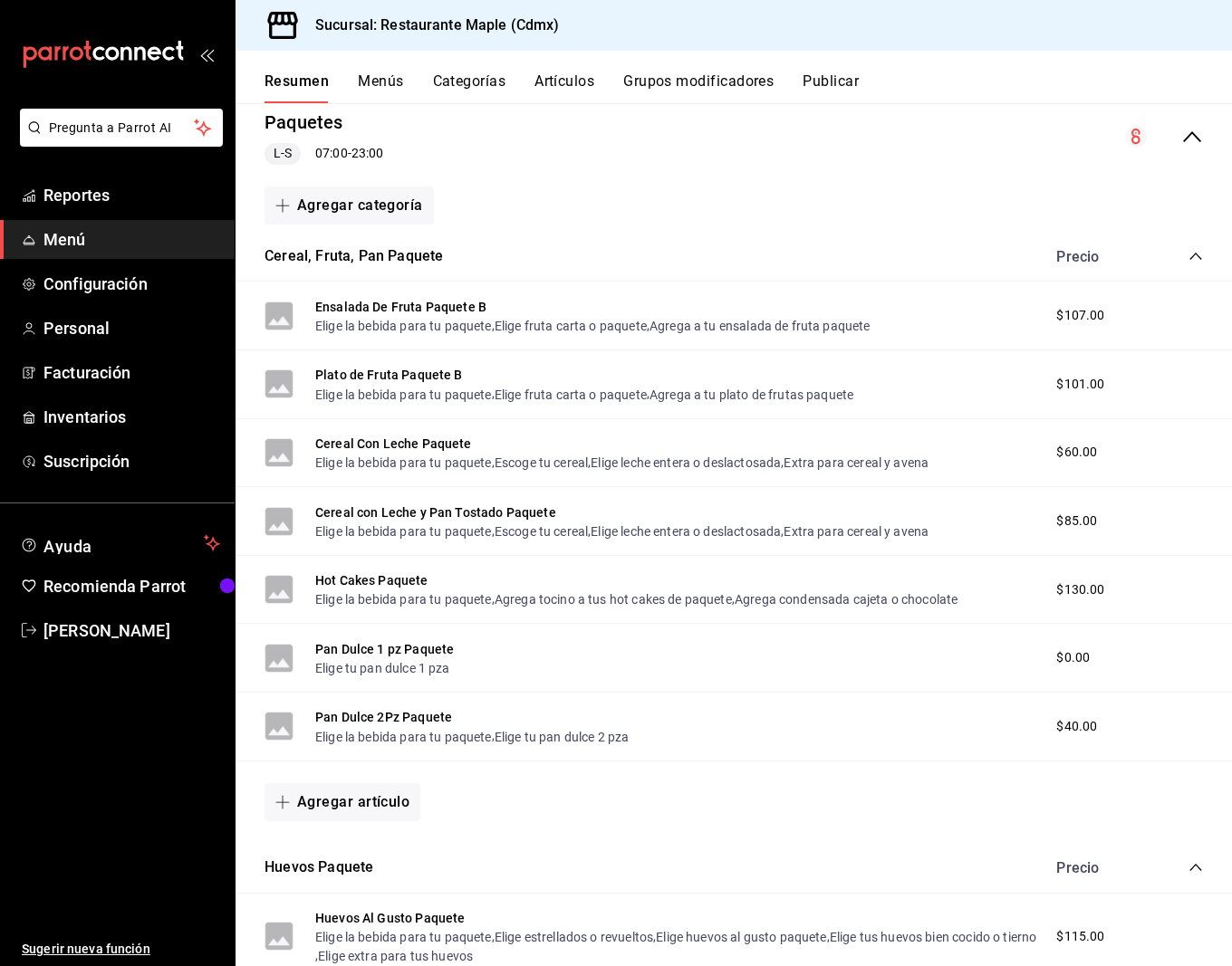
click at [1191, 249] on icon "collapse-category-row" at bounding box center [1195, 256] width 15 height 15
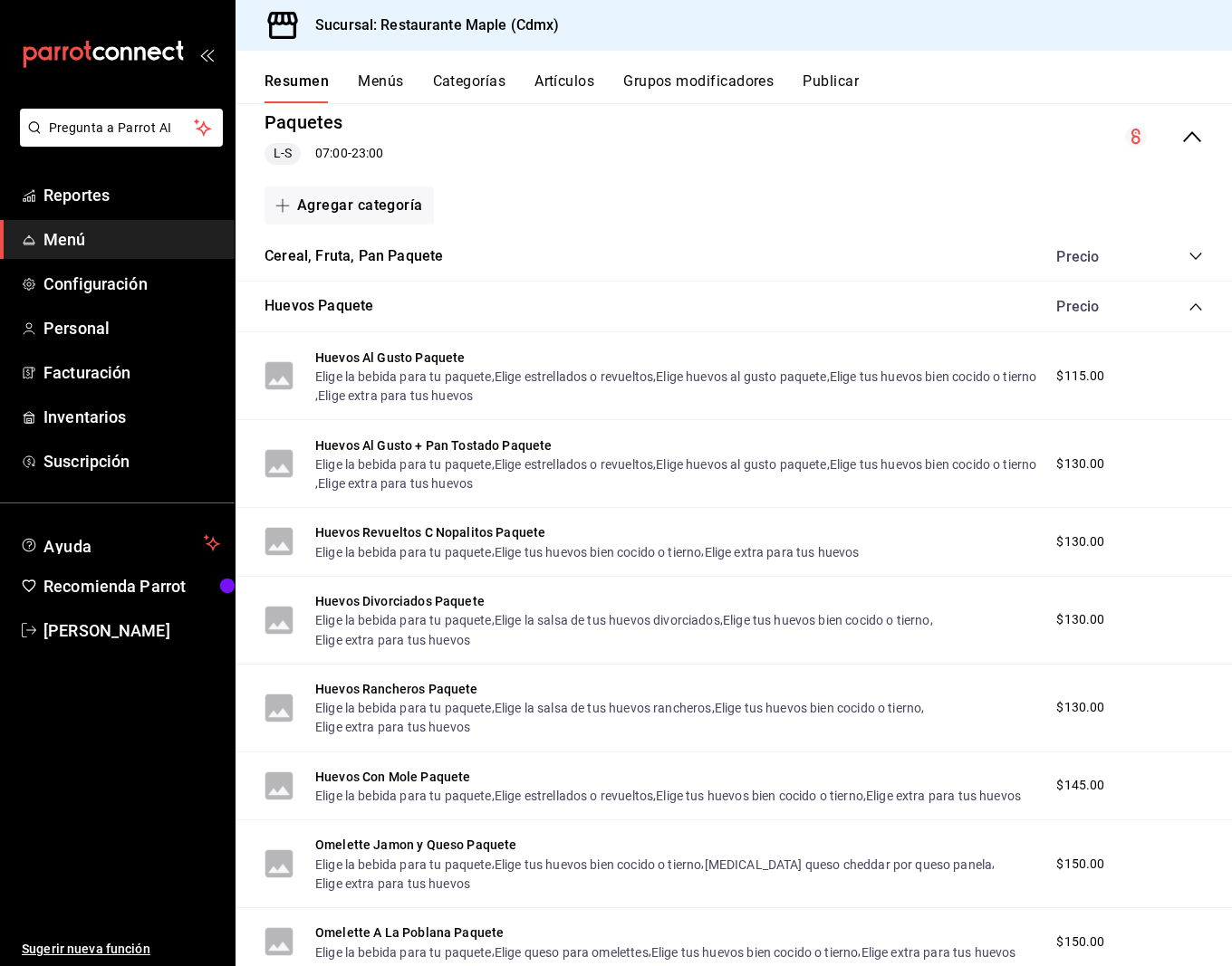
click at [1193, 304] on icon "collapse-category-row" at bounding box center [1195, 306] width 12 height 7
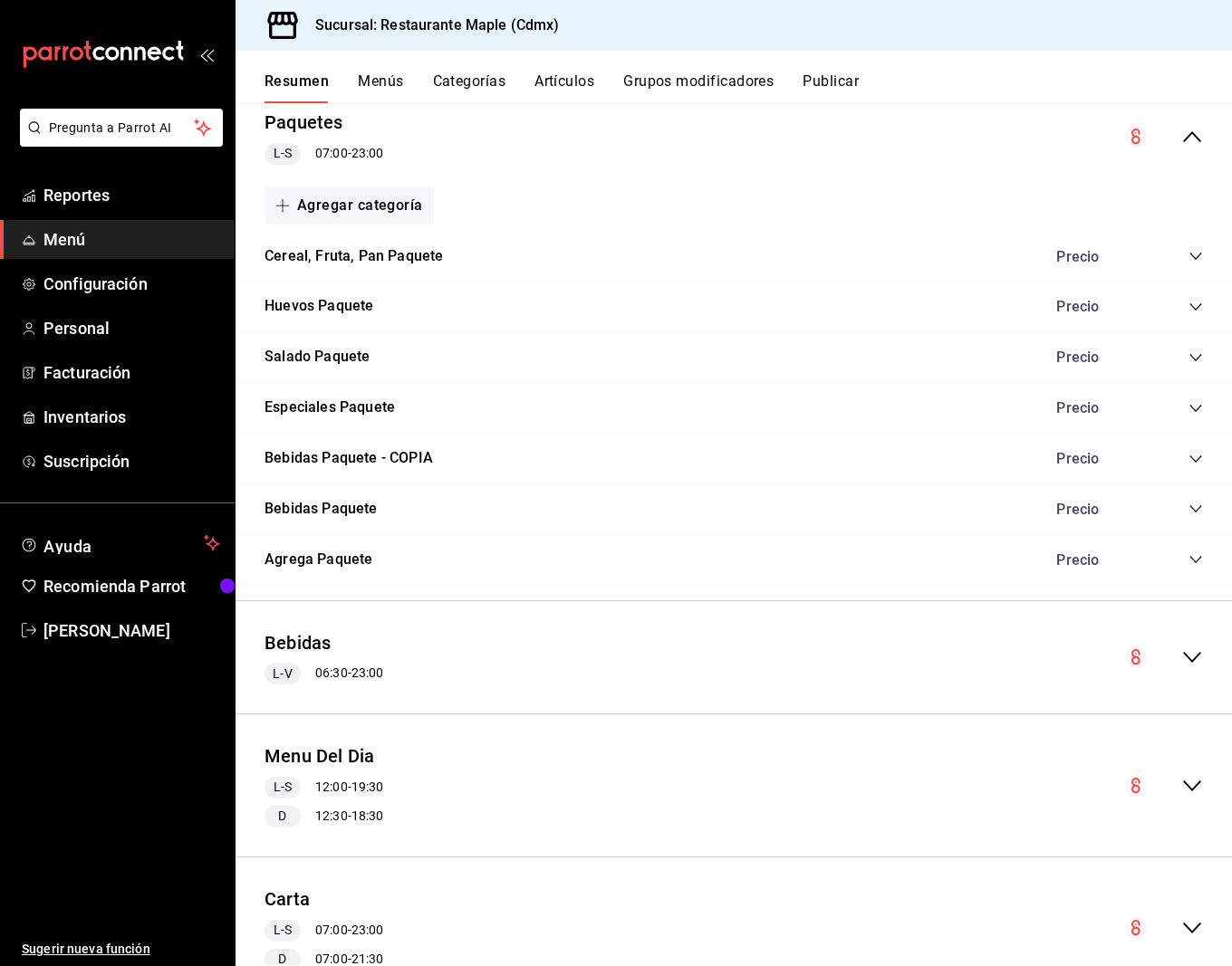
click at [1192, 454] on icon "collapse-category-row" at bounding box center [1195, 459] width 15 height 15
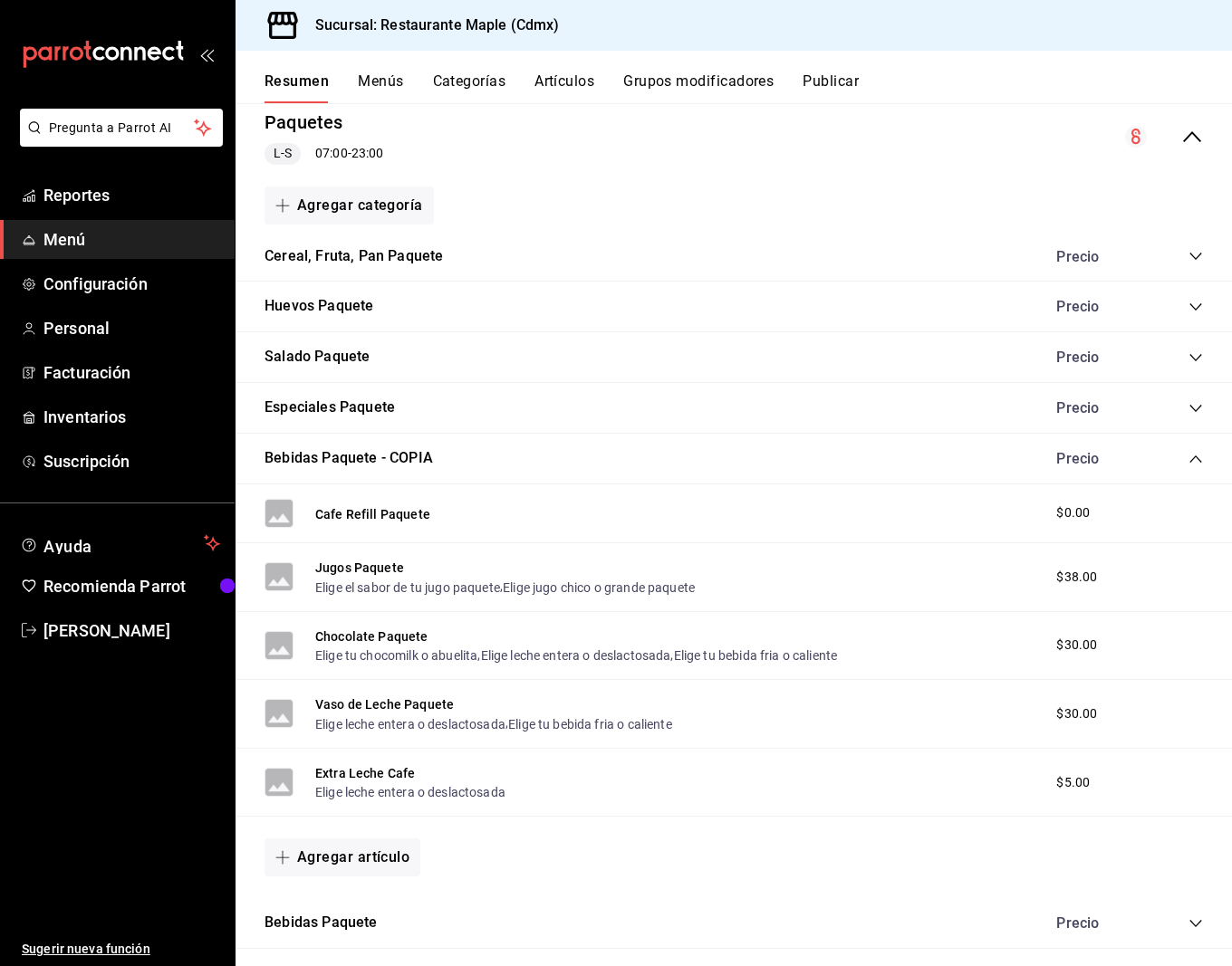
click at [1192, 454] on icon "collapse-category-row" at bounding box center [1195, 459] width 15 height 15
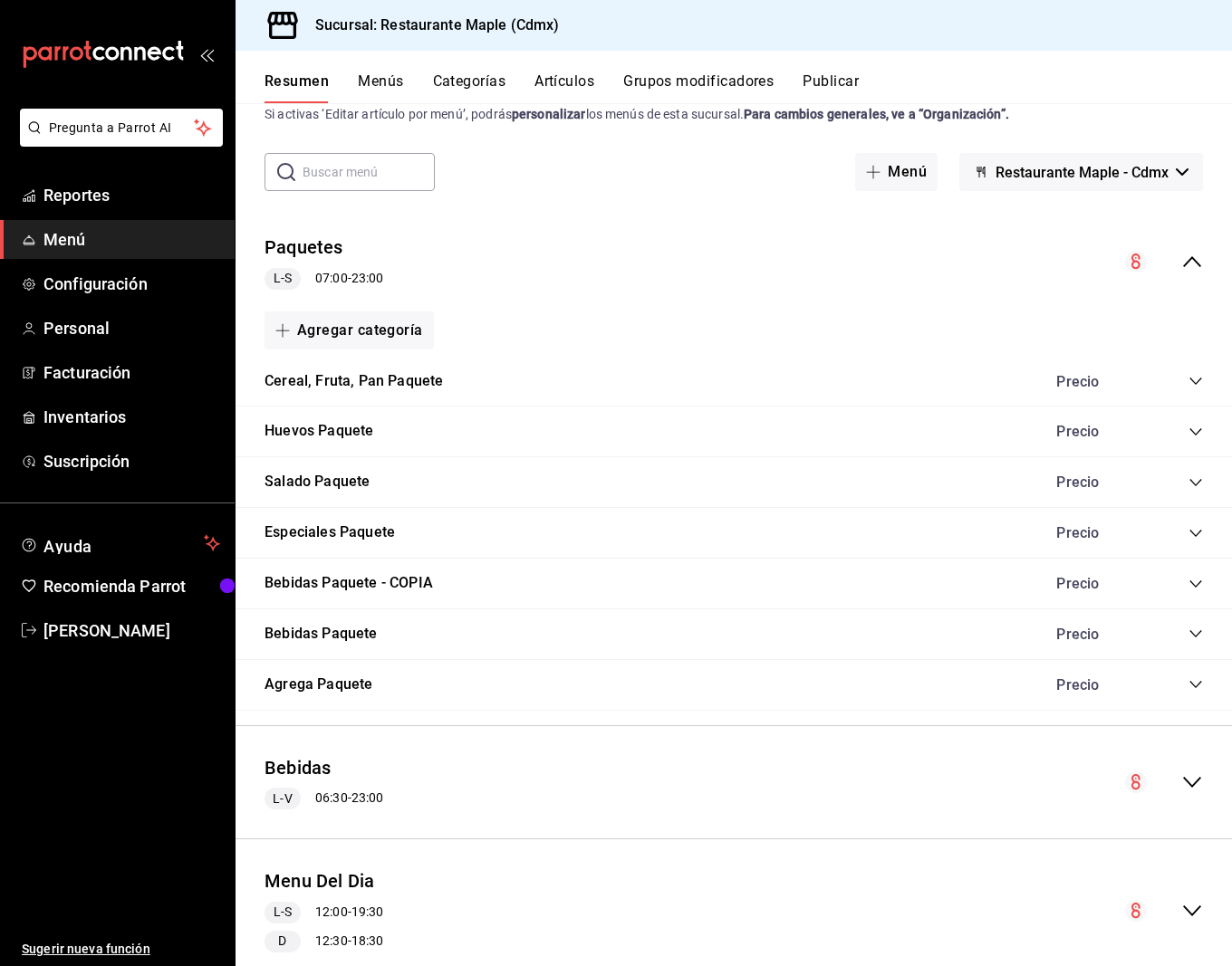
scroll to position [6, 0]
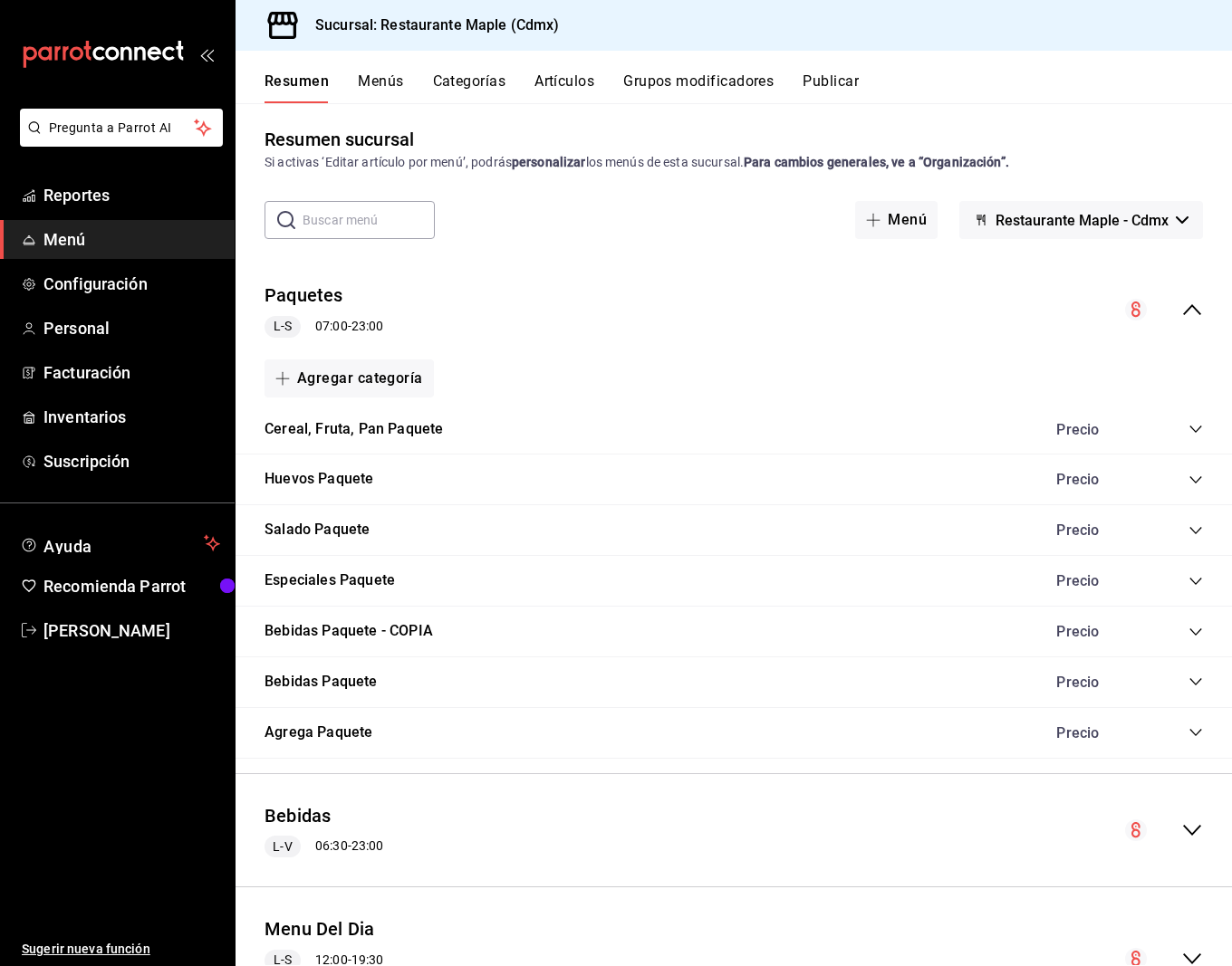
click at [569, 91] on button "Artículos" at bounding box center [564, 87] width 60 height 31
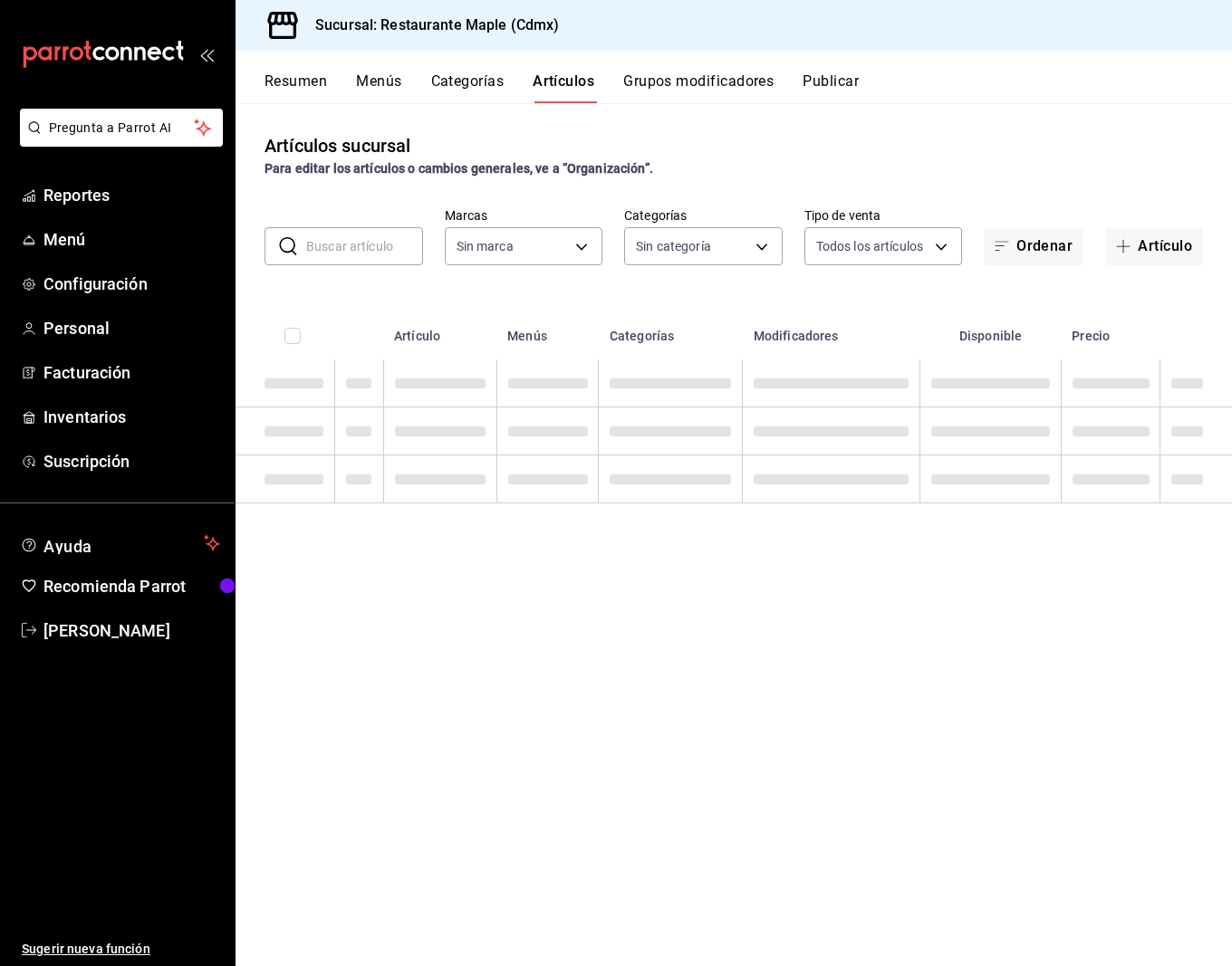
type input "9367c8d0-d5bf-442c-b6f8-a503c691c07e"
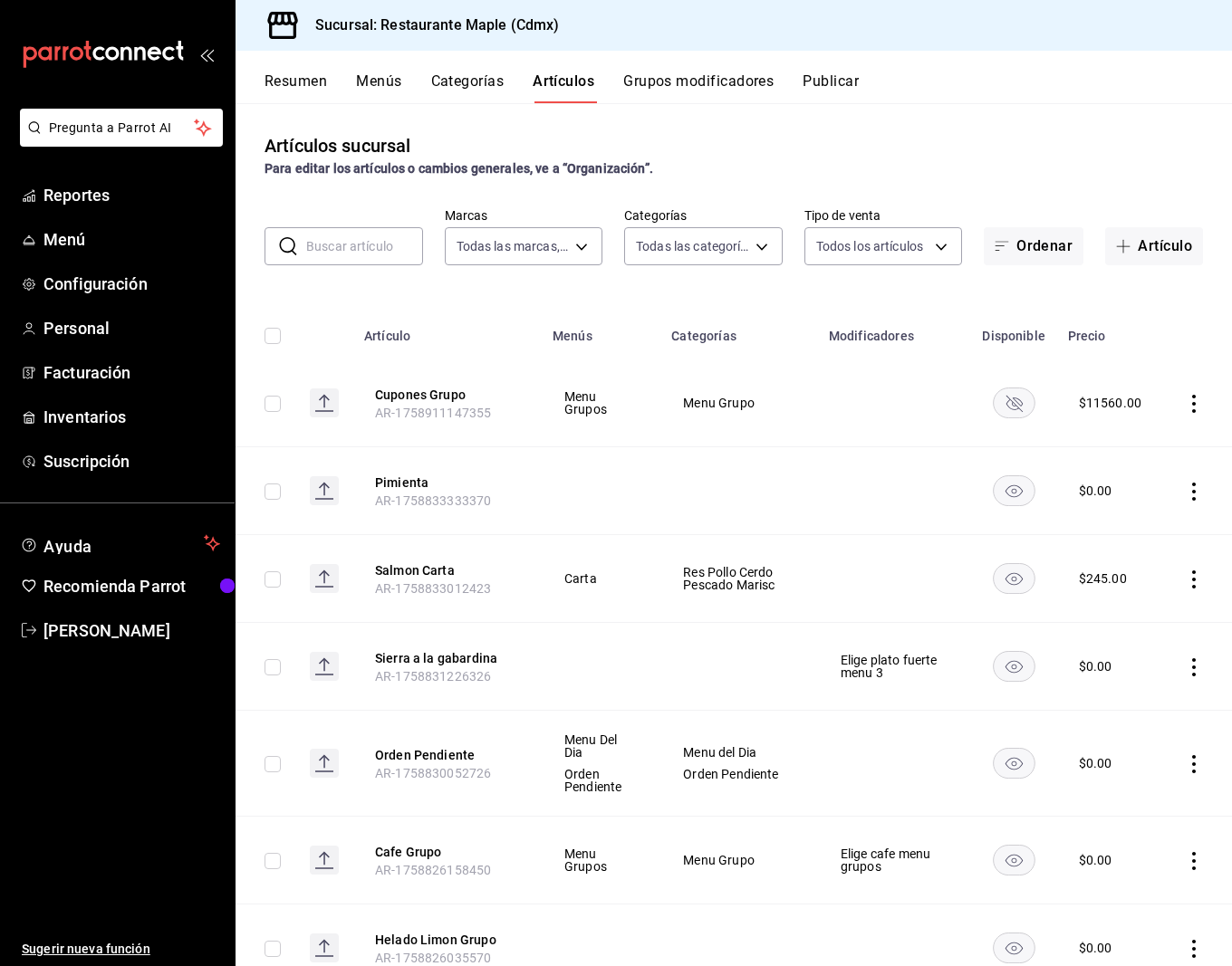
type input "28bb08d8-399d-4a8d-9810-5eab2250d093,6eac6812-aa63-4034-bc7d-6b15ea469221,4e41f…"
click at [444, 77] on button "Categorías" at bounding box center [468, 87] width 73 height 31
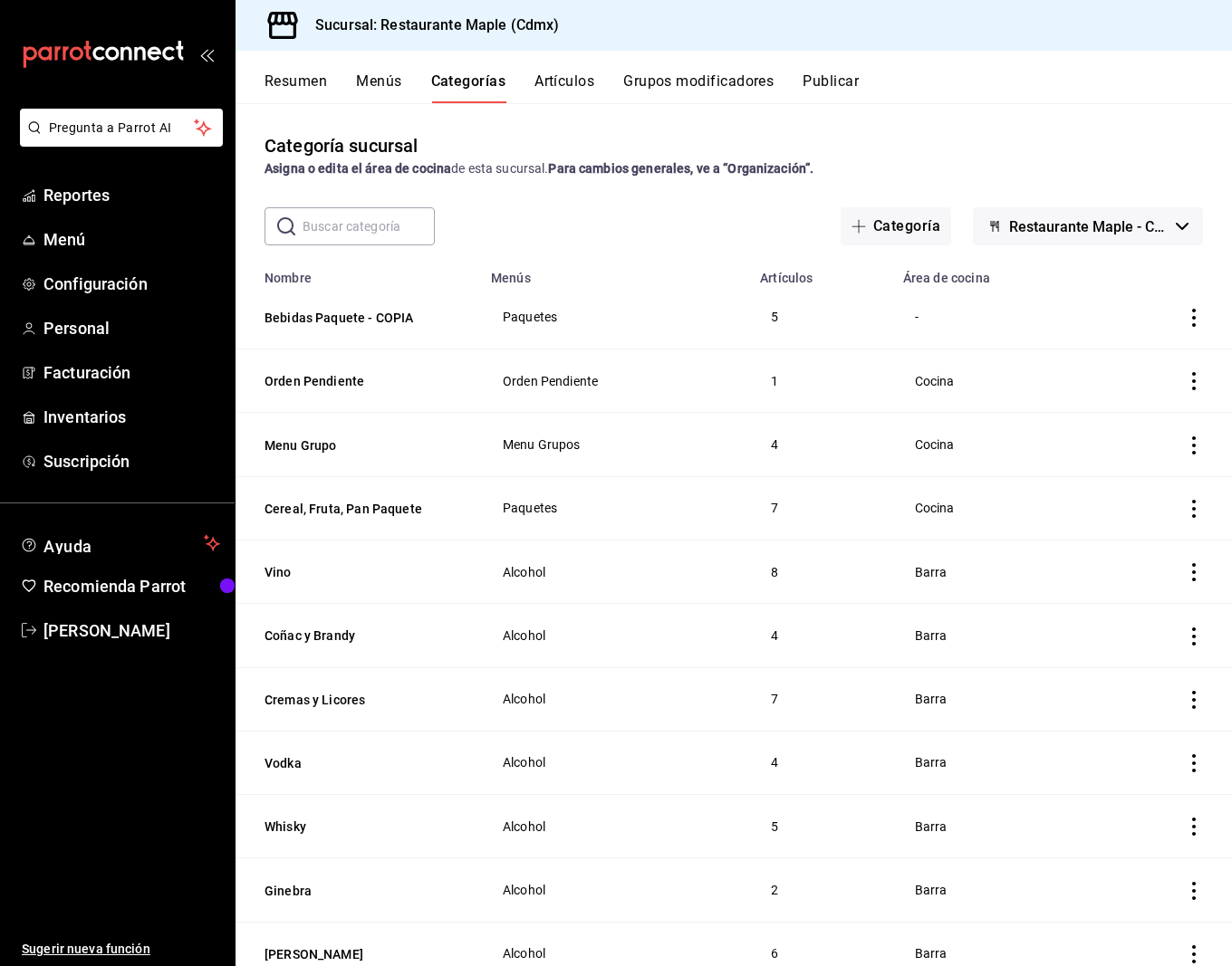
click at [1201, 317] on icon "actions" at bounding box center [1193, 317] width 18 height 18
click at [1102, 437] on div at bounding box center [1099, 434] width 33 height 18
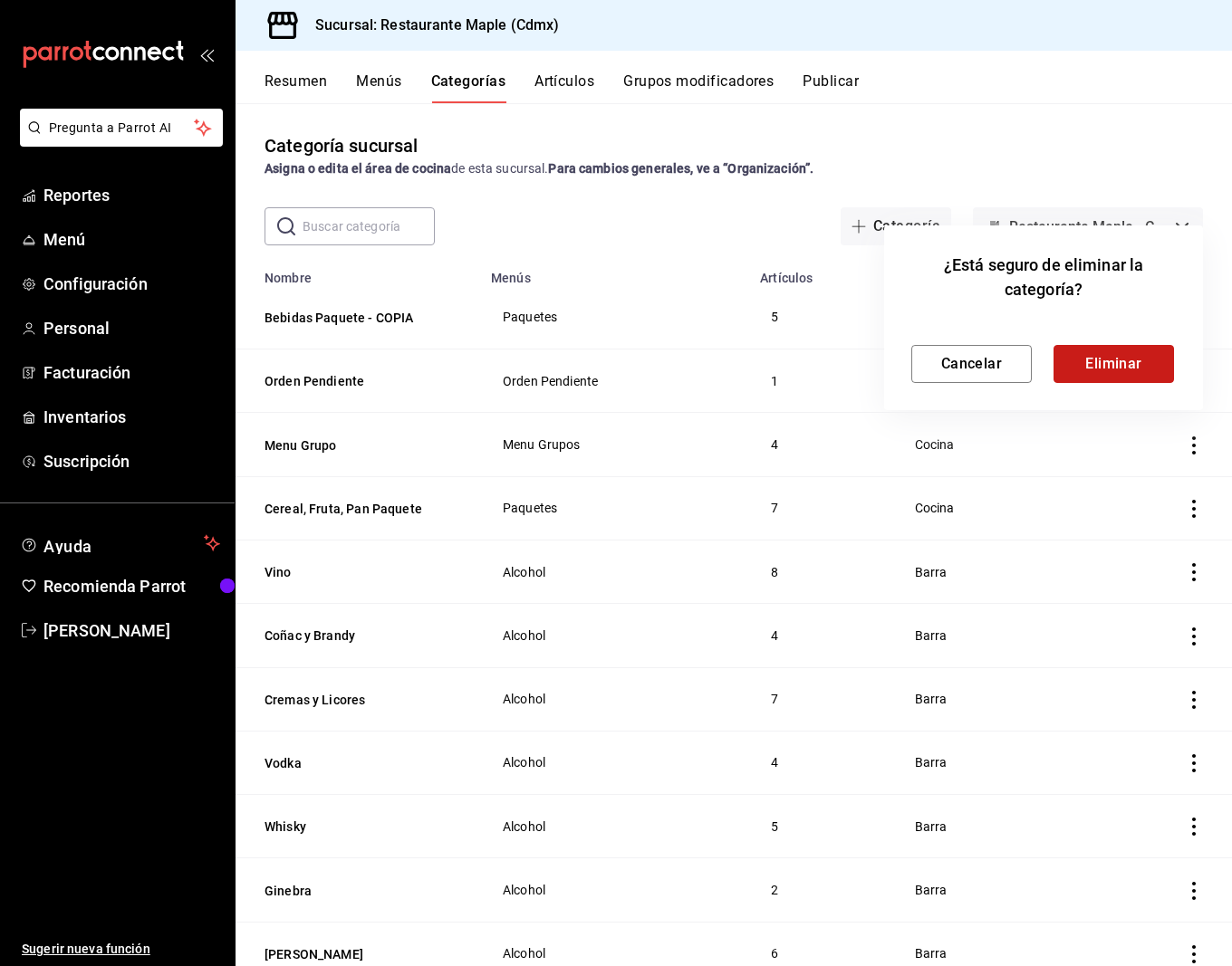
click at [1131, 365] on button "Eliminar" at bounding box center [1113, 364] width 120 height 38
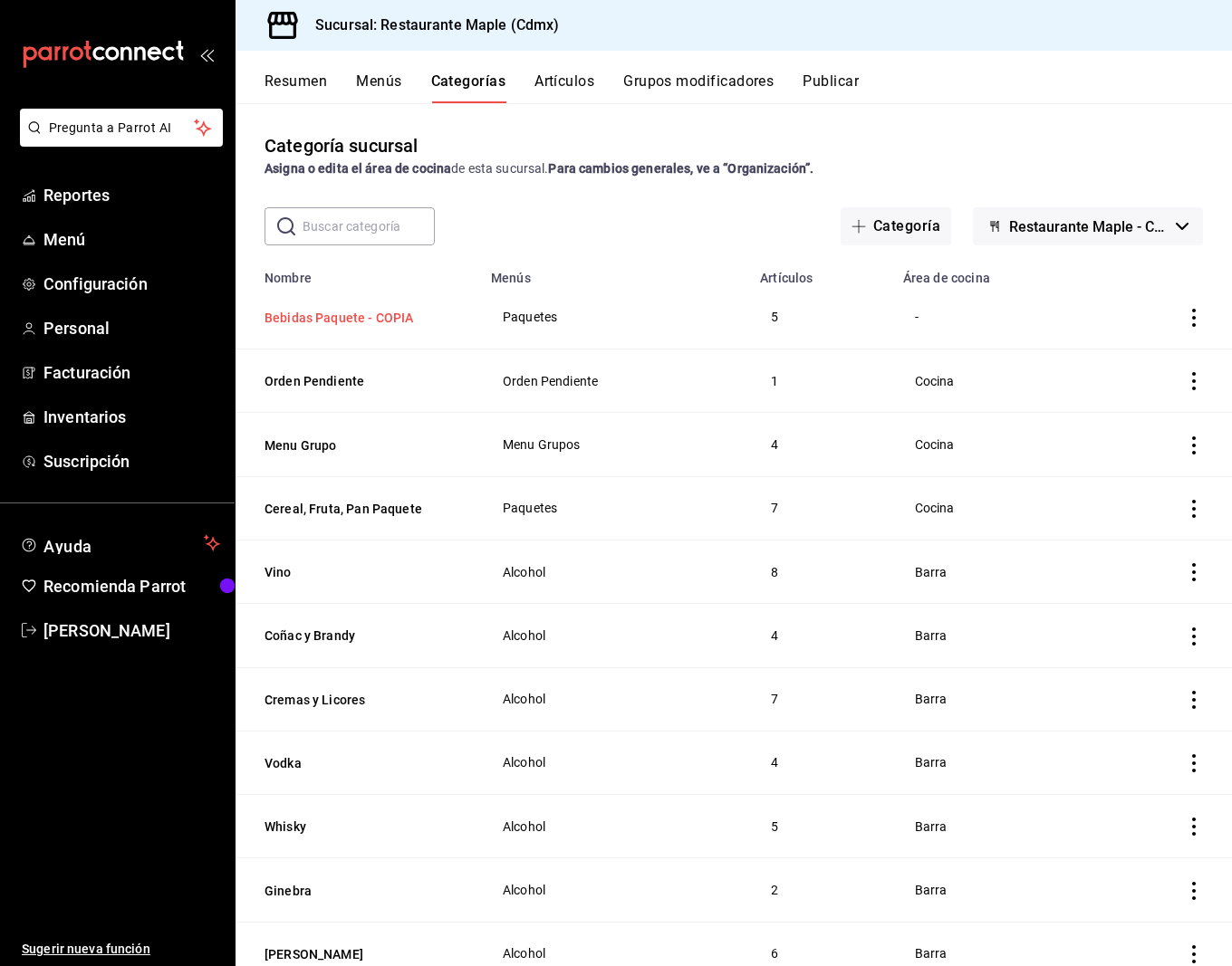
click at [349, 310] on button "Bebidas Paquete - COPIA" at bounding box center [355, 317] width 182 height 18
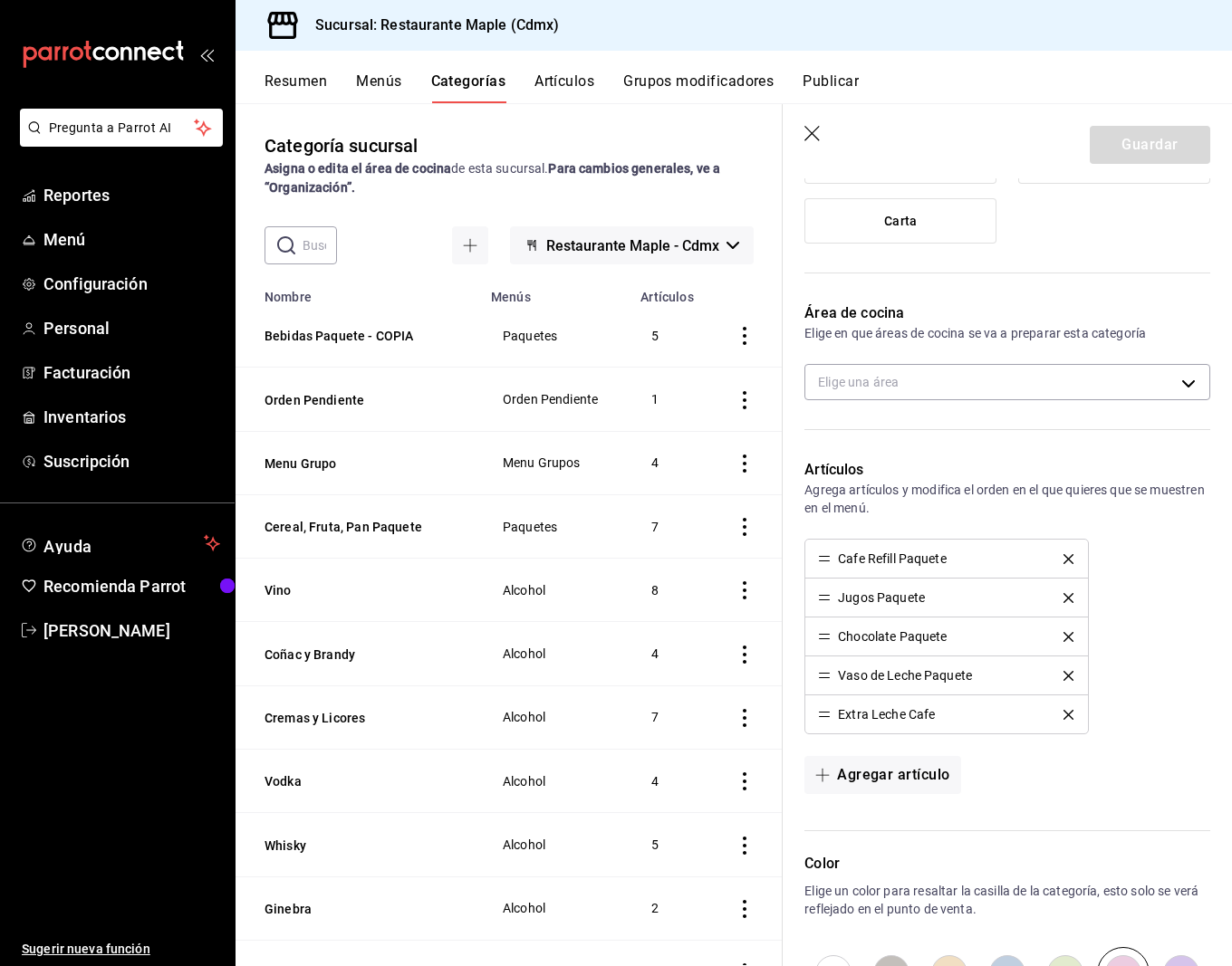
scroll to position [453, 0]
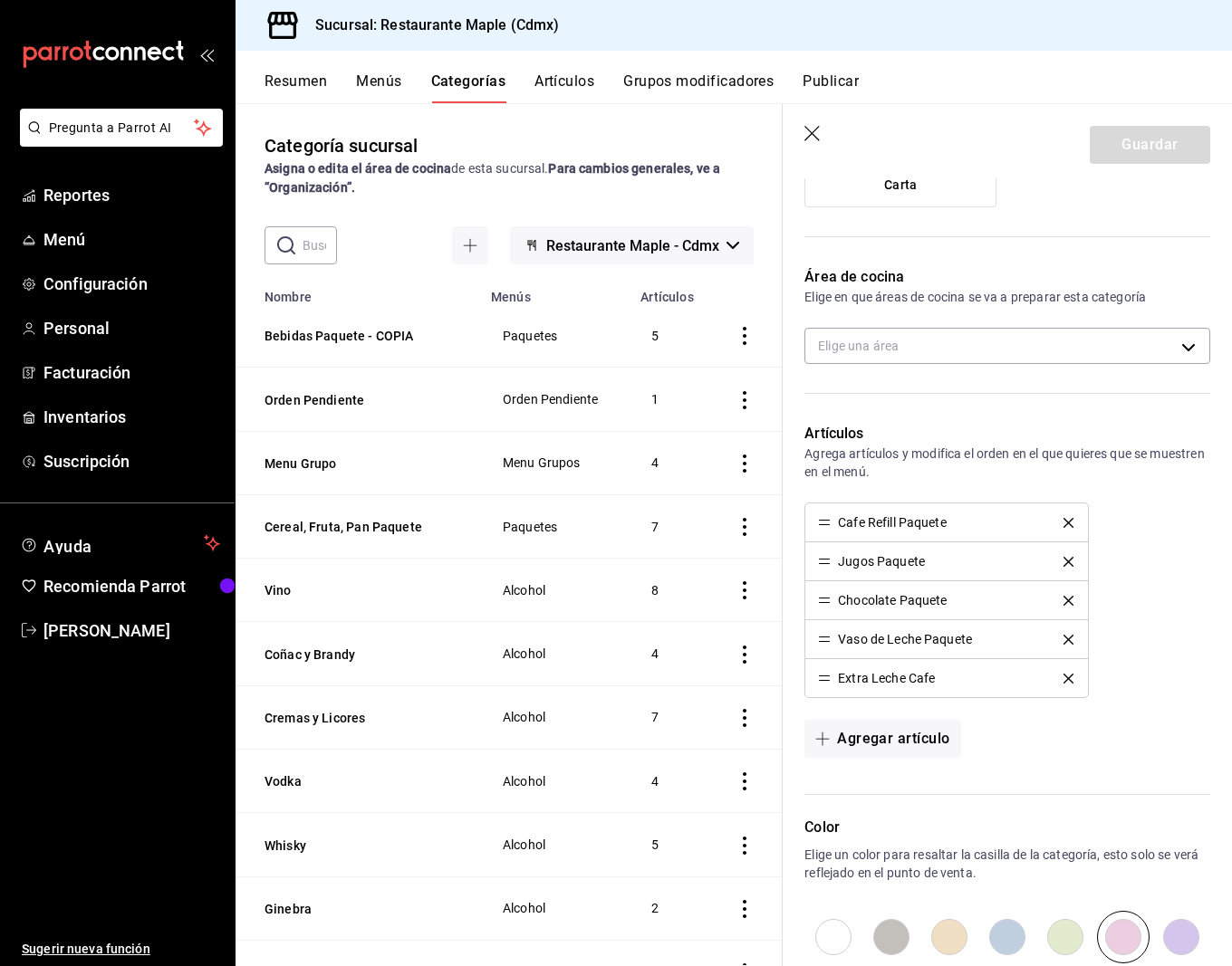
click at [1067, 513] on li "Cafe Refill Paquete" at bounding box center [946, 523] width 282 height 39
click at [1067, 518] on icon "delete" at bounding box center [1068, 523] width 10 height 10
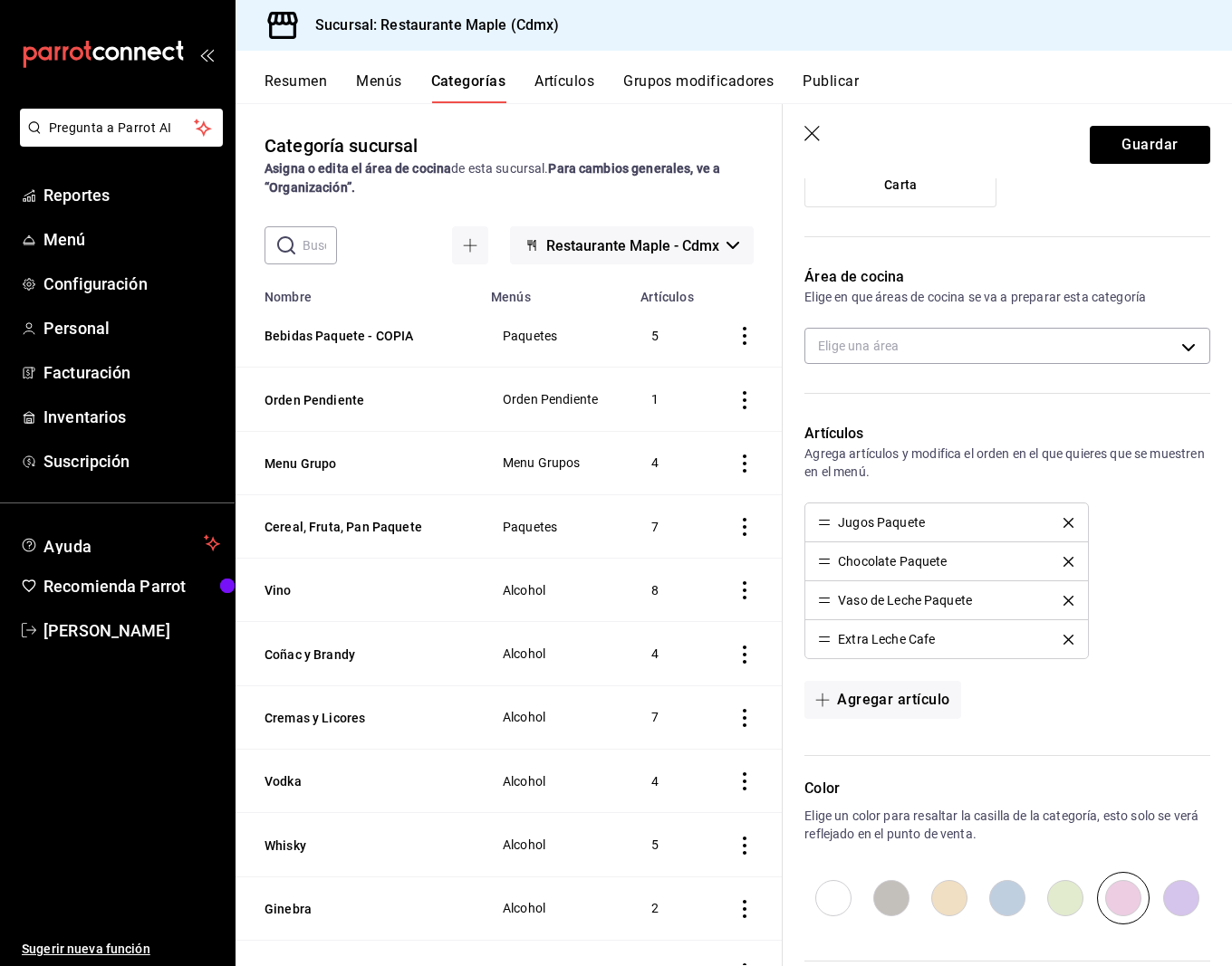
click at [1067, 518] on icon "delete" at bounding box center [1068, 523] width 10 height 10
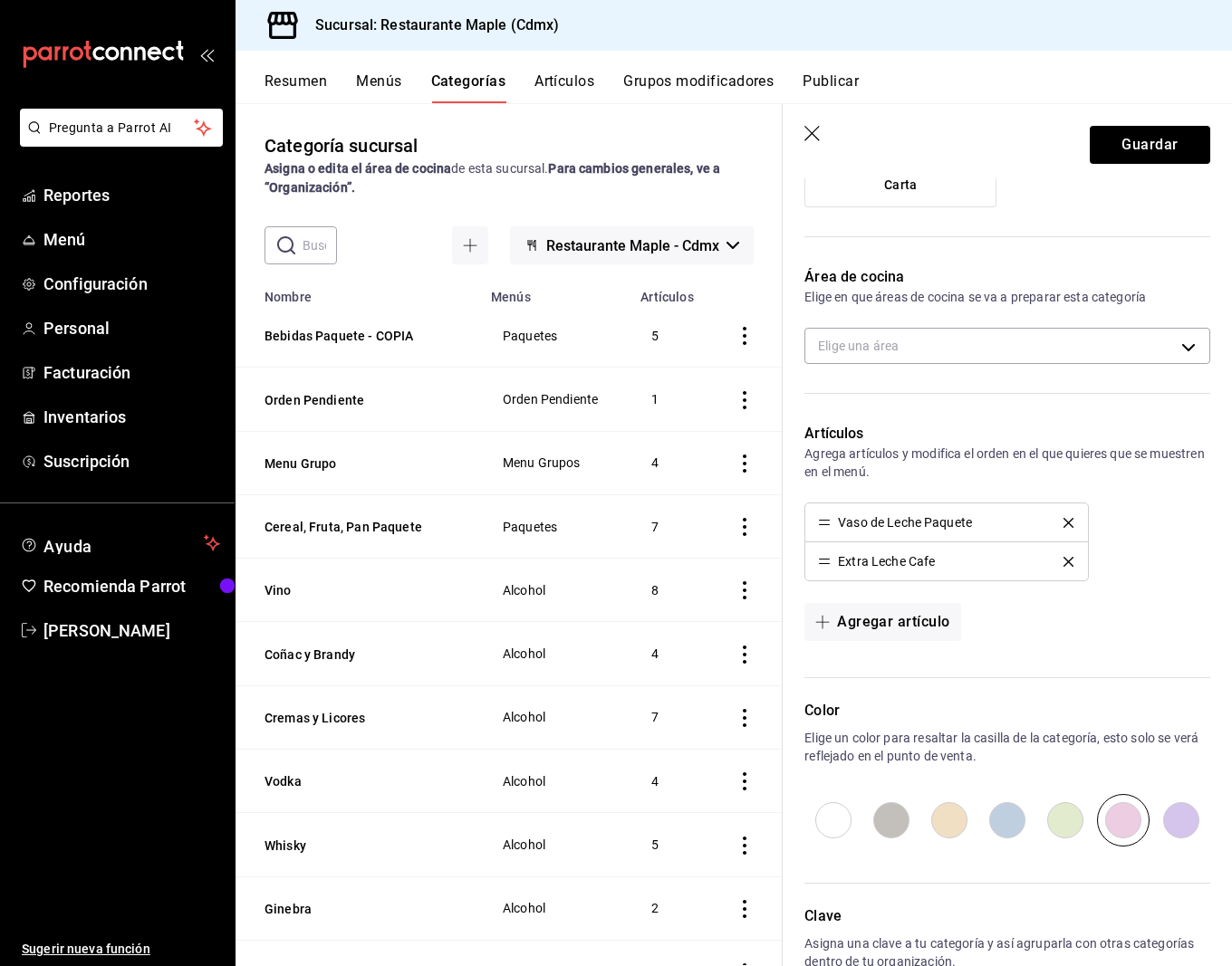
click at [1067, 518] on icon "delete" at bounding box center [1068, 523] width 10 height 10
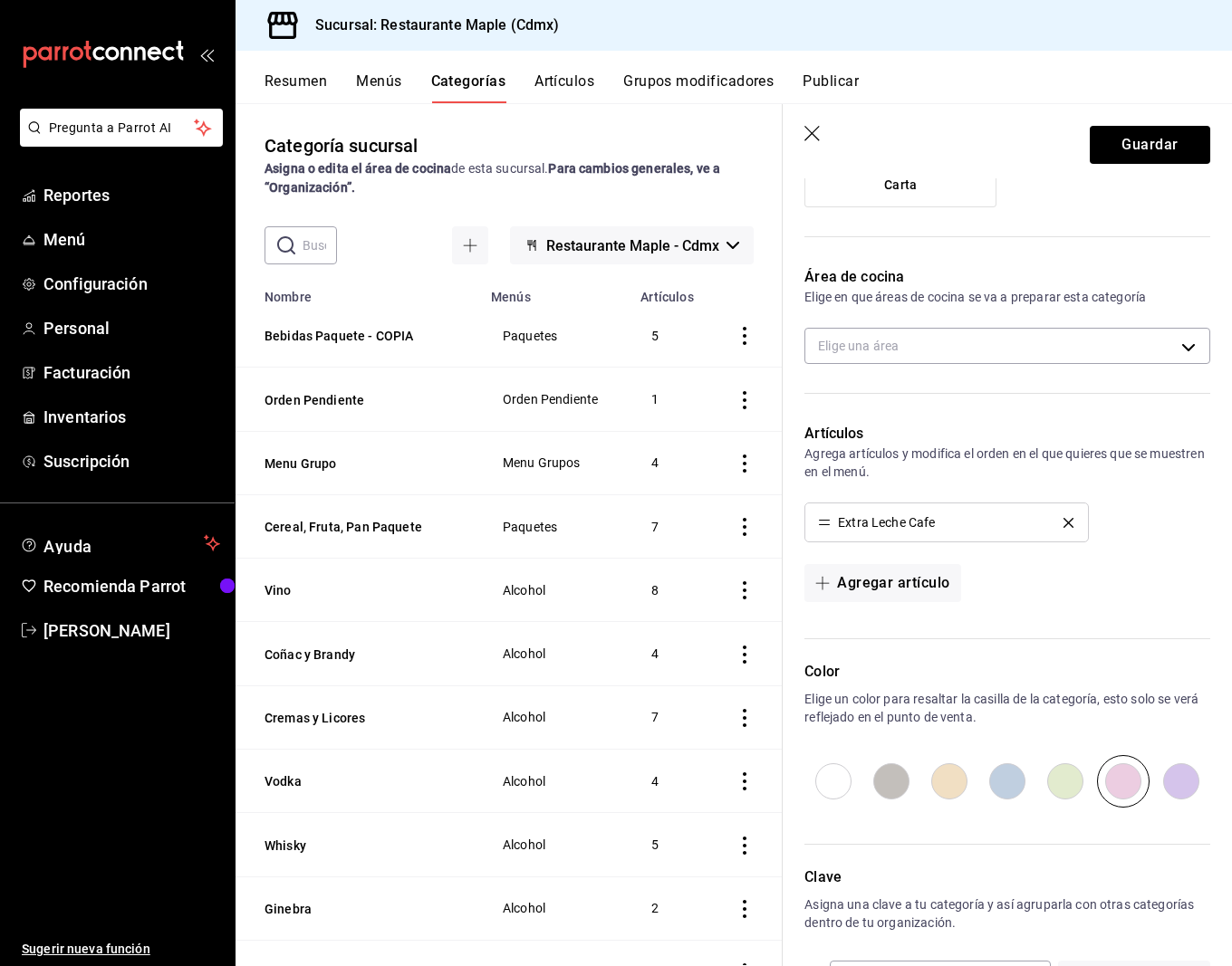
click at [1067, 518] on icon "delete" at bounding box center [1068, 523] width 10 height 10
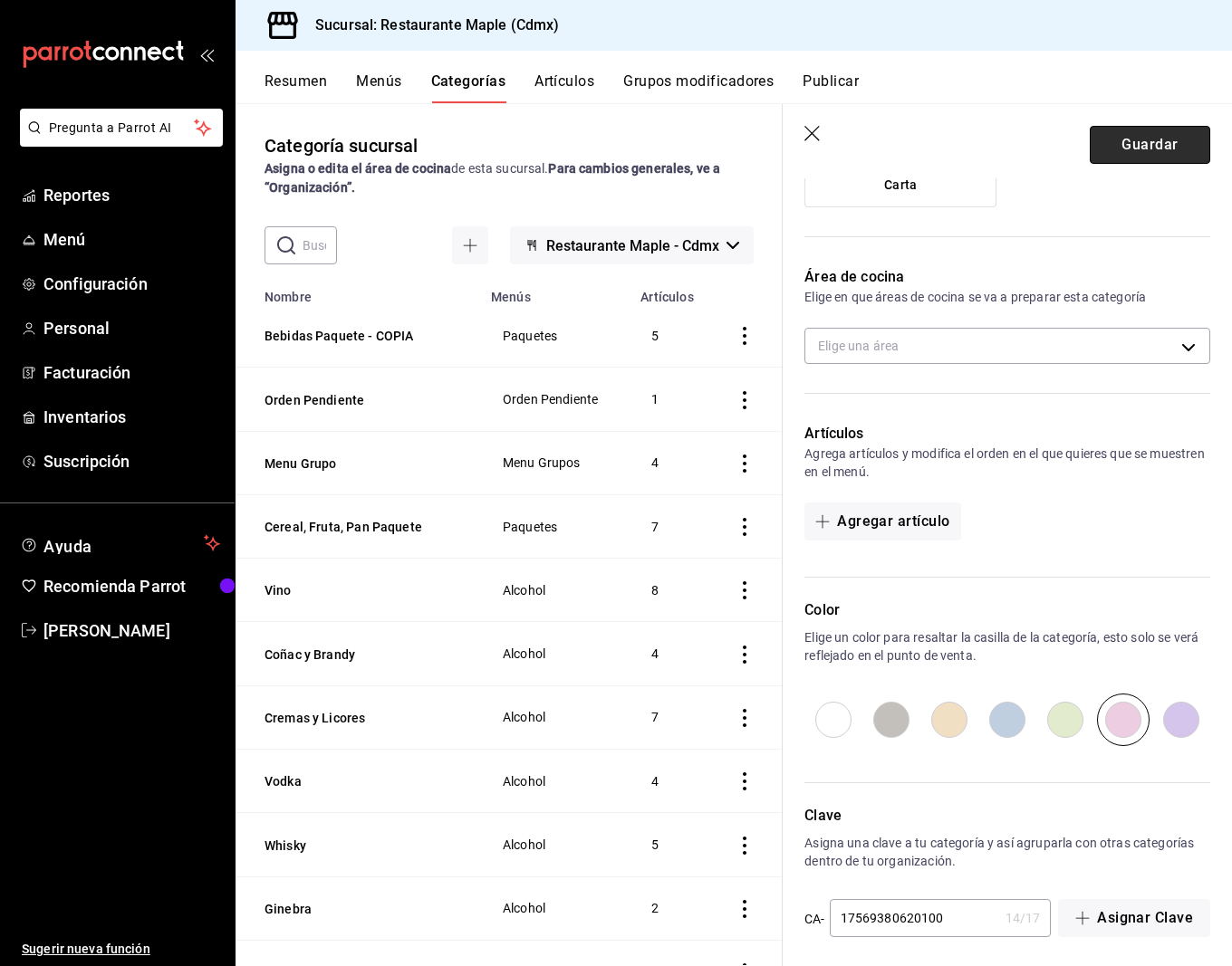
click at [1146, 144] on button "Guardar" at bounding box center [1149, 145] width 120 height 38
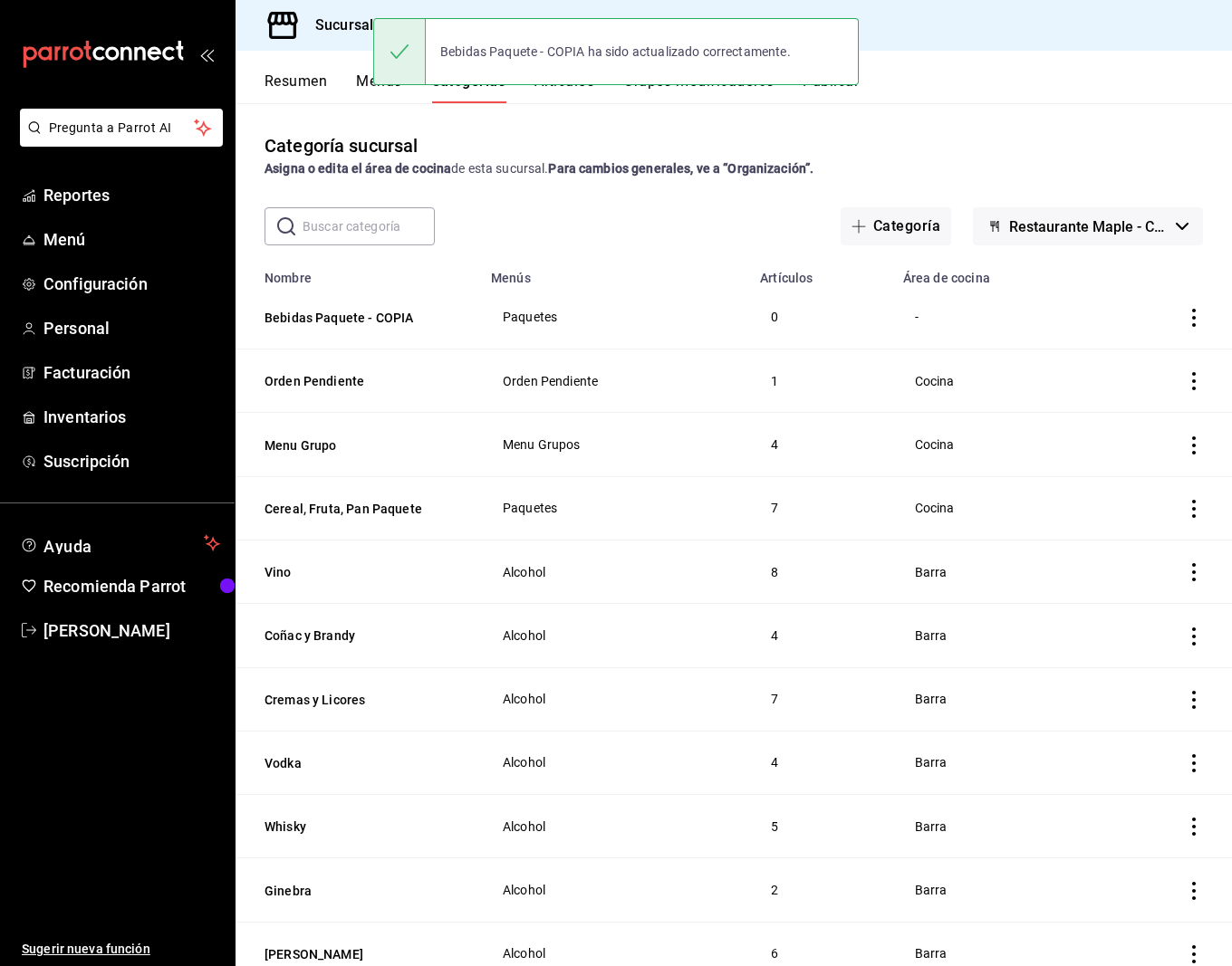
click at [1198, 318] on icon "actions" at bounding box center [1193, 317] width 18 height 18
click at [1131, 426] on span "Eliminar" at bounding box center [1139, 433] width 47 height 15
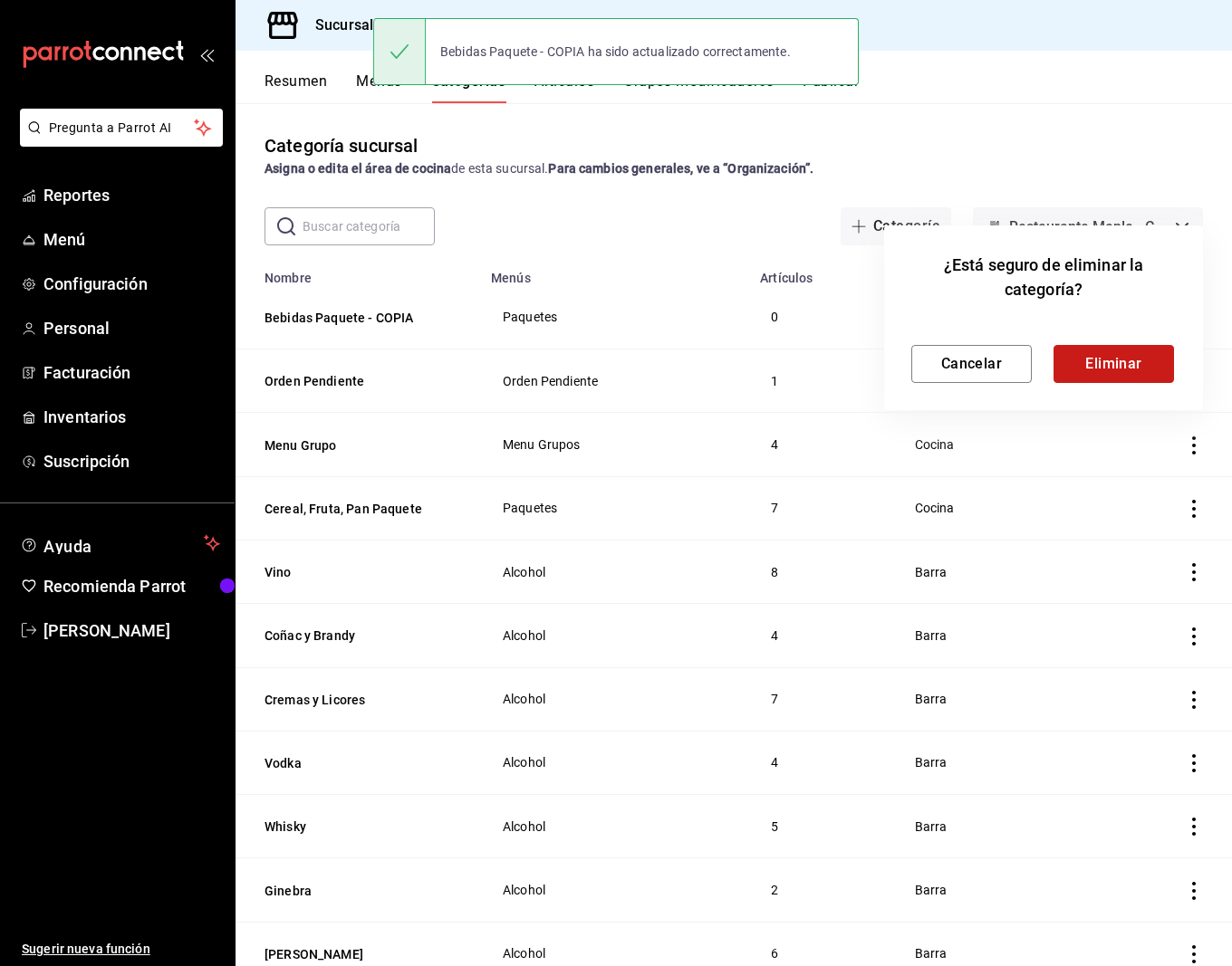
click at [1106, 377] on button "Eliminar" at bounding box center [1113, 364] width 120 height 38
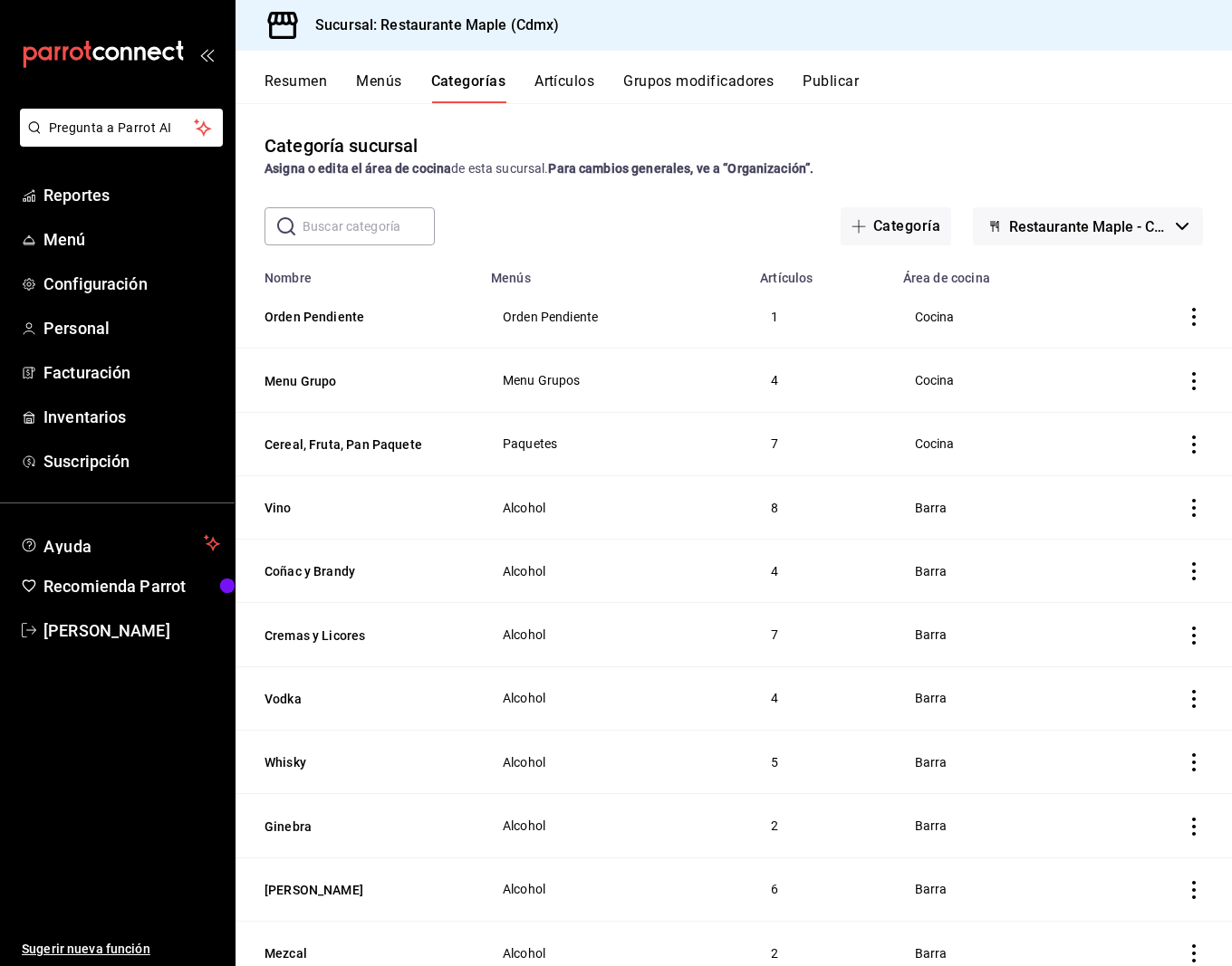
click at [843, 89] on button "Publicar" at bounding box center [830, 87] width 57 height 31
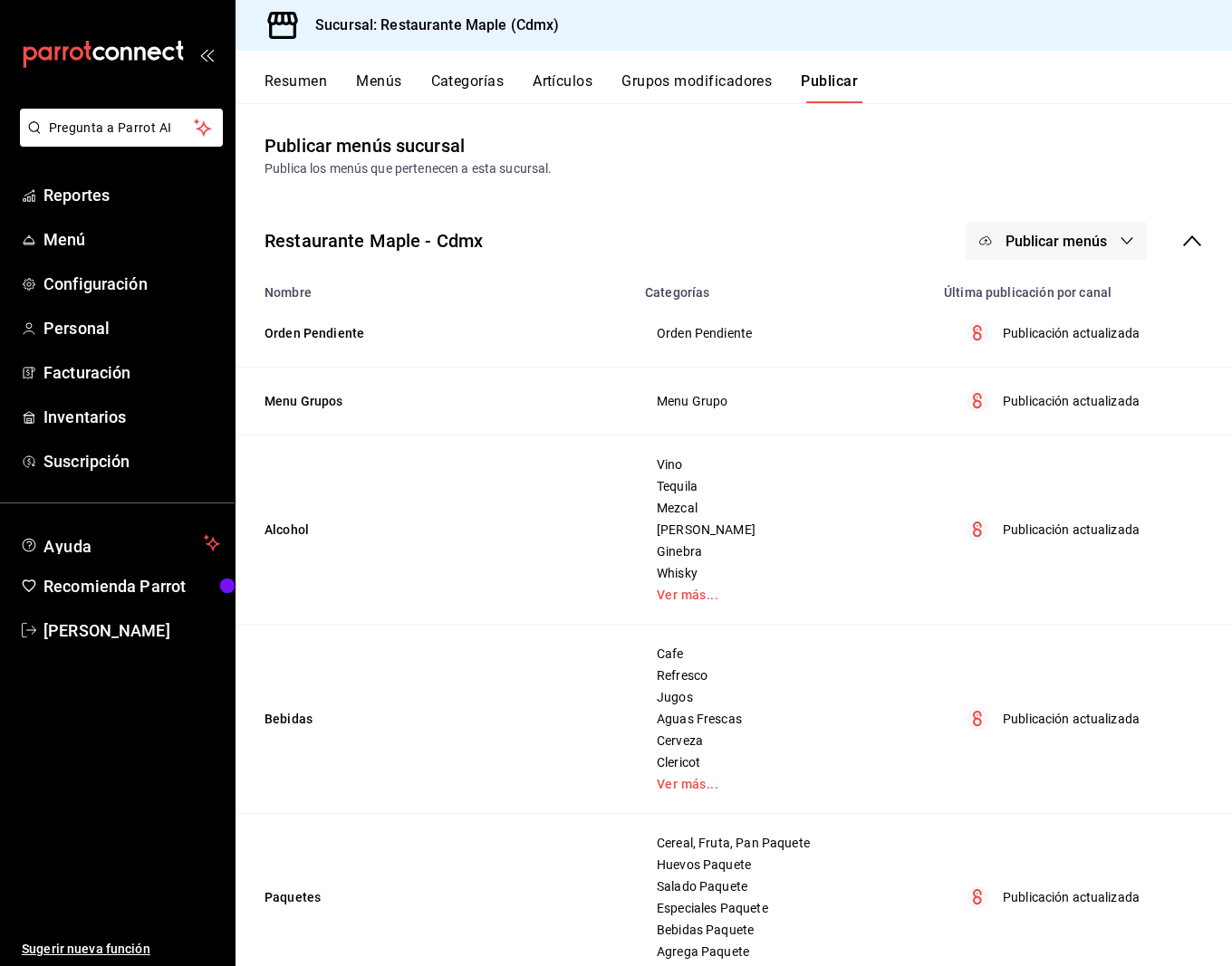
click at [1036, 242] on span "Publicar menús" at bounding box center [1055, 241] width 101 height 17
click at [1048, 288] on li "Punto de venta" at bounding box center [1056, 300] width 167 height 51
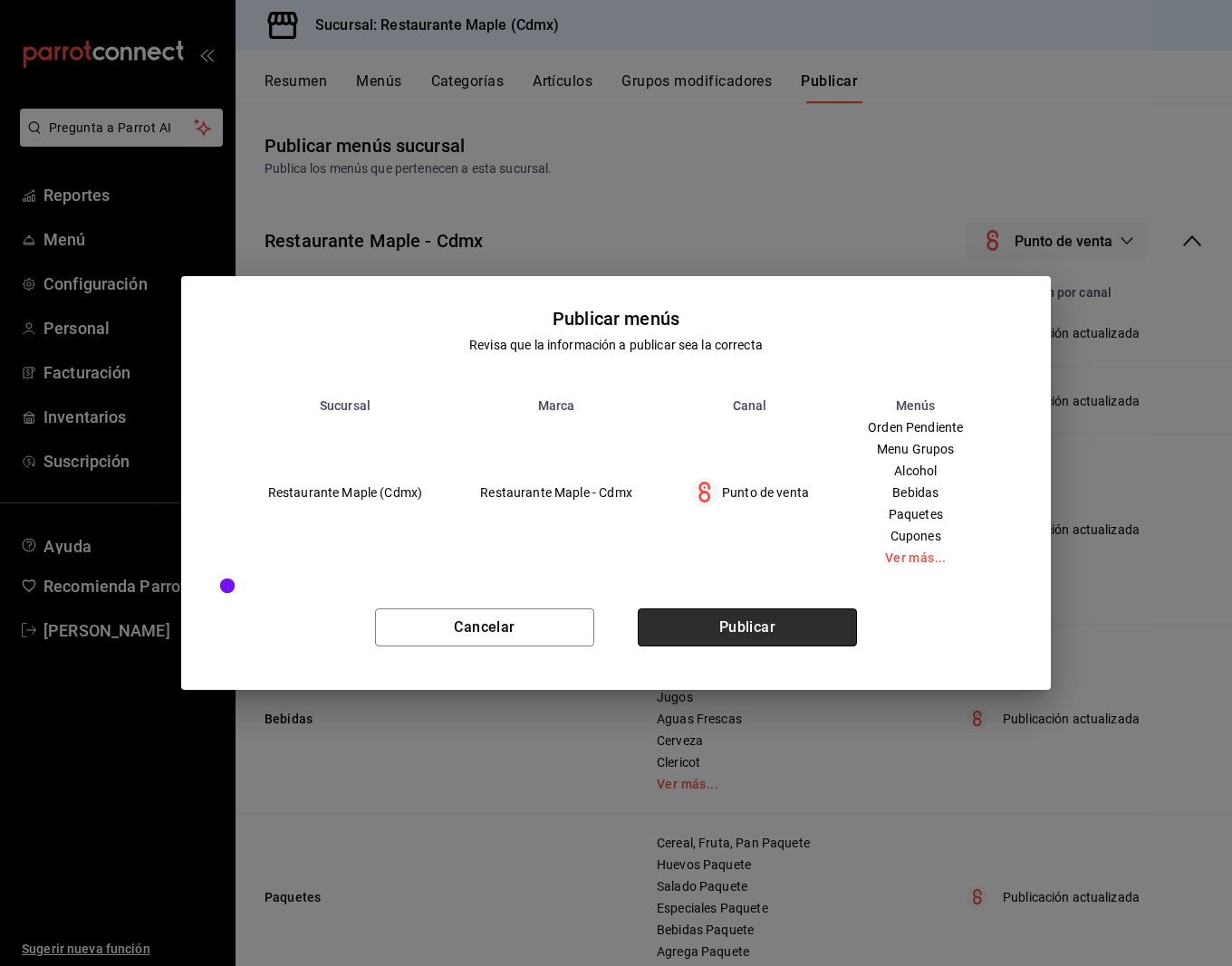
click at [699, 616] on button "Publicar" at bounding box center [747, 628] width 219 height 38
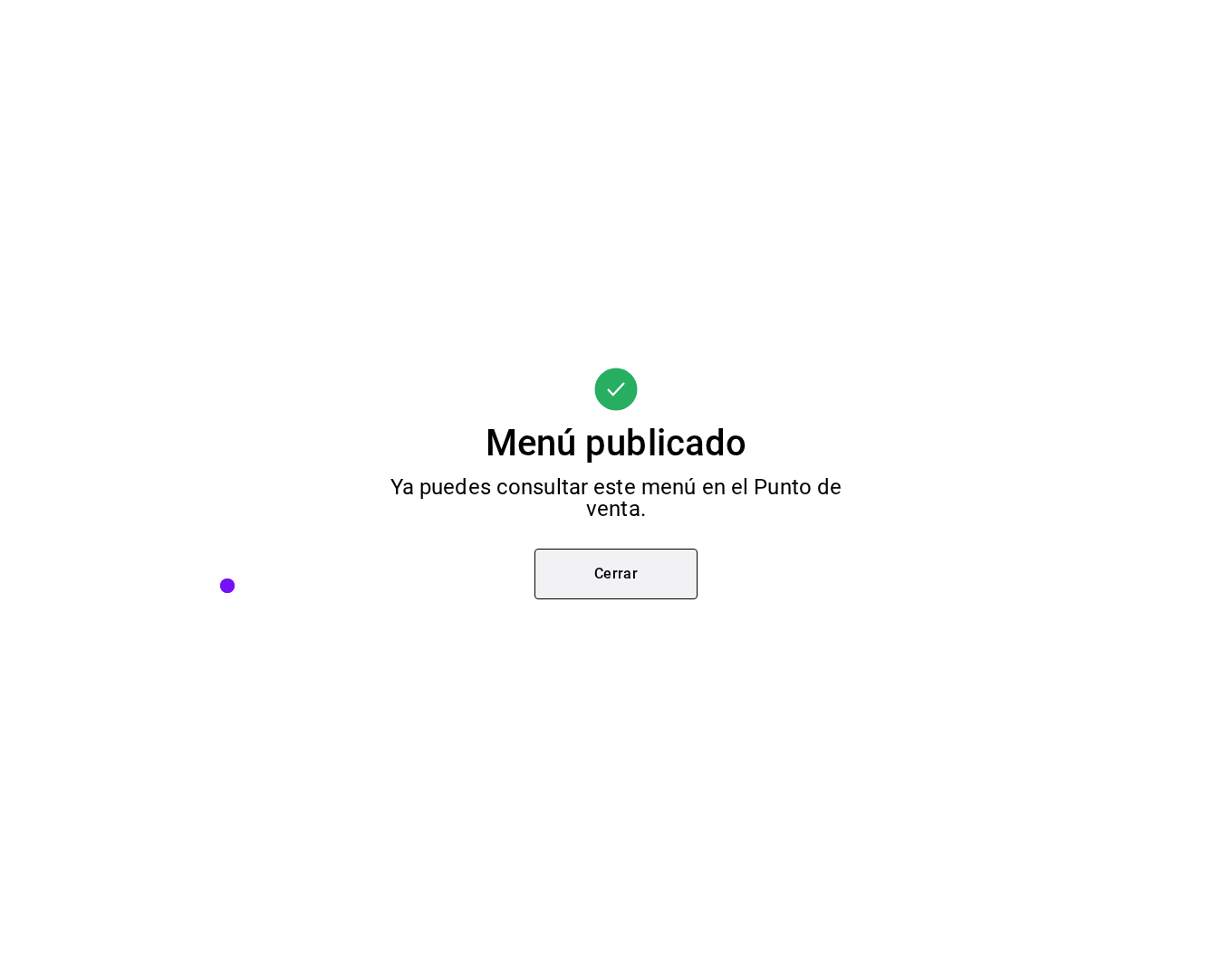
click at [636, 578] on button "Cerrar" at bounding box center [616, 573] width 163 height 51
